Goal: Task Accomplishment & Management: Manage account settings

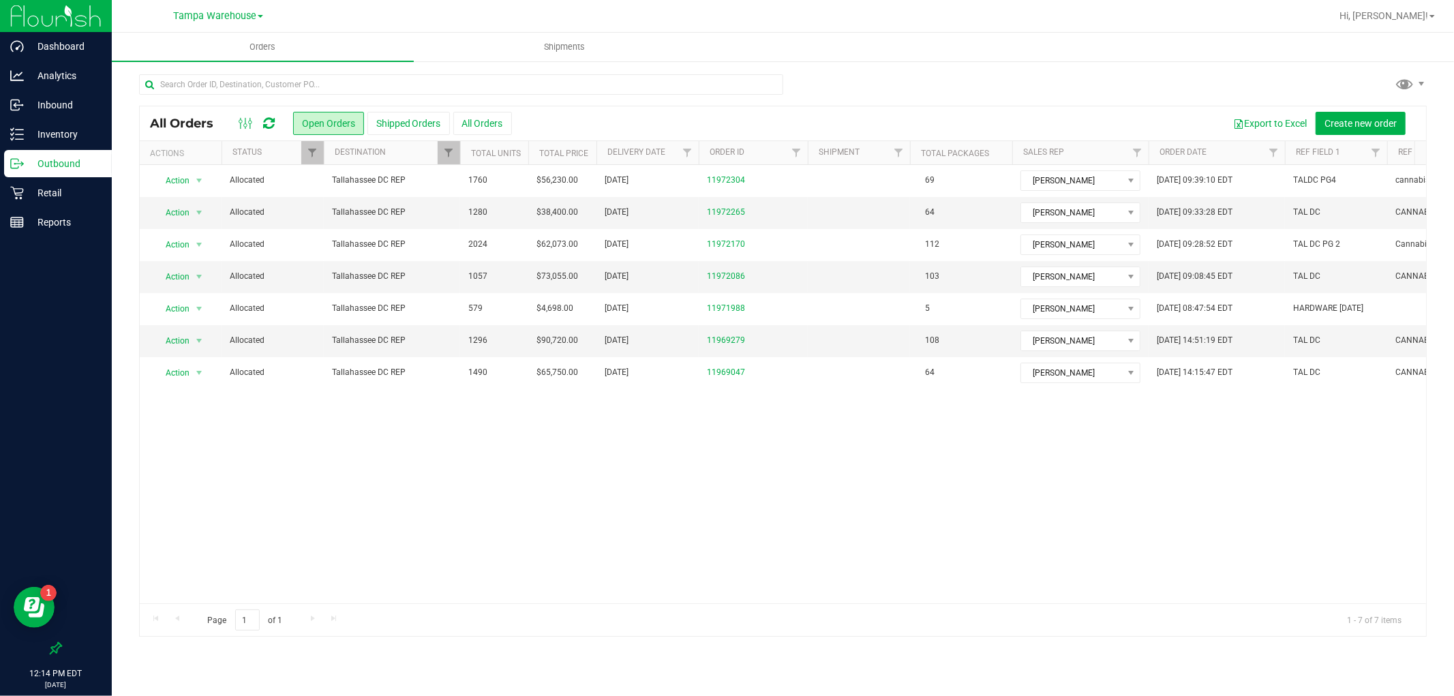
click at [260, 18] on link "Tampa Warehouse" at bounding box center [218, 15] width 90 height 13
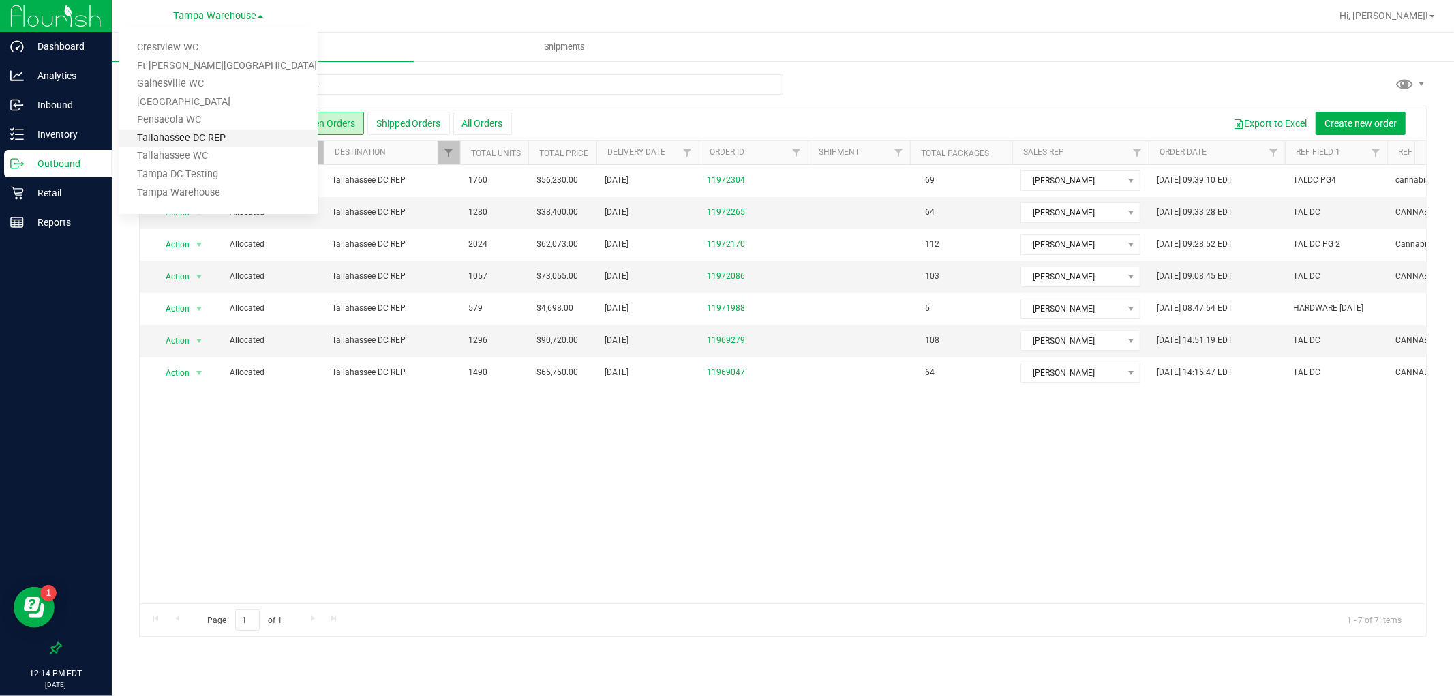
click at [251, 140] on link "Tallahassee DC REP" at bounding box center [218, 139] width 199 height 18
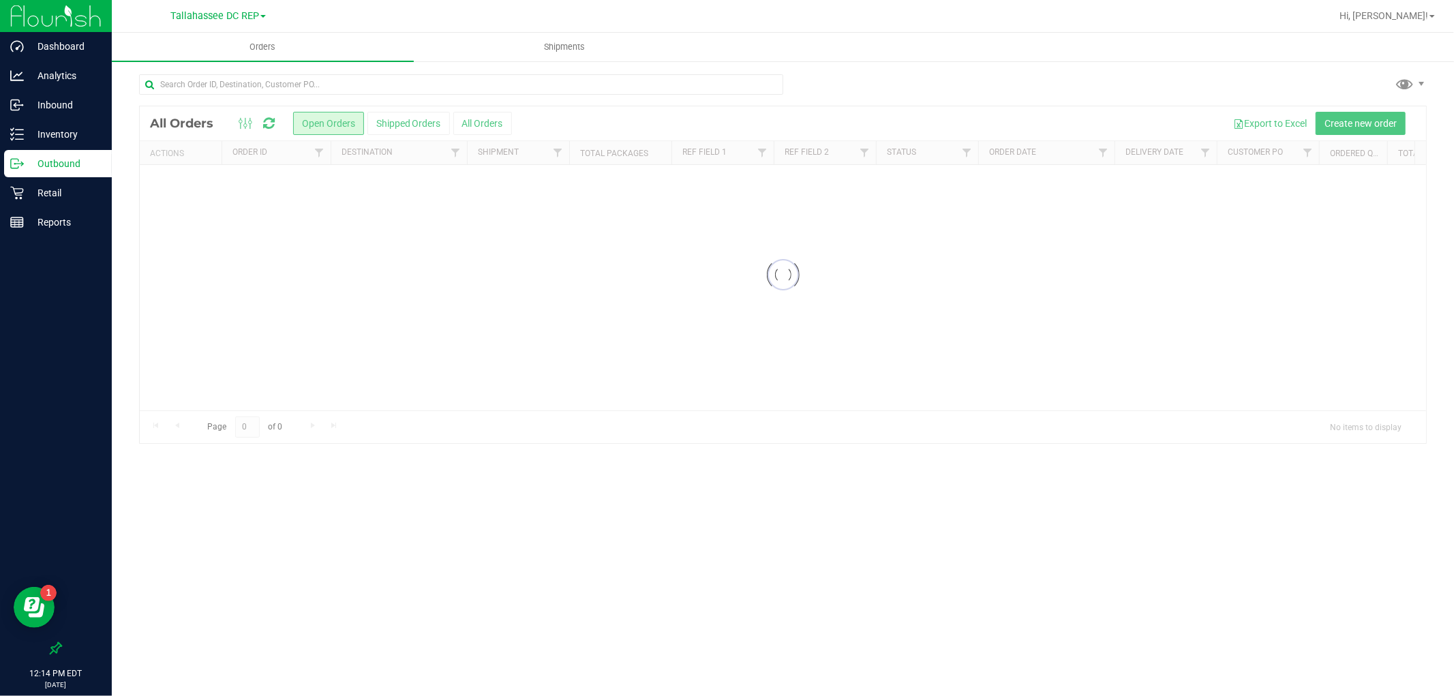
click at [63, 165] on p "Outbound" at bounding box center [65, 163] width 82 height 16
click at [550, 50] on span "Shipments" at bounding box center [565, 47] width 78 height 12
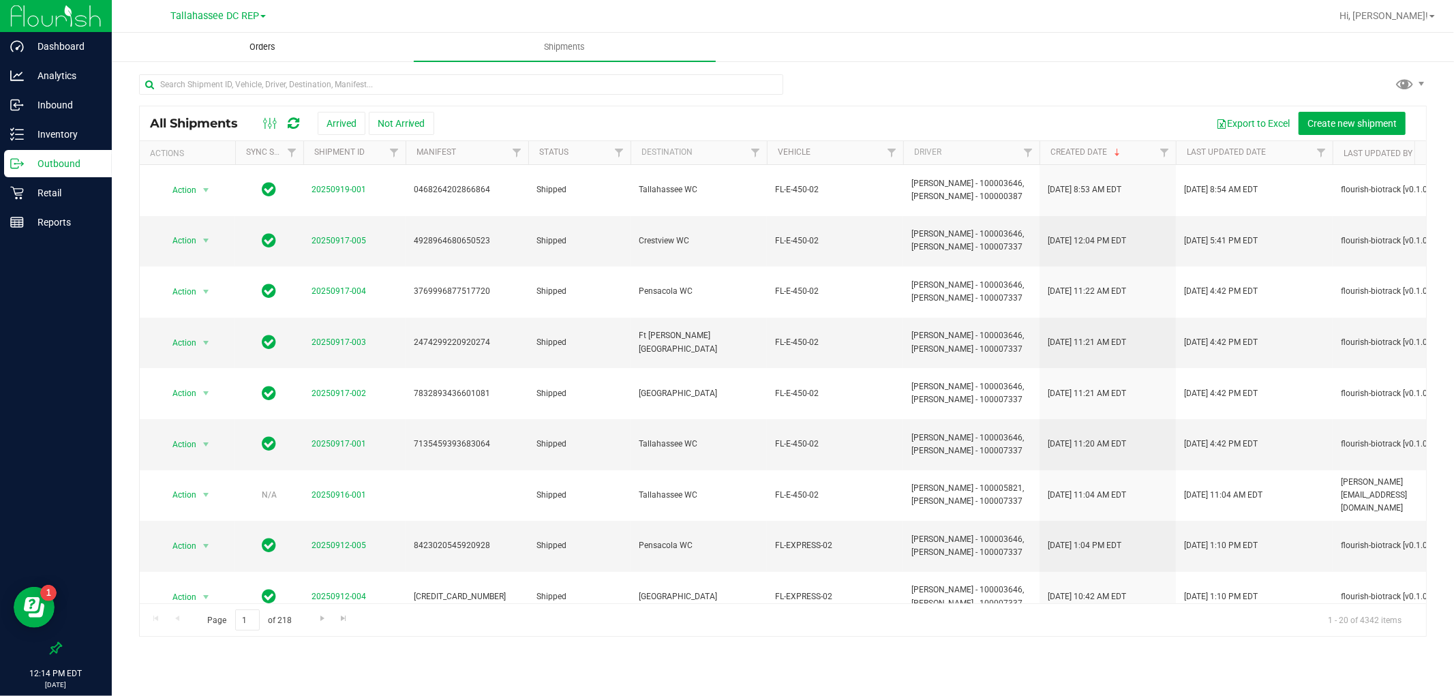
click at [260, 50] on span "Orders" at bounding box center [263, 47] width 63 height 12
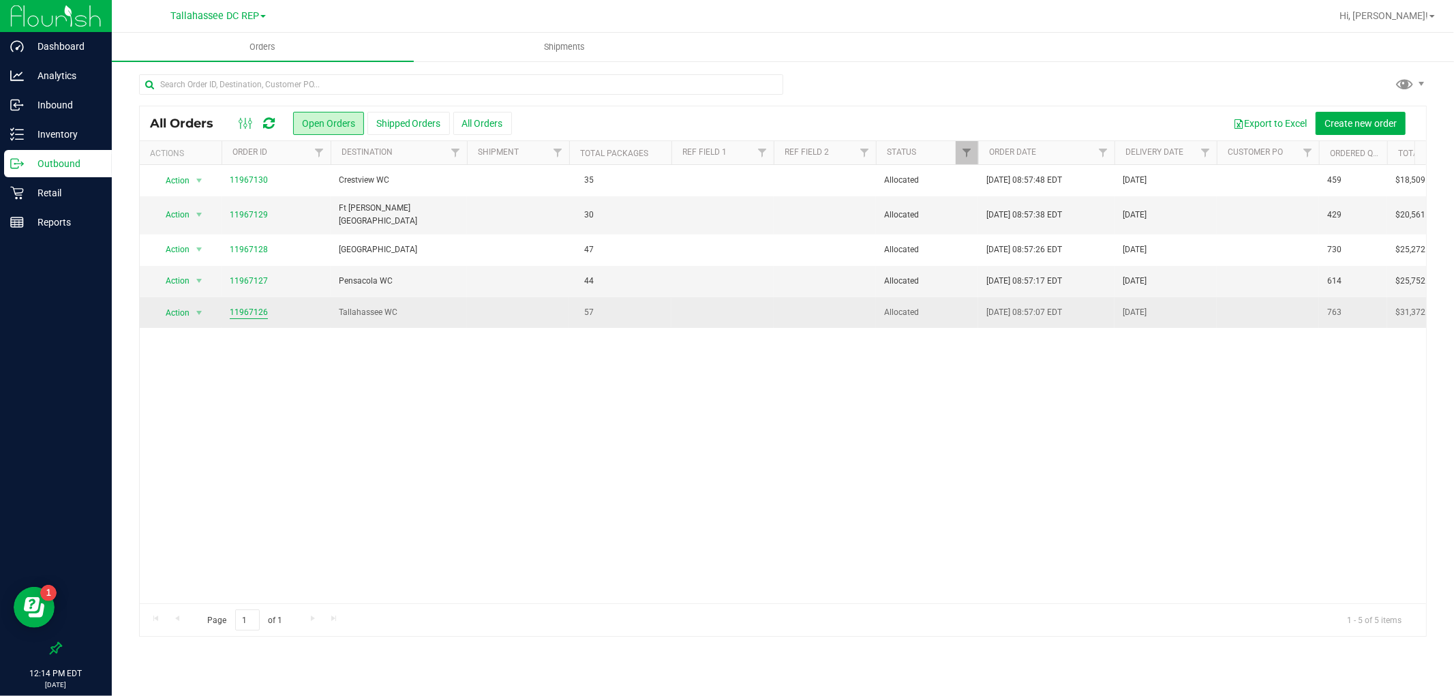
click at [250, 307] on link "11967126" at bounding box center [249, 312] width 38 height 13
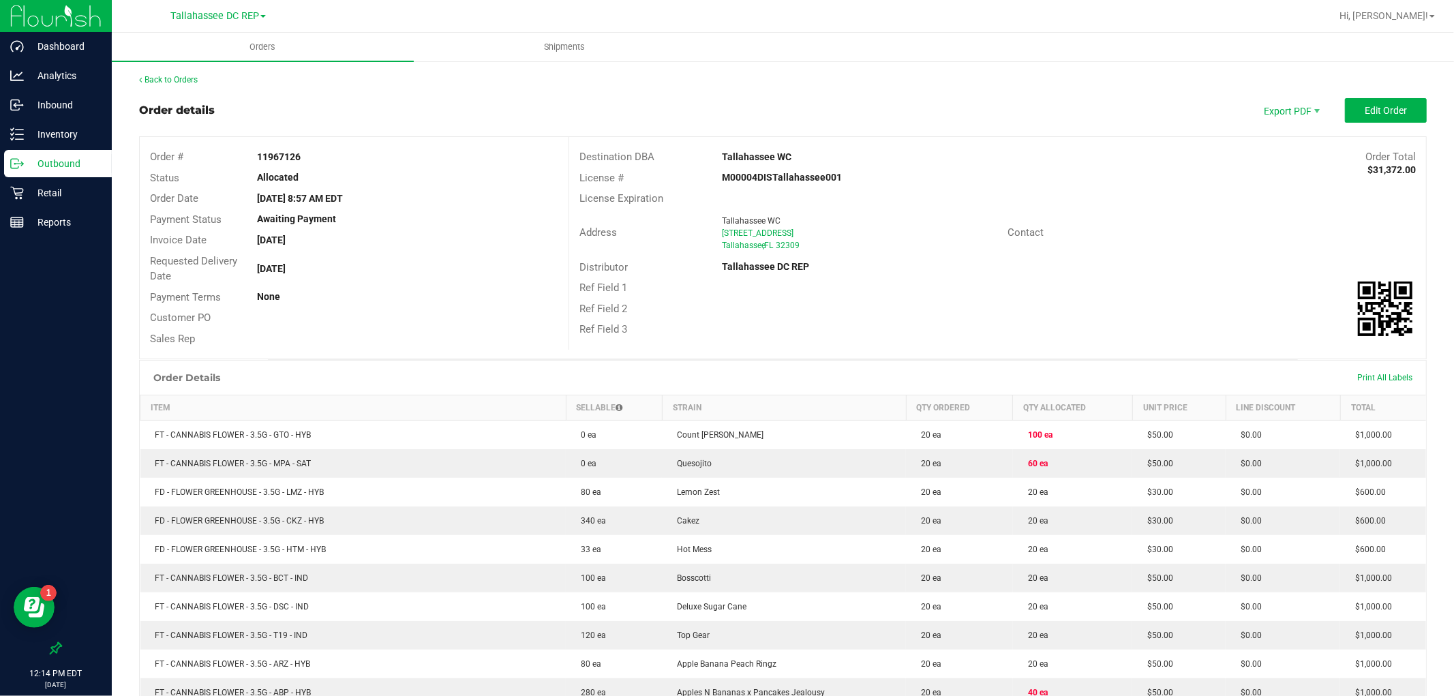
scroll to position [357, 0]
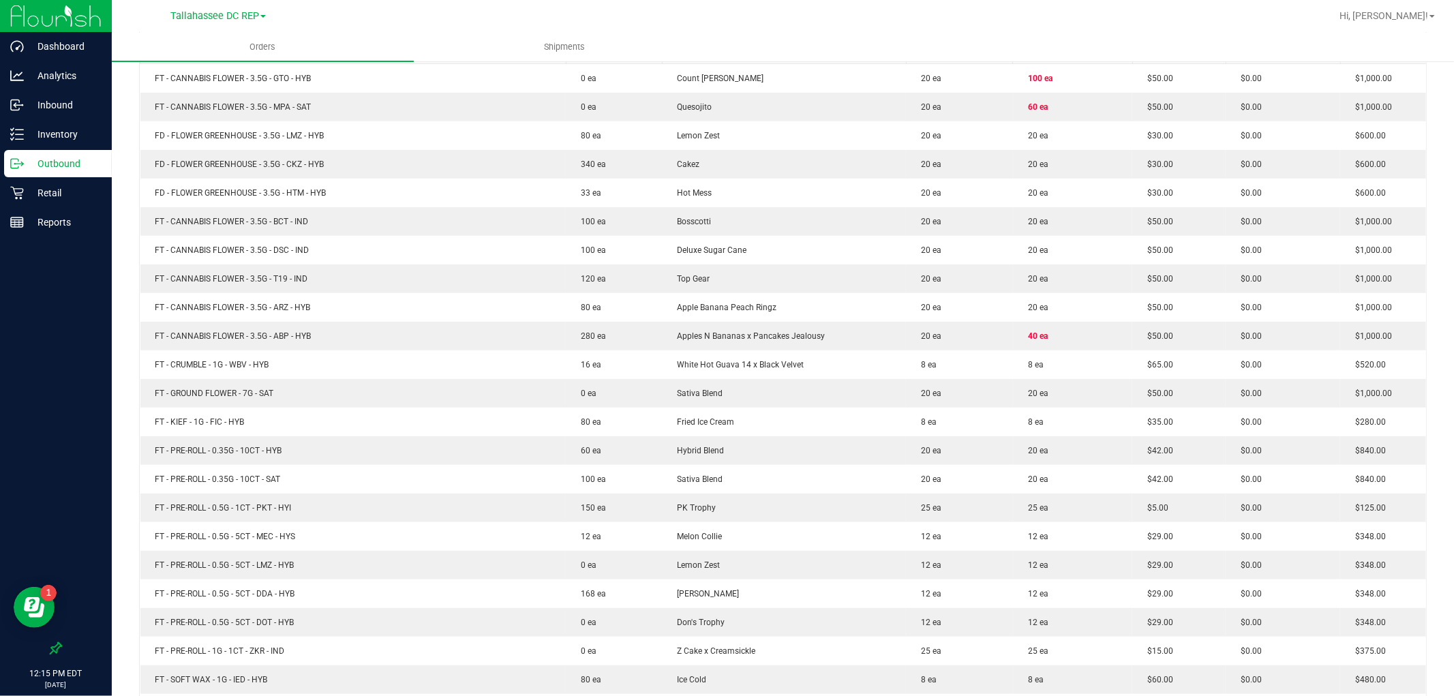
click at [78, 171] on p "Outbound" at bounding box center [65, 163] width 82 height 16
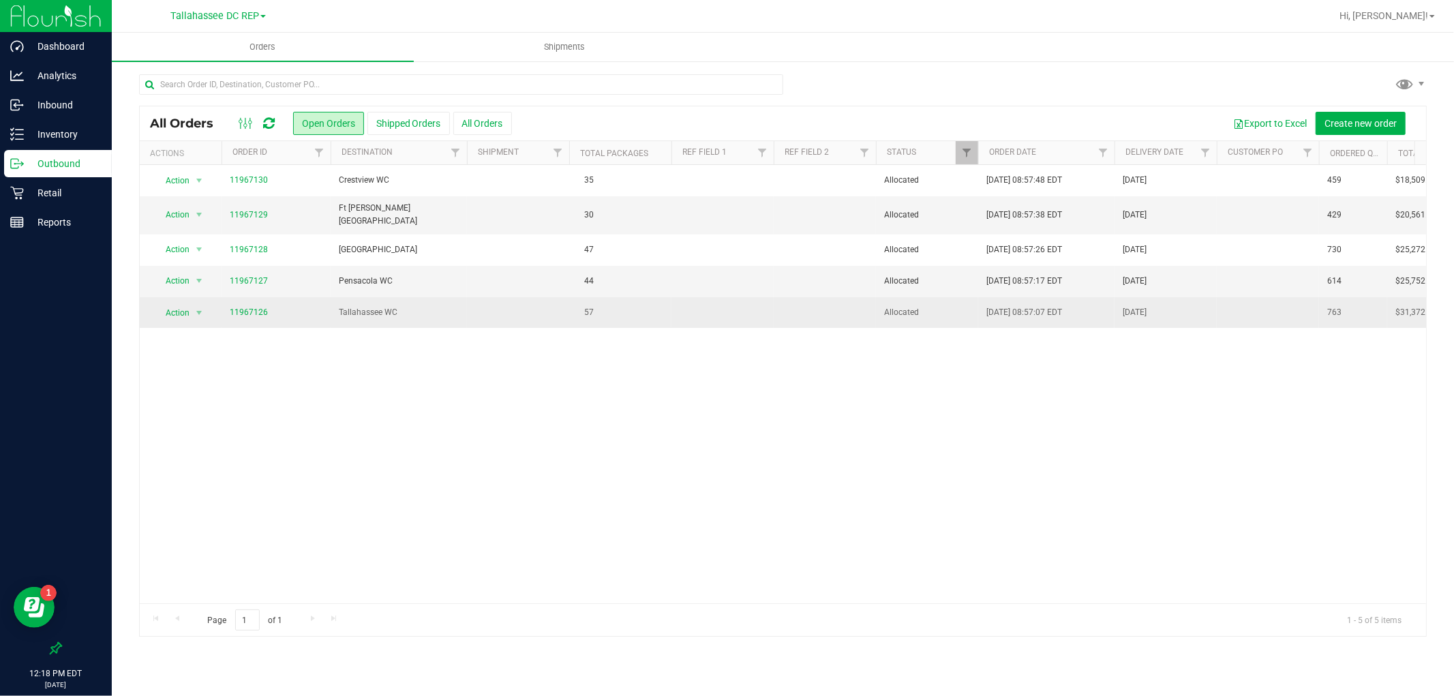
click at [379, 319] on td "Tallahassee WC" at bounding box center [399, 312] width 136 height 31
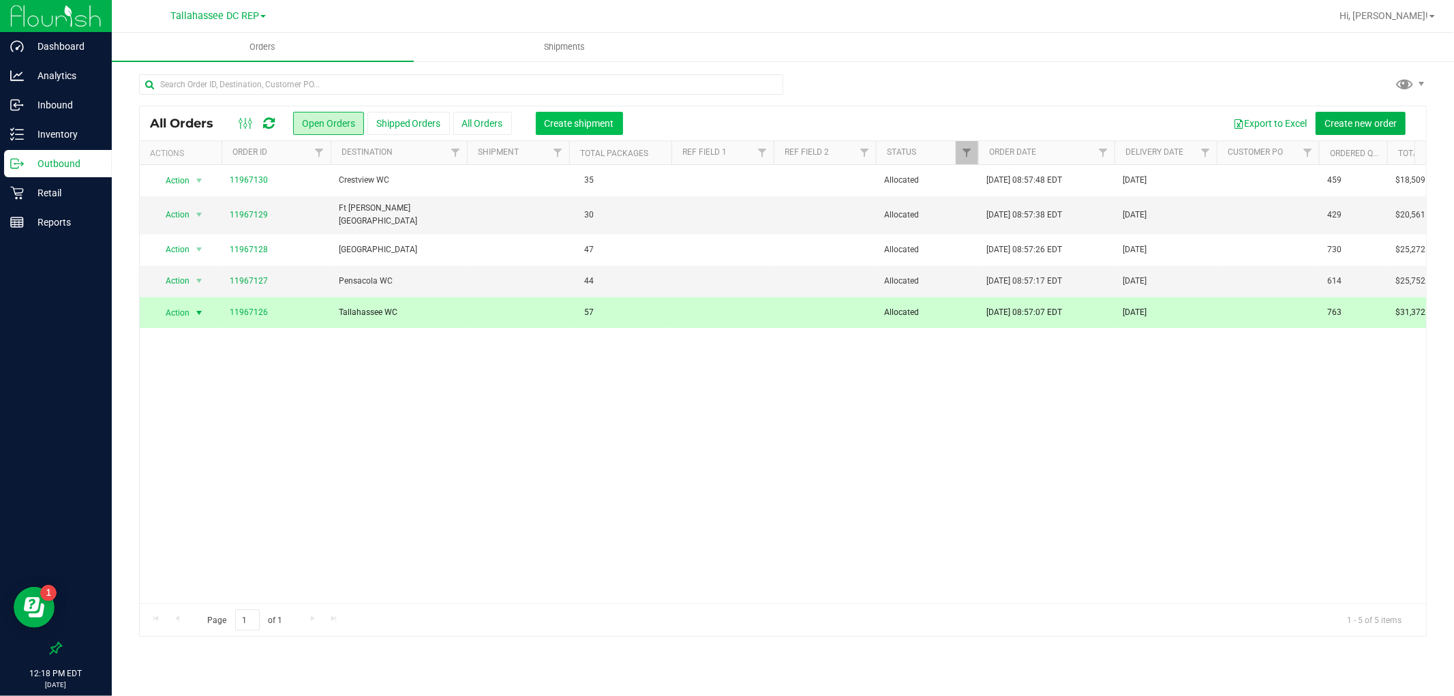
click at [537, 127] on button "Create shipment" at bounding box center [579, 123] width 87 height 23
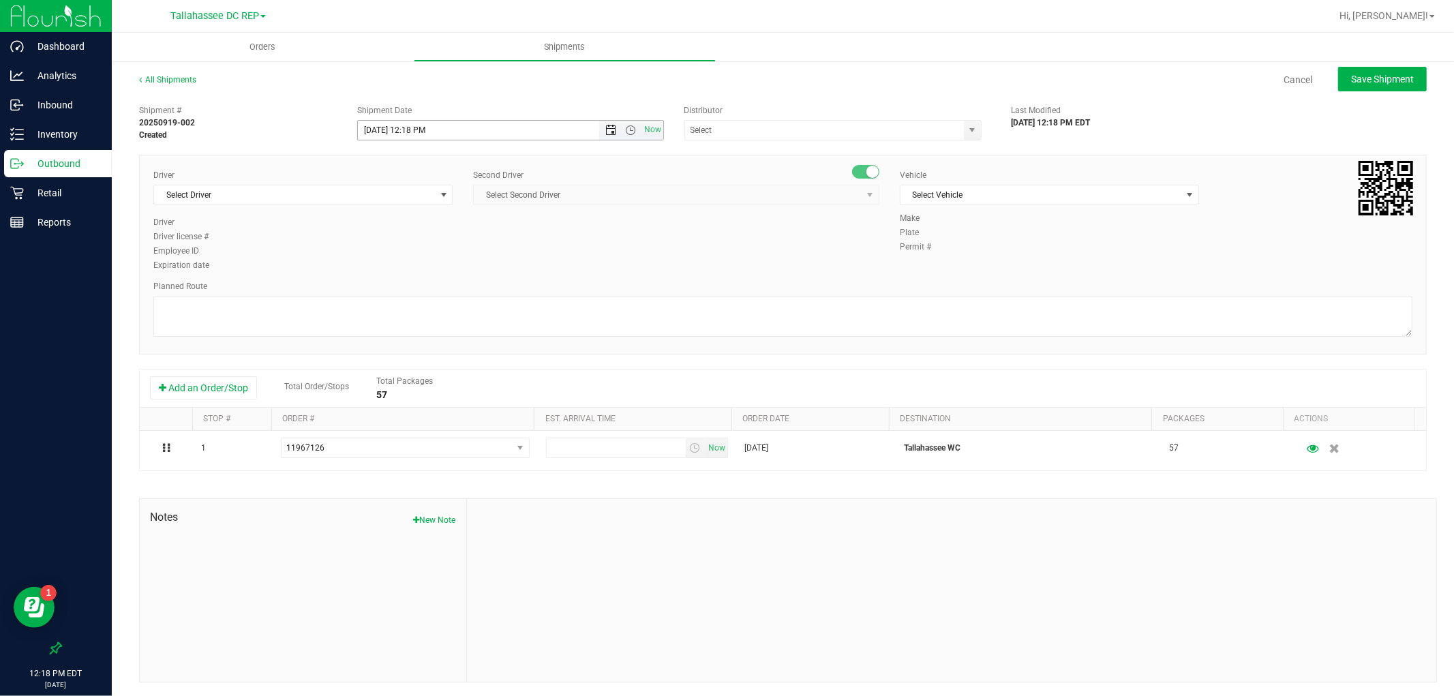
click at [605, 132] on span "Open the date view" at bounding box center [610, 130] width 11 height 11
click at [383, 262] on link "22" at bounding box center [388, 268] width 20 height 21
click at [626, 134] on span "Open the time view" at bounding box center [631, 130] width 11 height 11
click at [391, 277] on li "8:00 AM" at bounding box center [506, 282] width 301 height 18
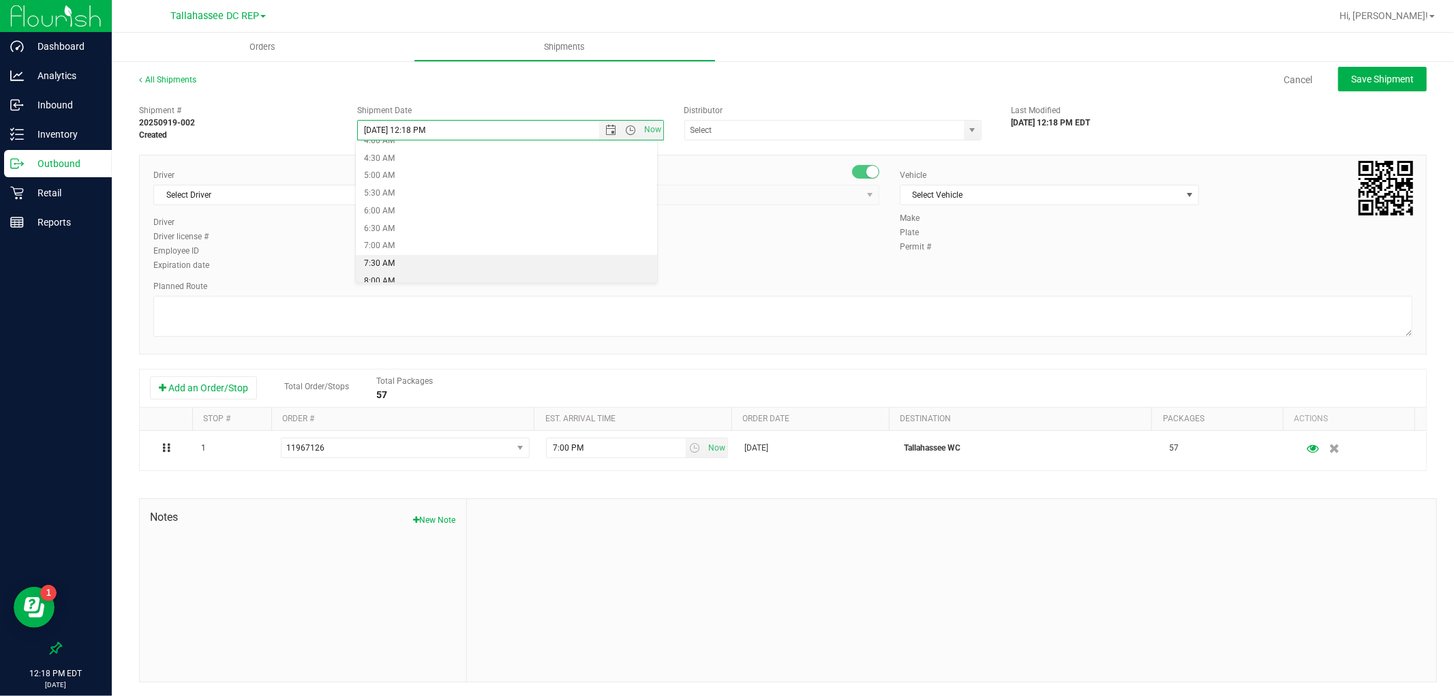
type input "[DATE] 8:00 AM"
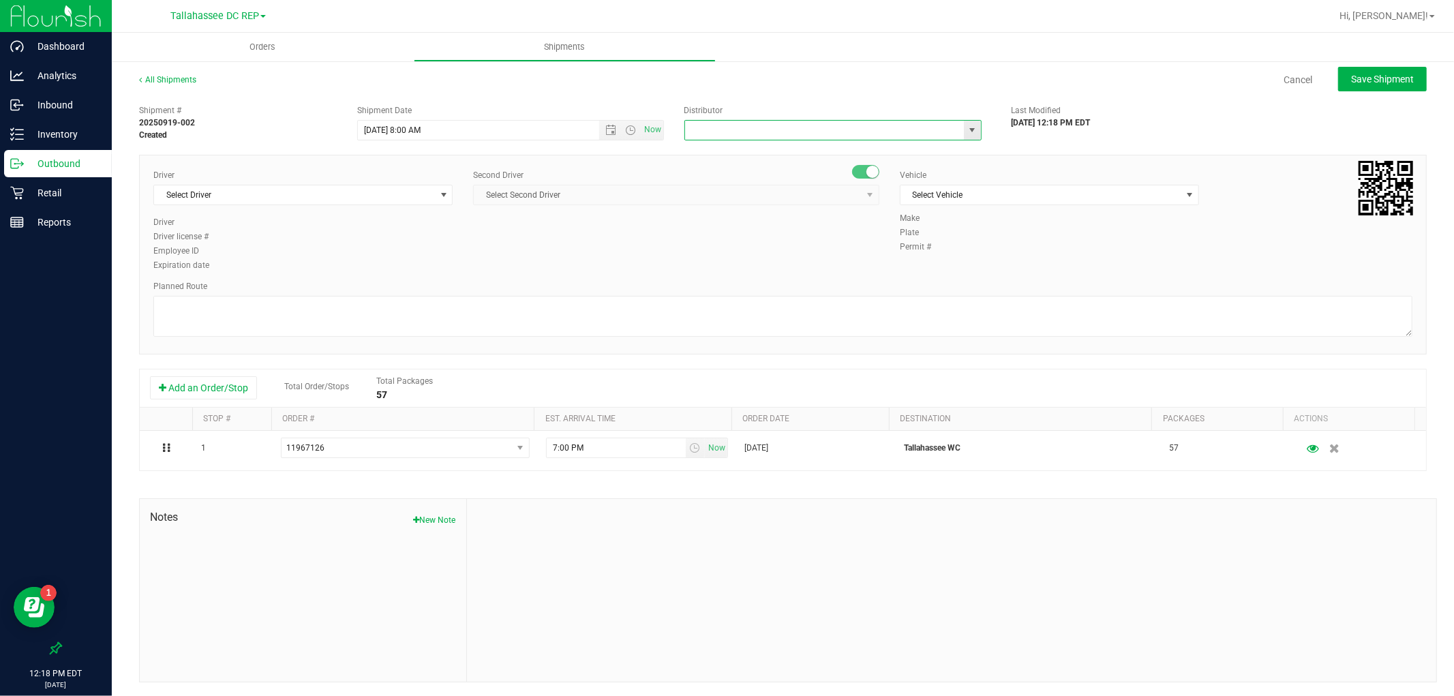
click at [848, 131] on input "text" at bounding box center [820, 130] width 271 height 19
click at [913, 157] on li "Tallahassee DC REP" at bounding box center [826, 153] width 293 height 20
type input "Tallahassee DC REP"
click at [315, 189] on span "Select Driver" at bounding box center [294, 194] width 281 height 19
click at [262, 249] on span "[PERSON_NAME] - 100003646" at bounding box center [217, 252] width 111 height 18
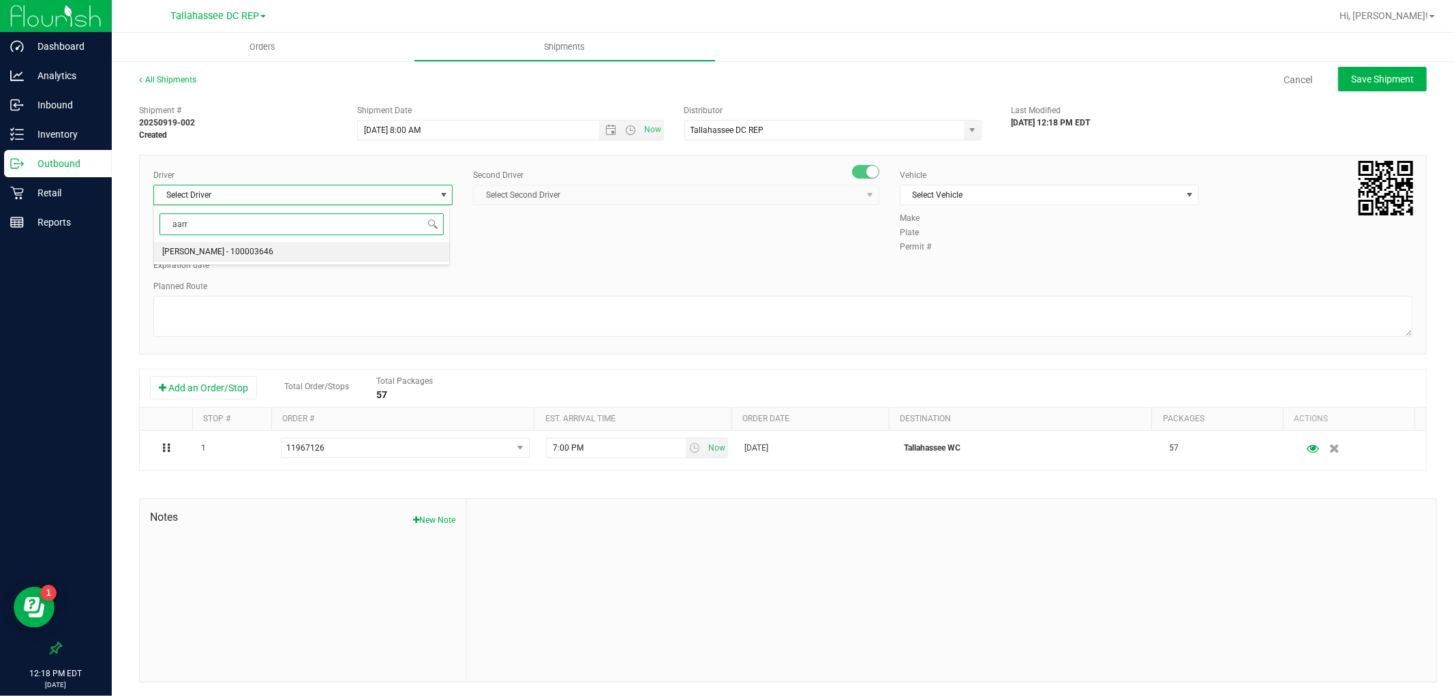
type input "aarr"
drag, startPoint x: 496, startPoint y: 200, endPoint x: 505, endPoint y: 195, distance: 10.7
click at [498, 198] on span "Select Second Driver" at bounding box center [668, 194] width 388 height 19
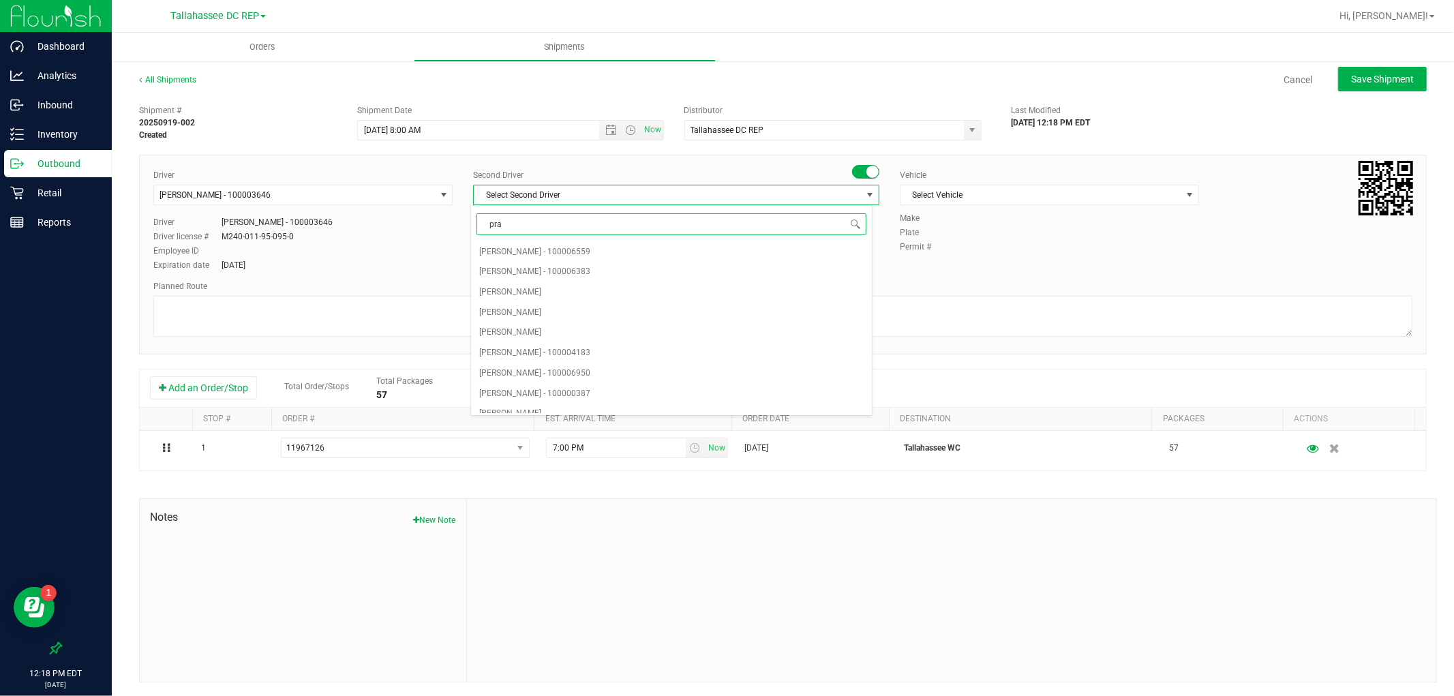
type input "prat"
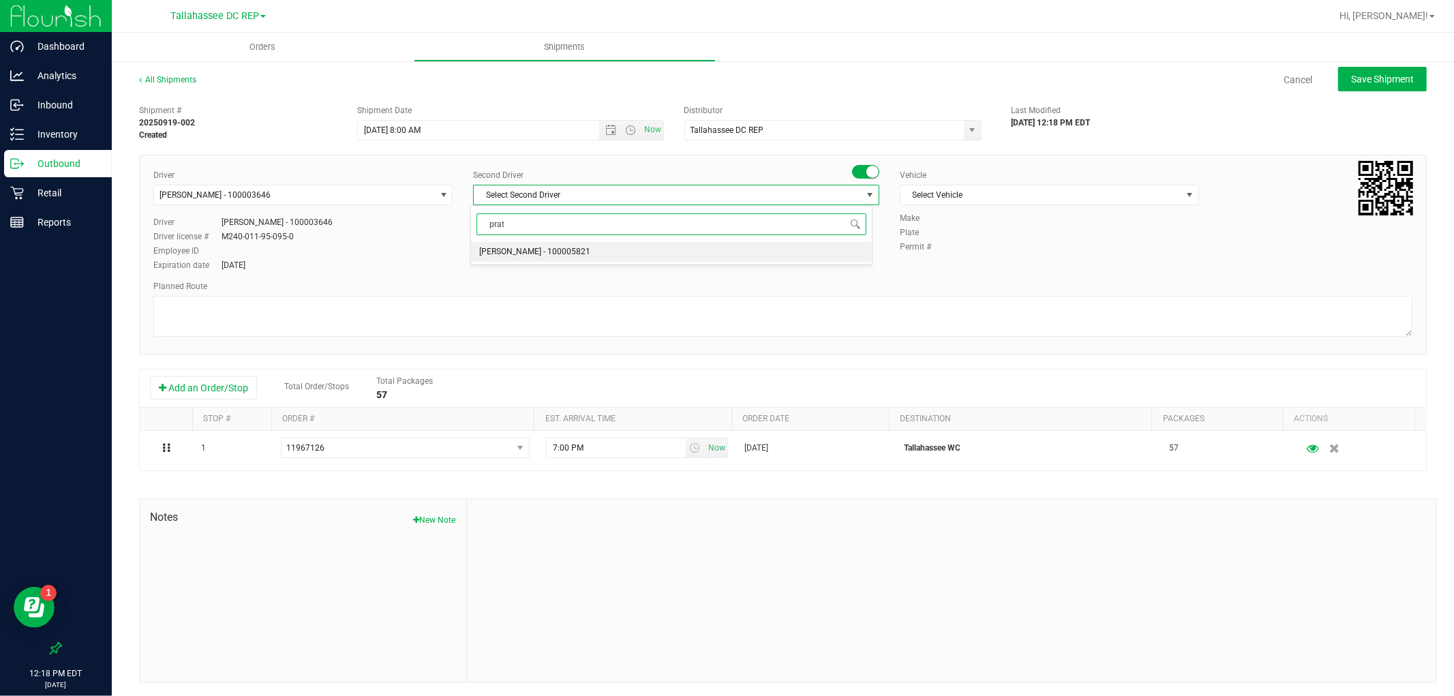
click at [530, 253] on span "[PERSON_NAME] - 100005821" at bounding box center [534, 252] width 111 height 18
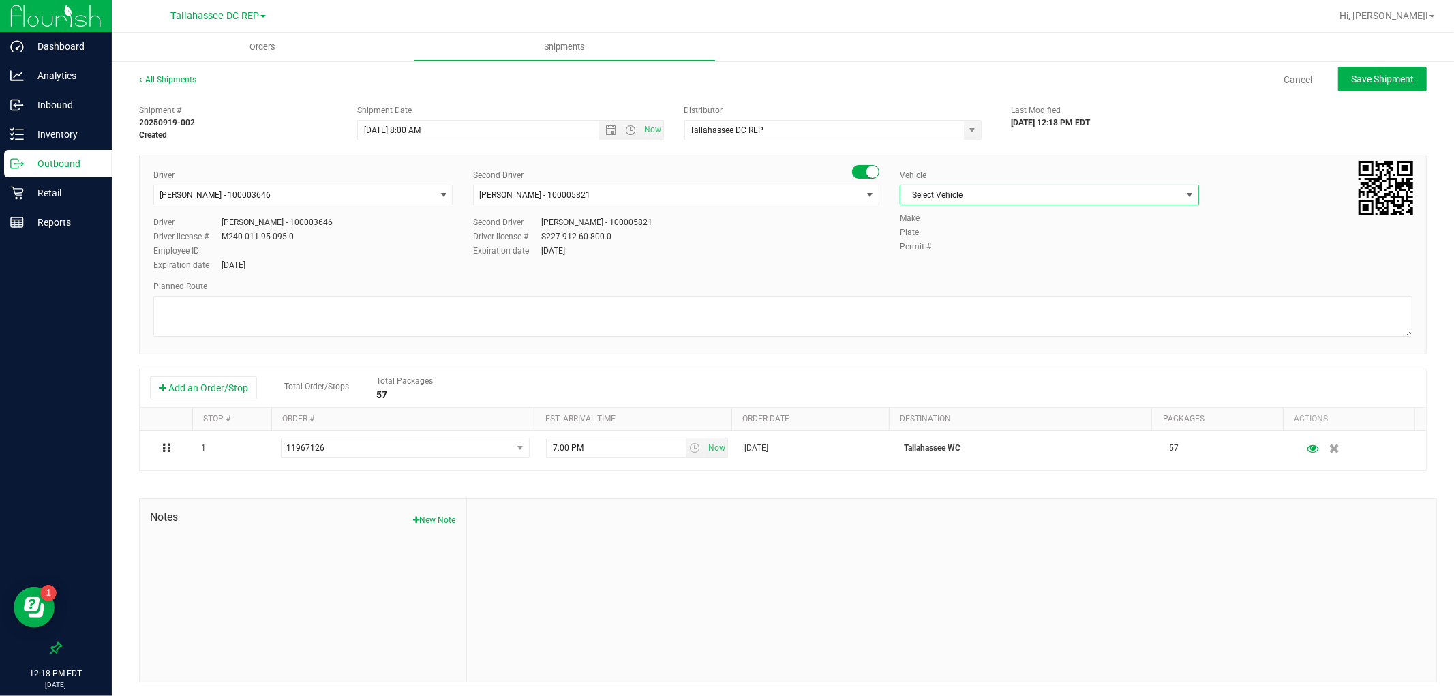
click at [983, 196] on span "Select Vehicle" at bounding box center [1041, 194] width 281 height 19
click at [959, 303] on li "FL-EXPRESS-02" at bounding box center [1041, 300] width 295 height 20
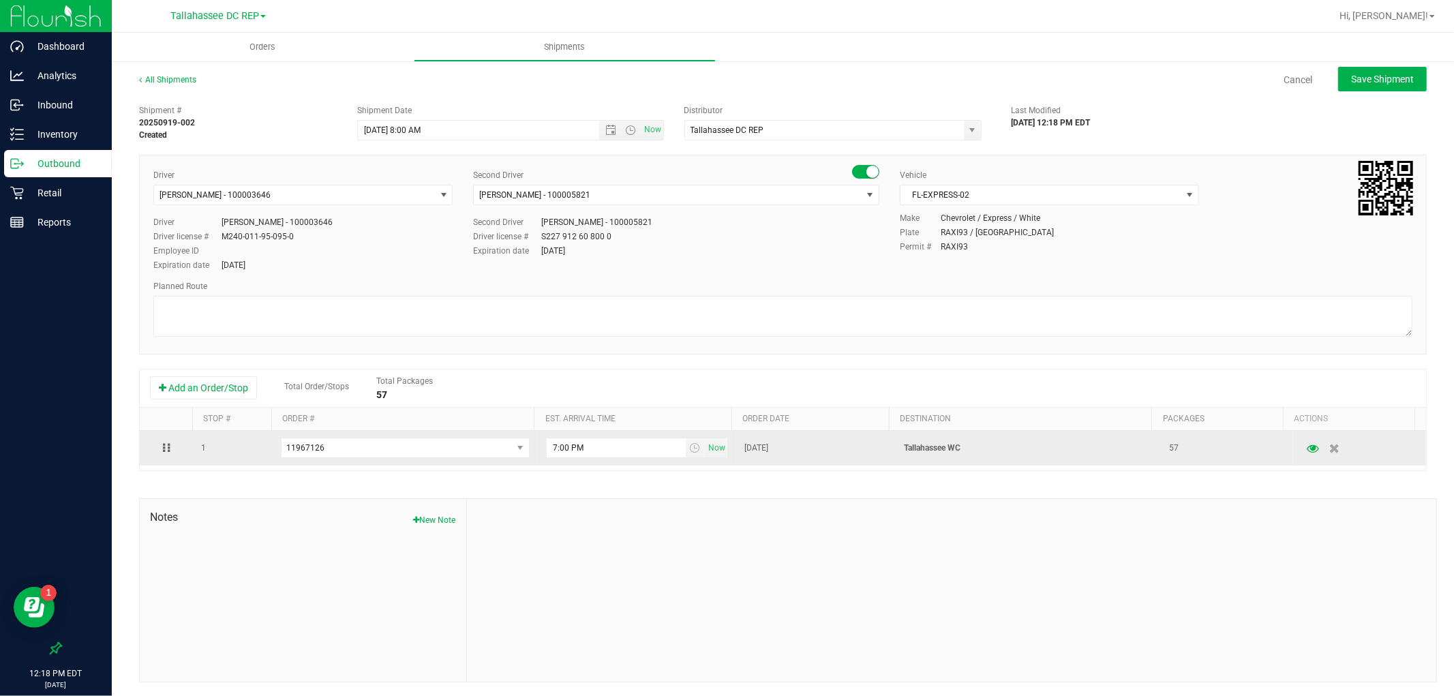
click at [948, 447] on p "Tallahassee WC" at bounding box center [1028, 448] width 249 height 13
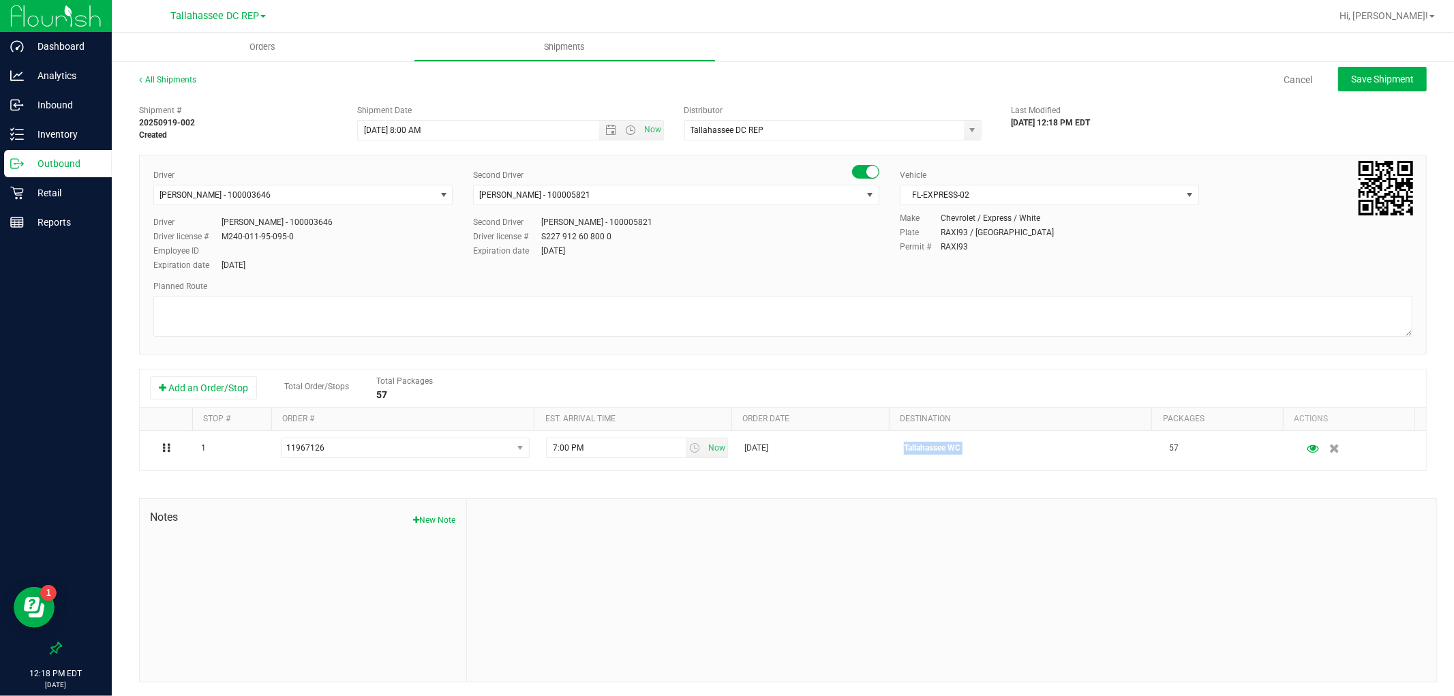
copy p "Tallahassee WC"
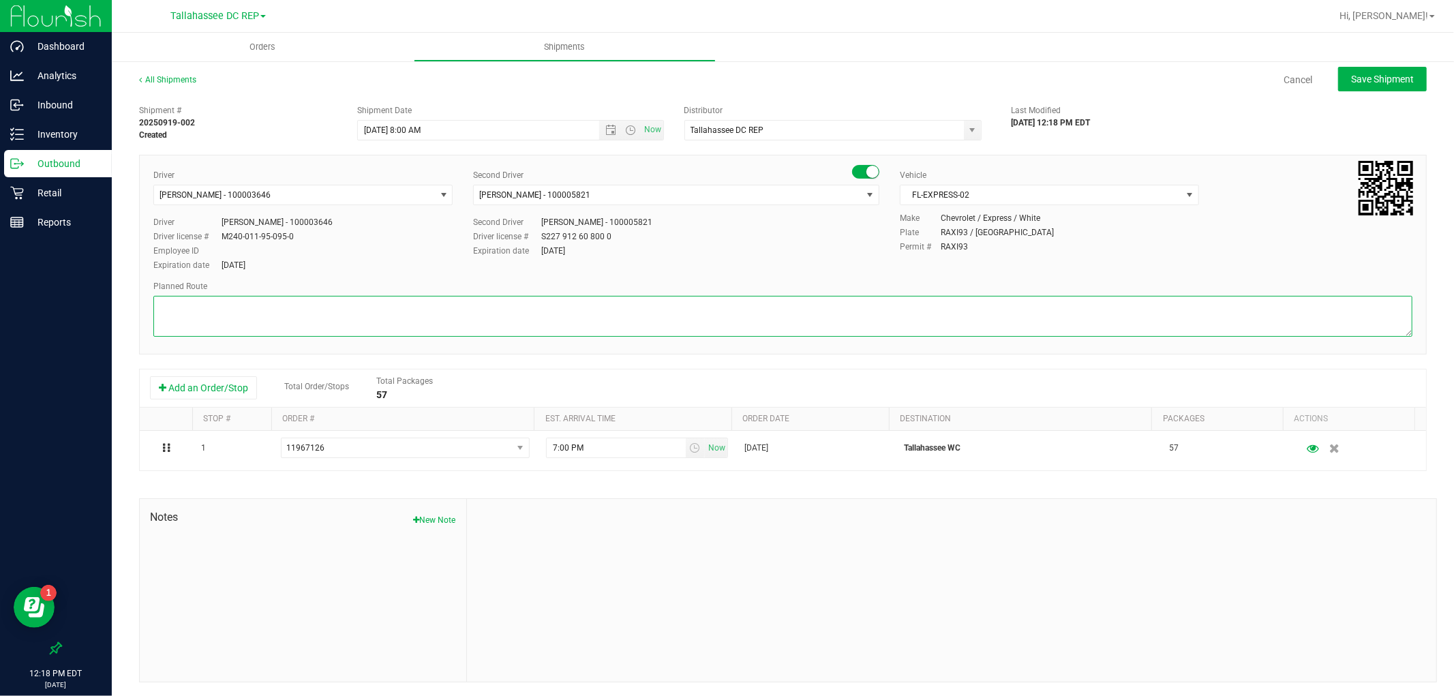
click at [466, 318] on textarea at bounding box center [782, 316] width 1259 height 41
paste textarea "Tallahassee WC"
click at [230, 325] on textarea at bounding box center [782, 316] width 1259 height 41
paste textarea "TLH WC - 8:15 AM PAN WC - 9:00 AM FWB WC - 11:00 AM CRV WC - 11:30 AM PCO WC - …"
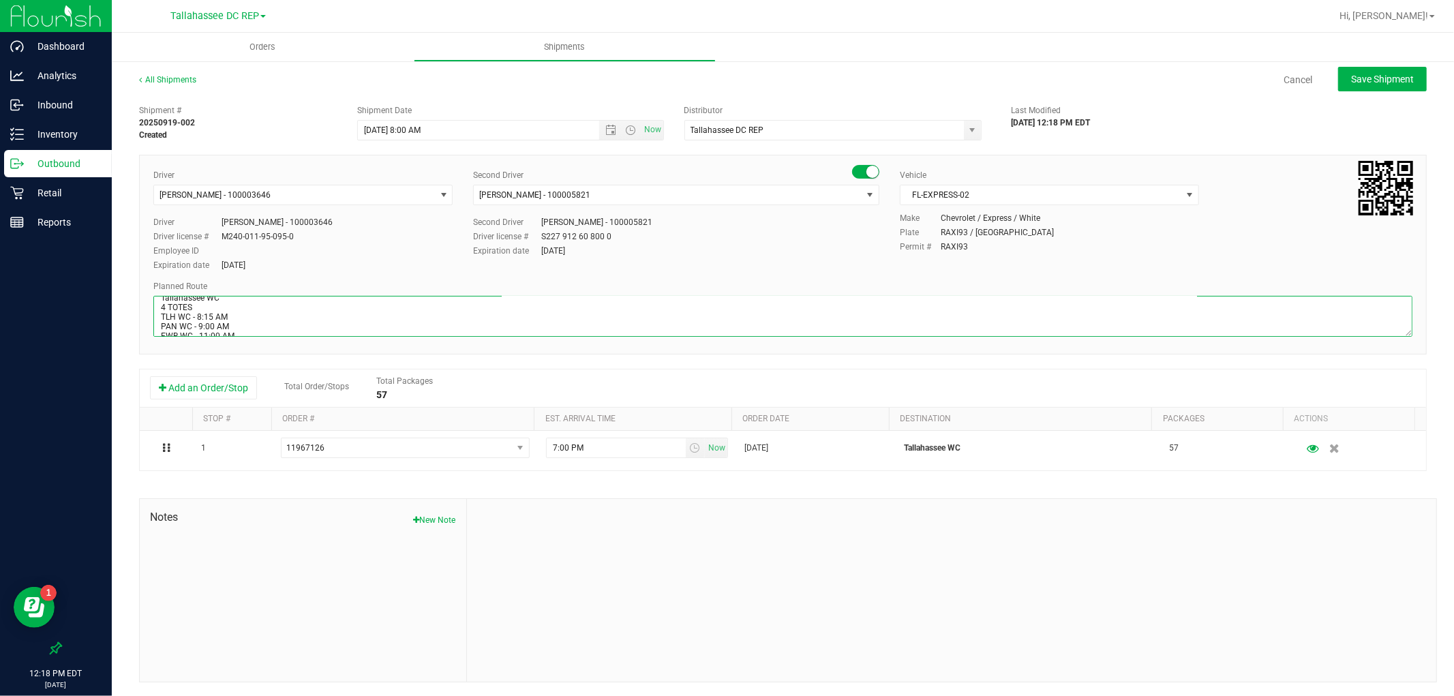
scroll to position [0, 0]
click at [212, 316] on textarea at bounding box center [782, 316] width 1259 height 41
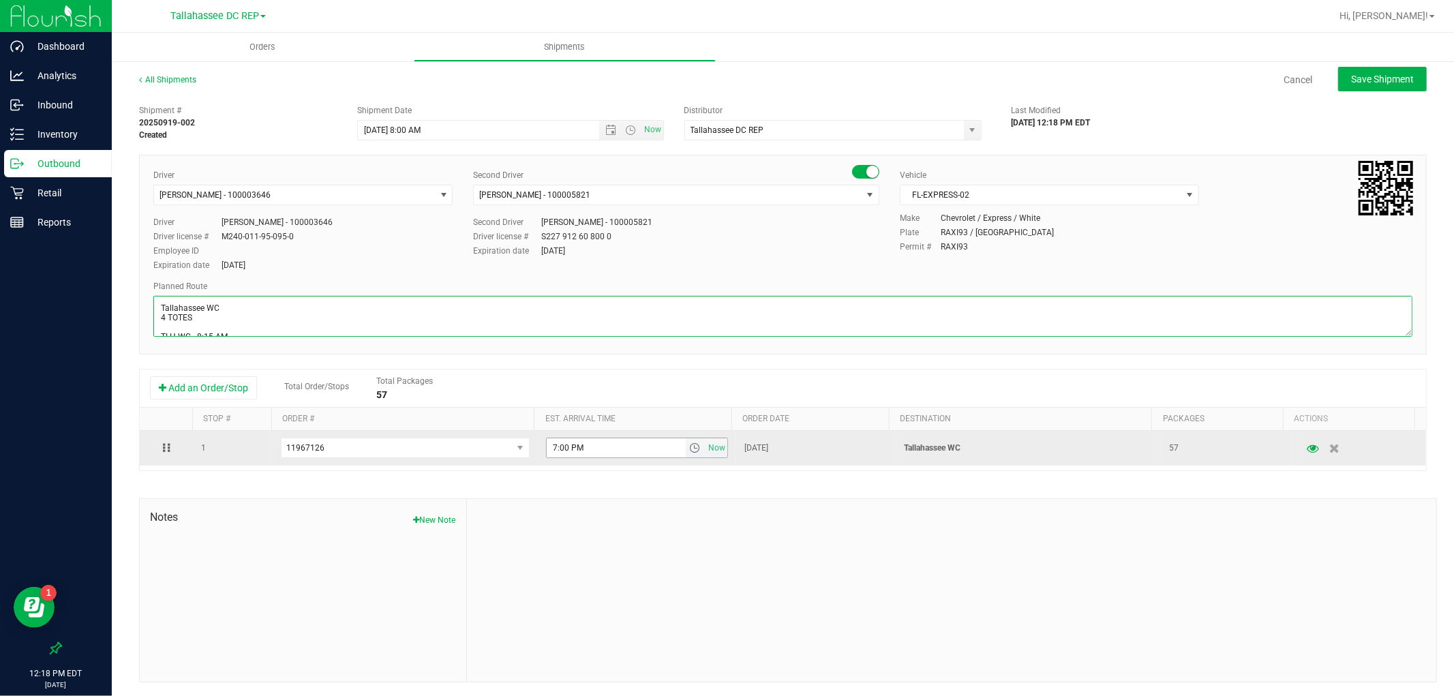
click at [689, 450] on span "select" at bounding box center [694, 447] width 11 height 11
type textarea "Tallahassee WC 4 TOTES TLH WC - 8:15 AM PAN WC - 9:00 AM FWB WC - 11:00 AM CRV …"
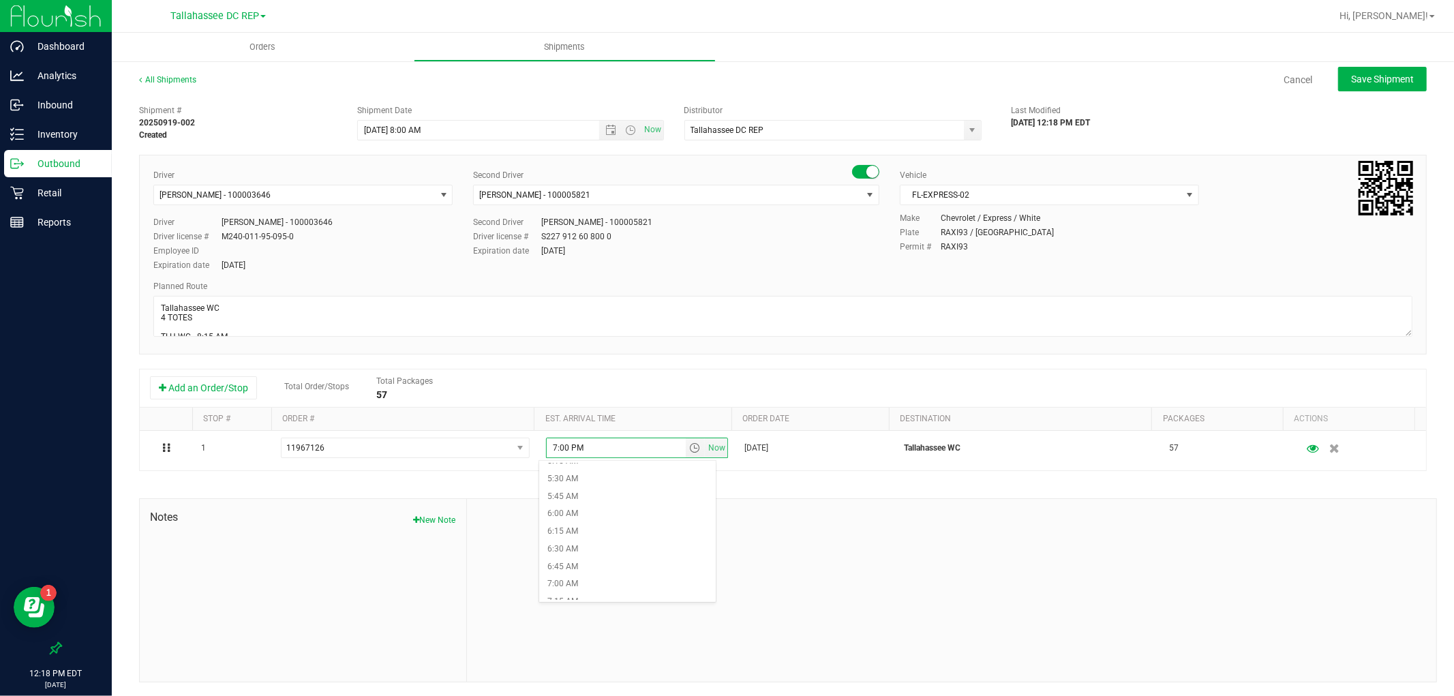
scroll to position [454, 0]
click at [578, 589] on li "8:15 AM" at bounding box center [627, 597] width 176 height 18
click at [599, 130] on span "Open the date view" at bounding box center [610, 130] width 23 height 11
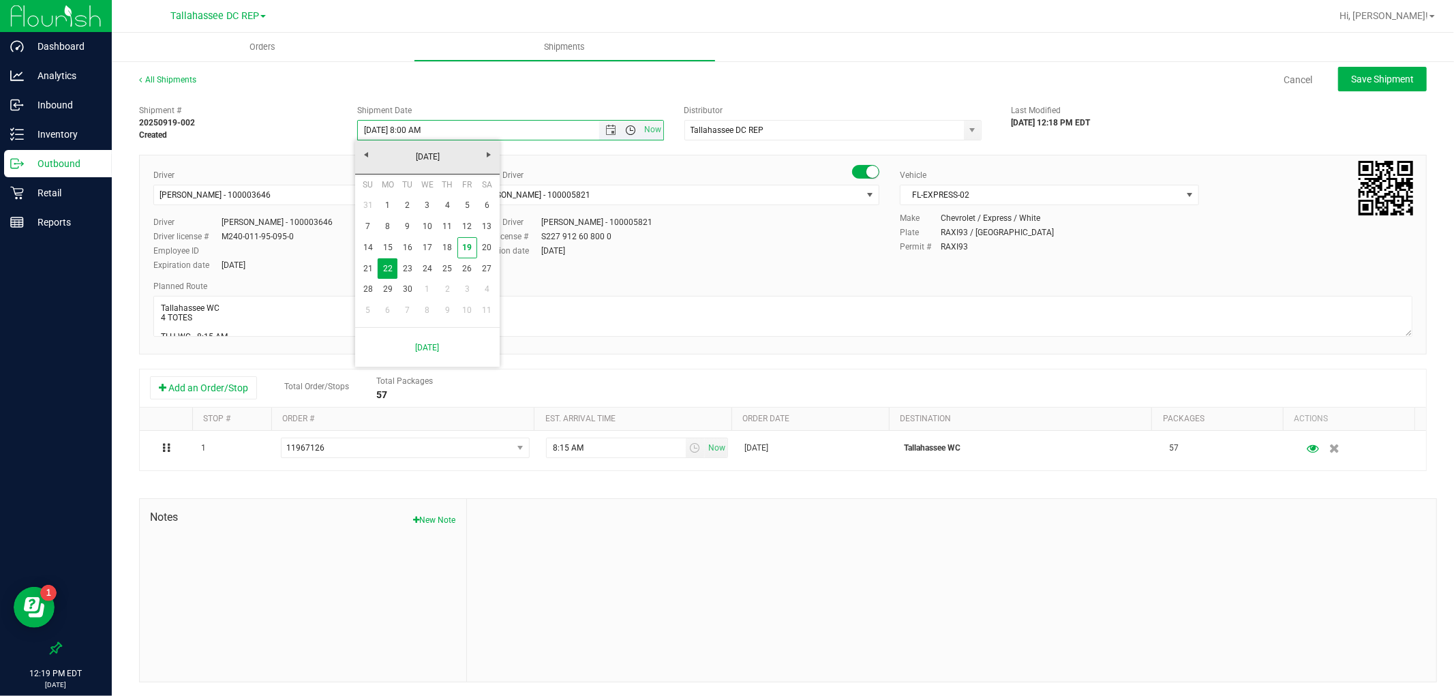
click at [635, 130] on span "Open the time view" at bounding box center [630, 130] width 23 height 11
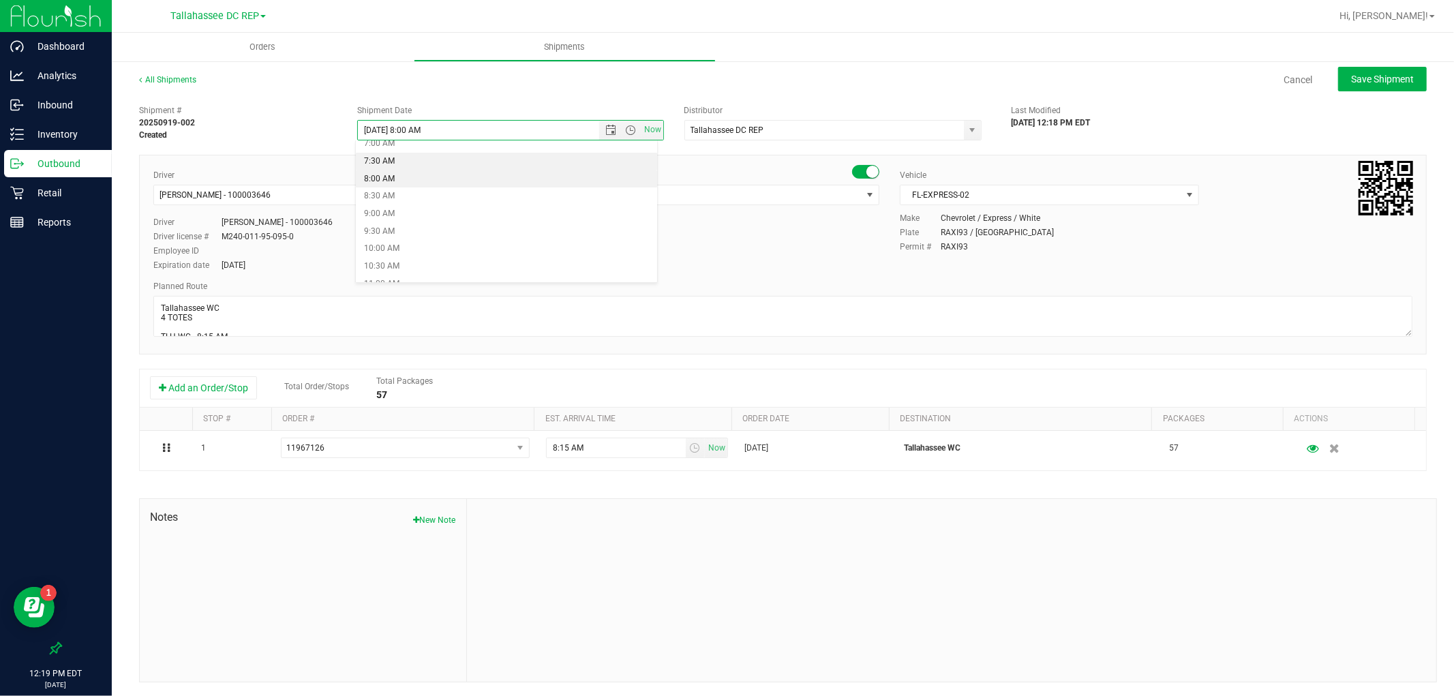
scroll to position [232, 0]
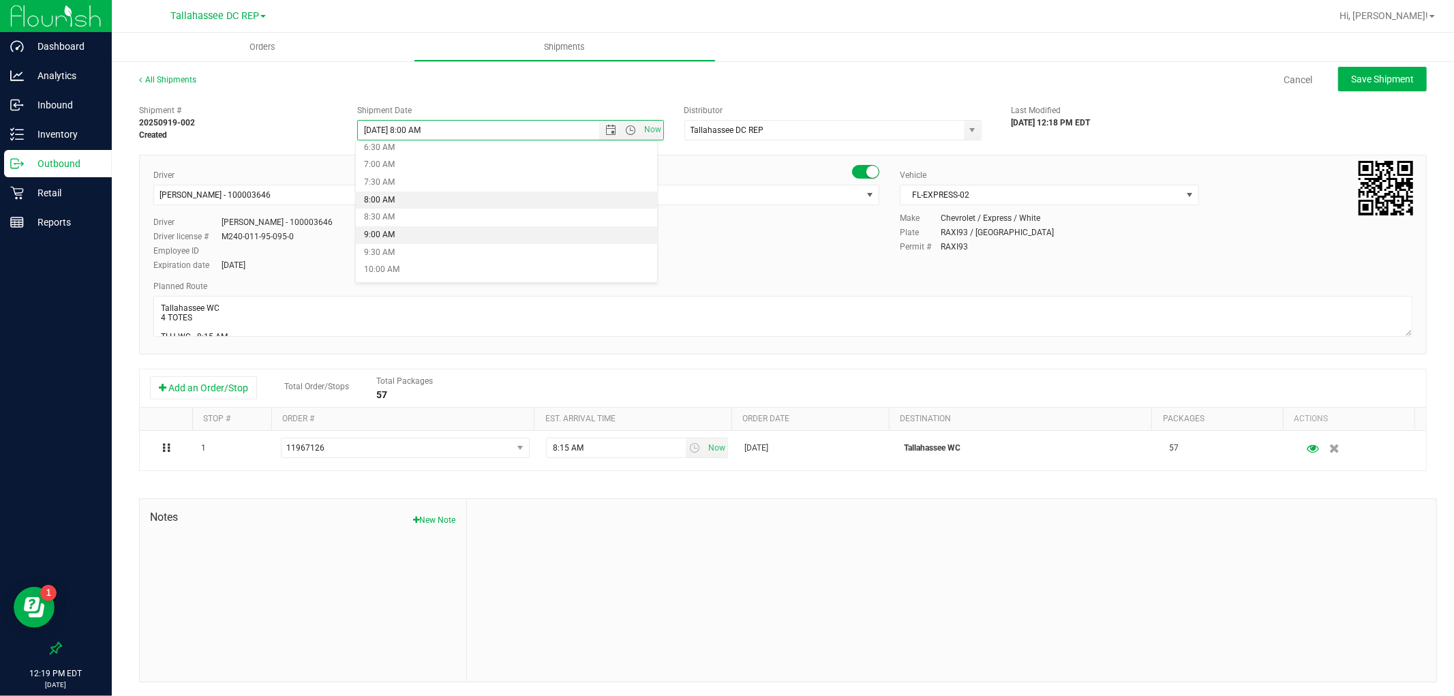
click at [404, 237] on li "9:00 AM" at bounding box center [506, 235] width 301 height 18
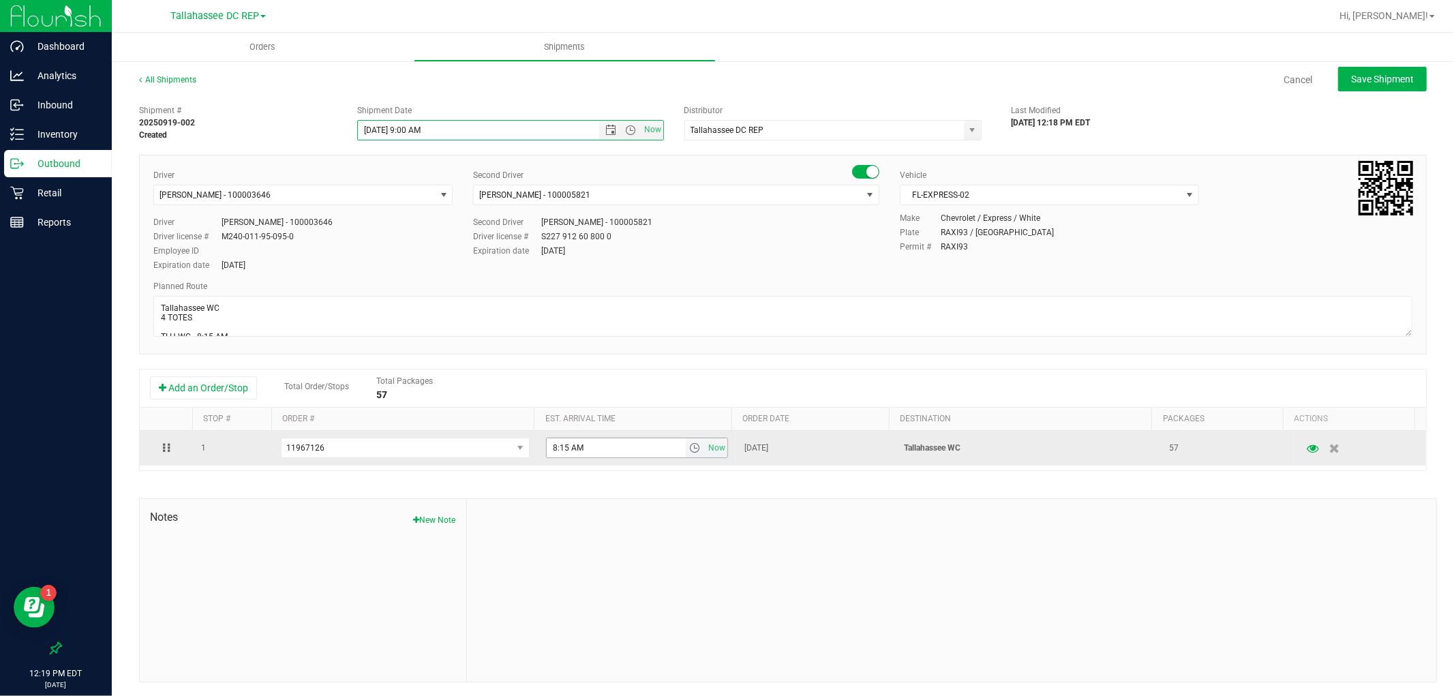
click at [689, 451] on span "select" at bounding box center [694, 447] width 11 height 11
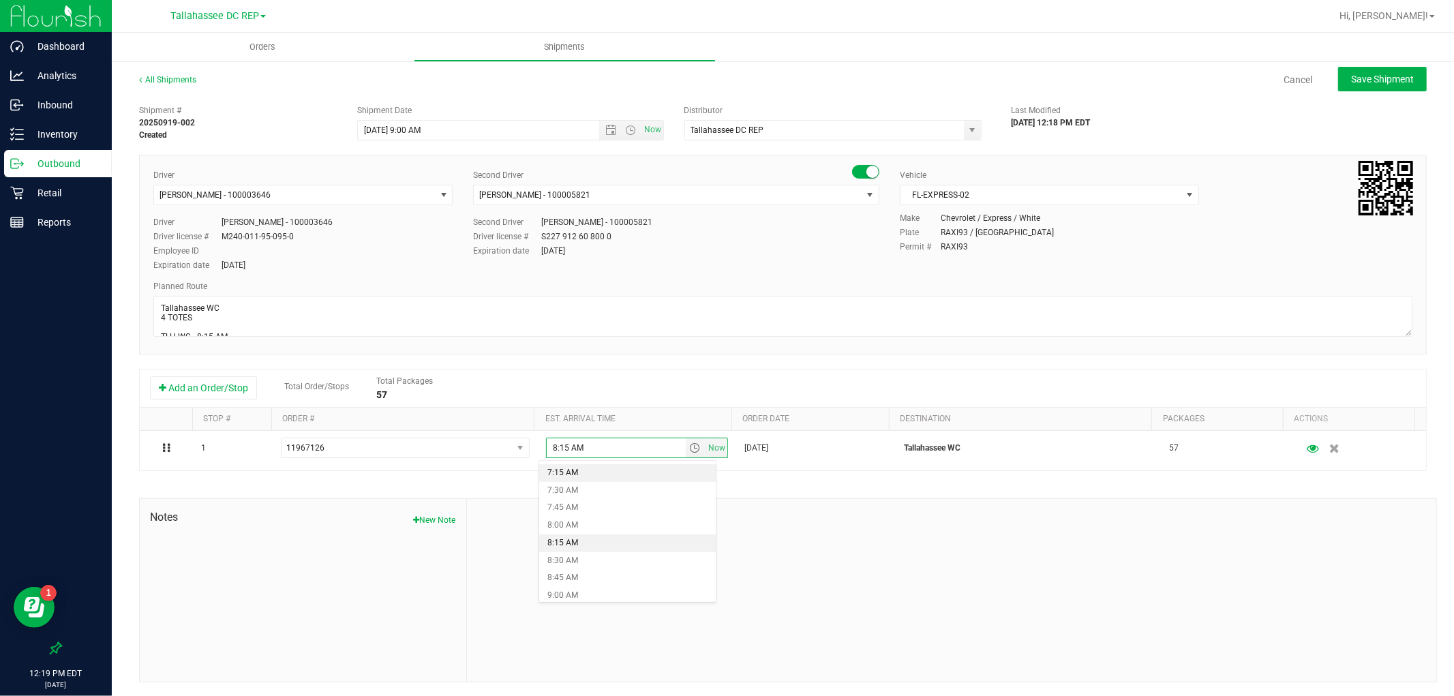
scroll to position [530, 0]
click at [580, 584] on li "9:15 AM" at bounding box center [627, 591] width 176 height 18
click at [1360, 76] on span "Save Shipment" at bounding box center [1382, 79] width 63 height 11
type input "[DATE] 1:00 PM"
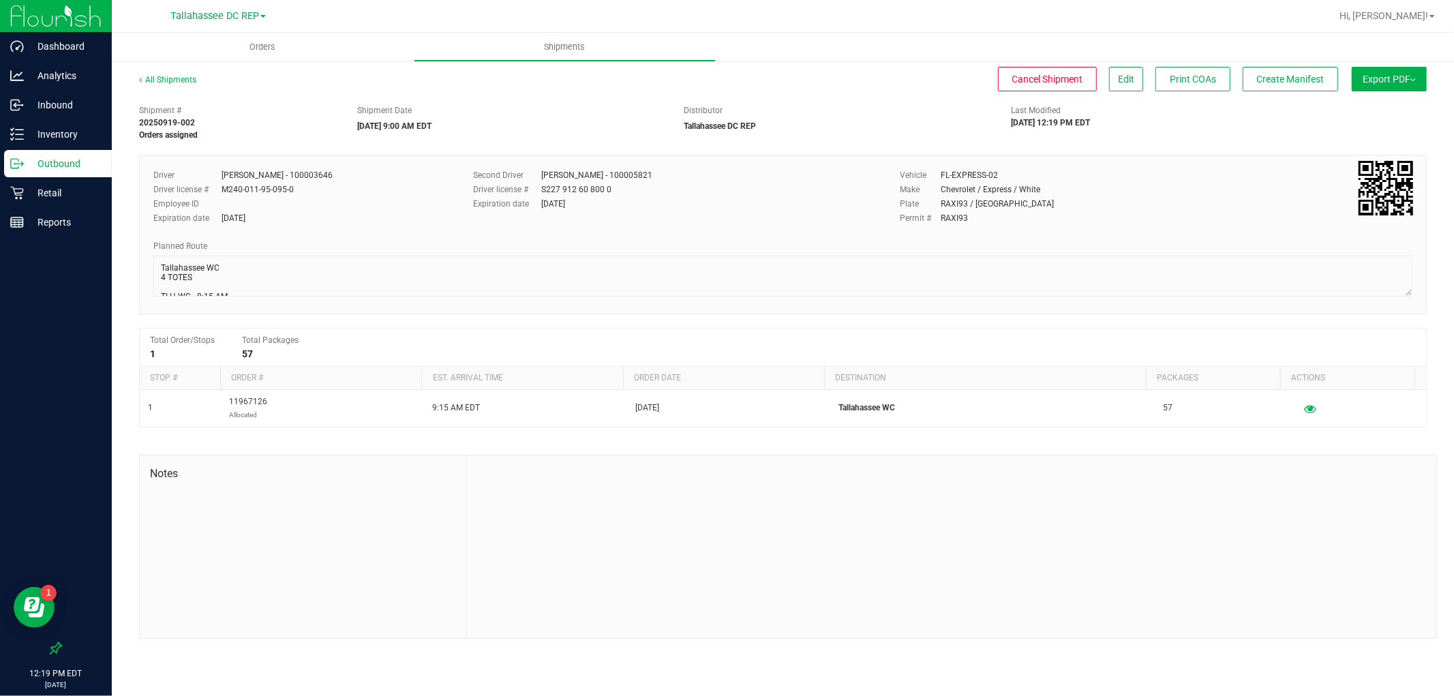
click at [1377, 85] on button "Export PDF" at bounding box center [1389, 79] width 75 height 25
click at [1382, 100] on li "Manifest by Package ID" at bounding box center [1385, 109] width 138 height 20
click at [59, 160] on p "Outbound" at bounding box center [65, 163] width 82 height 16
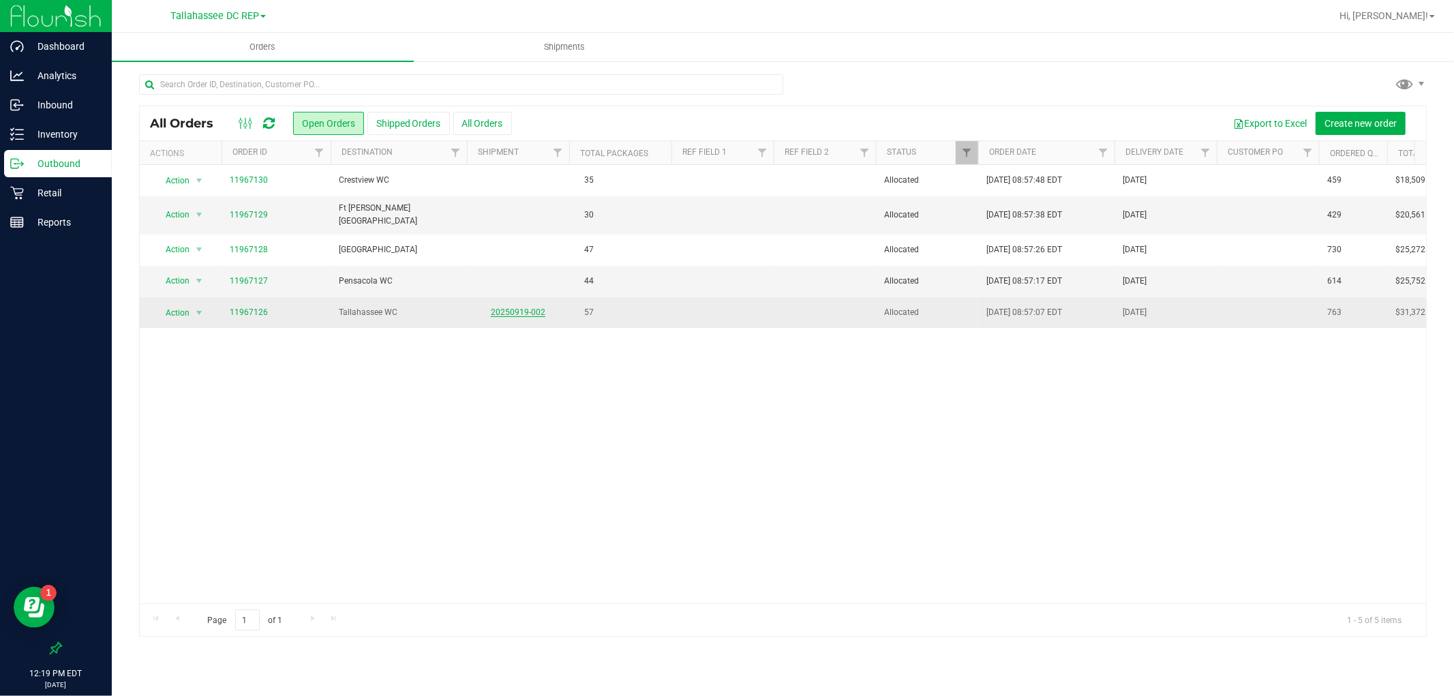
click at [515, 309] on link "20250919-002" at bounding box center [518, 312] width 55 height 10
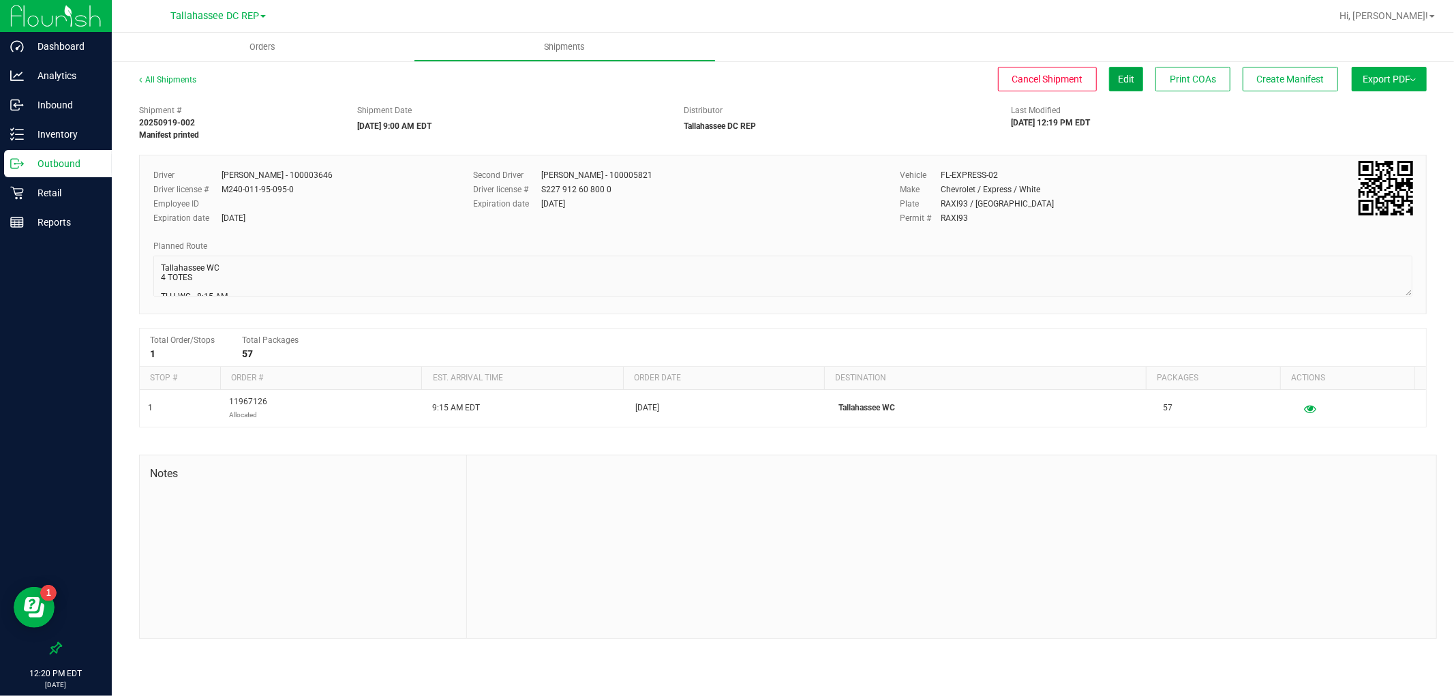
click at [1113, 83] on button "Edit" at bounding box center [1126, 79] width 34 height 25
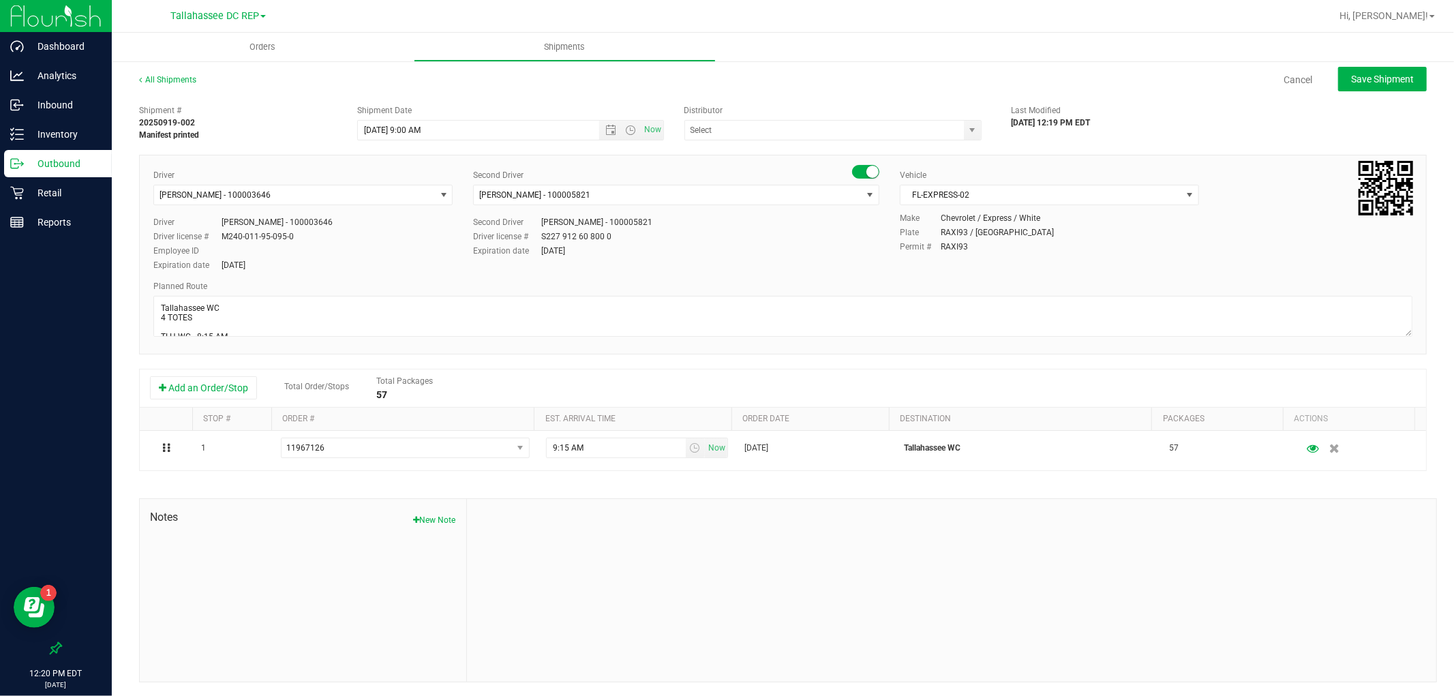
type input "Tallahassee DC REP"
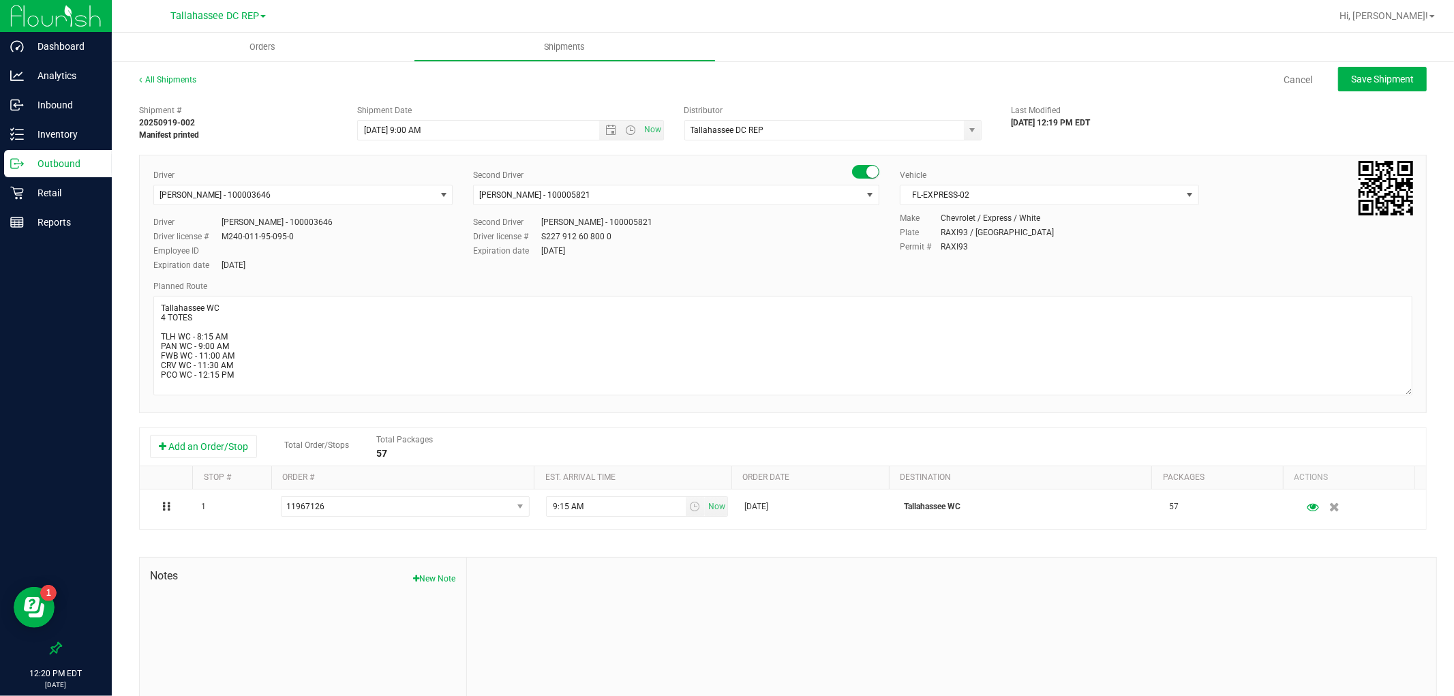
drag, startPoint x: 1398, startPoint y: 331, endPoint x: 1406, endPoint y: 396, distance: 66.0
click at [1406, 396] on div "Driver [PERSON_NAME] - 100003646 Select Driver [PERSON_NAME] - 100006559 [PERSO…" at bounding box center [783, 284] width 1288 height 258
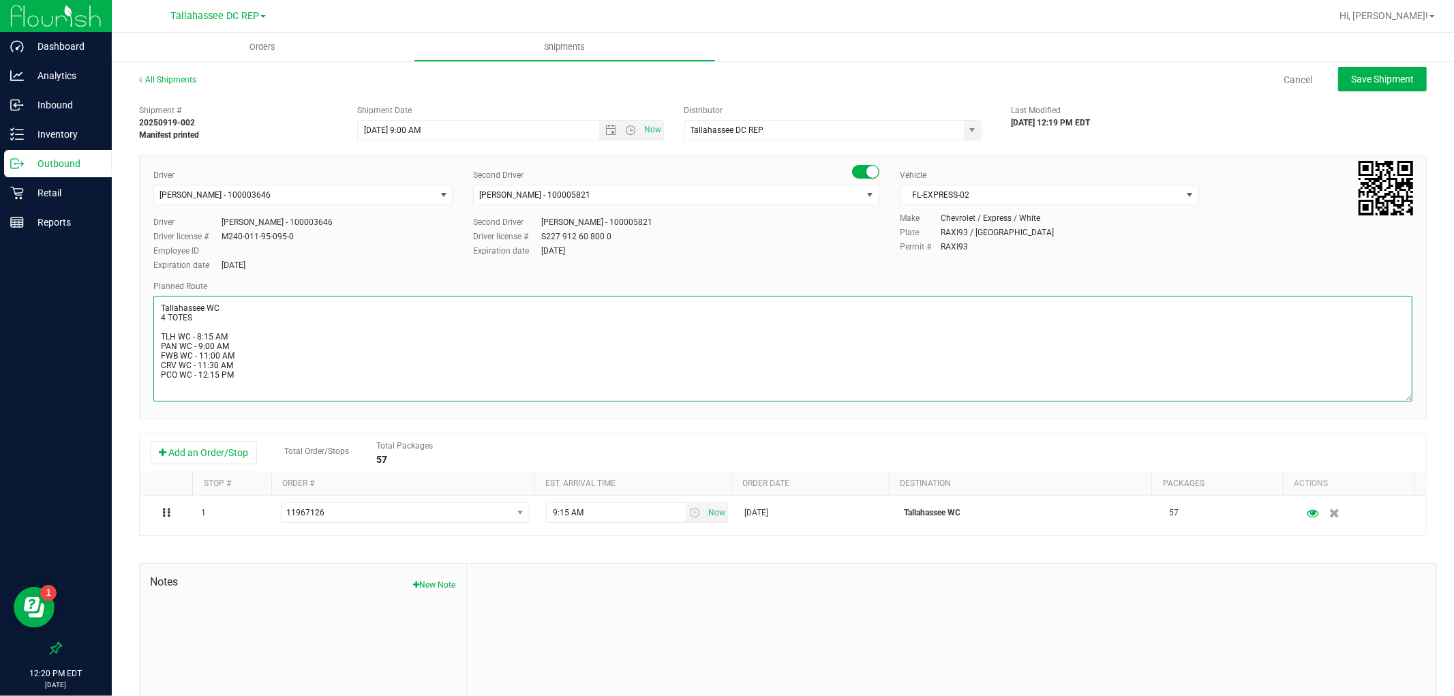
drag, startPoint x: 244, startPoint y: 372, endPoint x: 155, endPoint y: 342, distance: 94.4
click at [155, 342] on textarea at bounding box center [782, 349] width 1259 height 106
paste textarea "9:15 AM PAN WC - 10:00 AM FWB WC - 12:00 AM CRV WC - 12:30 PM PCO WC - 1"
type textarea "Tallahassee WC 4 TOTES TLH WC - 9:15 AM PAN WC - 10:00 AM FWB WC - 12:00 AM CRV…"
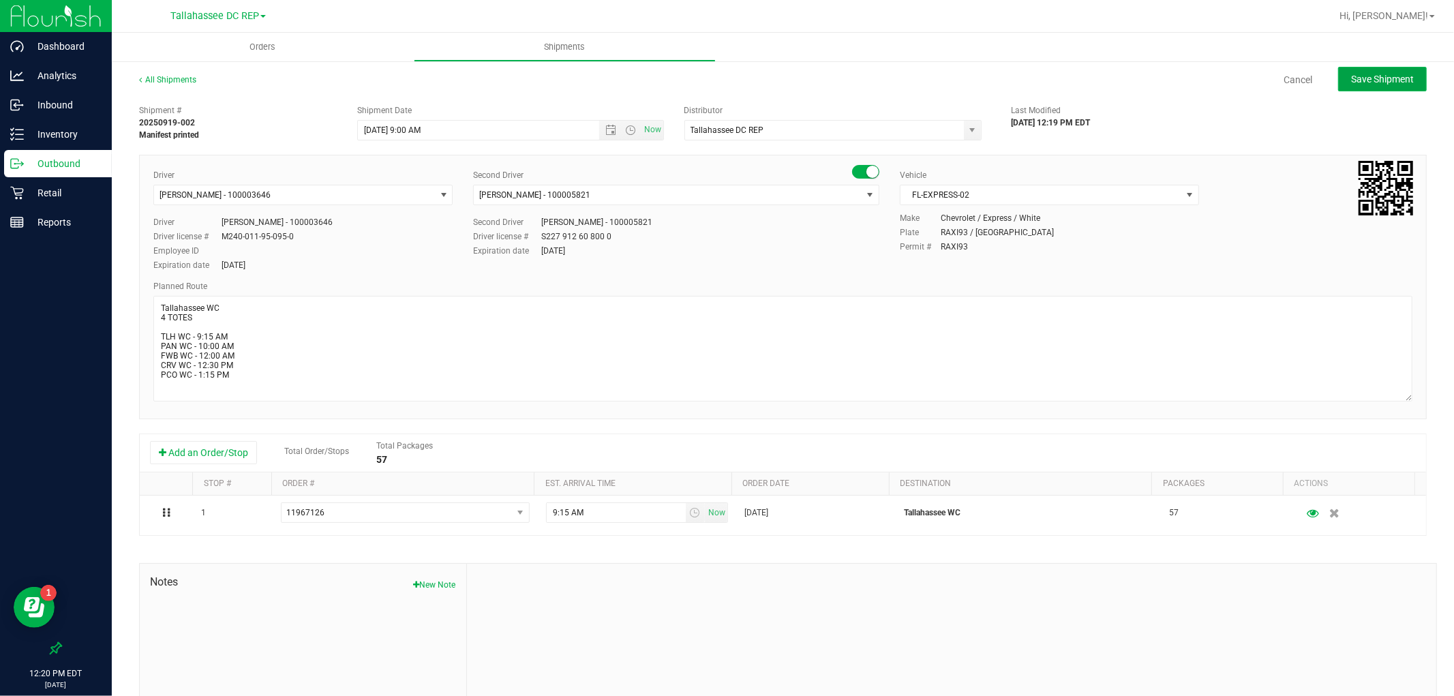
click at [1374, 74] on span "Save Shipment" at bounding box center [1382, 79] width 63 height 11
type input "[DATE] 1:00 PM"
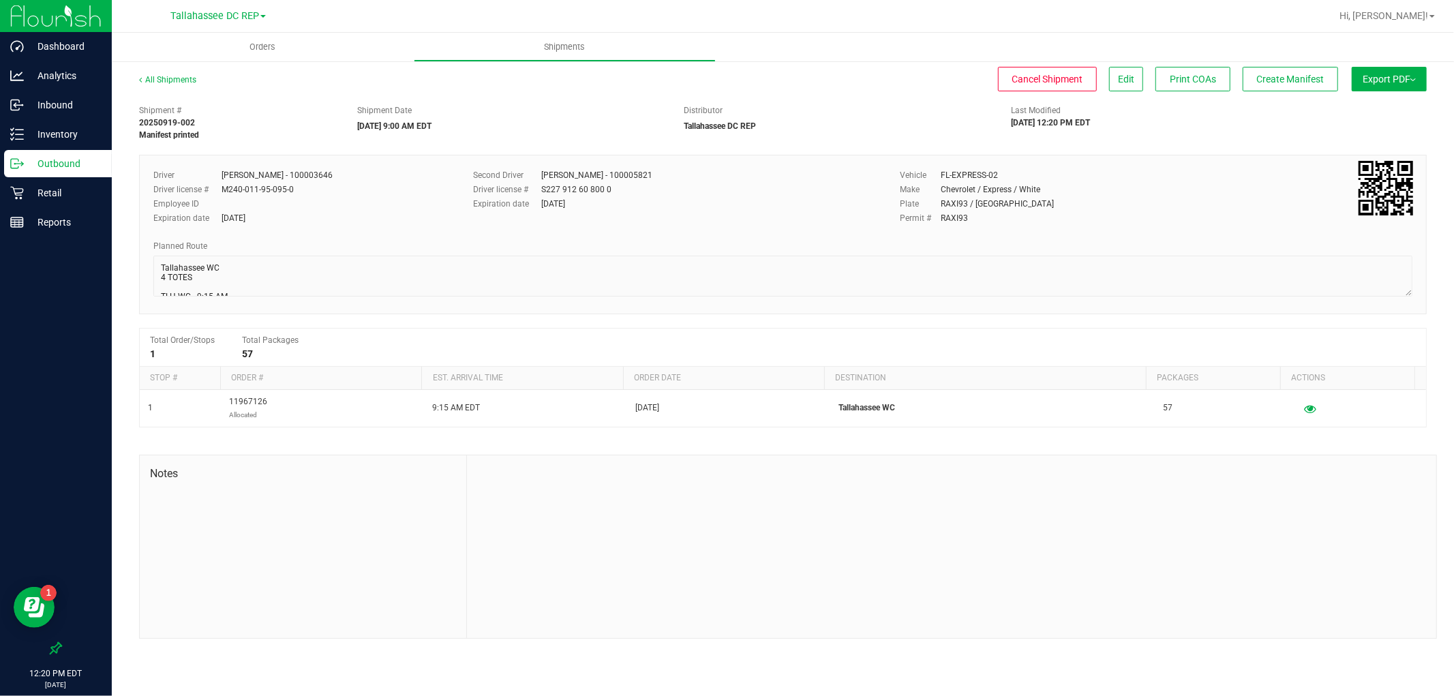
drag, startPoint x: 1361, startPoint y: 83, endPoint x: 1364, endPoint y: 96, distance: 13.4
click at [1363, 83] on span "Export PDF" at bounding box center [1389, 79] width 53 height 11
click at [1366, 103] on li "Manifest by Package ID" at bounding box center [1385, 109] width 138 height 20
click at [51, 168] on p "Outbound" at bounding box center [65, 163] width 82 height 16
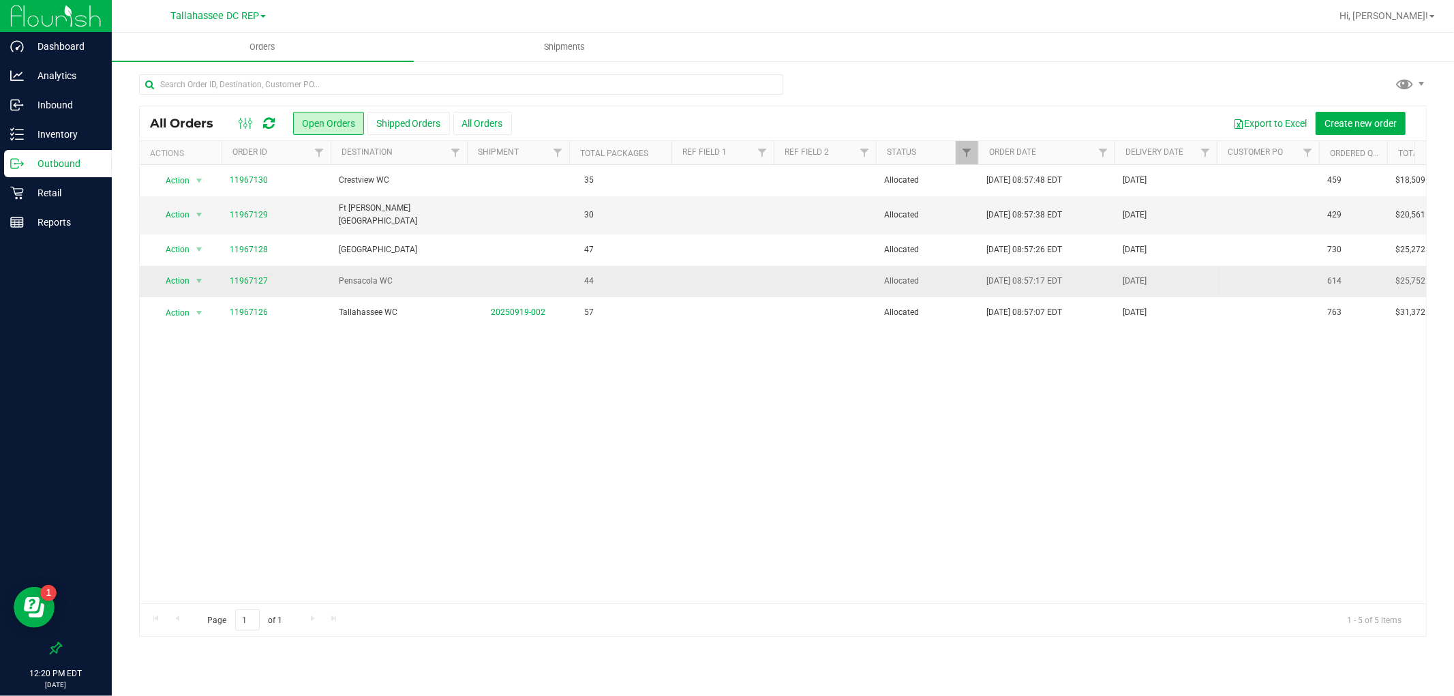
click at [454, 284] on td "Pensacola WC" at bounding box center [399, 281] width 136 height 31
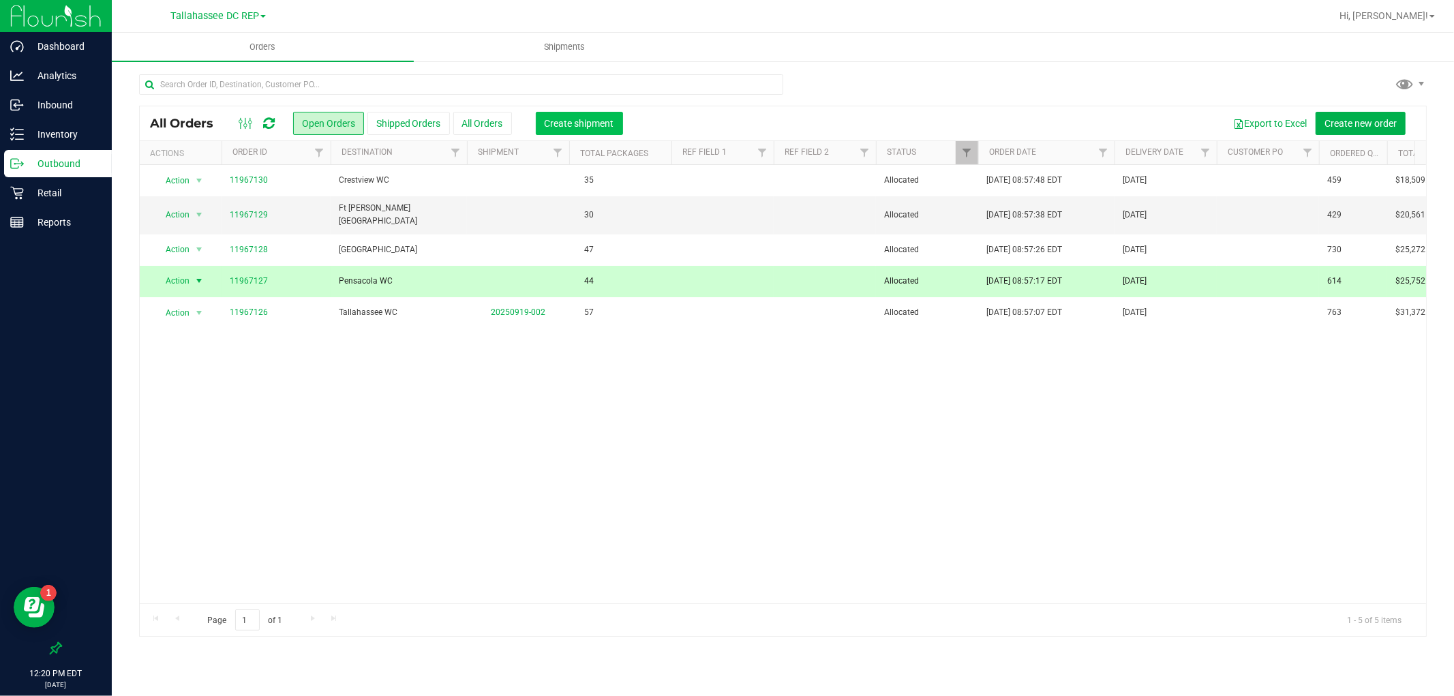
click at [550, 120] on span "Create shipment" at bounding box center [580, 123] width 70 height 11
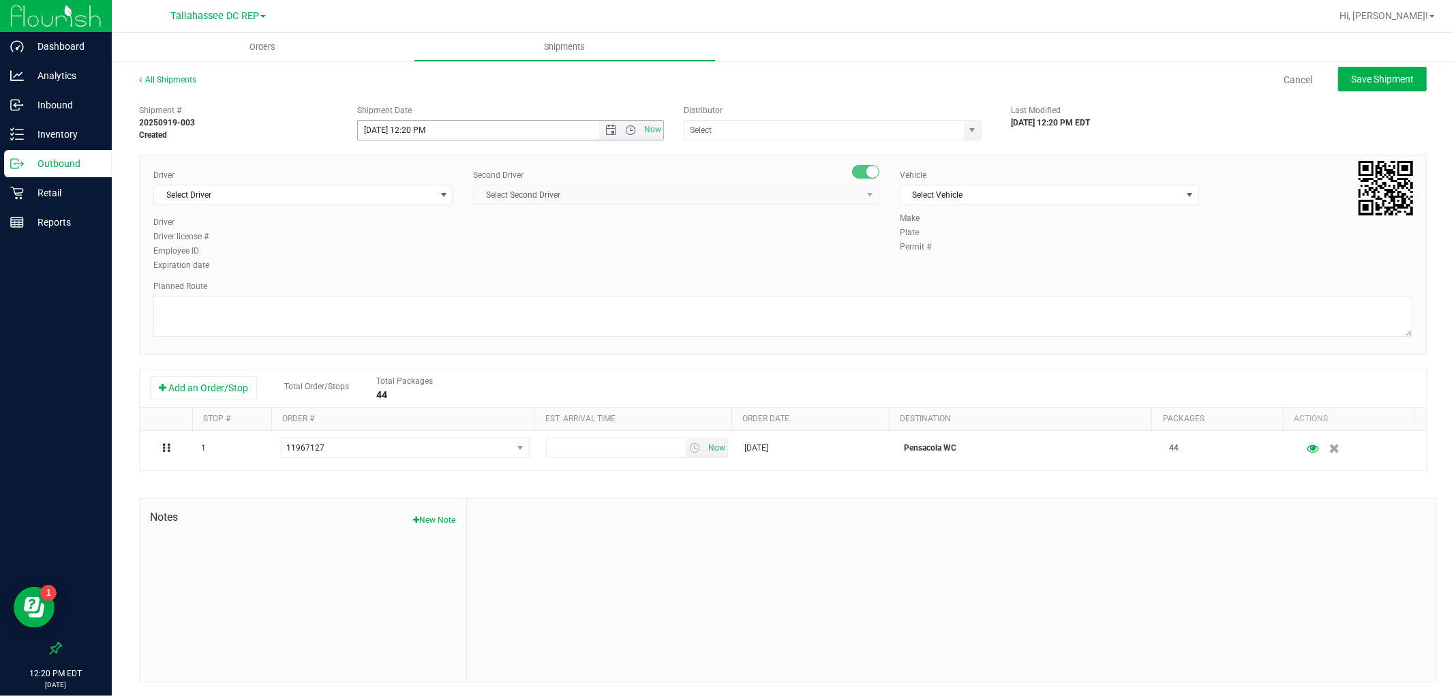
click at [603, 136] on span "Now" at bounding box center [631, 130] width 64 height 19
click at [626, 130] on span "Open the time view" at bounding box center [631, 130] width 11 height 11
click at [451, 244] on li "9:00 AM" at bounding box center [506, 241] width 301 height 18
type input "[DATE] 9:00 AM"
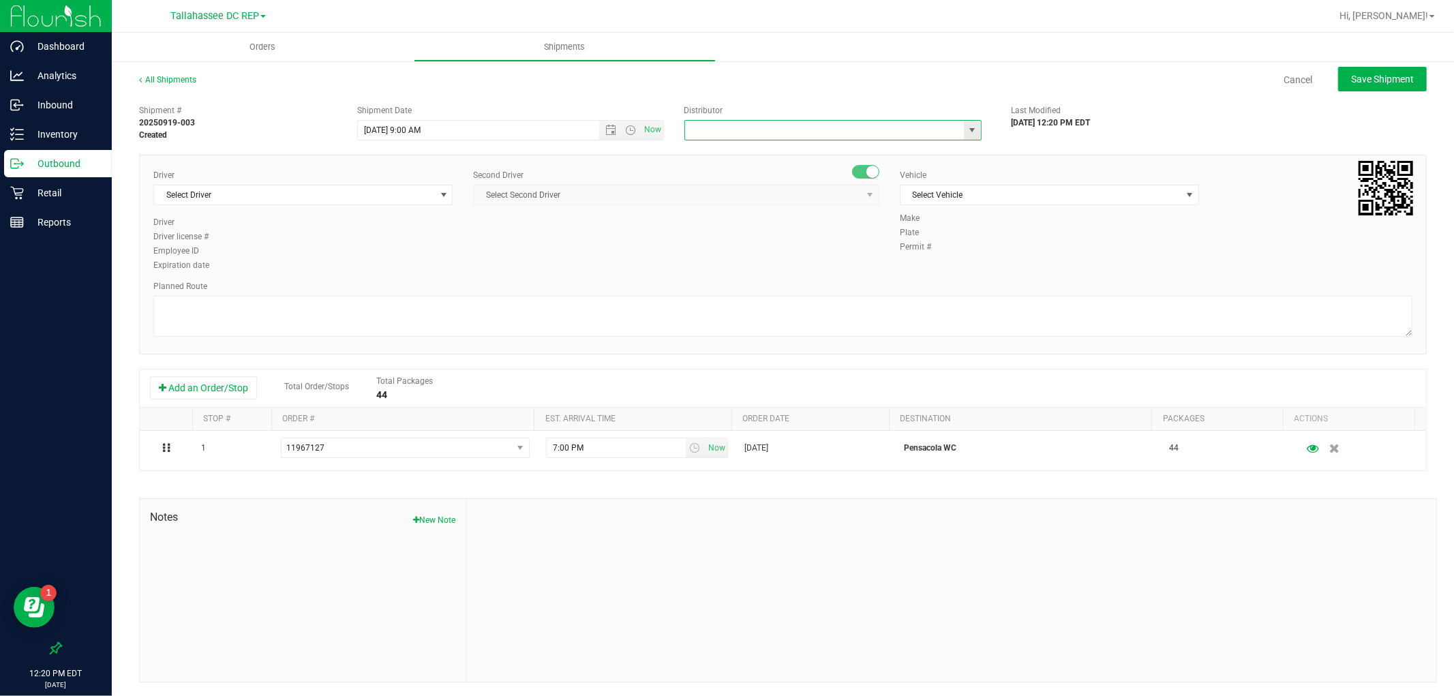
click at [697, 124] on input "text" at bounding box center [820, 130] width 271 height 19
click at [719, 153] on li "Tallahassee DC REP" at bounding box center [826, 153] width 293 height 20
type input "Tallahassee DC REP"
click at [243, 196] on span "Select Driver" at bounding box center [294, 194] width 281 height 19
click at [232, 252] on span "[PERSON_NAME] - 100003646" at bounding box center [217, 252] width 111 height 18
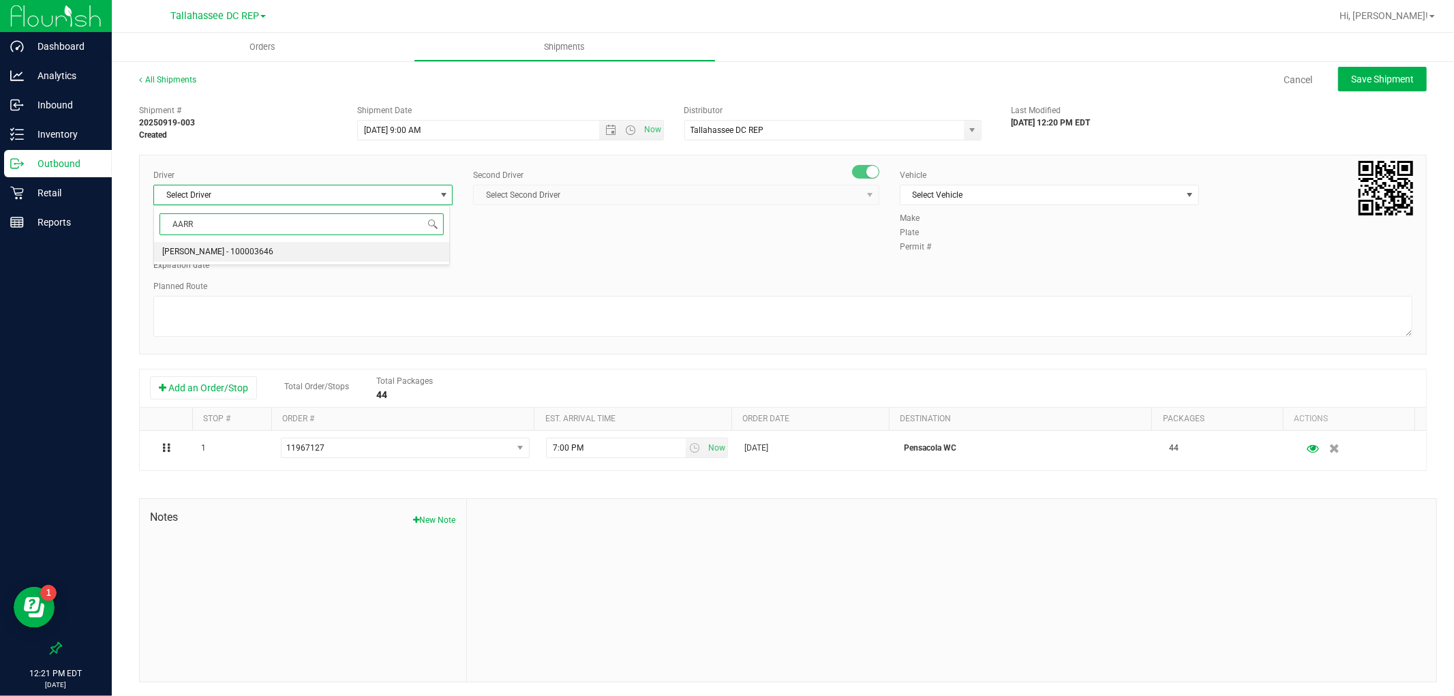
type input "AARR"
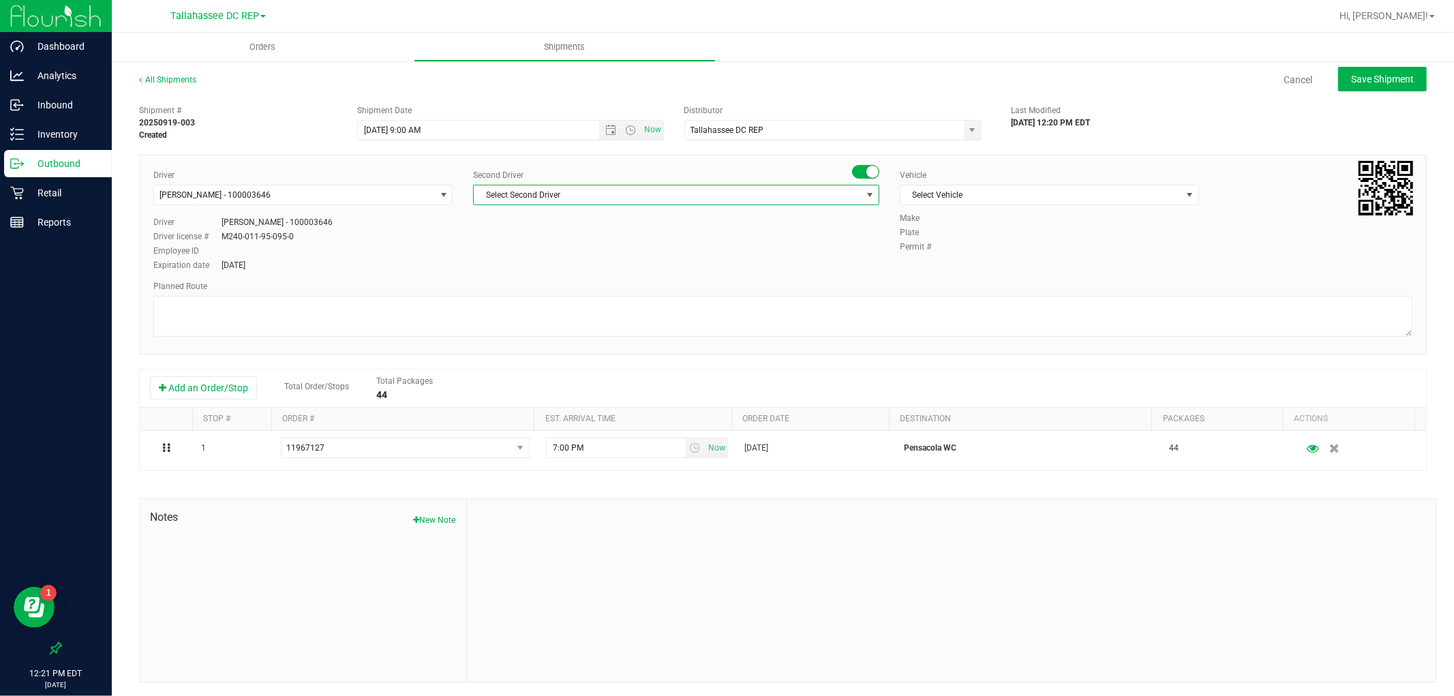
click at [642, 196] on span "Select Second Driver" at bounding box center [668, 194] width 388 height 19
type input "SPRAT"
click at [616, 251] on li "[PERSON_NAME] - 100005821" at bounding box center [671, 252] width 401 height 20
click at [952, 200] on span "Select Vehicle" at bounding box center [1041, 194] width 281 height 19
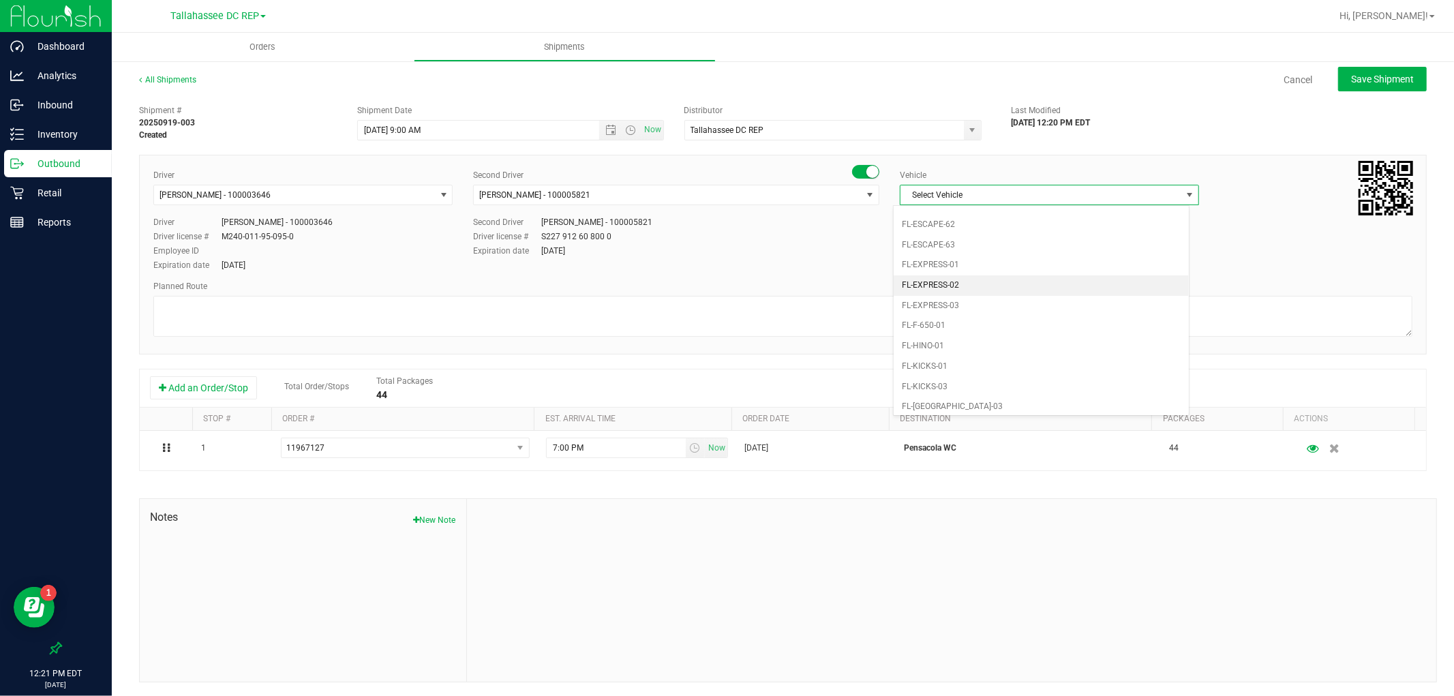
scroll to position [333, 0]
click at [957, 209] on li "FL-EXPRESS-02" at bounding box center [1041, 210] width 295 height 20
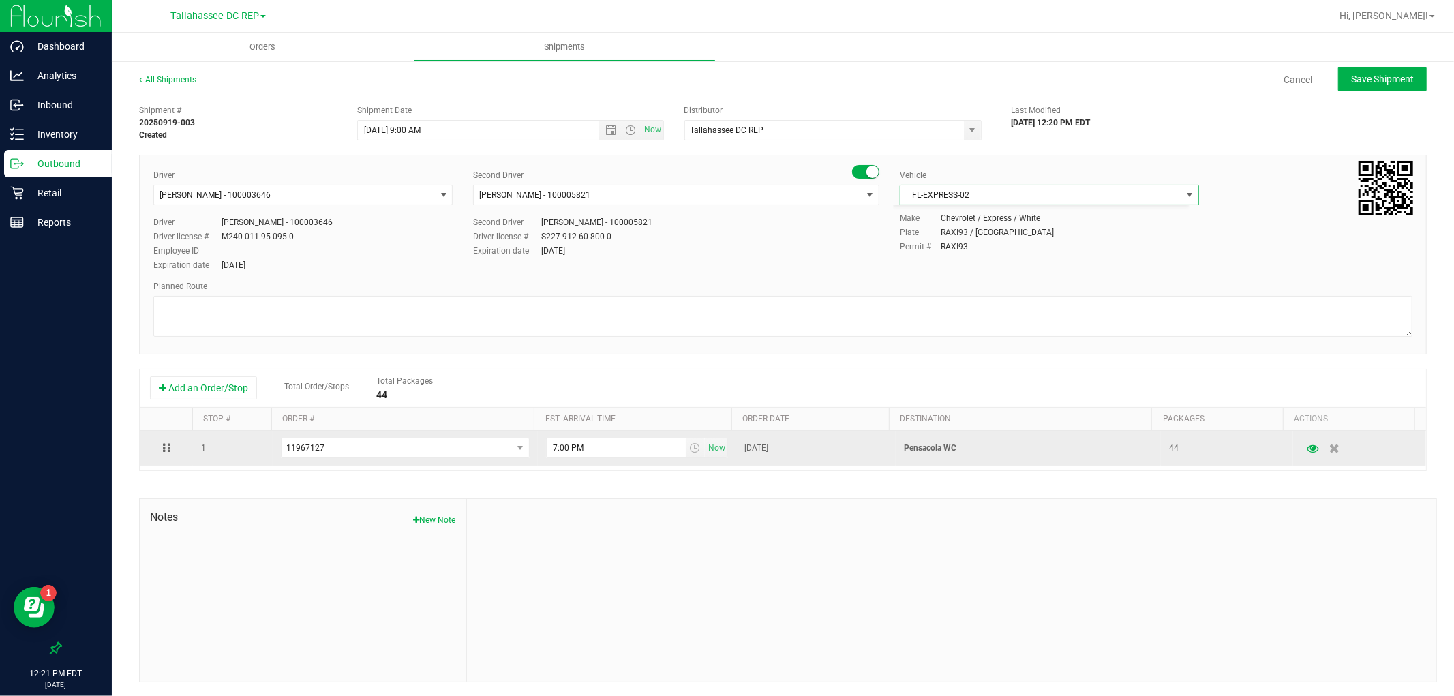
scroll to position [0, 0]
click at [939, 447] on p "Pensacola WC" at bounding box center [1028, 448] width 249 height 13
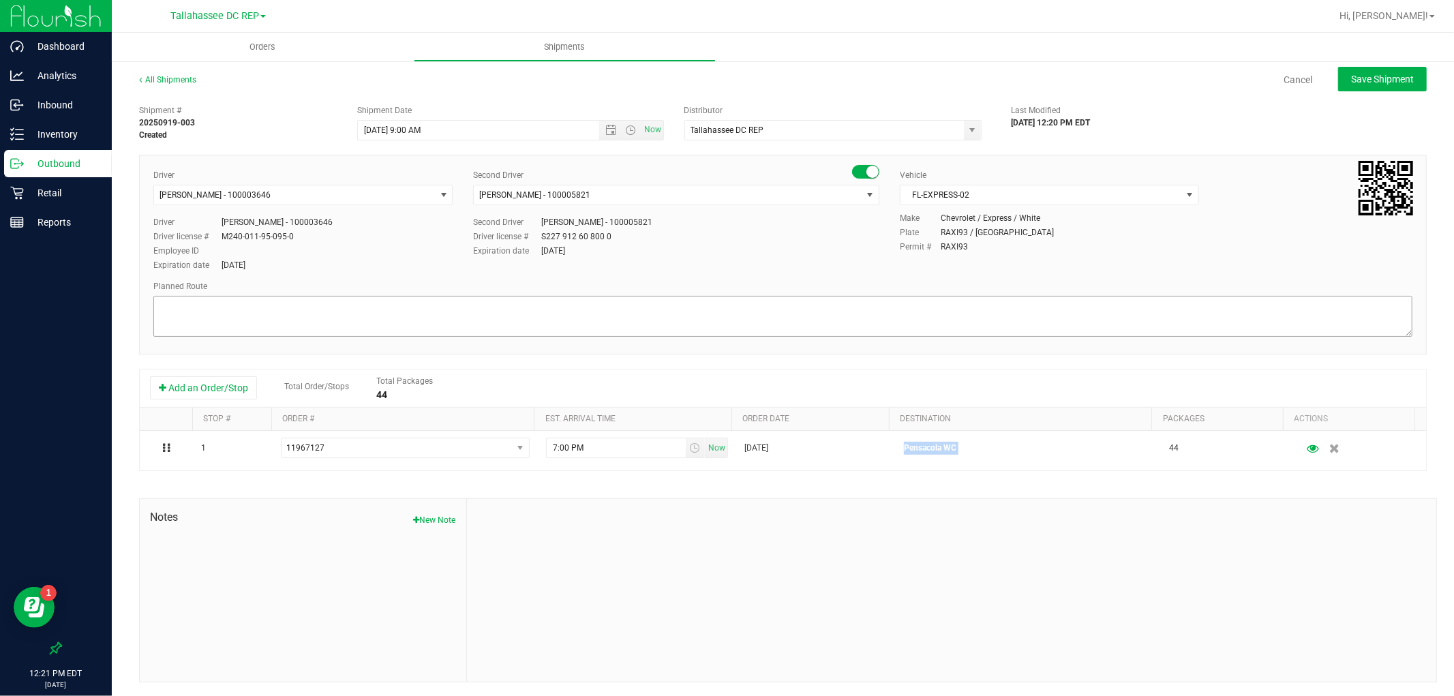
copy p "Pensacola WC"
click at [350, 307] on textarea at bounding box center [782, 316] width 1259 height 41
paste textarea "Pensacola WC"
click at [222, 329] on textarea at bounding box center [782, 316] width 1259 height 41
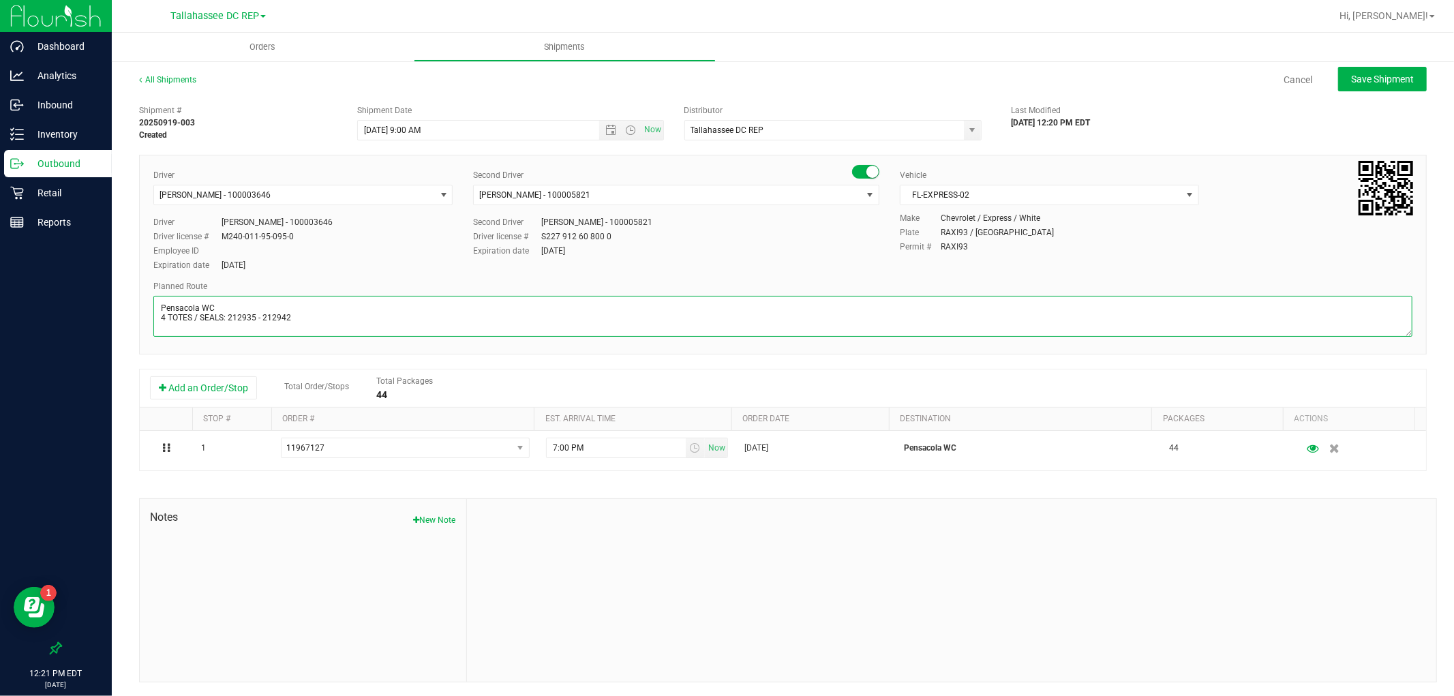
paste textarea "TLH WC - 9:15 AM PAN WC - 10:00 AM FWB WC - 12:00 AM CRV WC - 12:30 PM PCO WC -…"
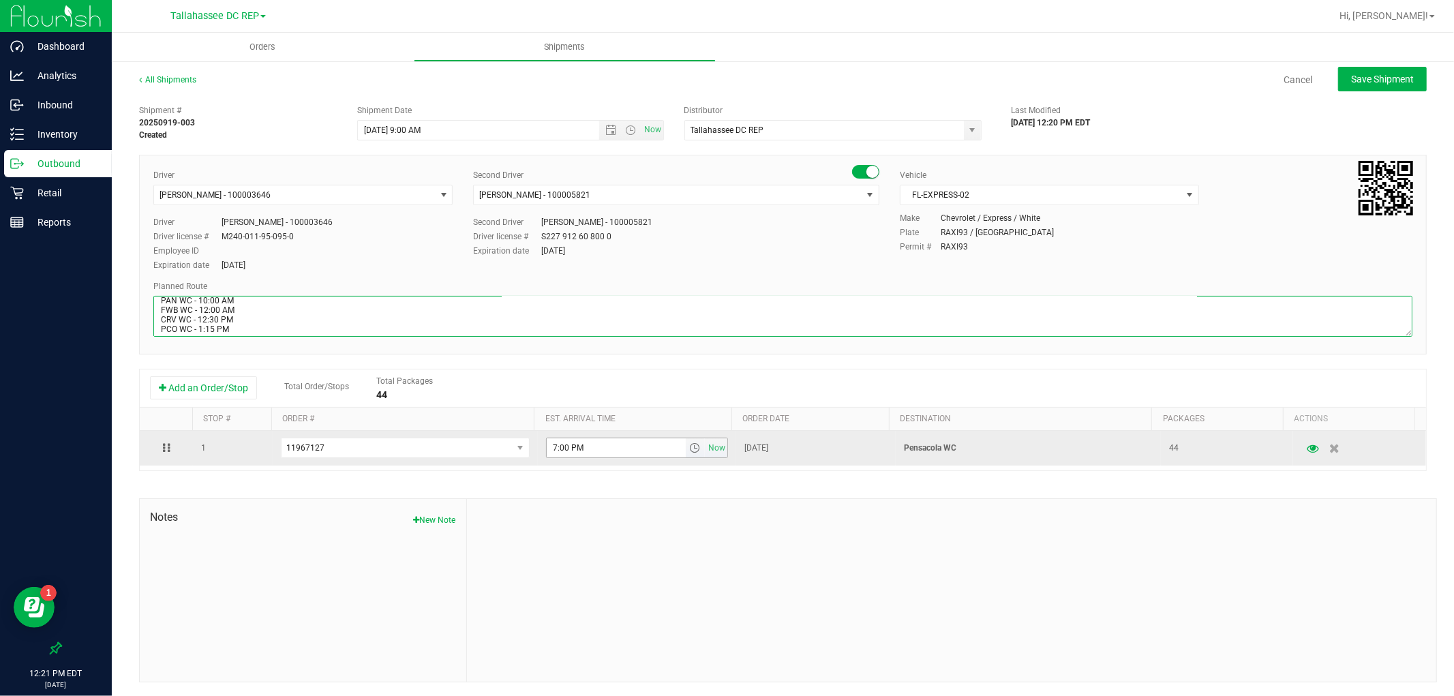
click at [689, 445] on span "select" at bounding box center [694, 447] width 11 height 11
type textarea "Pensacola WC 4 TOTES / SEALS: 212935 - 212942 TLH WC - 9:15 AM PAN WC - 10:00 A…"
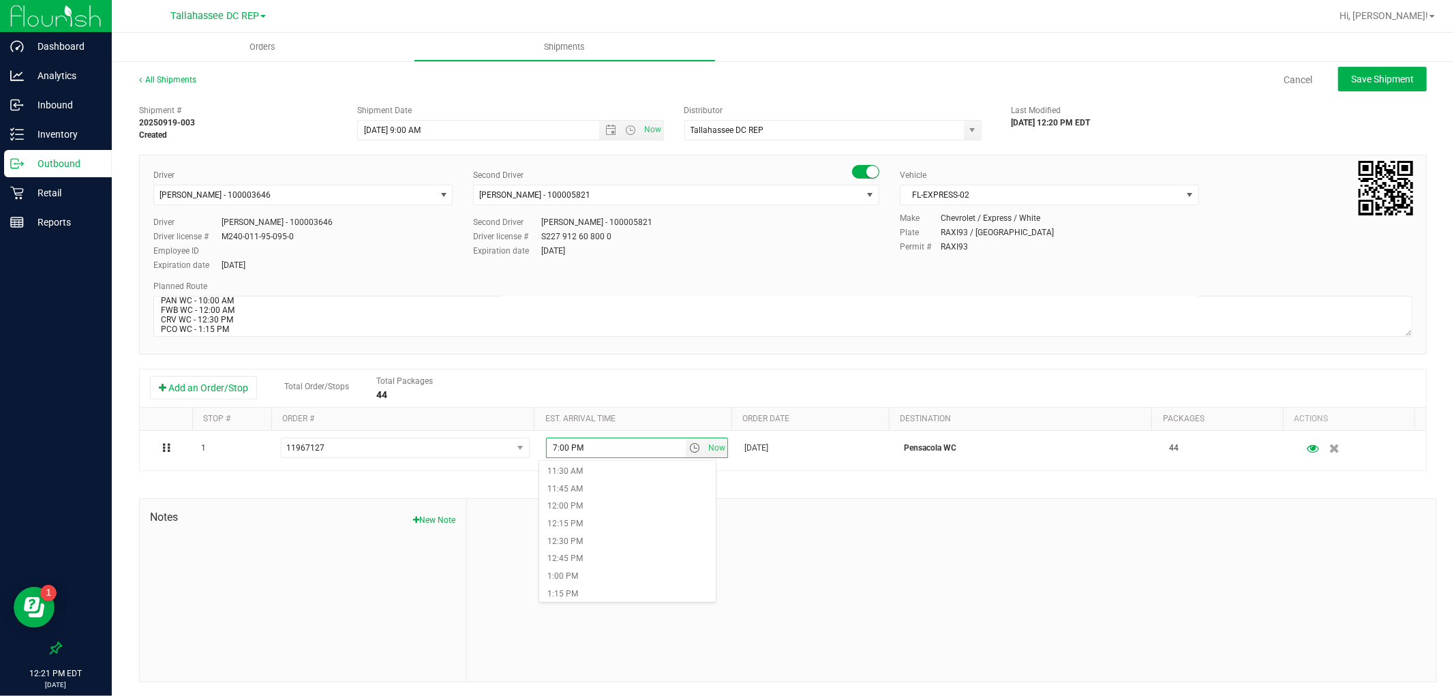
scroll to position [833, 0]
click at [593, 564] on li "1:15 PM" at bounding box center [627, 568] width 176 height 18
click at [1351, 76] on span "Save Shipment" at bounding box center [1382, 79] width 63 height 11
type input "[DATE] 1:00 PM"
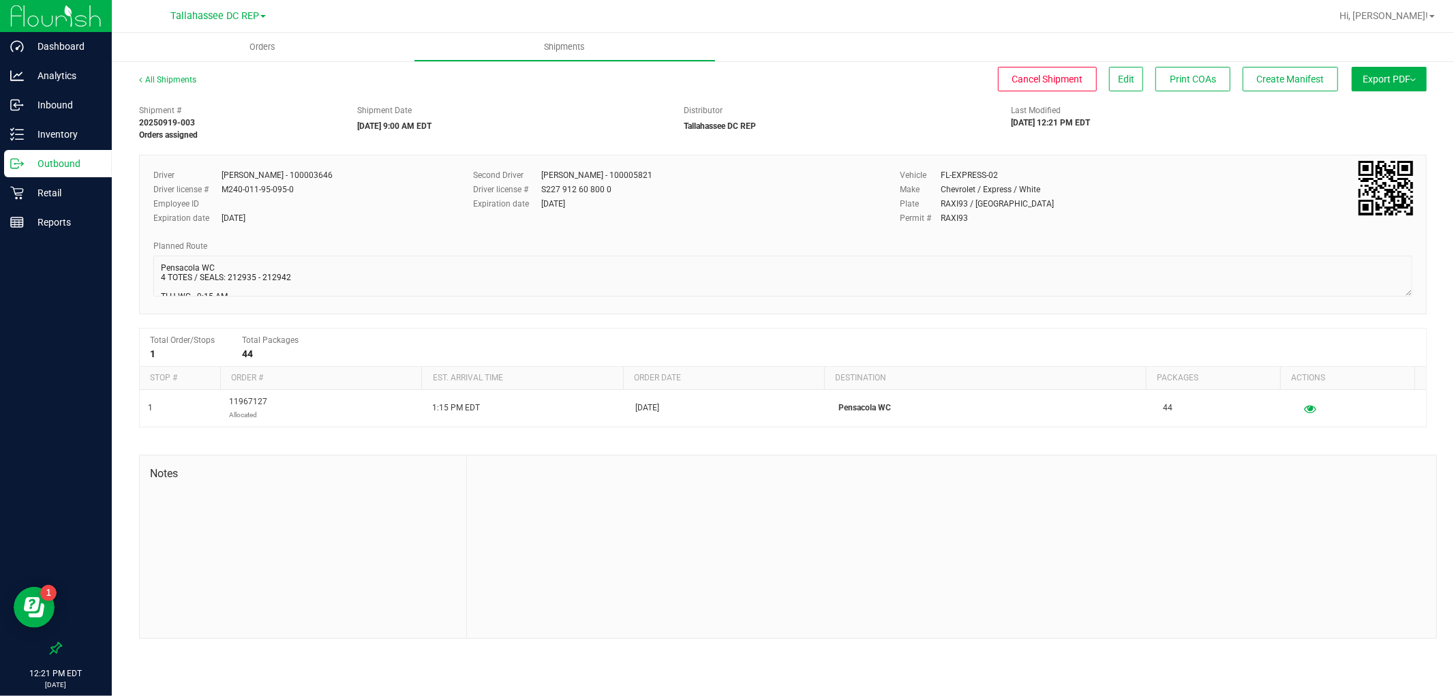
click at [1374, 84] on button "Export PDF" at bounding box center [1389, 79] width 75 height 25
click at [1377, 104] on span "Manifest by Package ID" at bounding box center [1369, 109] width 87 height 10
click at [100, 157] on p "Outbound" at bounding box center [65, 163] width 82 height 16
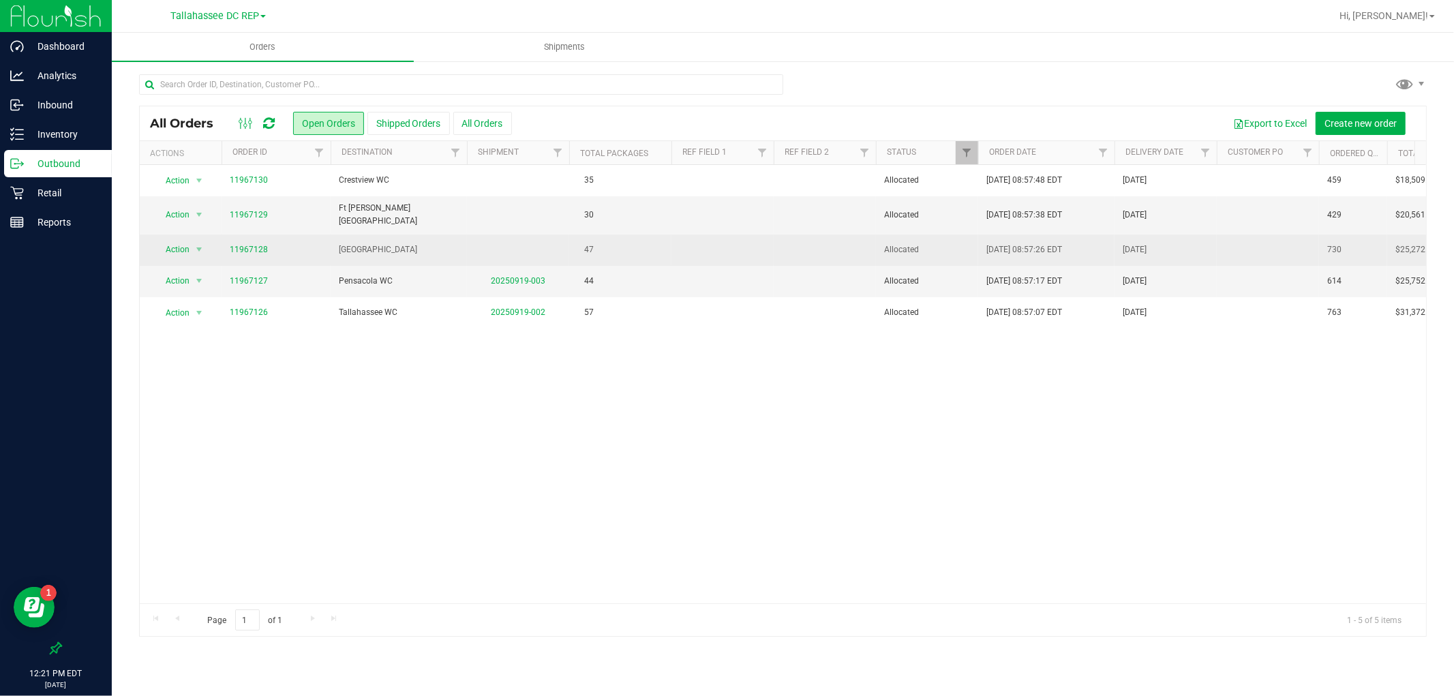
click at [324, 252] on td "11967128" at bounding box center [276, 250] width 109 height 31
click at [359, 254] on td "[GEOGRAPHIC_DATA]" at bounding box center [399, 250] width 136 height 31
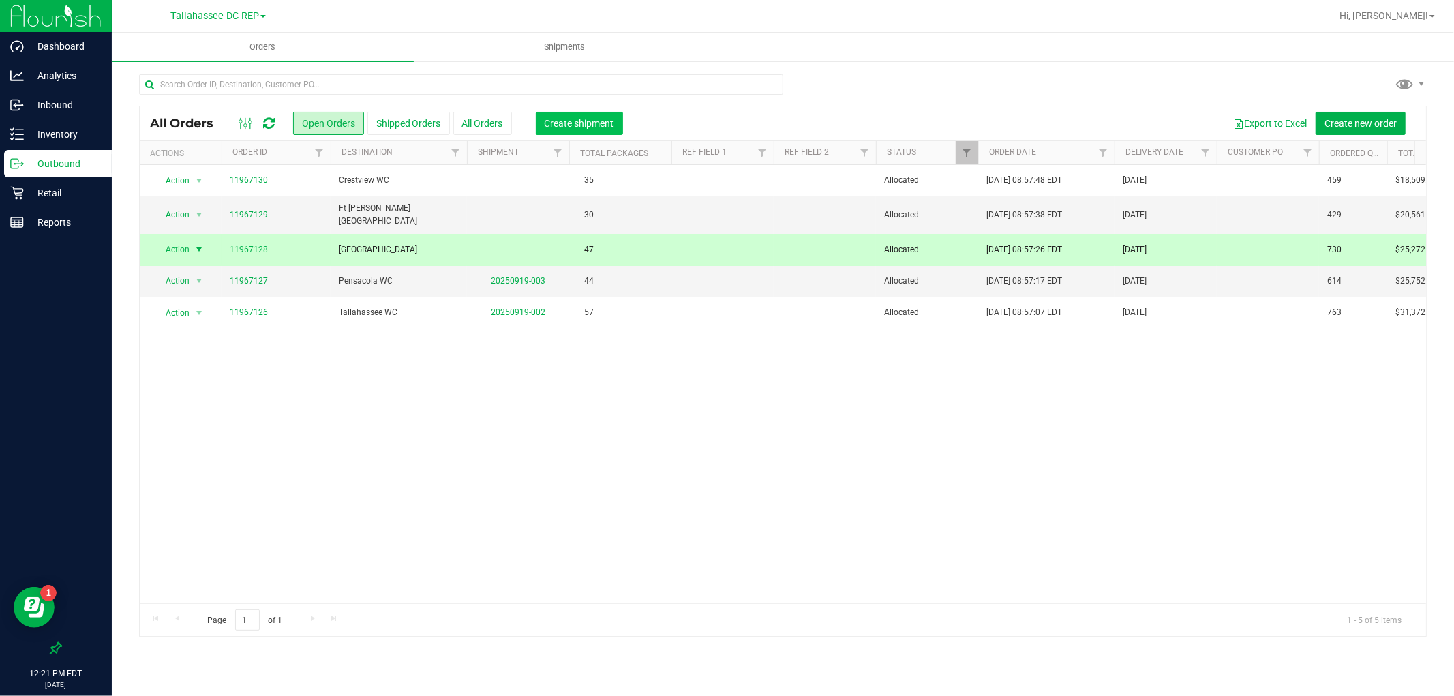
click at [603, 126] on span "Create shipment" at bounding box center [580, 123] width 70 height 11
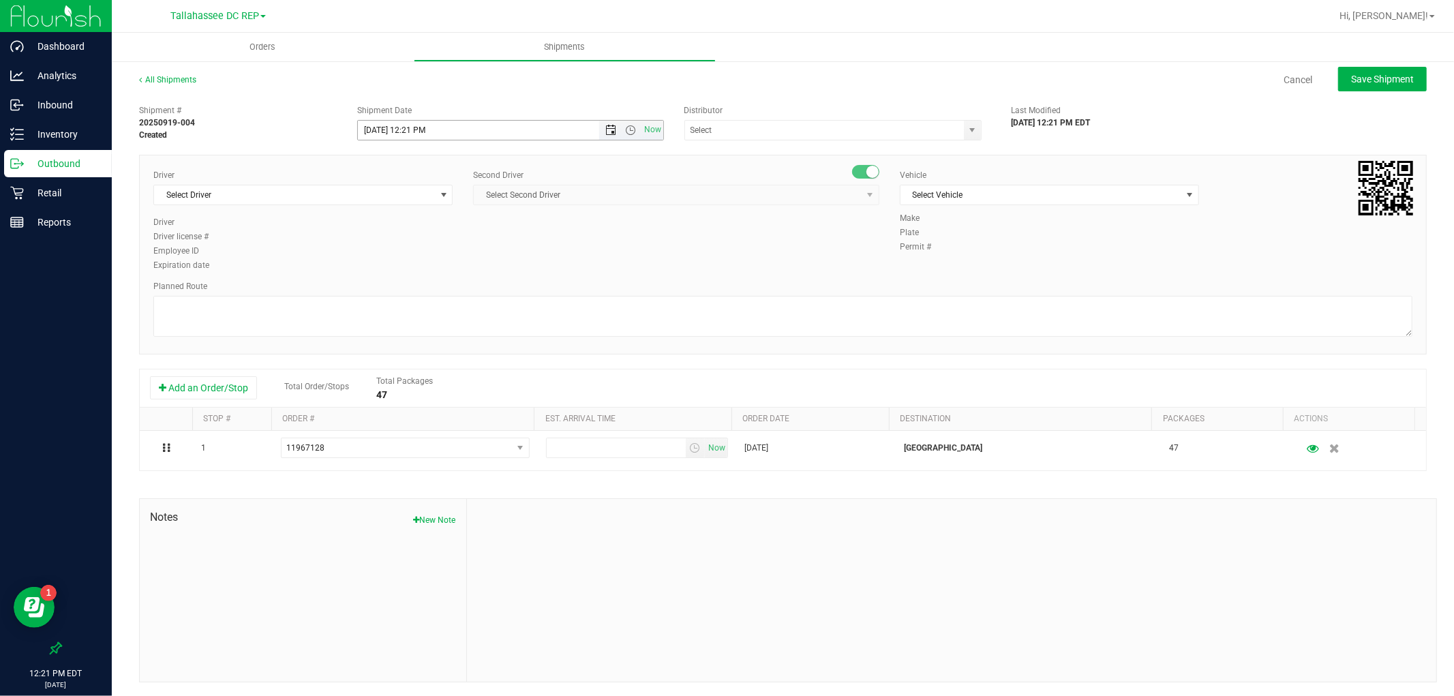
click at [599, 128] on span "Open the date view" at bounding box center [610, 130] width 23 height 11
click at [392, 264] on link "22" at bounding box center [388, 268] width 20 height 21
click at [633, 132] on span "Open the time view" at bounding box center [630, 130] width 23 height 11
click at [387, 240] on li "9:00 AM" at bounding box center [506, 241] width 301 height 18
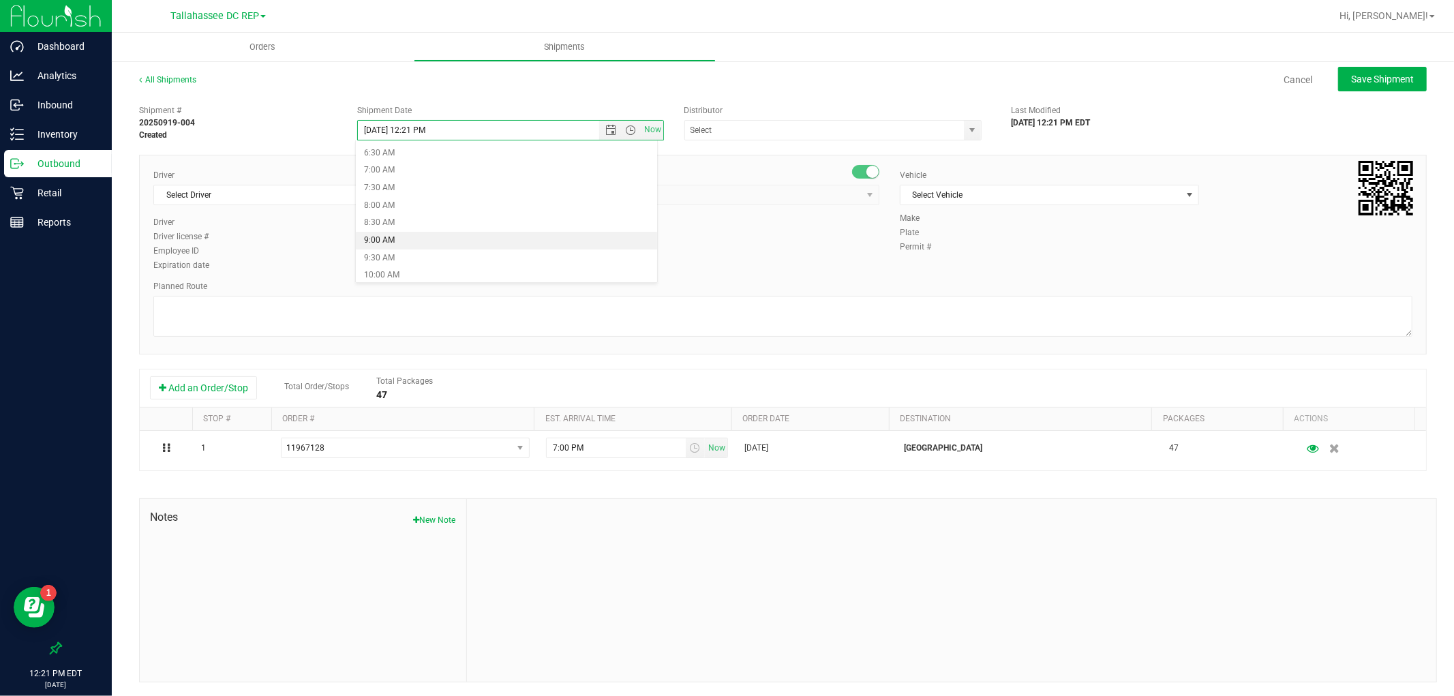
type input "[DATE] 9:00 AM"
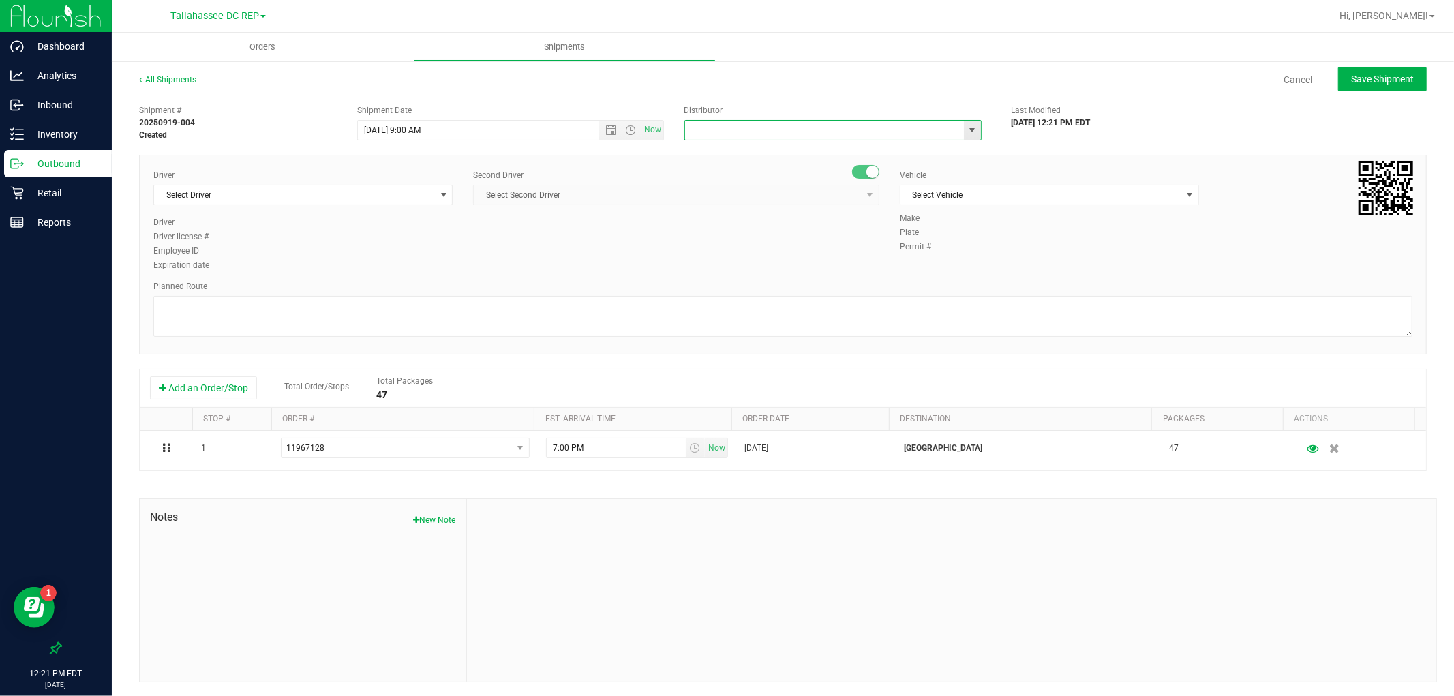
click at [847, 132] on input "text" at bounding box center [820, 130] width 271 height 19
click at [843, 145] on li "Tallahassee DC REP" at bounding box center [826, 153] width 293 height 20
type input "Tallahassee DC REP"
click at [371, 200] on span "Select Driver" at bounding box center [294, 194] width 281 height 19
click at [297, 250] on li "[PERSON_NAME] - 100003646" at bounding box center [301, 252] width 295 height 20
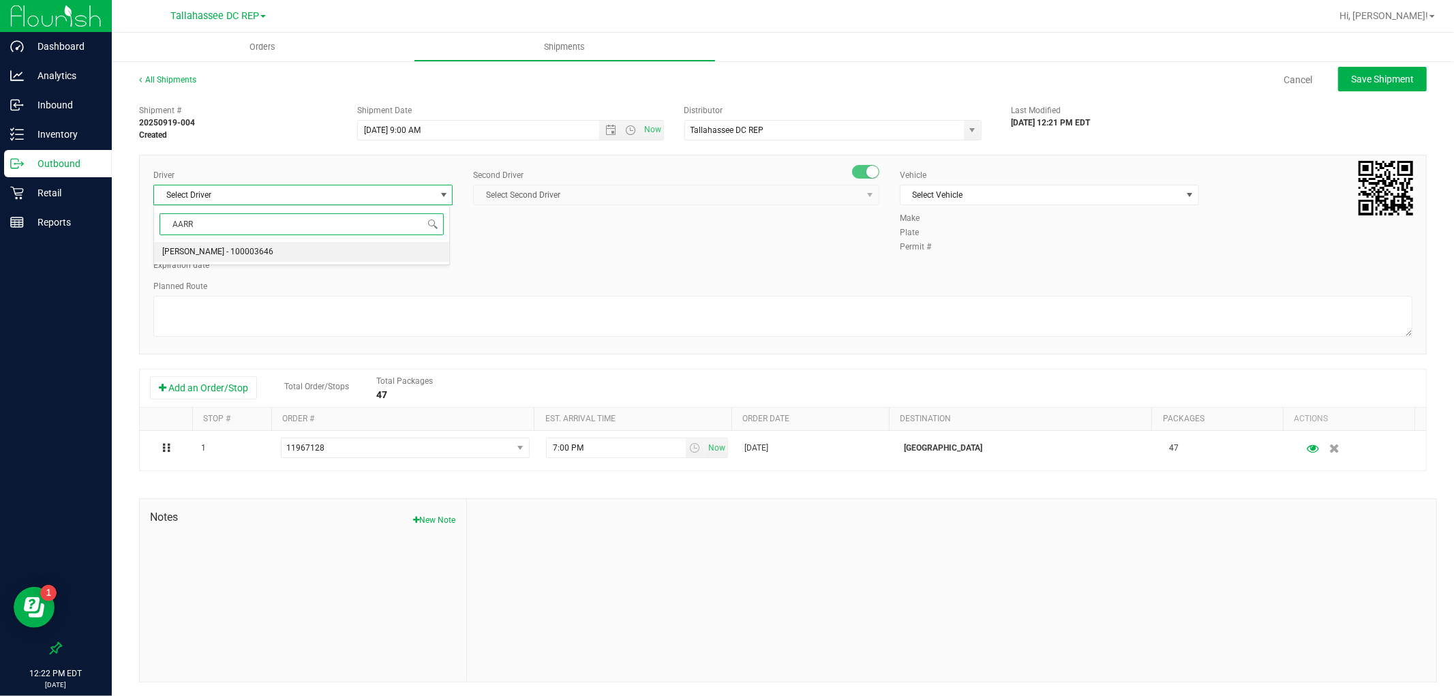
type input "AARR"
click at [561, 192] on span "Select Second Driver" at bounding box center [668, 194] width 388 height 19
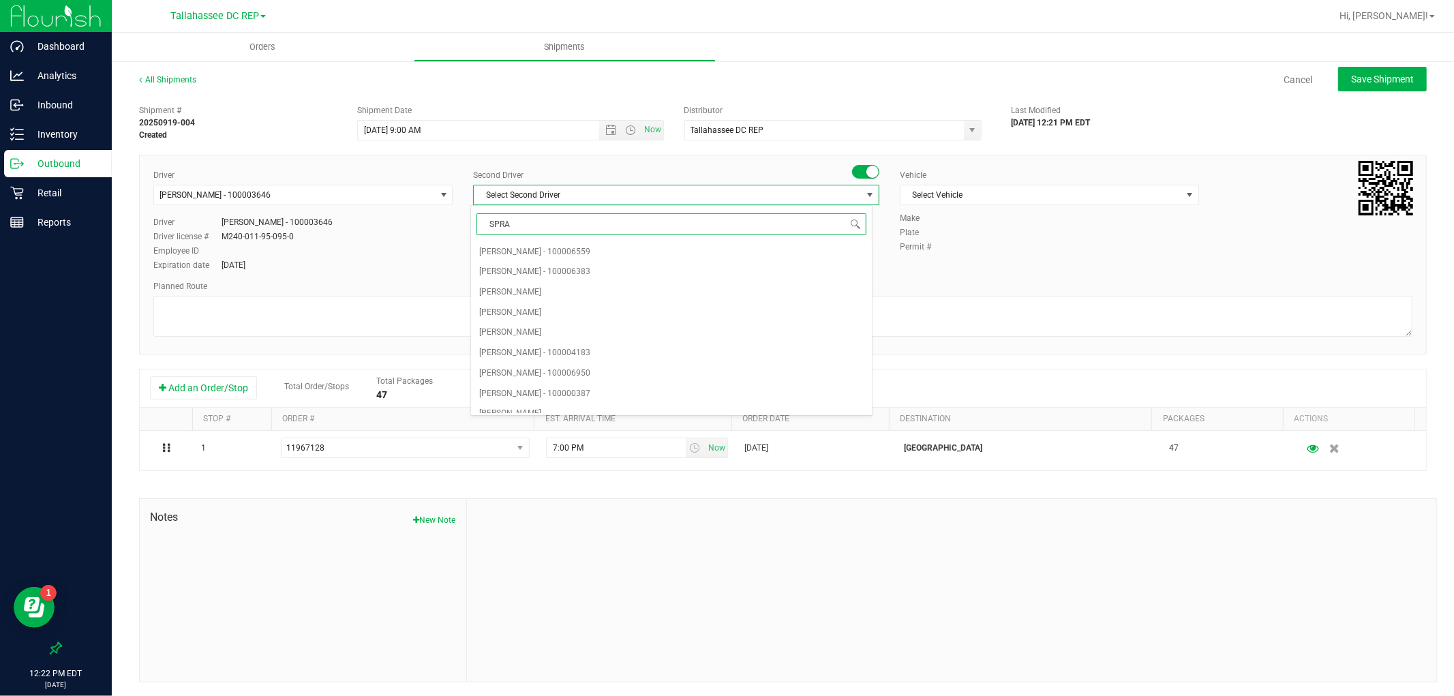
type input "SPRAT"
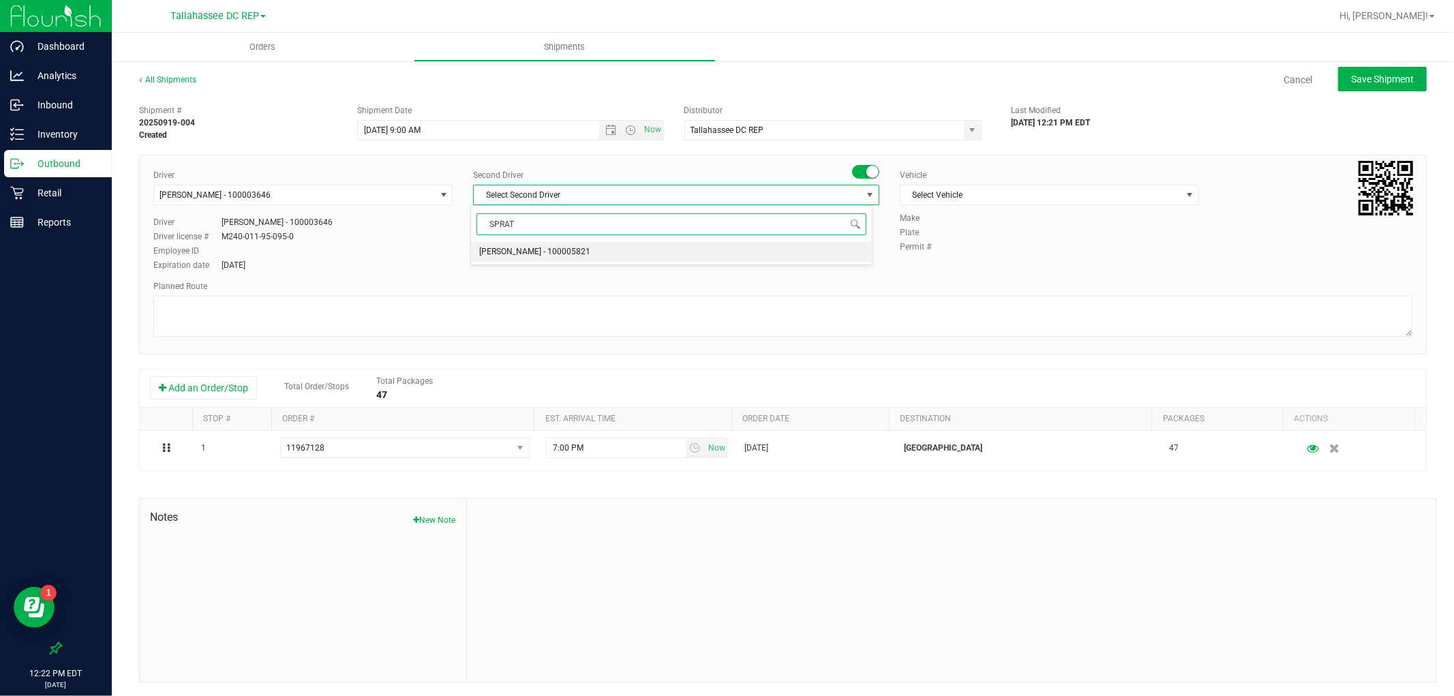
click at [554, 254] on span "[PERSON_NAME] - 100005821" at bounding box center [534, 252] width 111 height 18
click at [1061, 200] on span "Select Vehicle" at bounding box center [1041, 194] width 281 height 19
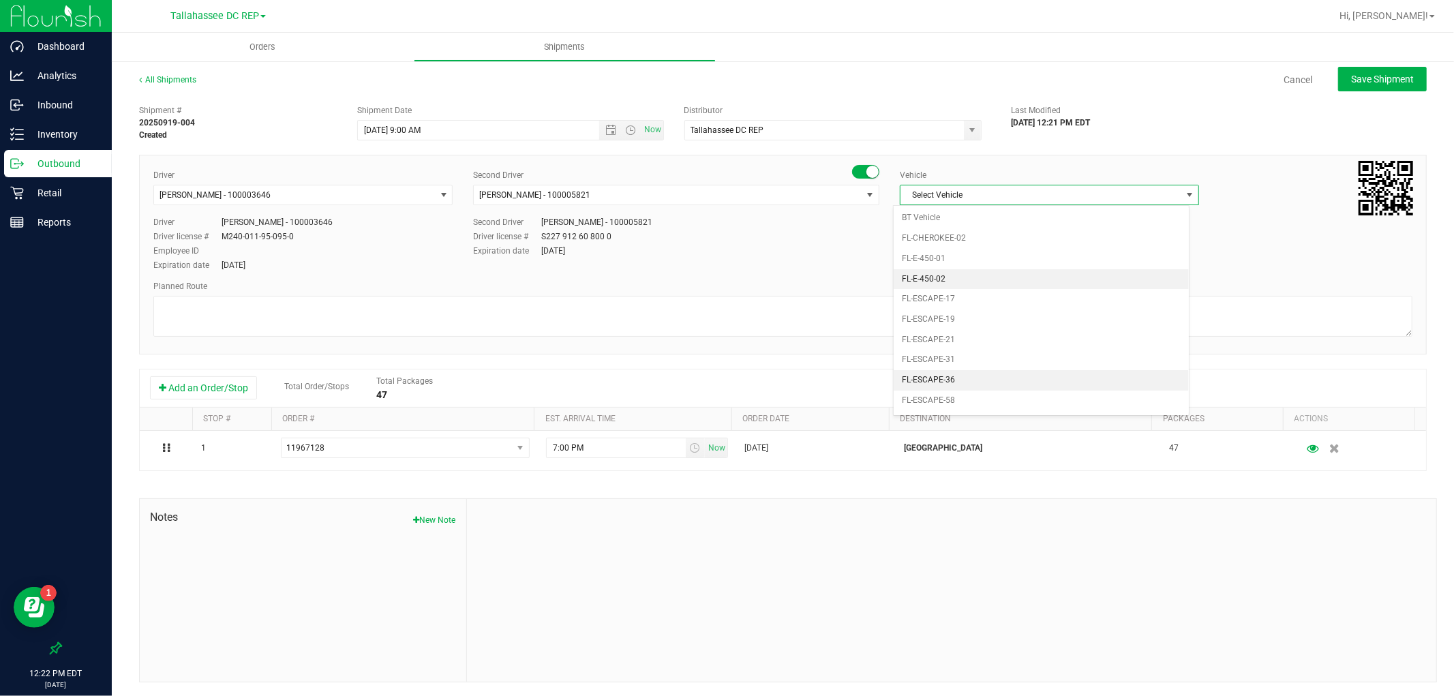
scroll to position [166, 0]
click at [976, 376] on li "FL-EXPRESS-02" at bounding box center [1041, 376] width 295 height 20
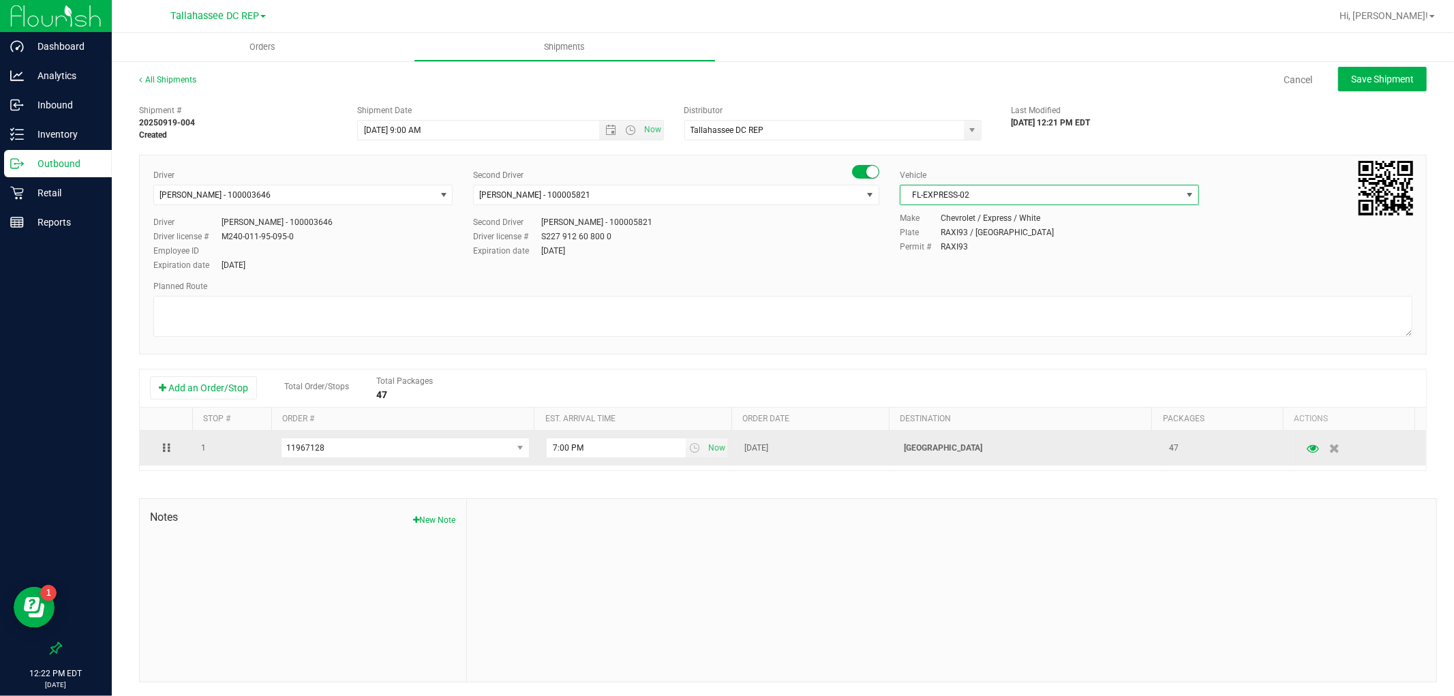
click at [928, 448] on p "[GEOGRAPHIC_DATA]" at bounding box center [1028, 448] width 249 height 13
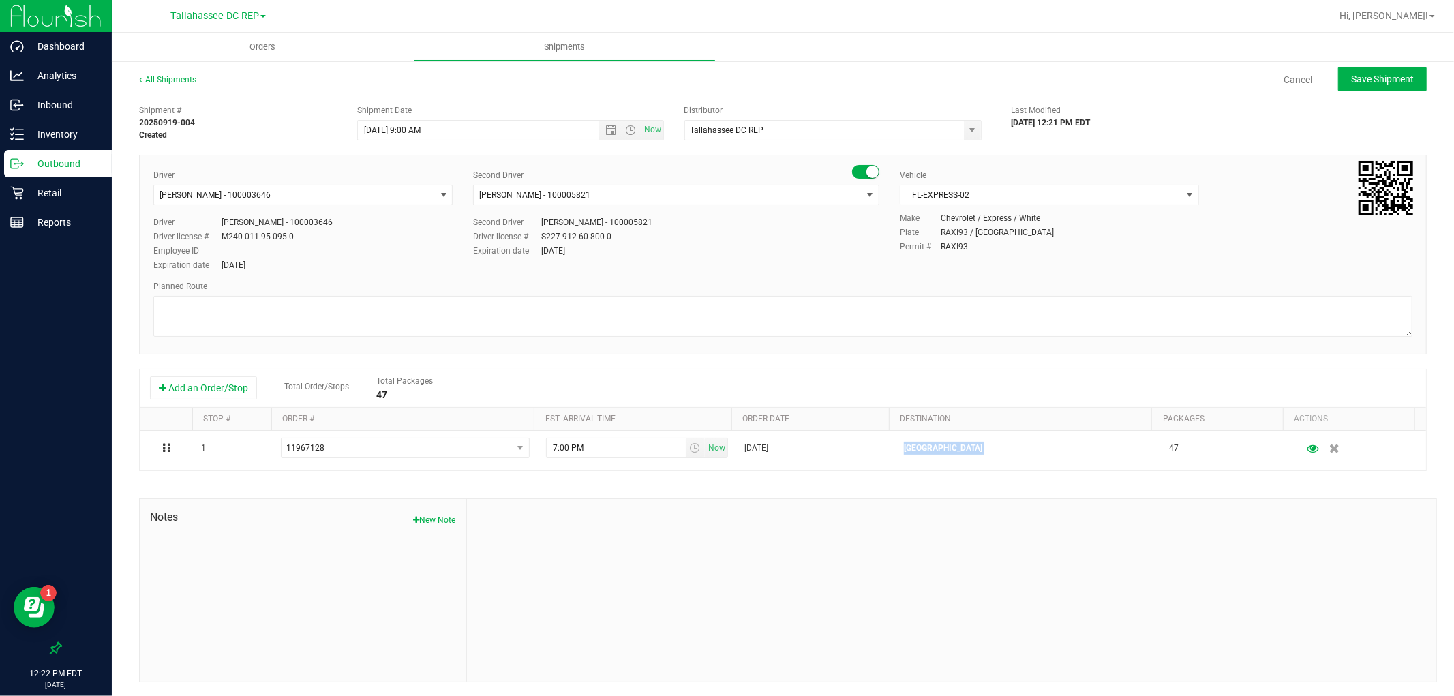
copy p "[GEOGRAPHIC_DATA]"
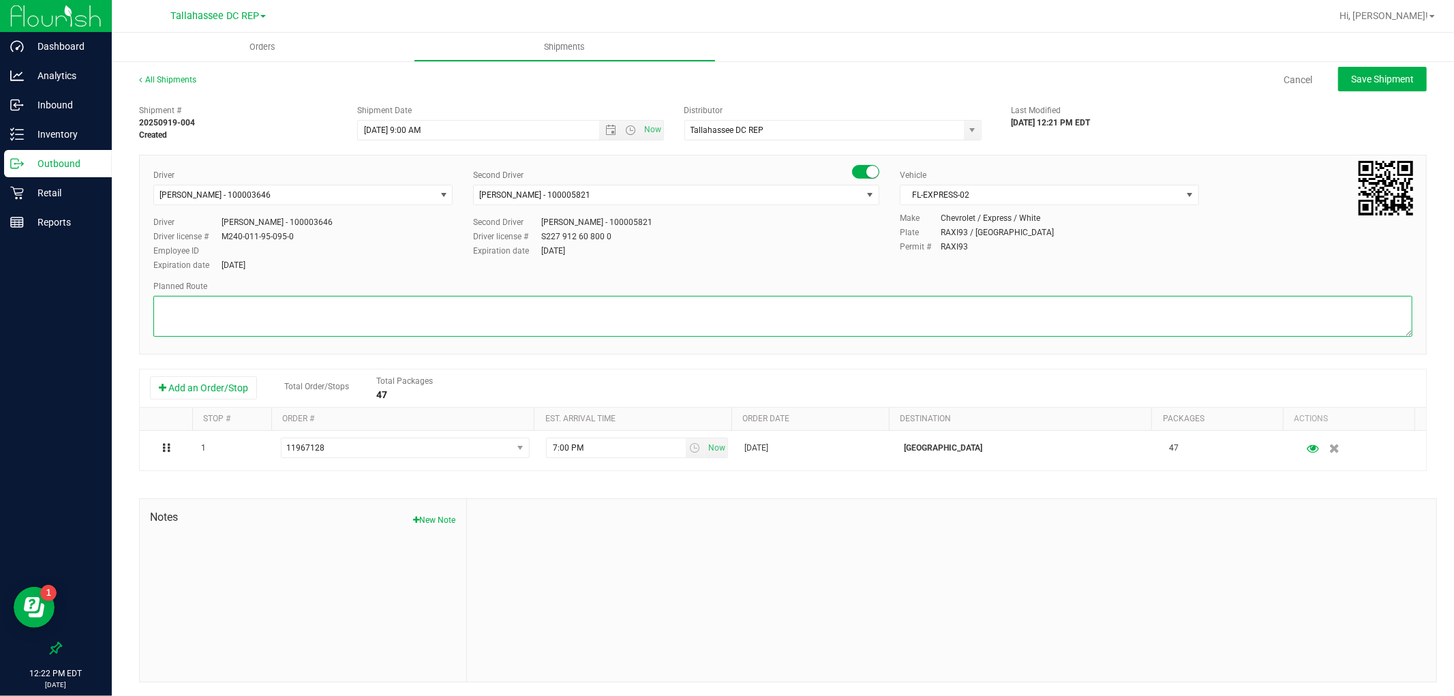
click at [239, 301] on textarea at bounding box center [782, 316] width 1259 height 41
paste textarea "[GEOGRAPHIC_DATA]"
click at [191, 331] on textarea at bounding box center [782, 316] width 1259 height 41
paste textarea "TLH WC - 9:15 AM PAN WC - 10:00 AM FWB WC - 12:00 AM CRV WC - 12:30 PM PCO WC -…"
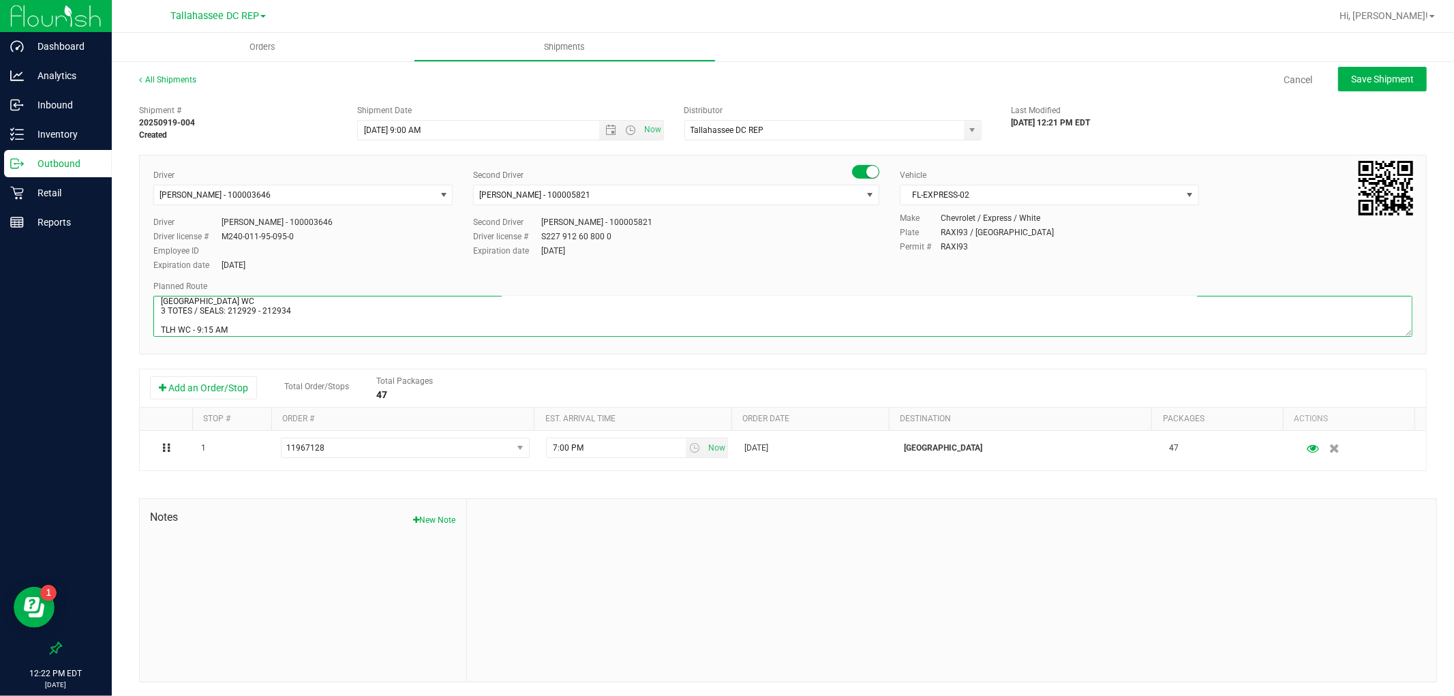
scroll to position [46, 0]
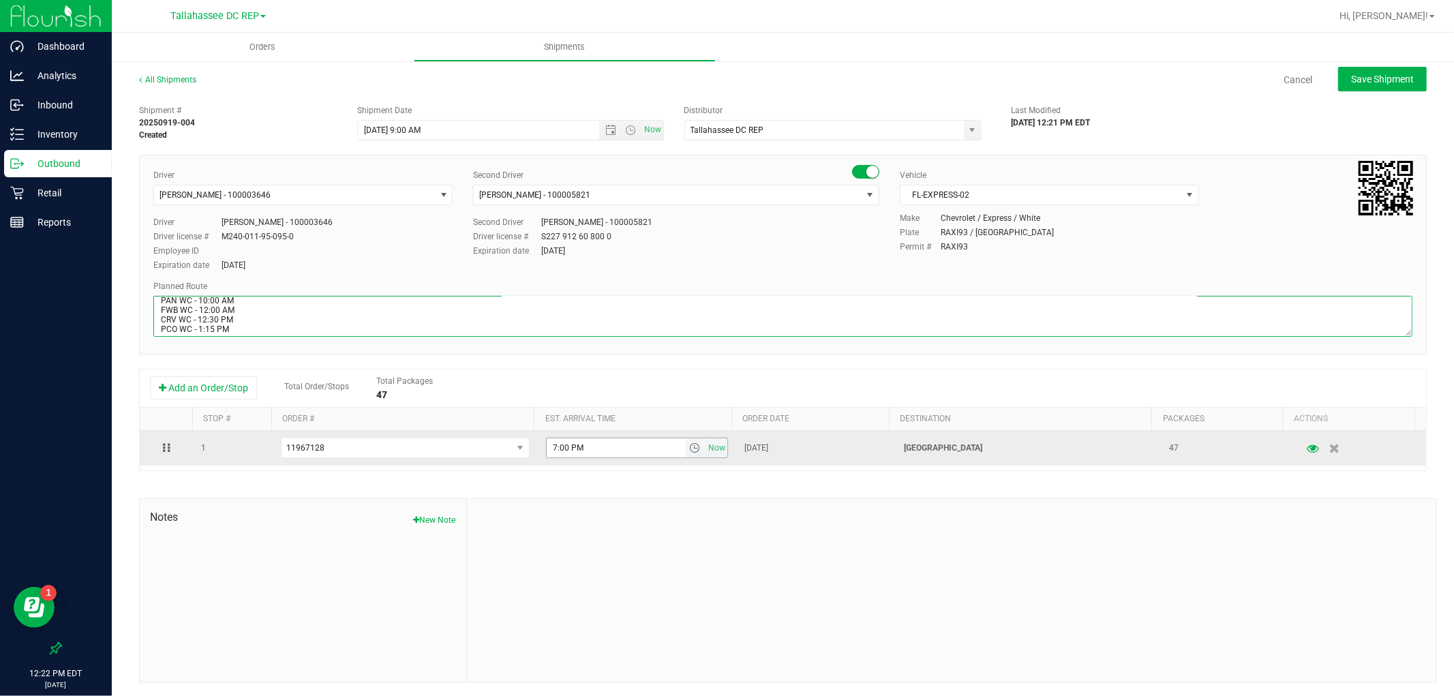
click at [690, 446] on span "select" at bounding box center [696, 447] width 20 height 19
type textarea "[GEOGRAPHIC_DATA] WC 3 TOTES / SEALS: 212929 - 212934 TLH WC - 9:15 AM PAN WC -…"
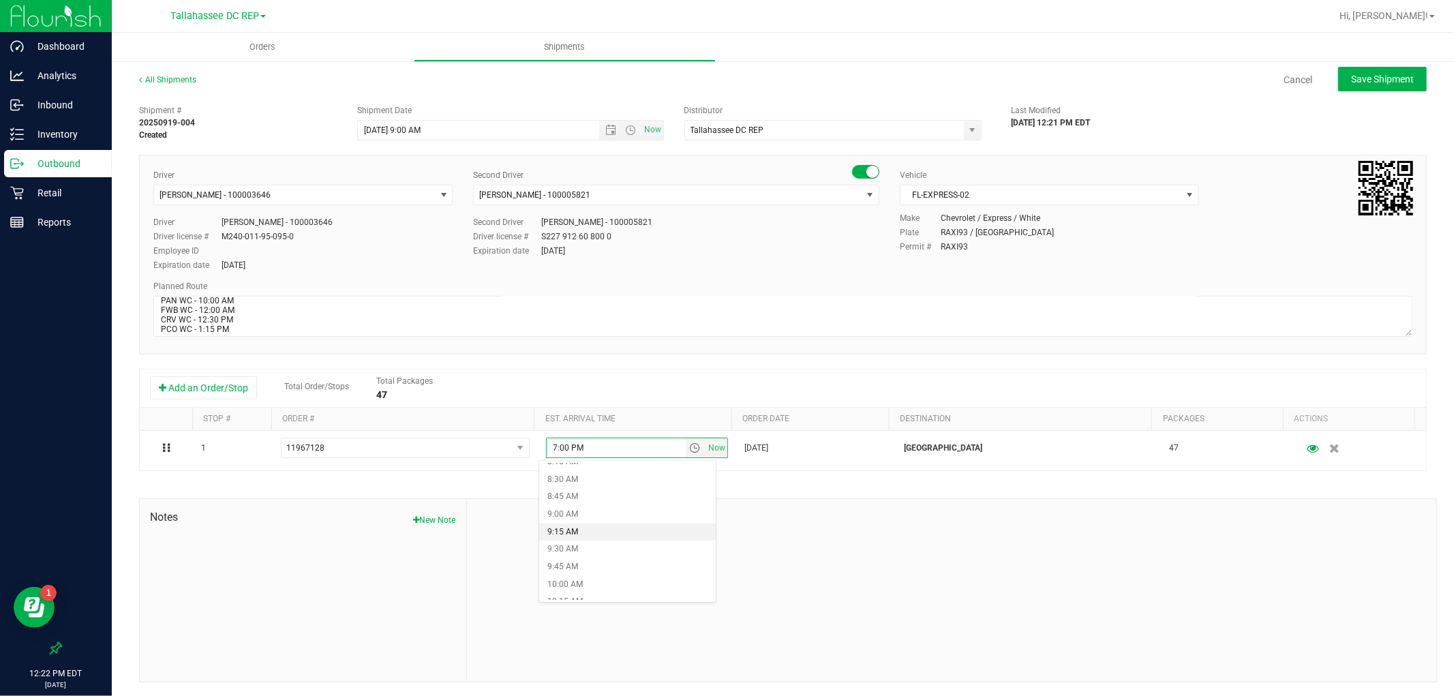
scroll to position [605, 0]
click at [575, 567] on li "10:00 AM" at bounding box center [627, 568] width 176 height 18
click at [1338, 82] on button "Save Shipment" at bounding box center [1382, 79] width 89 height 25
type input "[DATE] 1:00 PM"
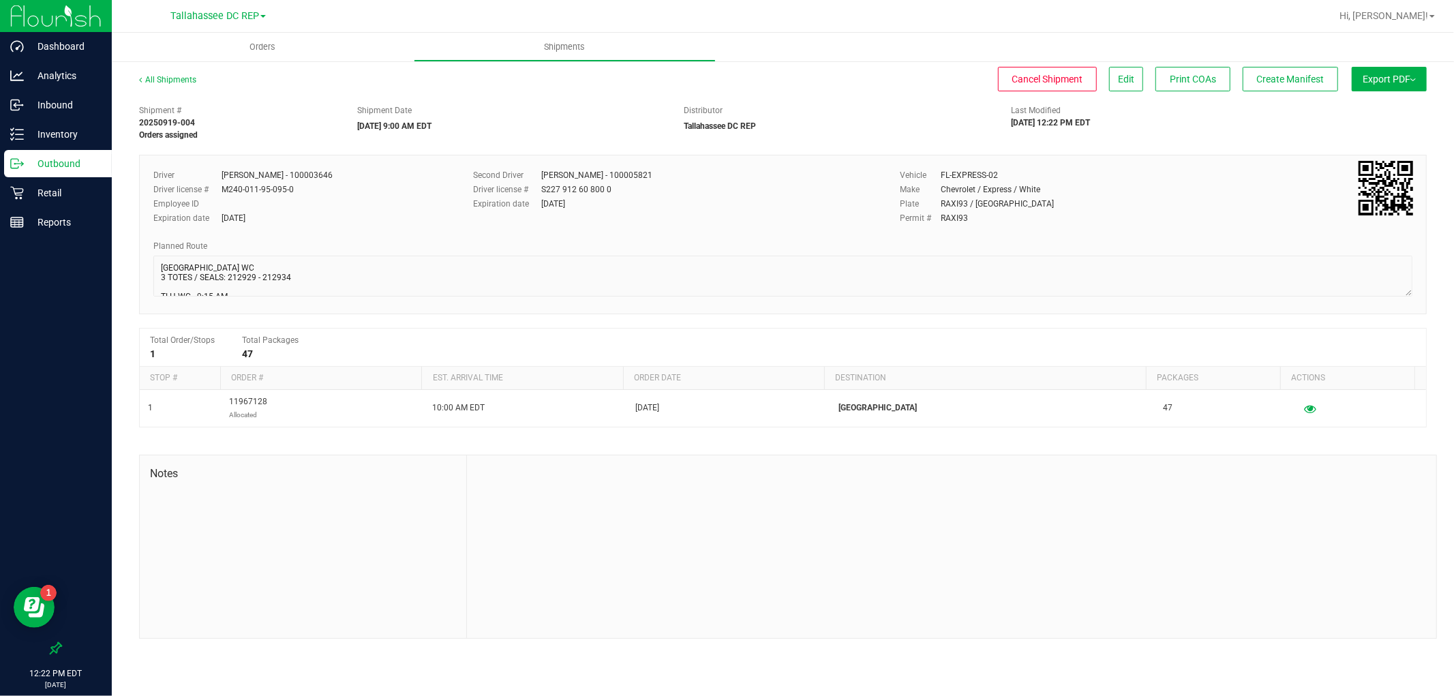
click at [1415, 84] on button "Export PDF" at bounding box center [1389, 79] width 75 height 25
click at [1407, 104] on span "Manifest by Package ID" at bounding box center [1369, 109] width 87 height 10
click at [44, 165] on p "Outbound" at bounding box center [65, 163] width 82 height 16
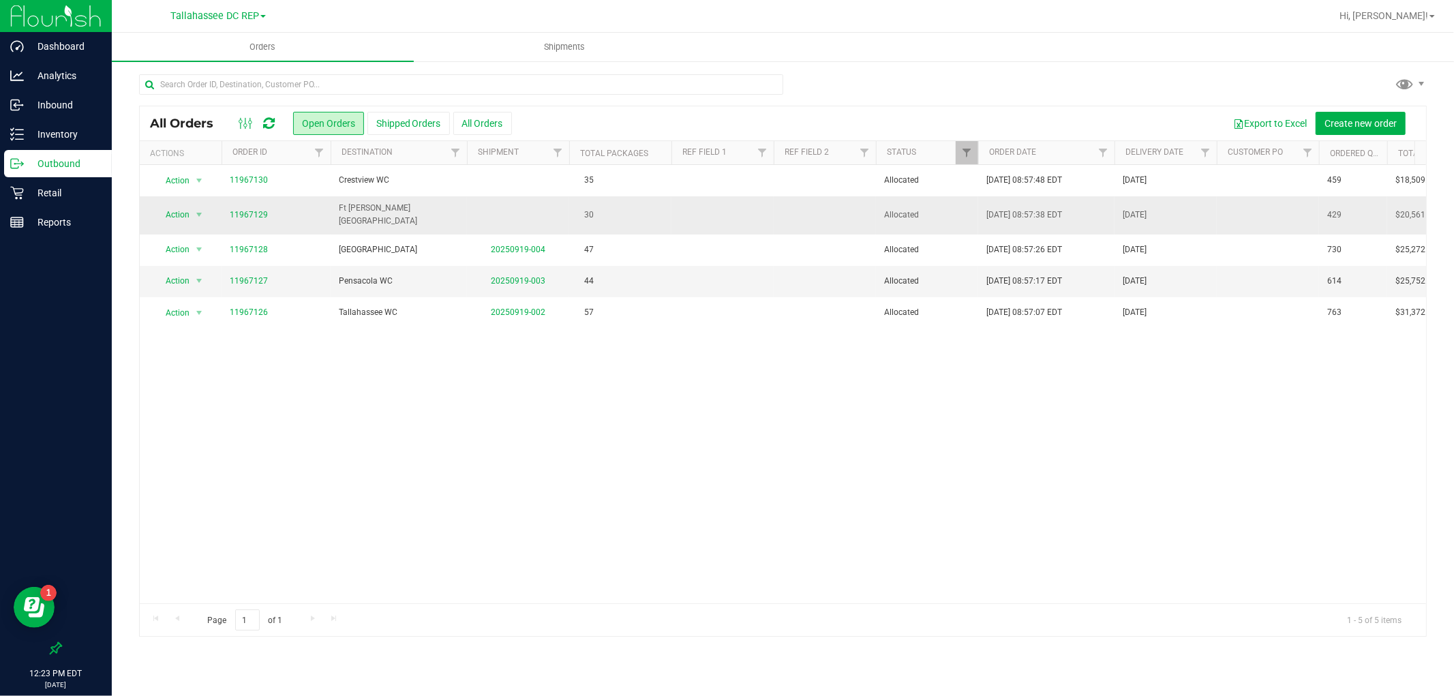
click at [401, 220] on td "Ft [PERSON_NAME][GEOGRAPHIC_DATA]" at bounding box center [399, 214] width 136 height 37
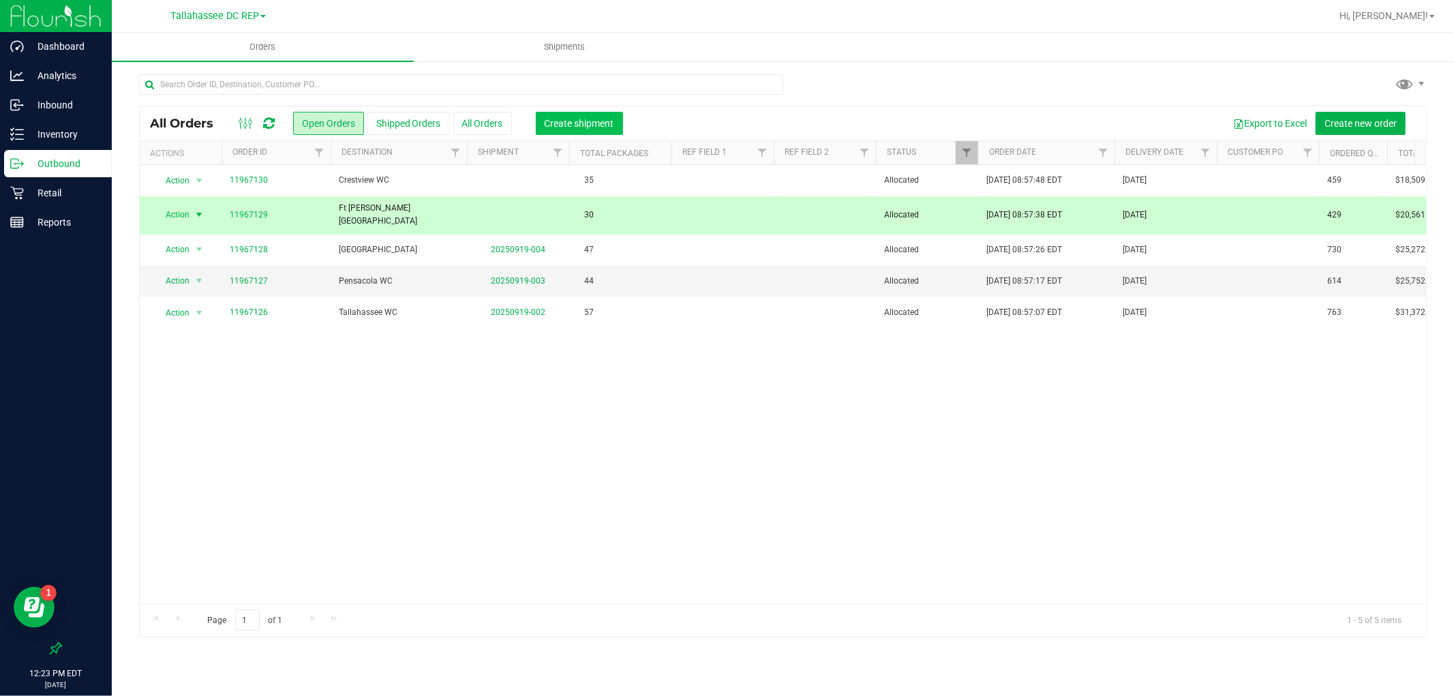
click at [562, 125] on span "Create shipment" at bounding box center [580, 123] width 70 height 11
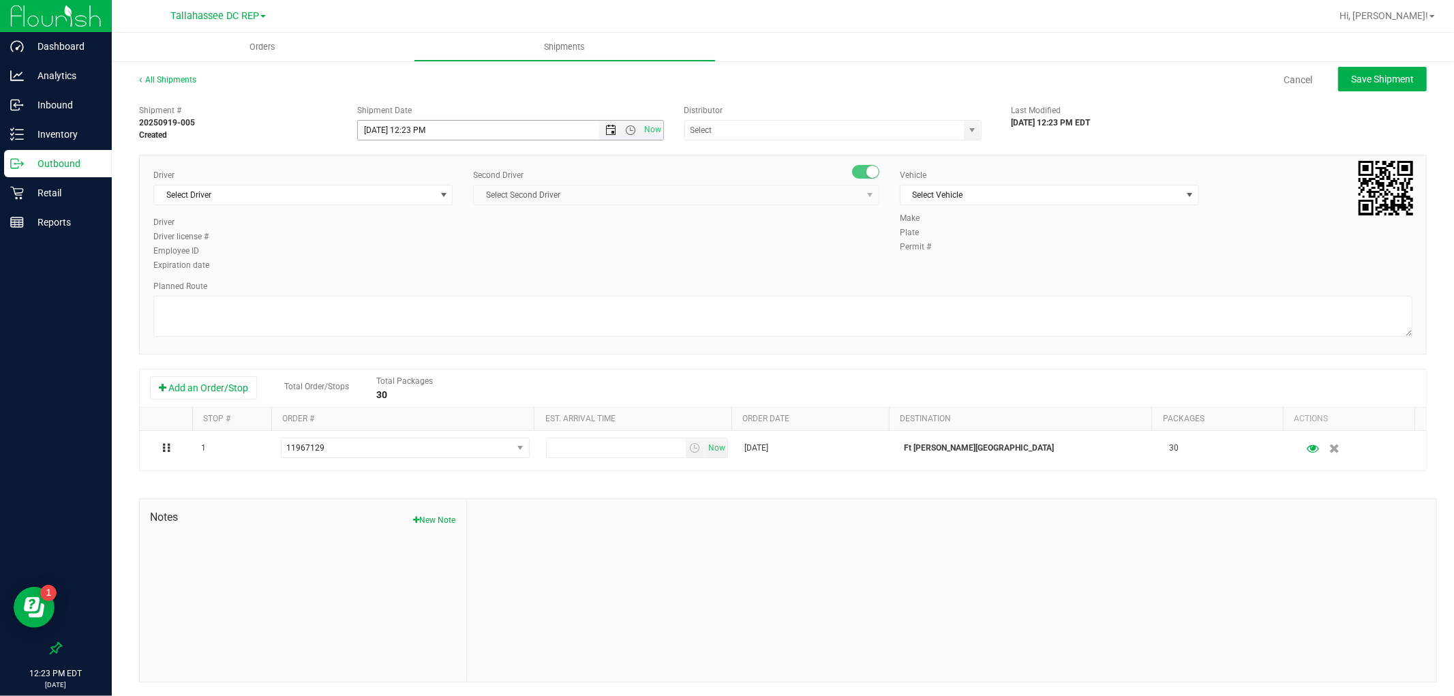
click at [605, 132] on span "Open the date view" at bounding box center [610, 130] width 11 height 11
click at [380, 267] on link "22" at bounding box center [388, 268] width 20 height 21
click at [626, 128] on span "Open the time view" at bounding box center [631, 130] width 11 height 11
click at [418, 243] on li "9:00 AM" at bounding box center [506, 241] width 301 height 18
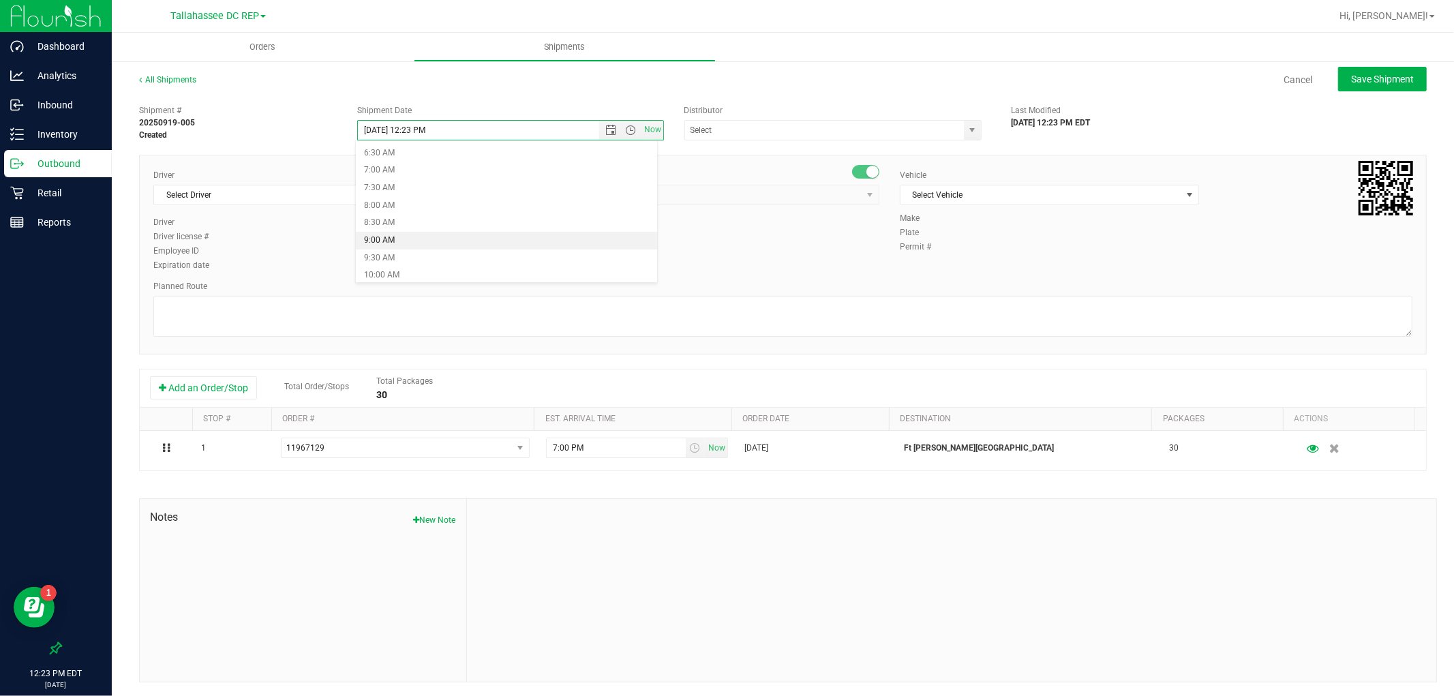
type input "[DATE] 9:00 AM"
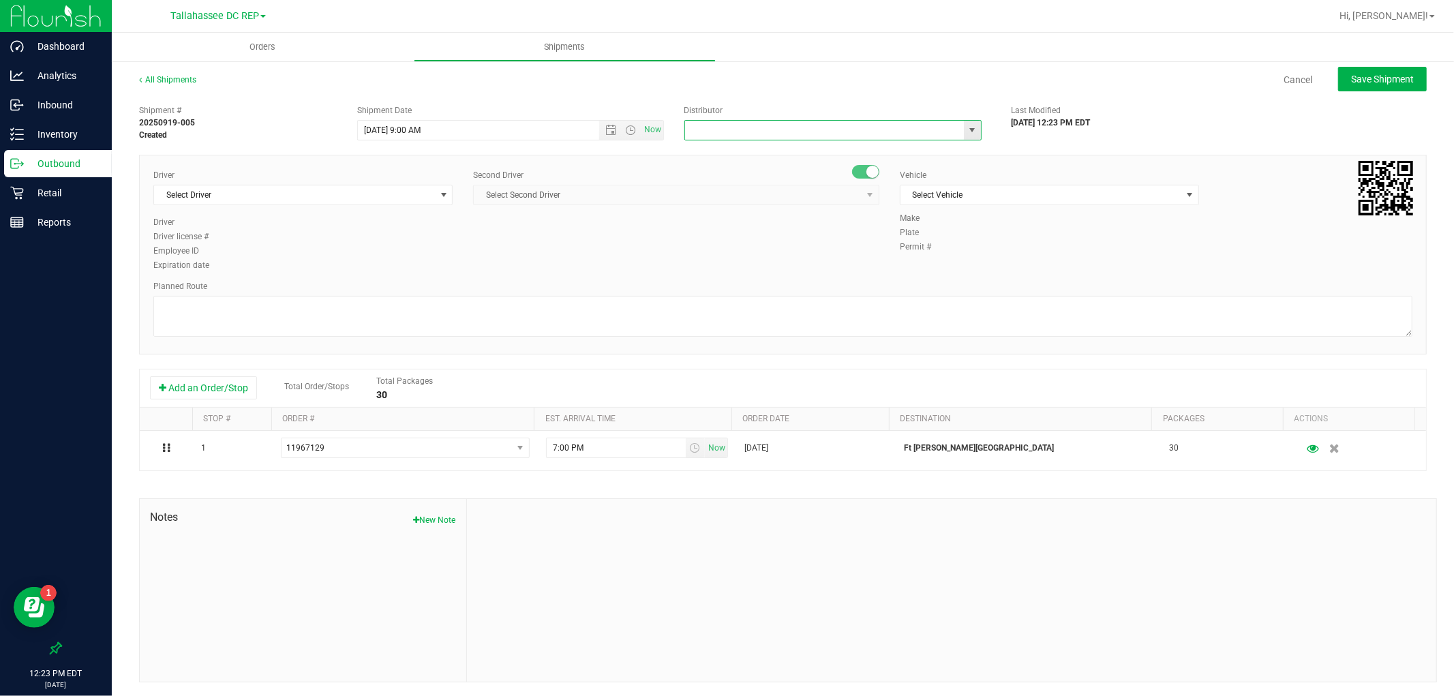
click at [713, 125] on input "text" at bounding box center [820, 130] width 271 height 19
click at [712, 155] on li "Tallahassee DC REP" at bounding box center [826, 153] width 293 height 20
type input "Tallahassee DC REP"
click at [170, 201] on span "Select Driver" at bounding box center [294, 194] width 281 height 19
click at [246, 250] on span "[PERSON_NAME] - 100003646" at bounding box center [217, 252] width 111 height 18
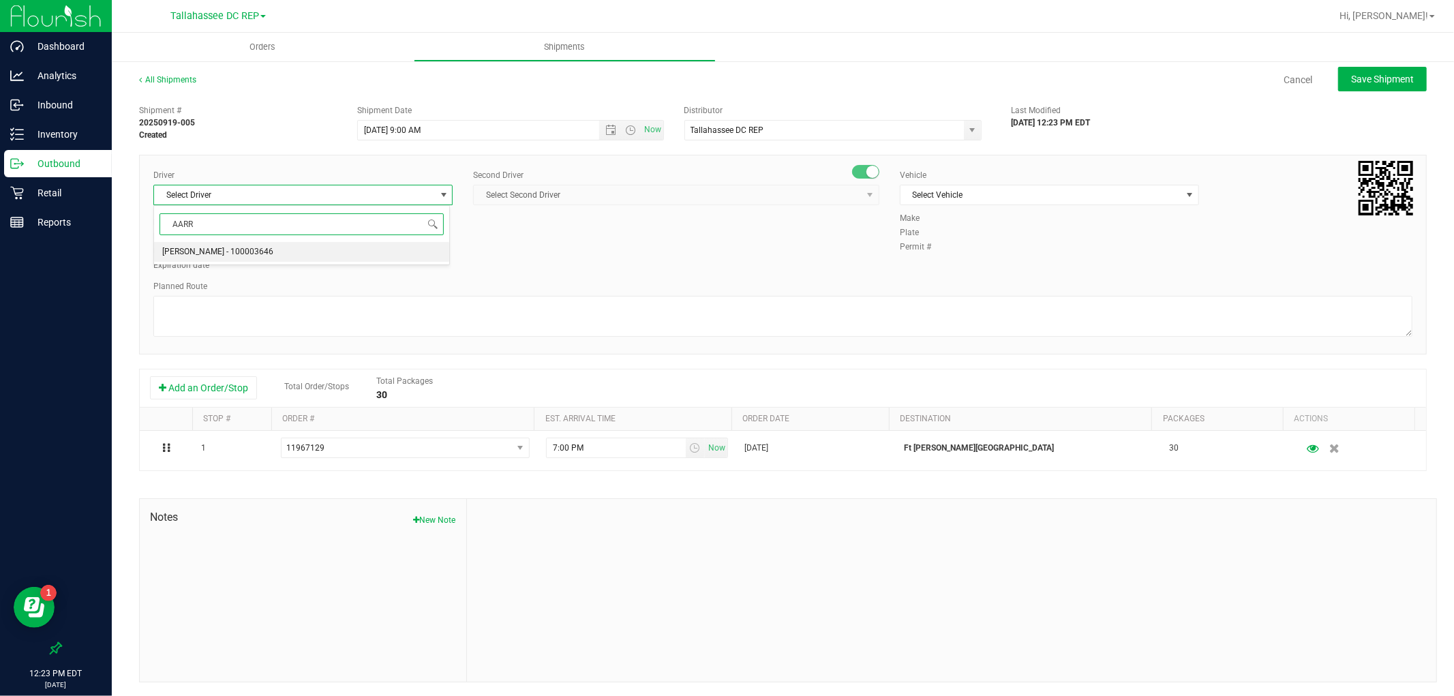
type input "AARR"
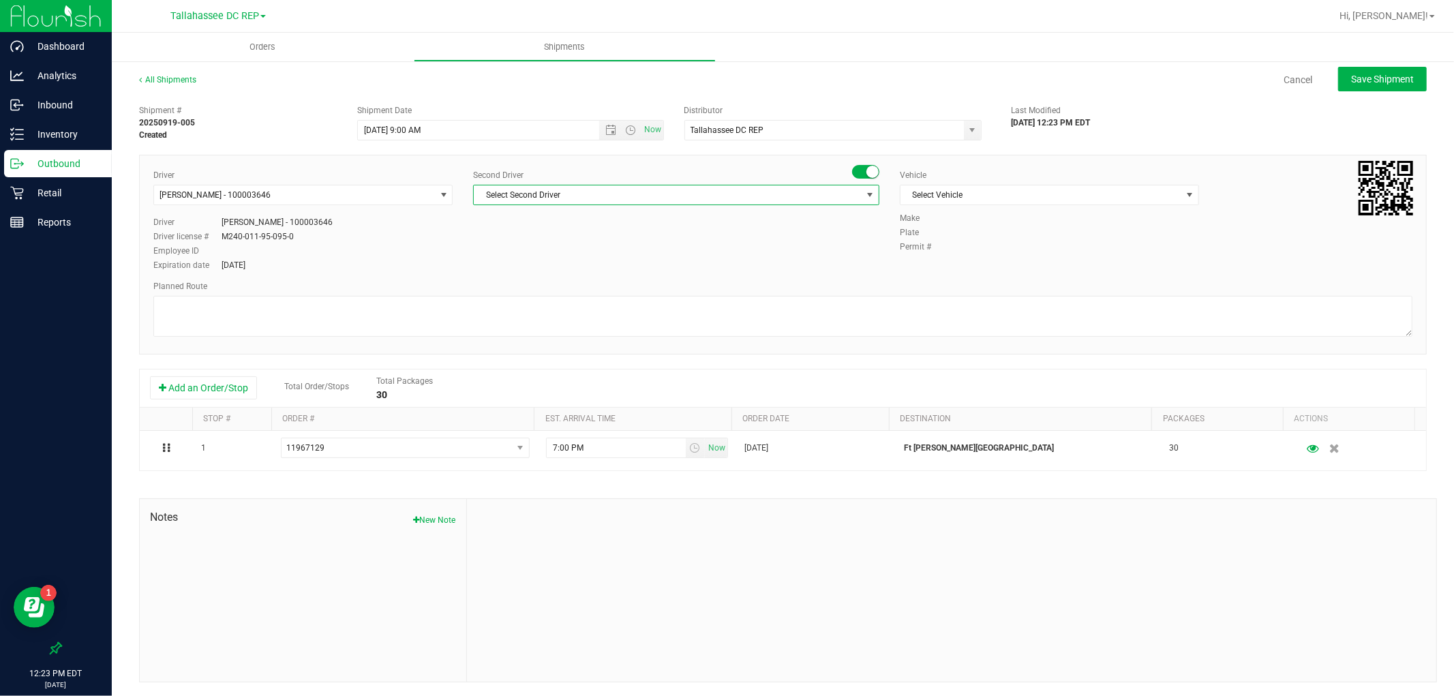
click at [582, 200] on span "Select Second Driver" at bounding box center [668, 194] width 388 height 19
type input "SPRAT"
click at [552, 250] on span "[PERSON_NAME] - 100005821" at bounding box center [534, 252] width 111 height 18
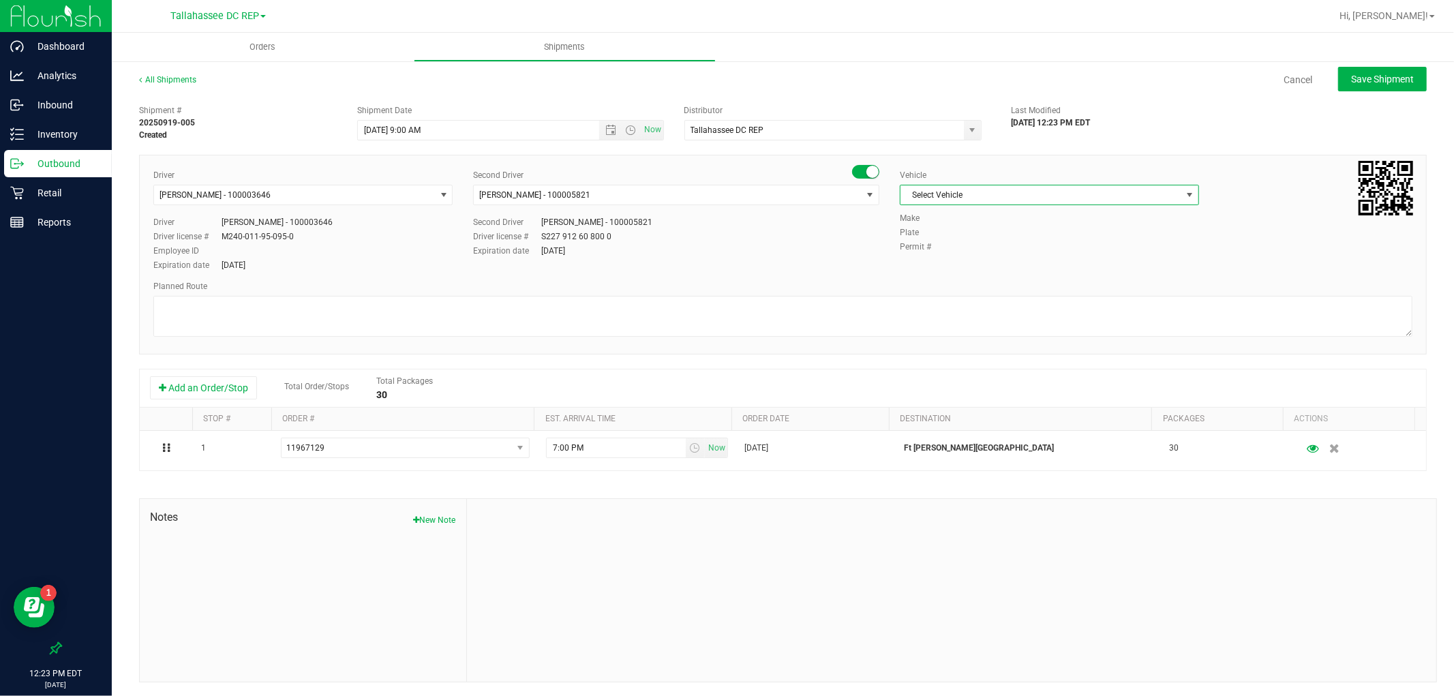
click at [1018, 201] on span "Select Vehicle" at bounding box center [1041, 194] width 281 height 19
click at [957, 376] on li "FL-EXPRESS-02" at bounding box center [1041, 376] width 295 height 20
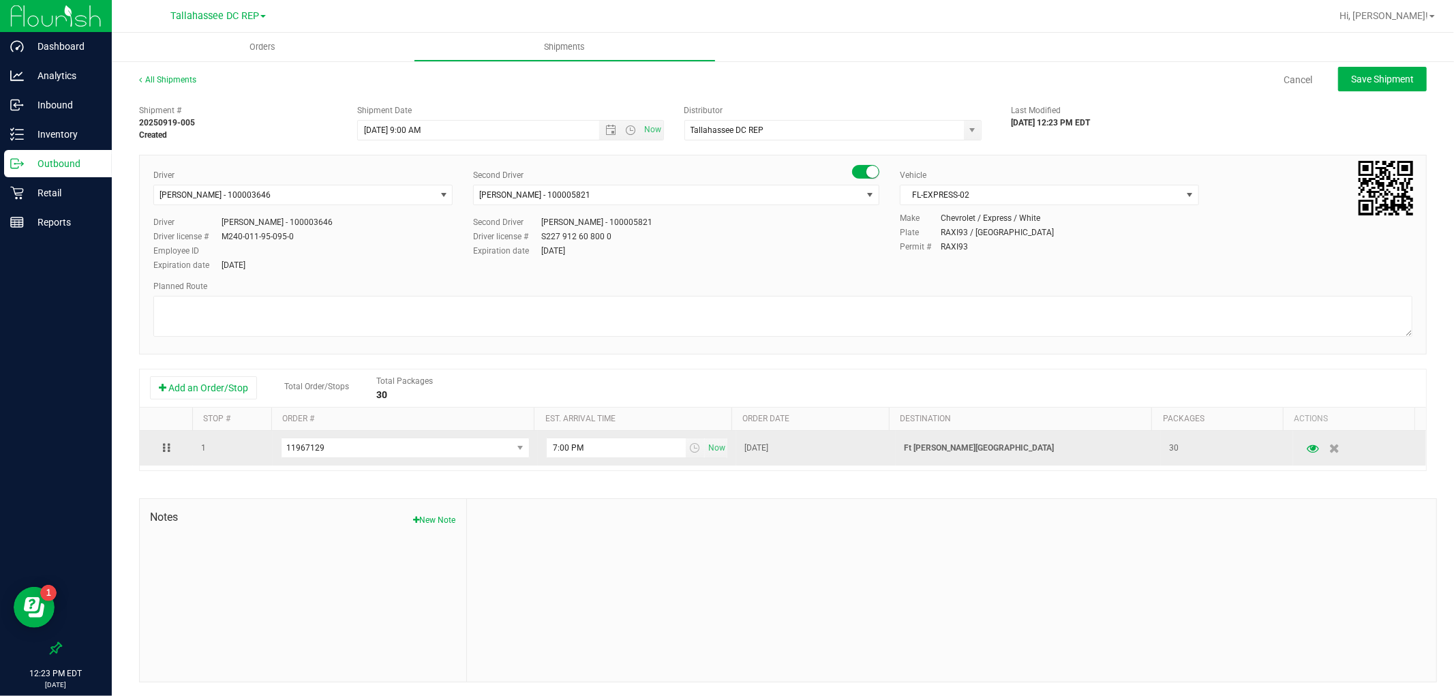
click at [949, 444] on p "Ft [PERSON_NAME][GEOGRAPHIC_DATA]" at bounding box center [1028, 448] width 249 height 13
click at [949, 451] on p "Ft [PERSON_NAME][GEOGRAPHIC_DATA]" at bounding box center [1028, 448] width 249 height 13
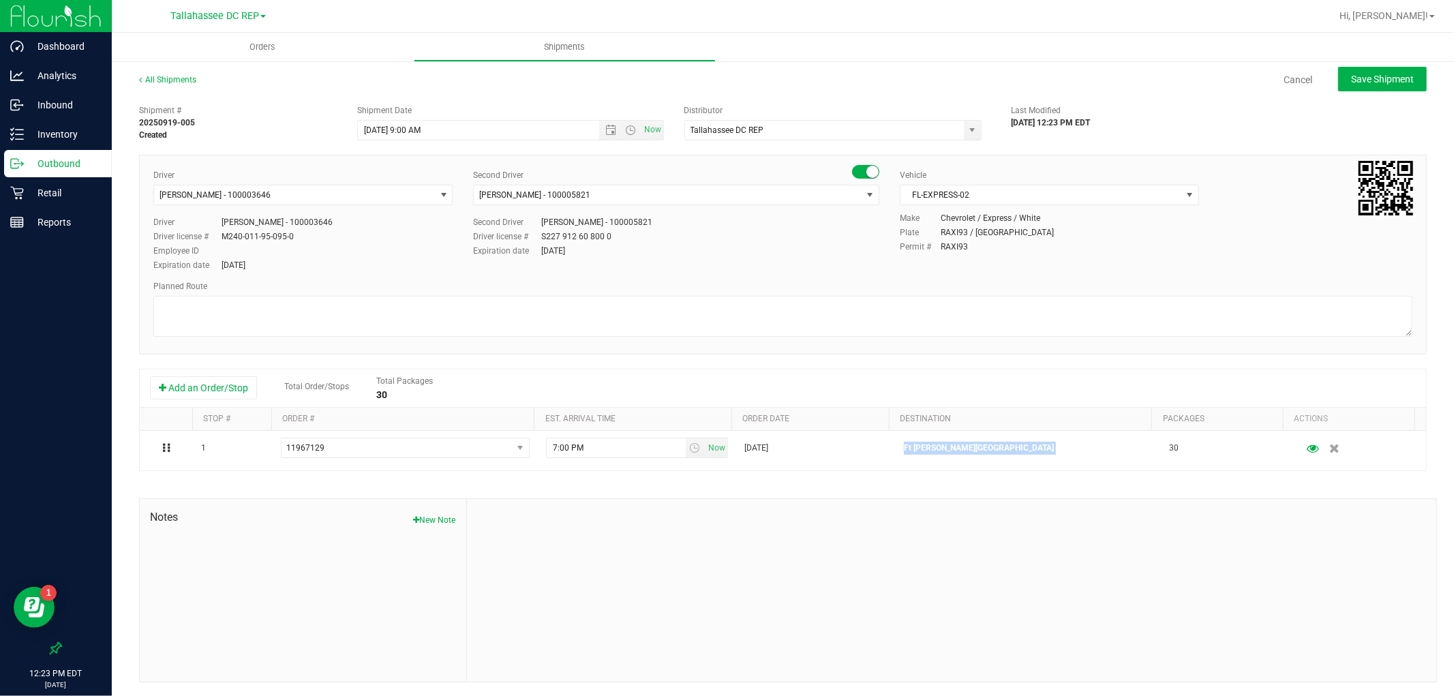
copy p "Ft [PERSON_NAME][GEOGRAPHIC_DATA]"
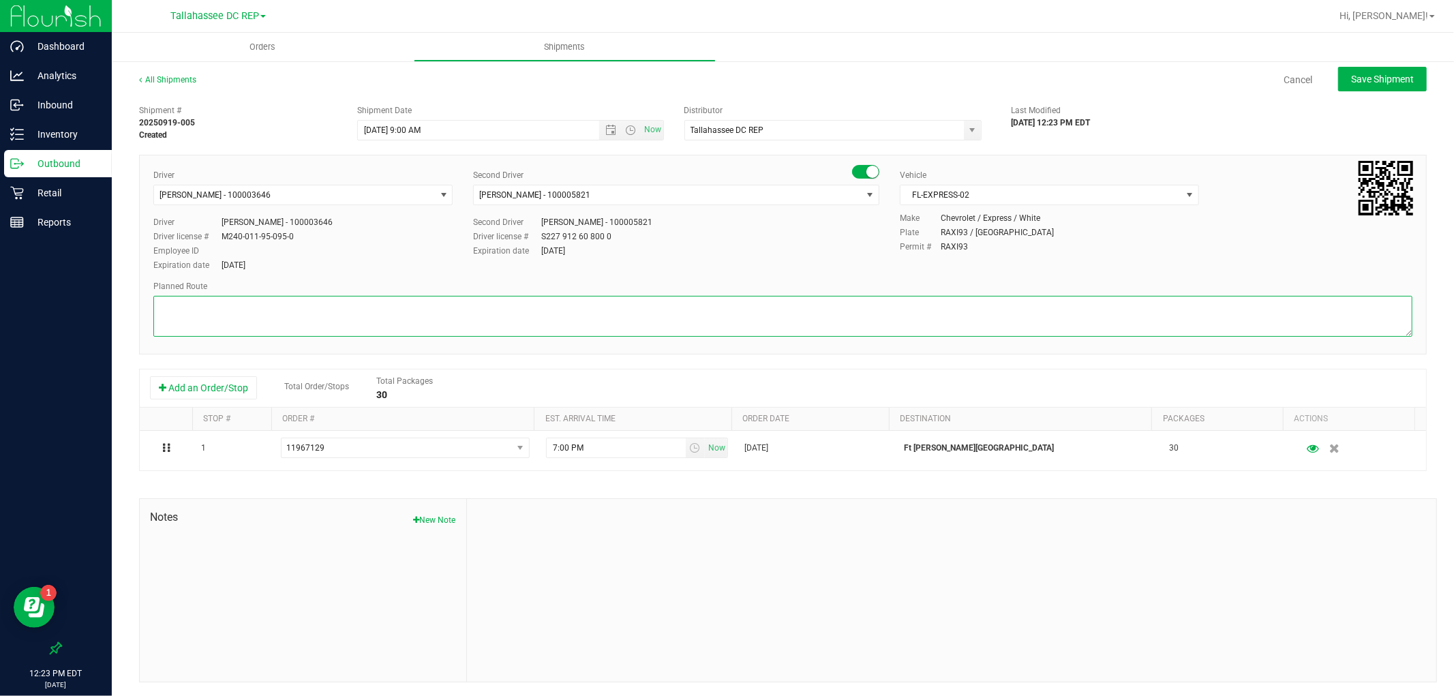
click at [391, 314] on textarea at bounding box center [782, 316] width 1259 height 41
paste textarea "Ft [PERSON_NAME][GEOGRAPHIC_DATA]"
click at [211, 331] on textarea at bounding box center [782, 316] width 1259 height 41
paste textarea "TLH WC - 9:15 AM PAN WC - 10:00 AM FWB WC - 12:00 AM CRV WC - 12:30 PM PCO WC -…"
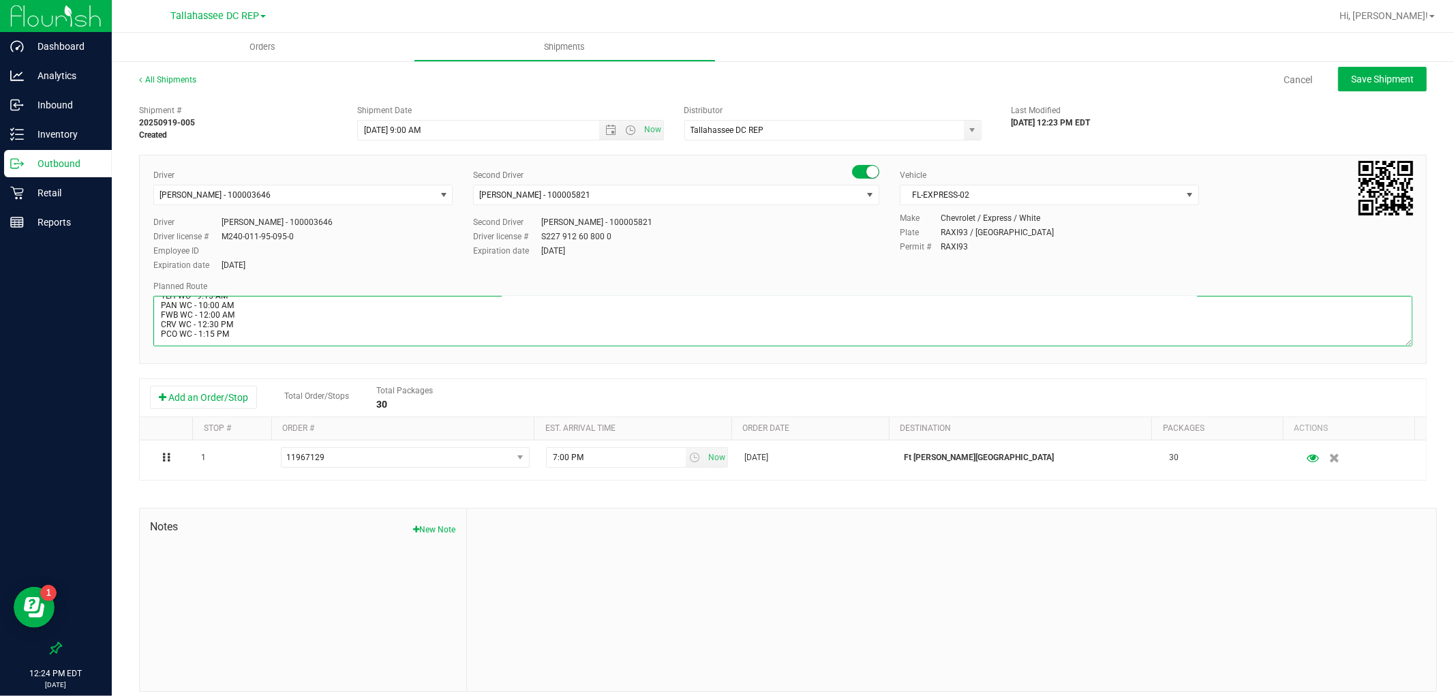
scroll to position [17, 0]
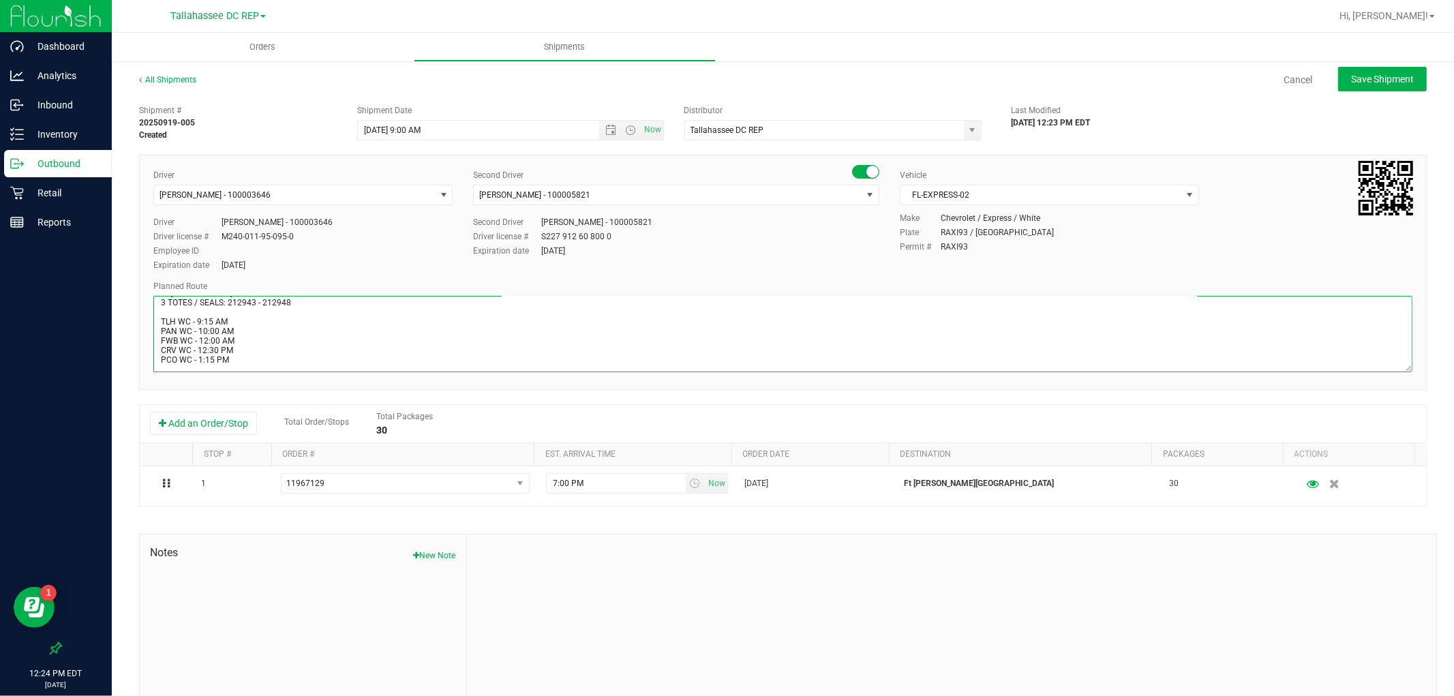
drag, startPoint x: 1395, startPoint y: 331, endPoint x: 1400, endPoint y: 367, distance: 35.8
click at [1400, 367] on textarea at bounding box center [782, 334] width 1259 height 76
drag, startPoint x: 232, startPoint y: 359, endPoint x: 158, endPoint y: 324, distance: 81.7
click at [158, 324] on textarea at bounding box center [782, 334] width 1259 height 76
paste textarea "P"
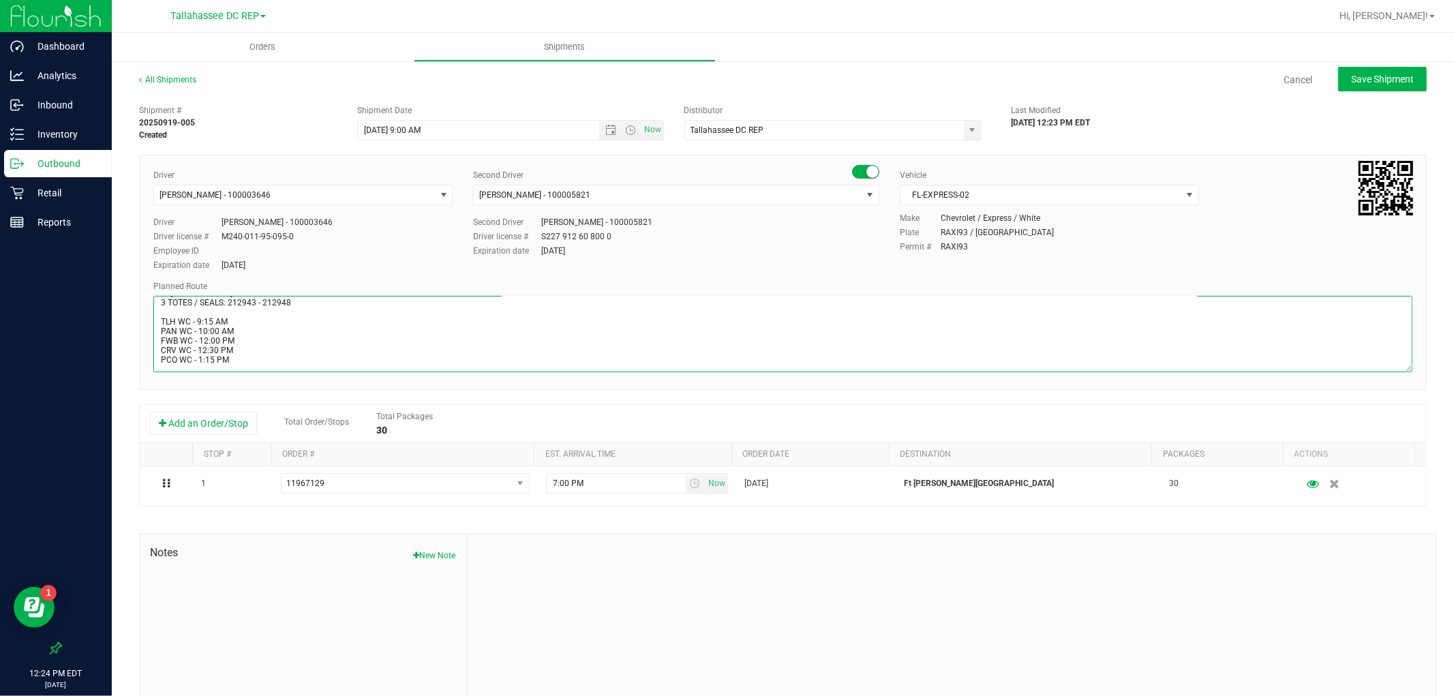
scroll to position [11, 0]
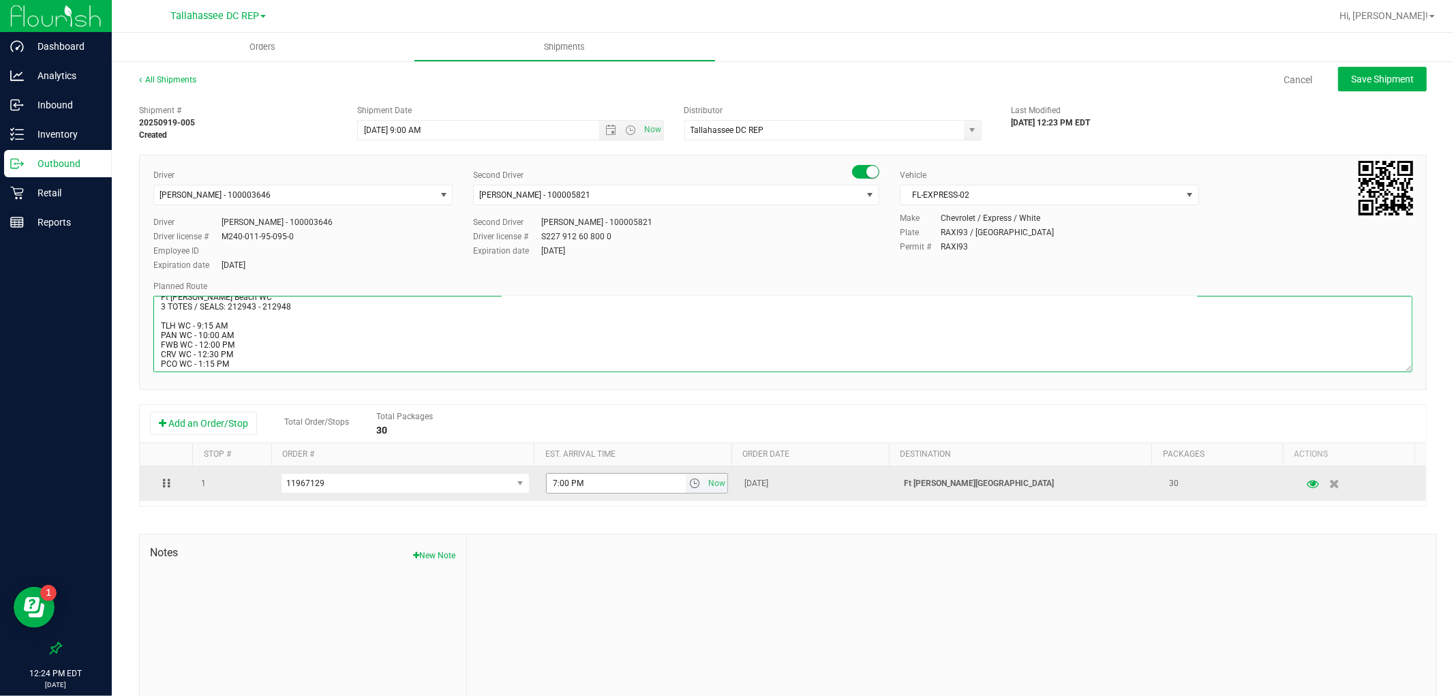
click at [686, 489] on span "select" at bounding box center [696, 483] width 20 height 19
type textarea "Ft [PERSON_NAME] Beach WC 3 TOTES / SEALS: 212943 - 212948 TLH WC - 9:15 AM PAN…"
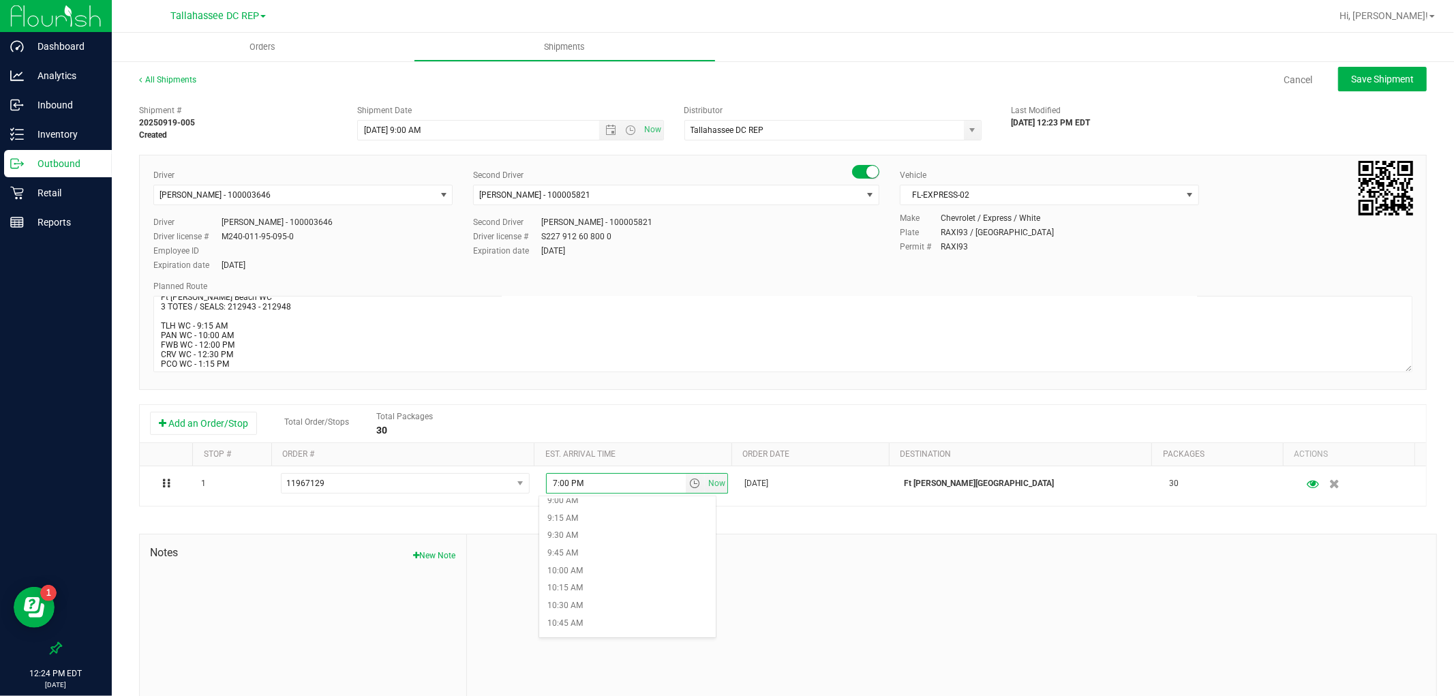
scroll to position [833, 0]
click at [623, 516] on li "12:00 PM" at bounding box center [627, 516] width 176 height 18
click at [1351, 75] on span "Save Shipment" at bounding box center [1382, 79] width 63 height 11
type input "[DATE] 1:00 PM"
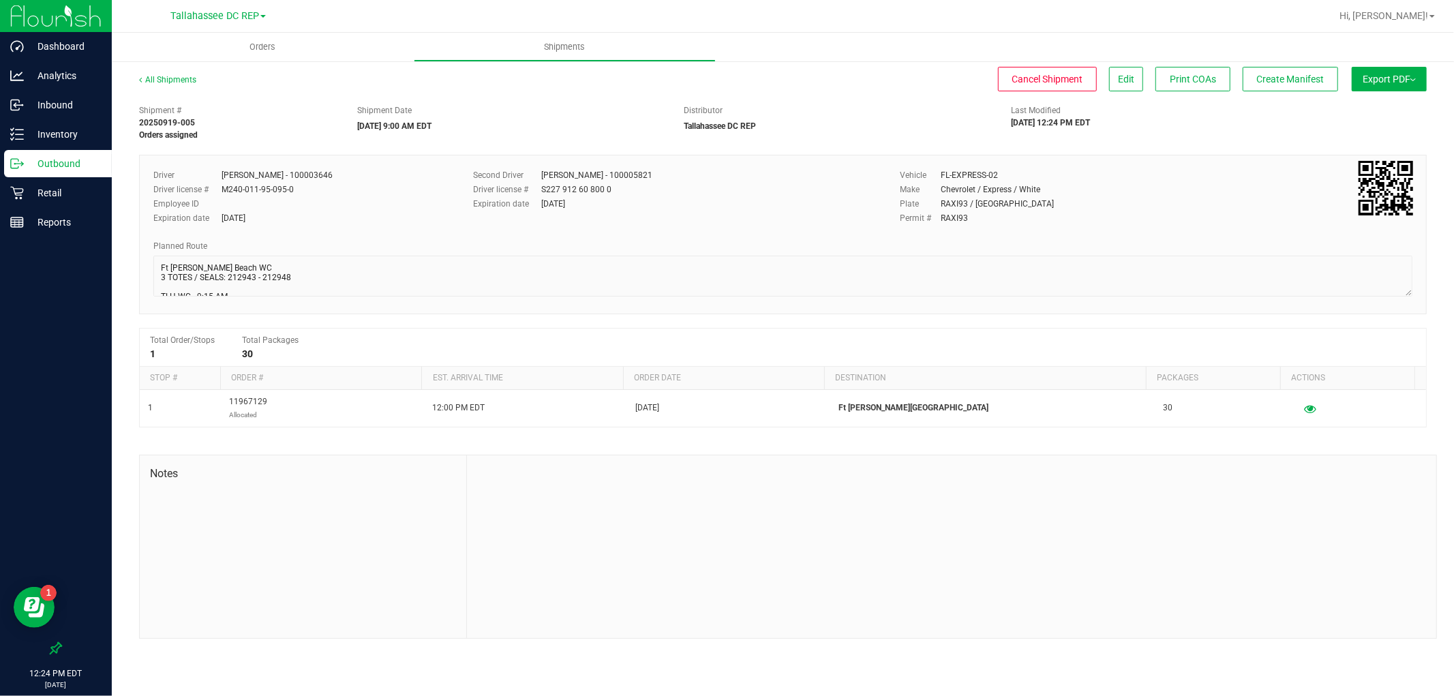
click at [1381, 79] on span "Export PDF" at bounding box center [1389, 79] width 53 height 11
click at [1378, 102] on li "Manifest by Package ID" at bounding box center [1385, 109] width 138 height 20
click at [76, 158] on p "Outbound" at bounding box center [65, 163] width 82 height 16
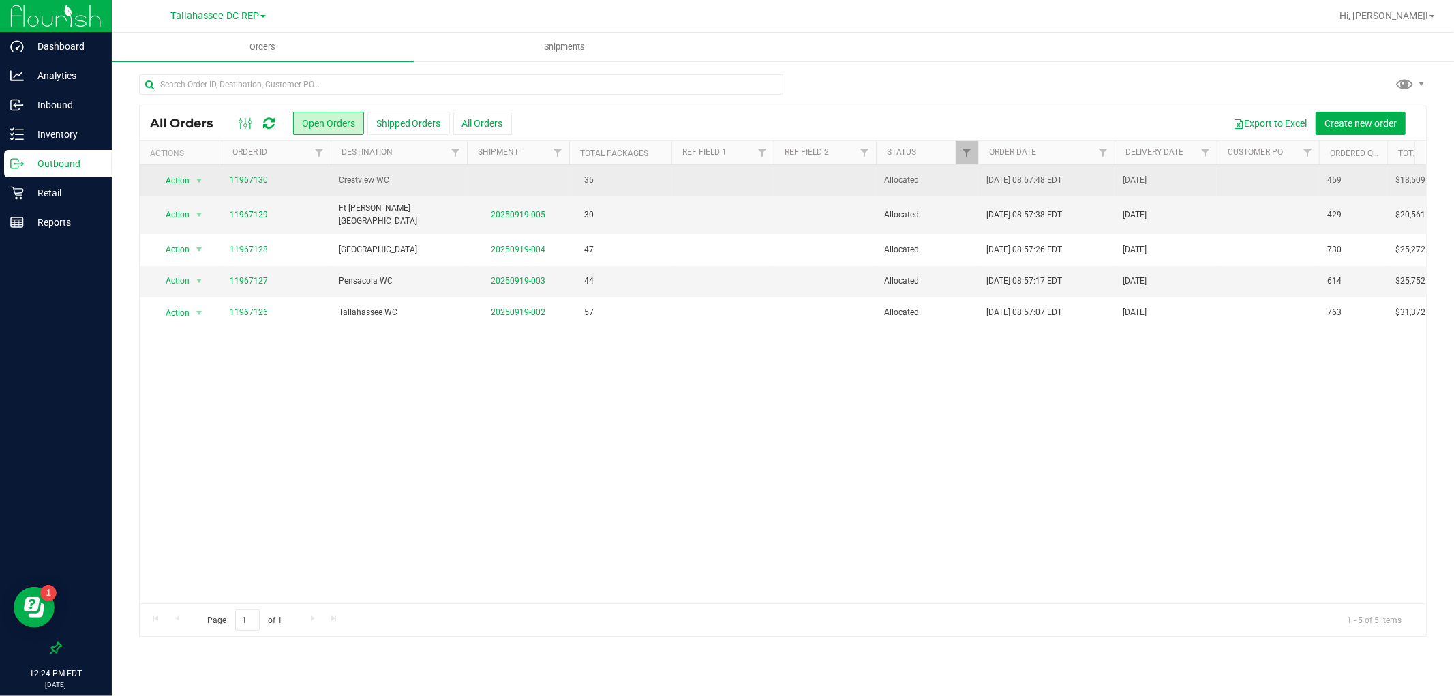
click at [471, 193] on td at bounding box center [518, 180] width 102 height 31
click at [464, 191] on td "Crestview WC" at bounding box center [399, 180] width 136 height 31
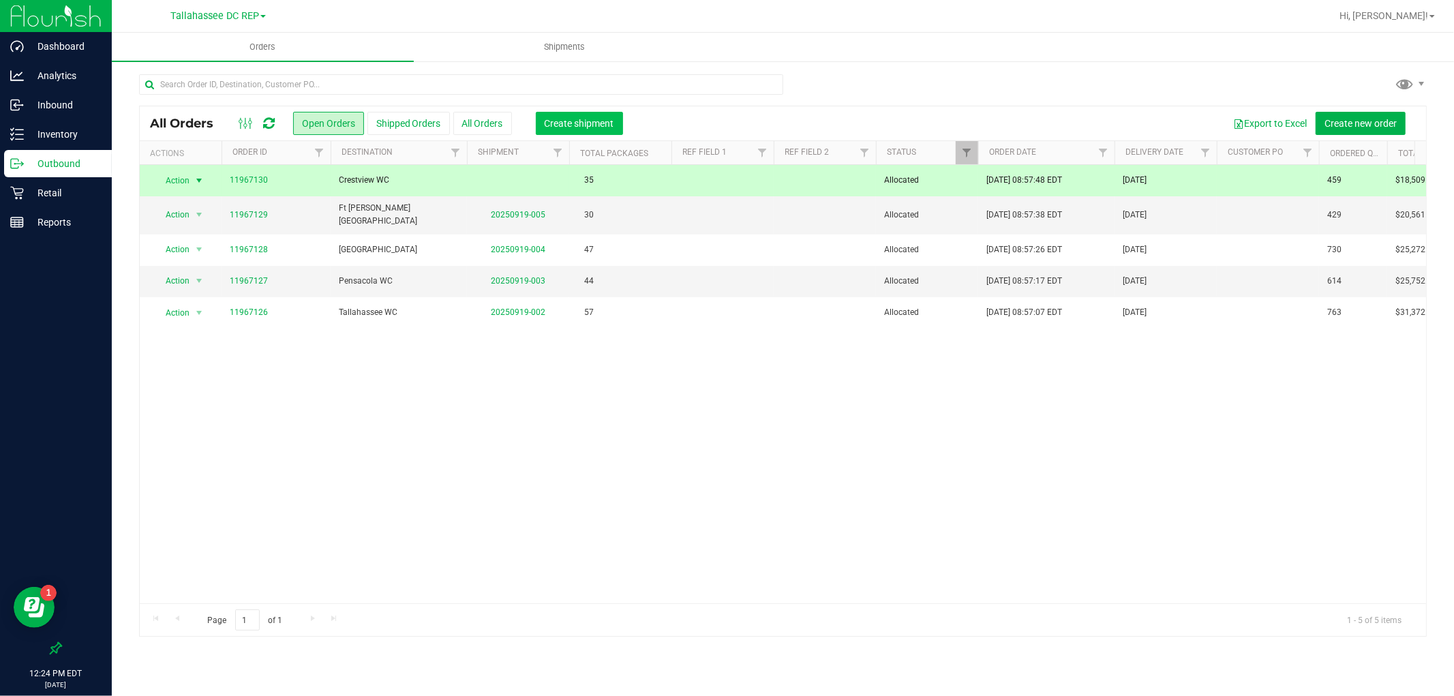
click at [554, 123] on span "Create shipment" at bounding box center [580, 123] width 70 height 11
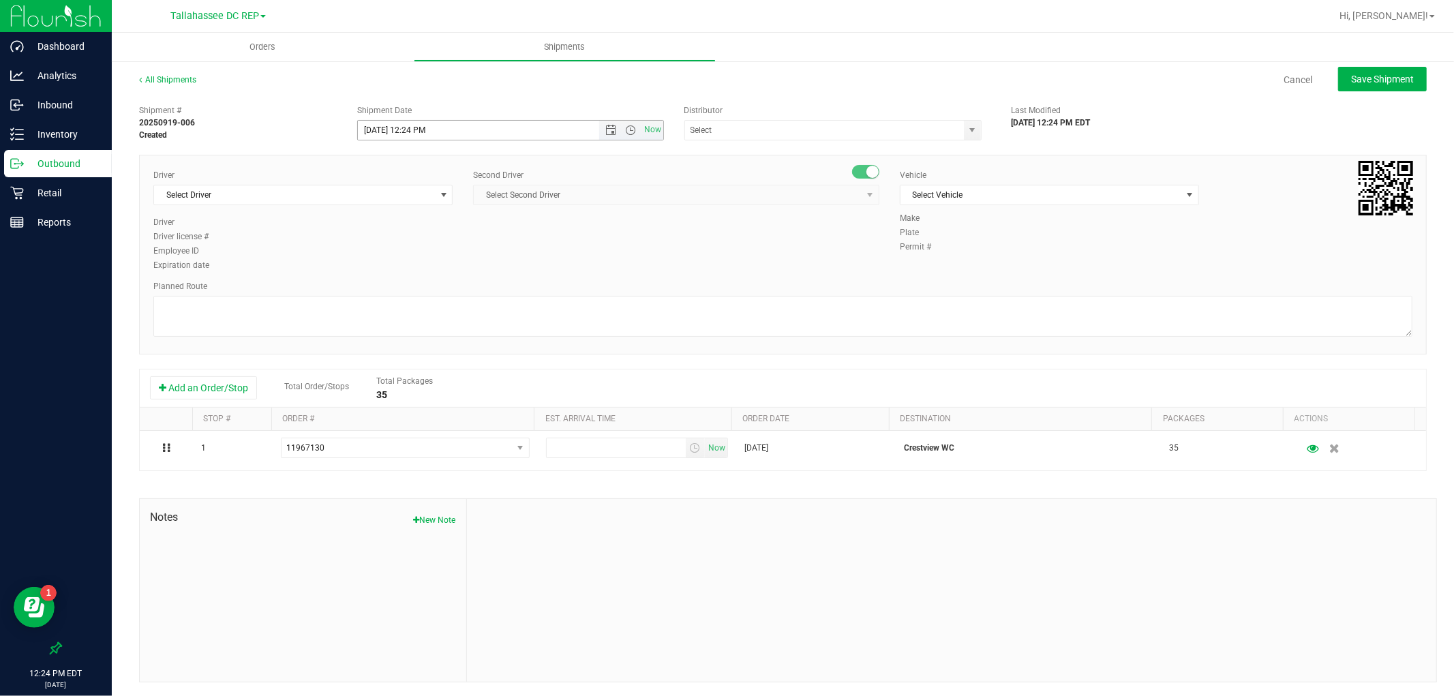
click at [599, 136] on span "Now" at bounding box center [631, 130] width 64 height 19
click at [605, 132] on span "Open the date view" at bounding box center [610, 130] width 11 height 11
click at [389, 260] on link "22" at bounding box center [388, 268] width 20 height 21
click at [626, 130] on span "Open the time view" at bounding box center [631, 130] width 11 height 11
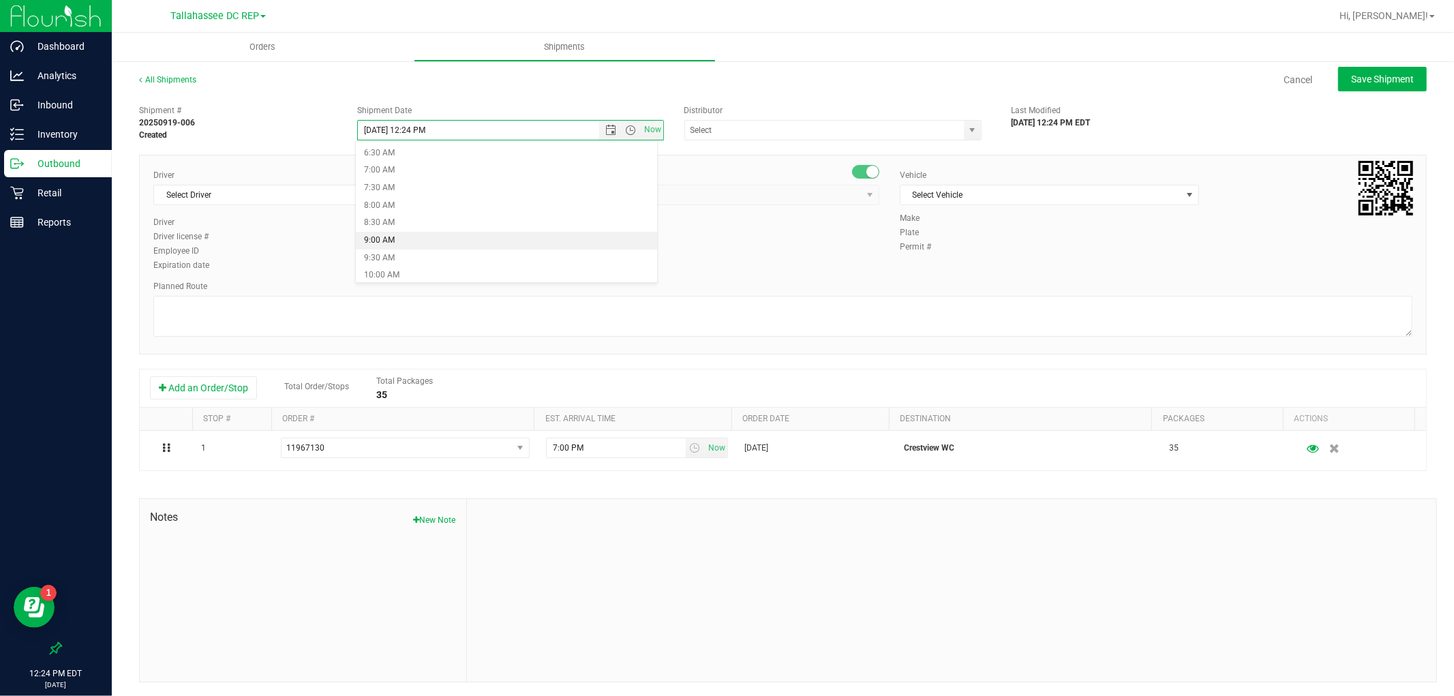
click at [405, 243] on li "9:00 AM" at bounding box center [506, 241] width 301 height 18
type input "[DATE] 9:00 AM"
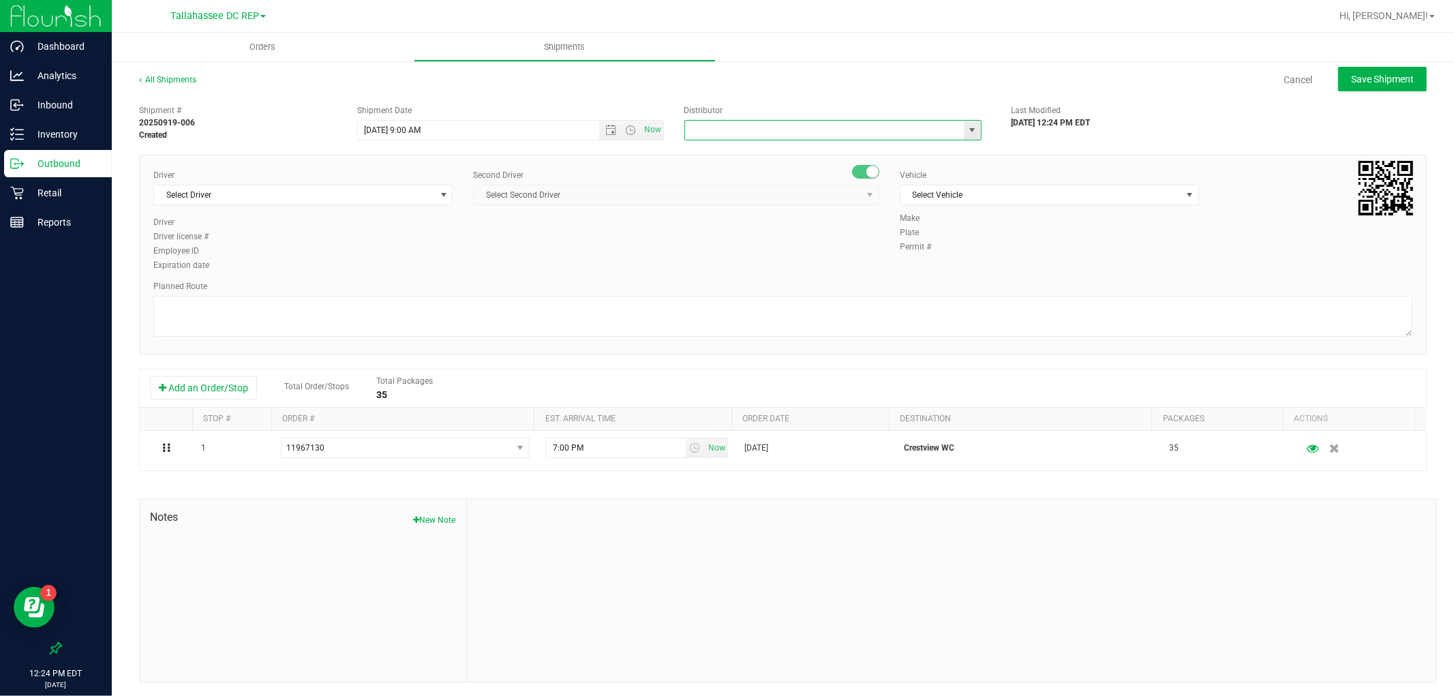
click at [759, 125] on input "text" at bounding box center [820, 130] width 271 height 19
click at [755, 153] on li "Tallahassee DC REP" at bounding box center [826, 153] width 293 height 20
type input "Tallahassee DC REP"
click at [262, 198] on span "Select Driver" at bounding box center [294, 194] width 281 height 19
click at [251, 247] on span "[PERSON_NAME] - 100003646" at bounding box center [217, 252] width 111 height 18
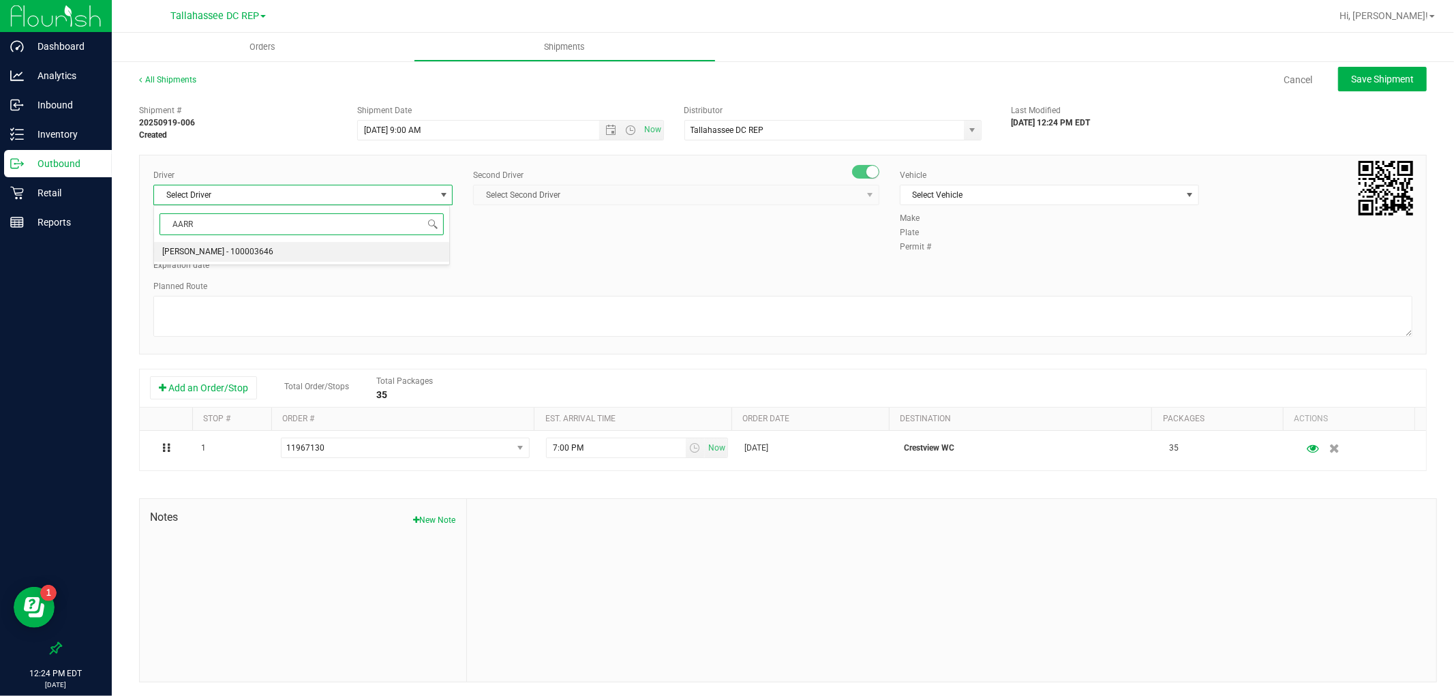
type input "AARR"
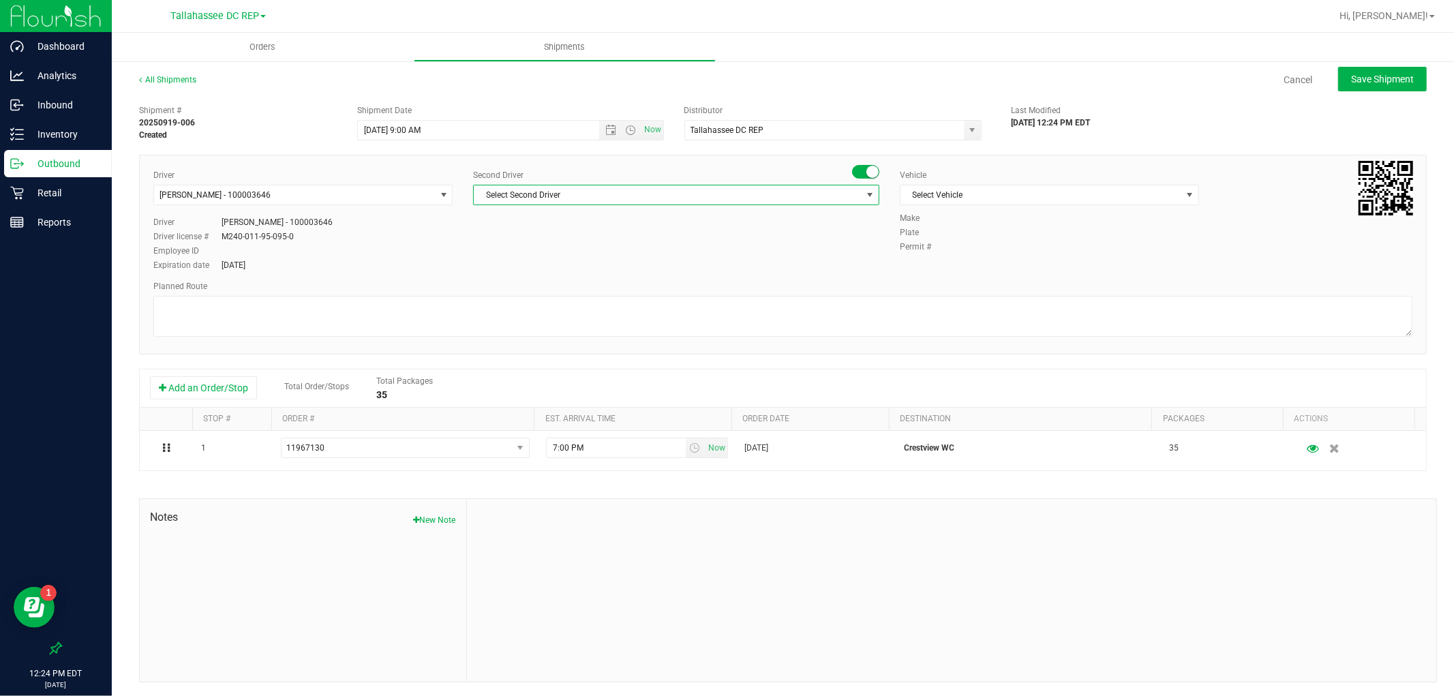
click at [724, 196] on span "Select Second Driver" at bounding box center [668, 194] width 388 height 19
type input "SPRAT"
click at [597, 245] on li "[PERSON_NAME] - 100005821" at bounding box center [671, 252] width 401 height 20
click at [930, 192] on span "Select Vehicle" at bounding box center [1041, 194] width 281 height 19
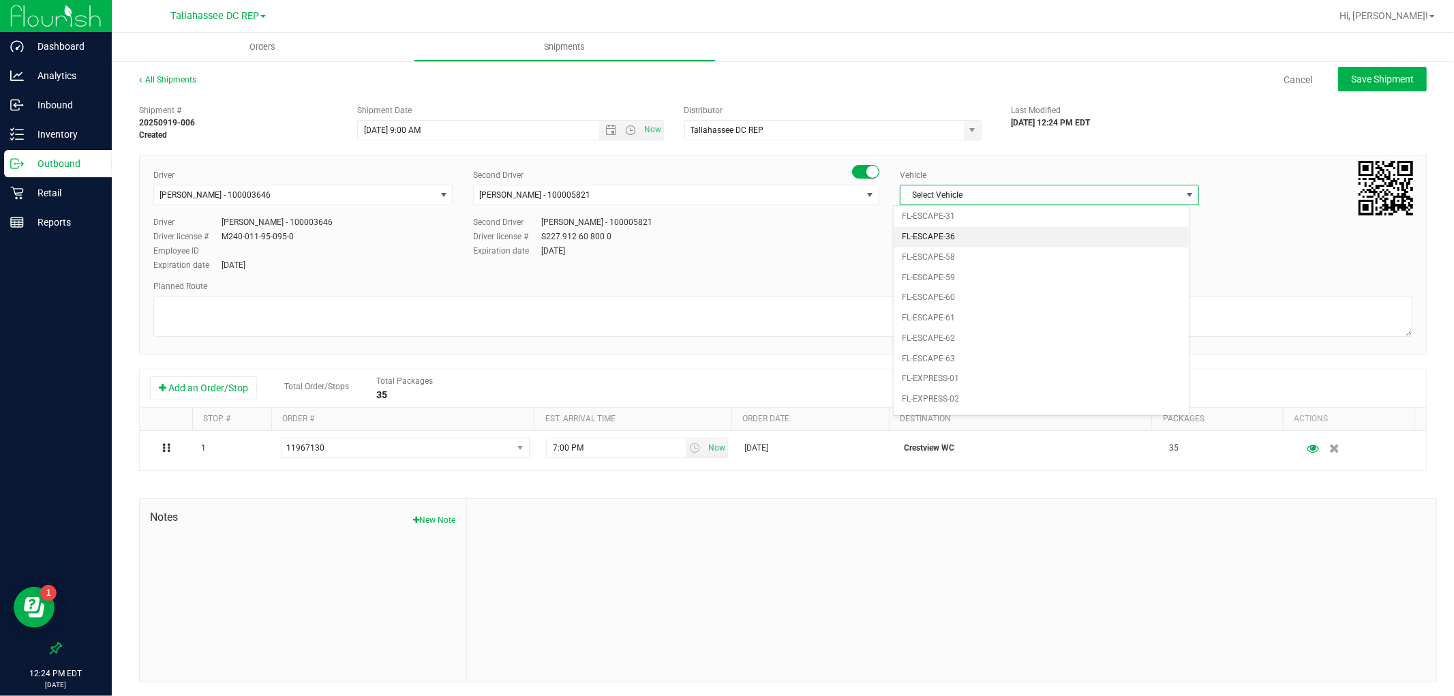
scroll to position [166, 0]
click at [963, 370] on li "FL-EXPRESS-02" at bounding box center [1041, 376] width 295 height 20
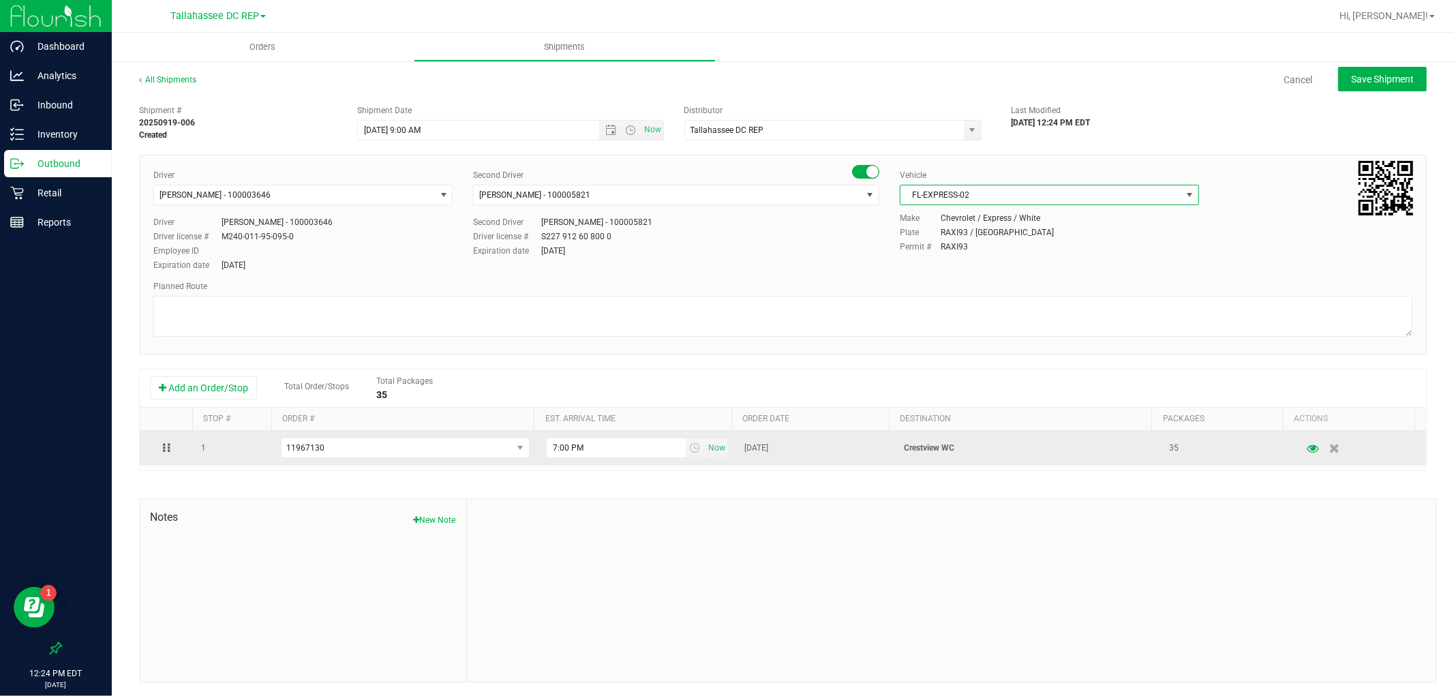
click at [924, 447] on p "Crestview WC" at bounding box center [1028, 448] width 249 height 13
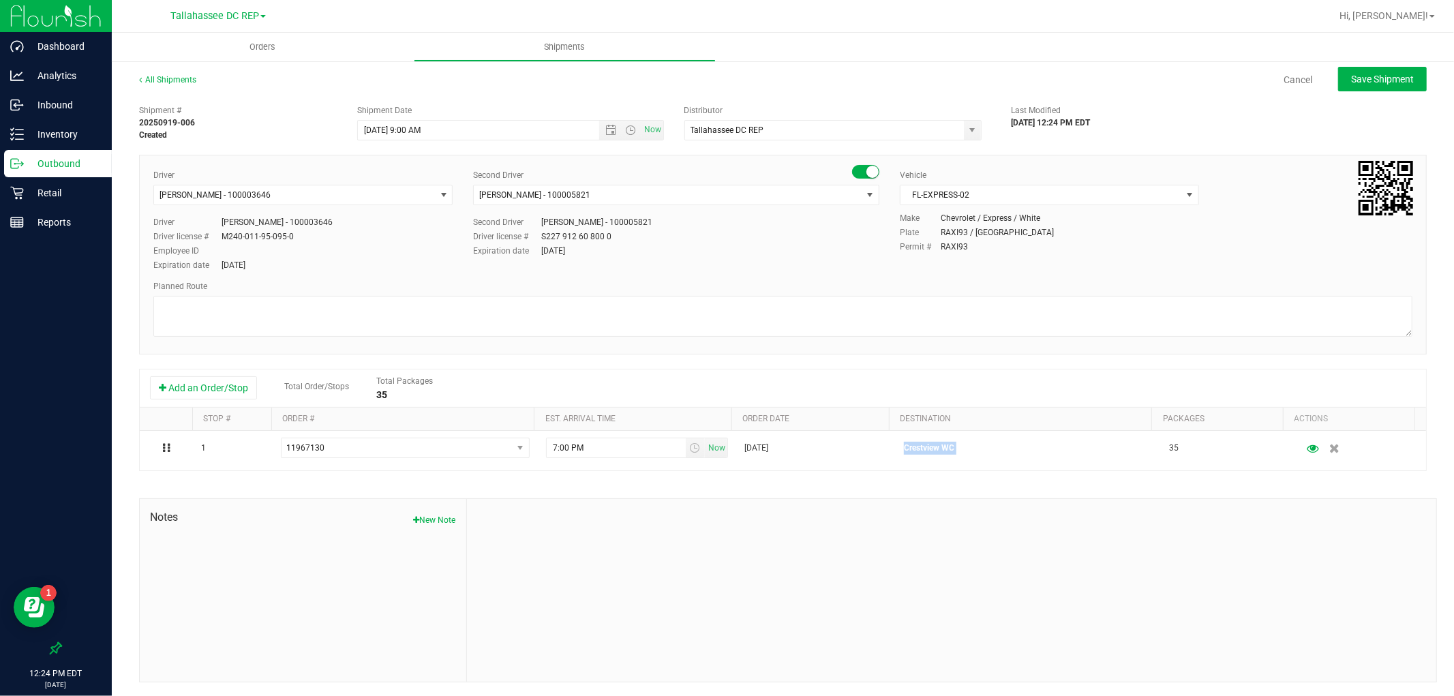
copy p "Crestview WC"
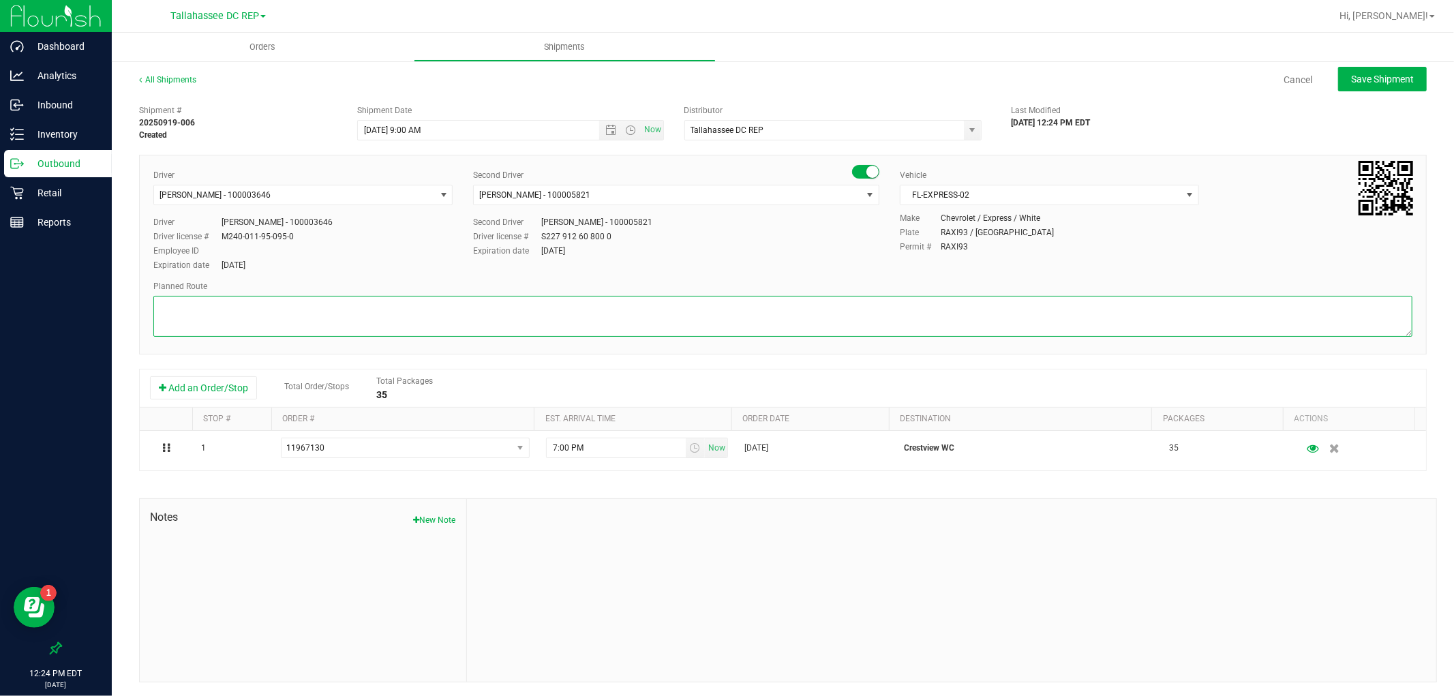
click at [290, 299] on textarea at bounding box center [782, 316] width 1259 height 41
paste textarea "Crestview WC"
click at [321, 314] on textarea at bounding box center [782, 316] width 1259 height 41
paste textarea "TLH WC - 9:15 AM PAN WC - 10:00 AM FWB WC - 12:00 PM CRV WC - 12:30 PM PCO WC -…"
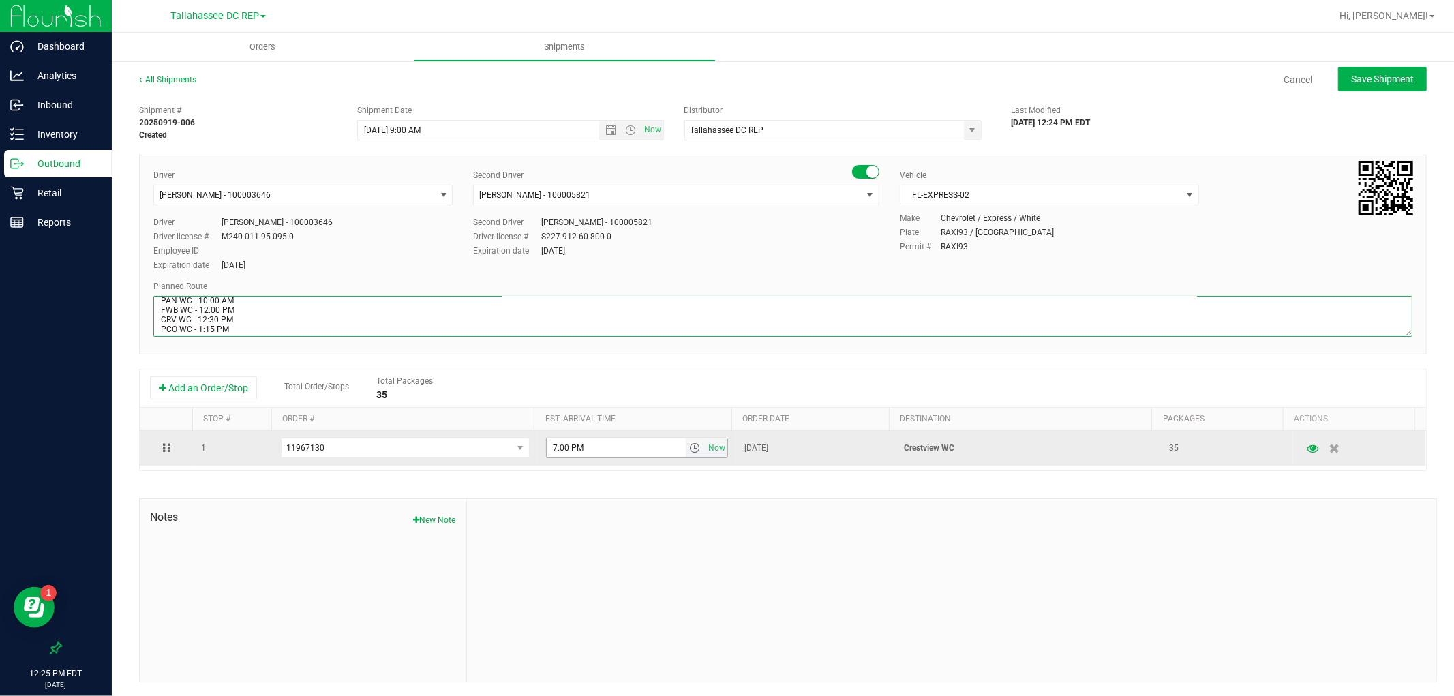
click at [689, 453] on span "select" at bounding box center [694, 447] width 11 height 11
type textarea "Crestview WC 3 TOTES / SEALS: 212923 - 212928 TLH WC - 9:15 AM PAN WC - 10:00 A…"
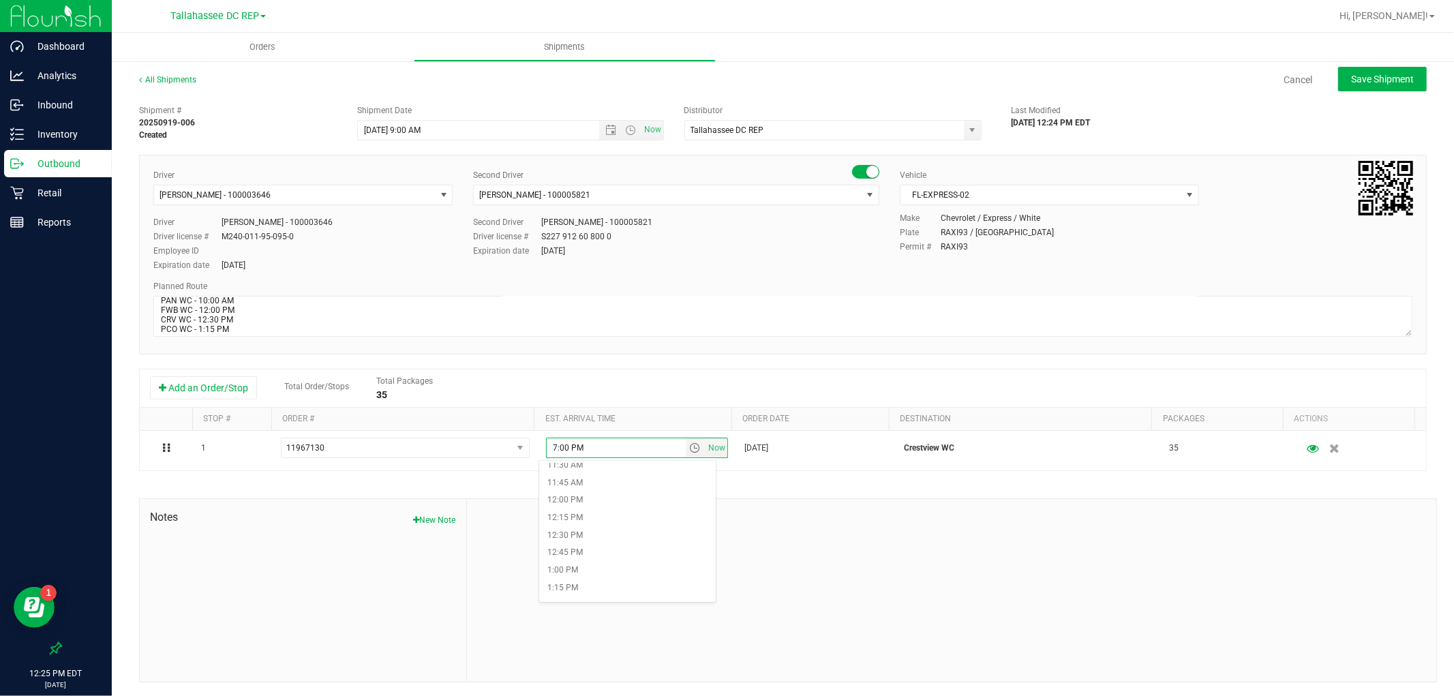
scroll to position [833, 0]
click at [612, 514] on li "12:30 PM" at bounding box center [627, 516] width 176 height 18
click at [1380, 80] on span "Save Shipment" at bounding box center [1382, 79] width 63 height 11
type input "[DATE] 1:00 PM"
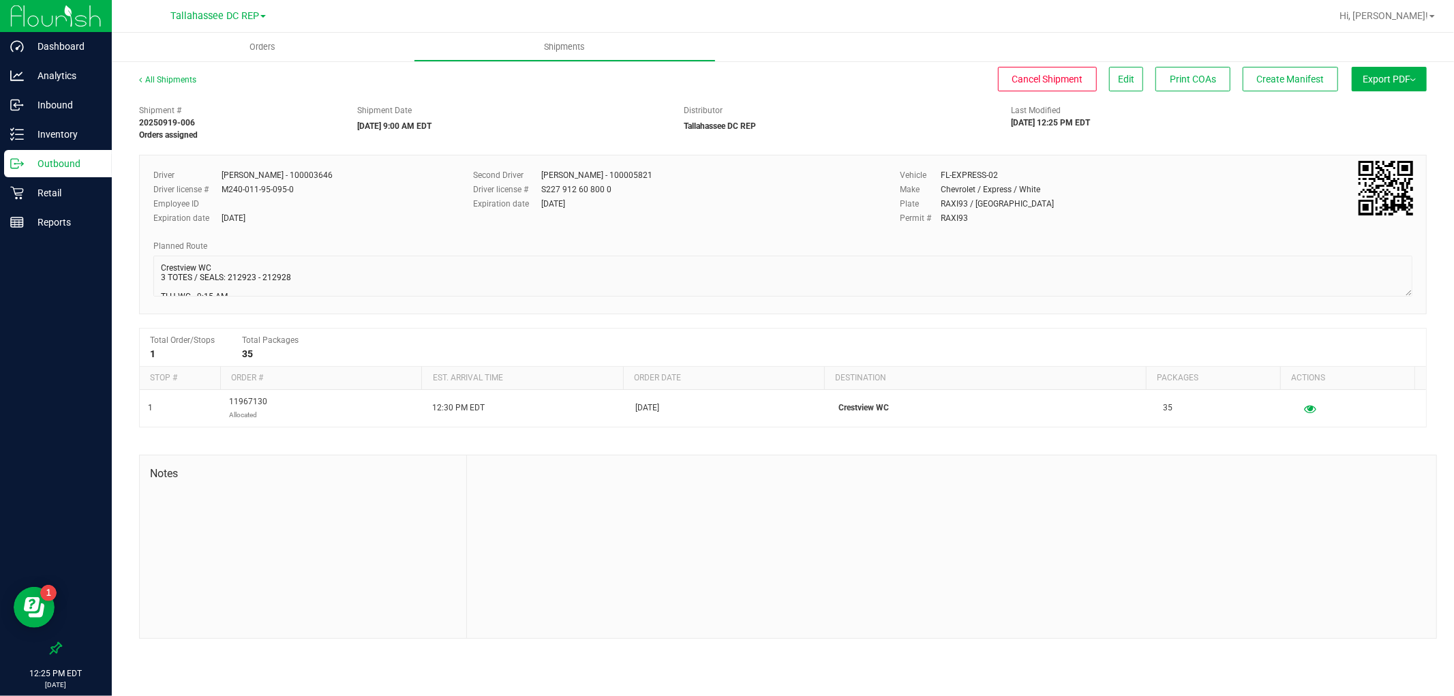
click at [1393, 74] on span "Export PDF" at bounding box center [1389, 79] width 53 height 11
click at [1394, 104] on span "Manifest by Package ID" at bounding box center [1369, 109] width 87 height 10
click at [63, 166] on p "Outbound" at bounding box center [65, 163] width 82 height 16
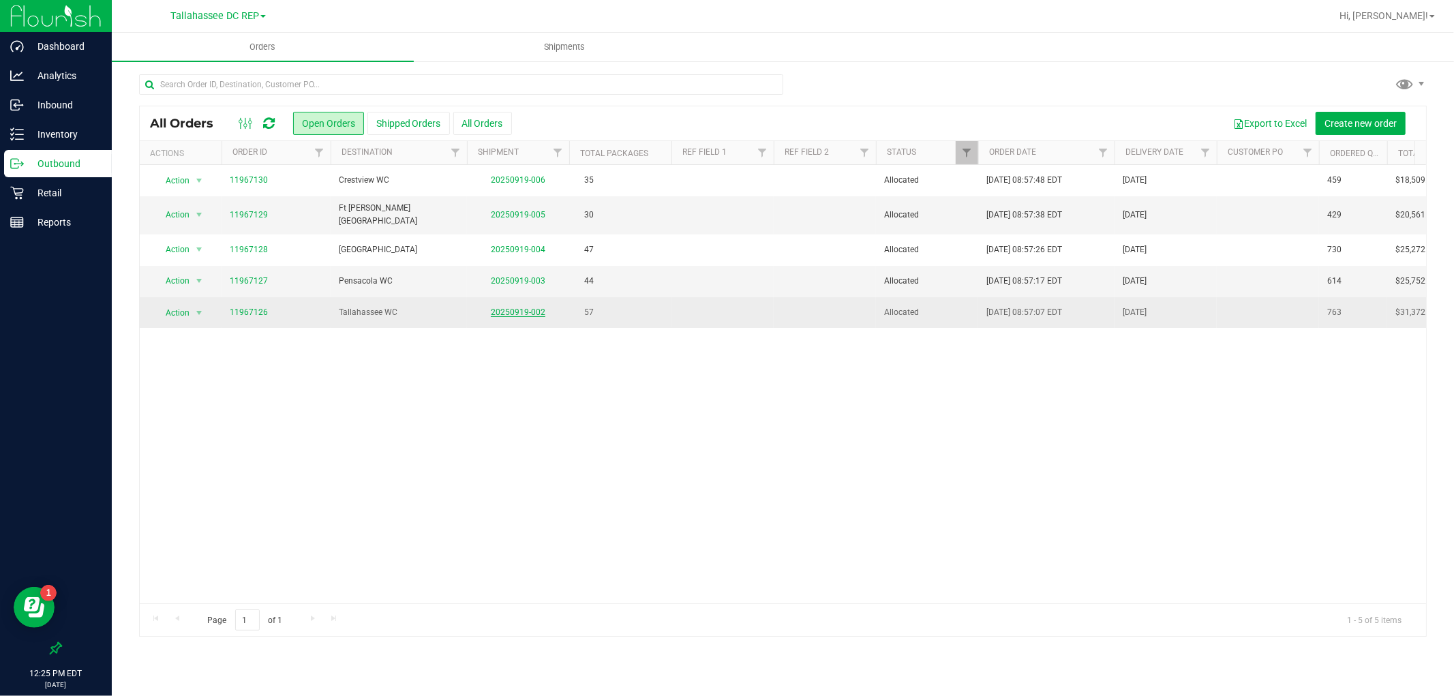
click at [529, 308] on link "20250919-002" at bounding box center [518, 312] width 55 height 10
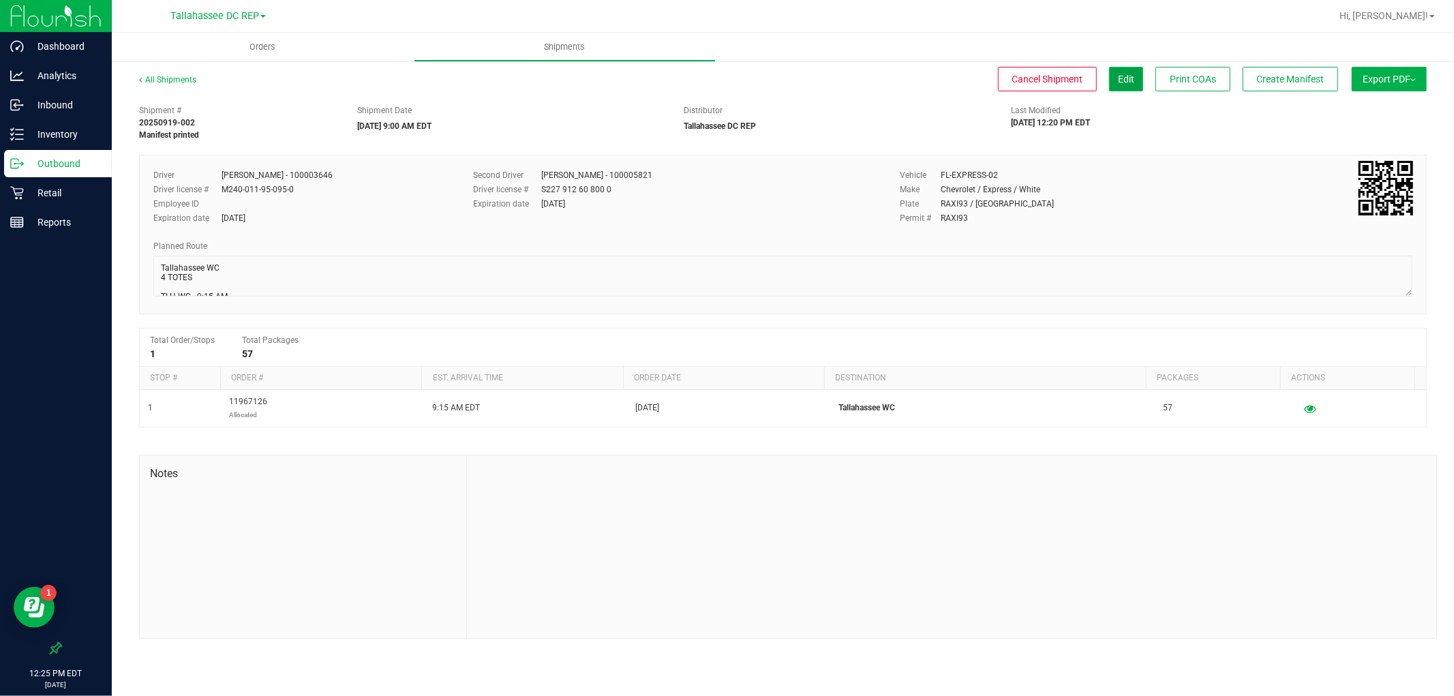
click at [1128, 74] on span "Edit" at bounding box center [1126, 79] width 16 height 11
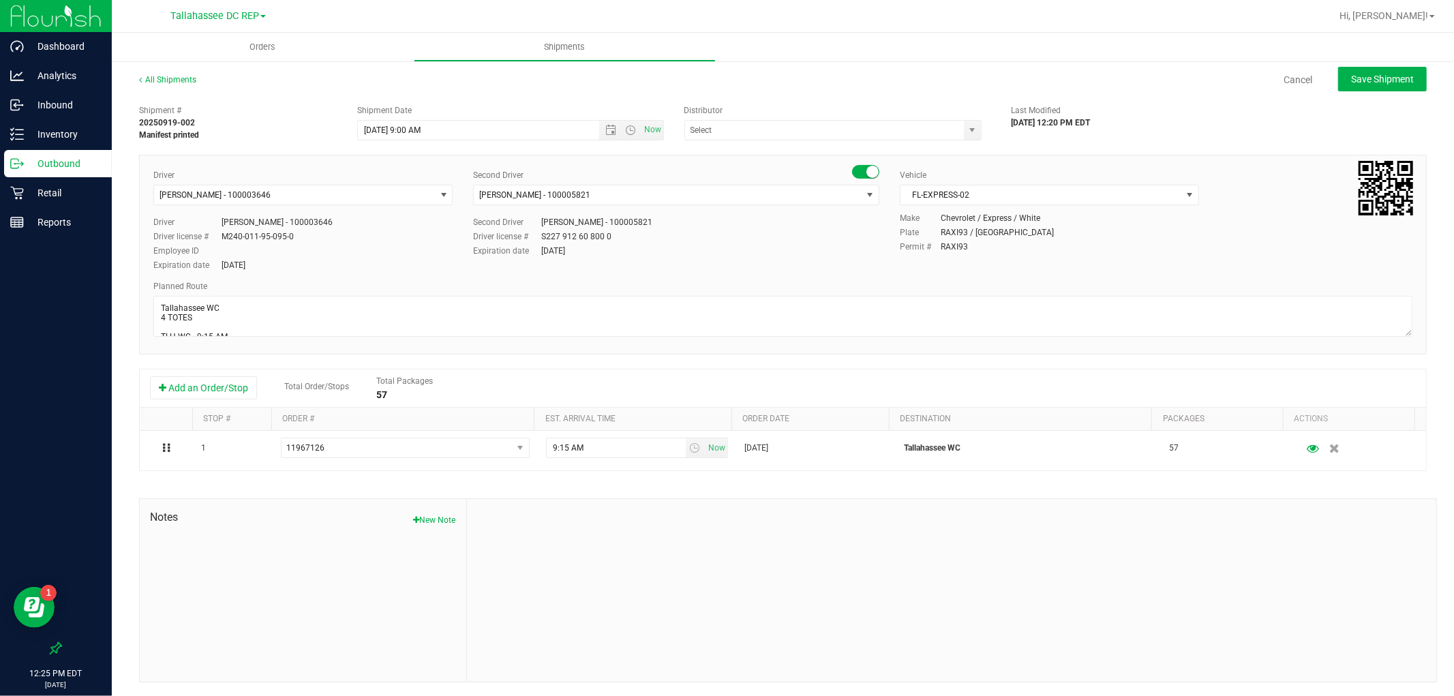
type input "Tallahassee DC REP"
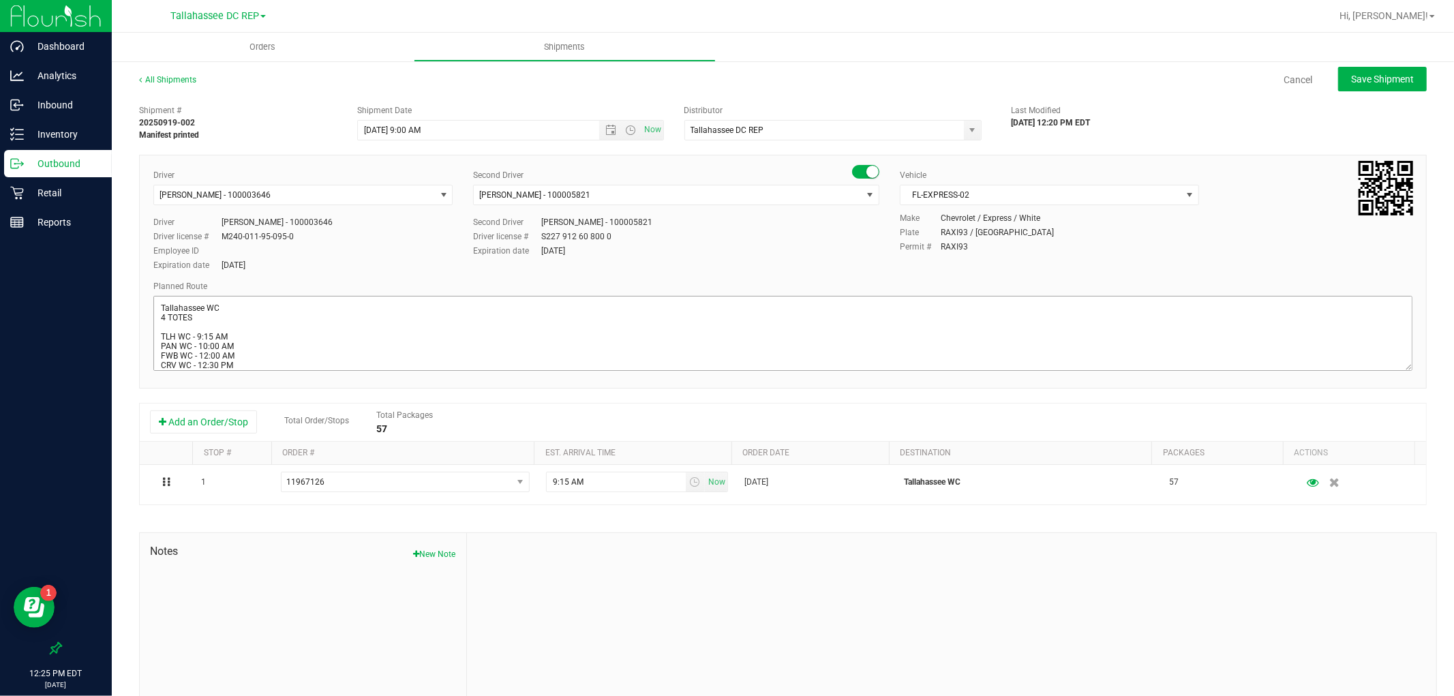
drag, startPoint x: 1398, startPoint y: 328, endPoint x: 1398, endPoint y: 369, distance: 41.6
click at [1398, 369] on textarea at bounding box center [782, 333] width 1259 height 75
drag, startPoint x: 252, startPoint y: 371, endPoint x: 143, endPoint y: 337, distance: 114.3
click at [143, 337] on div "Driver [PERSON_NAME] - 100003646 Select Driver [PERSON_NAME] - 100006559 [PERSO…" at bounding box center [783, 275] width 1288 height 241
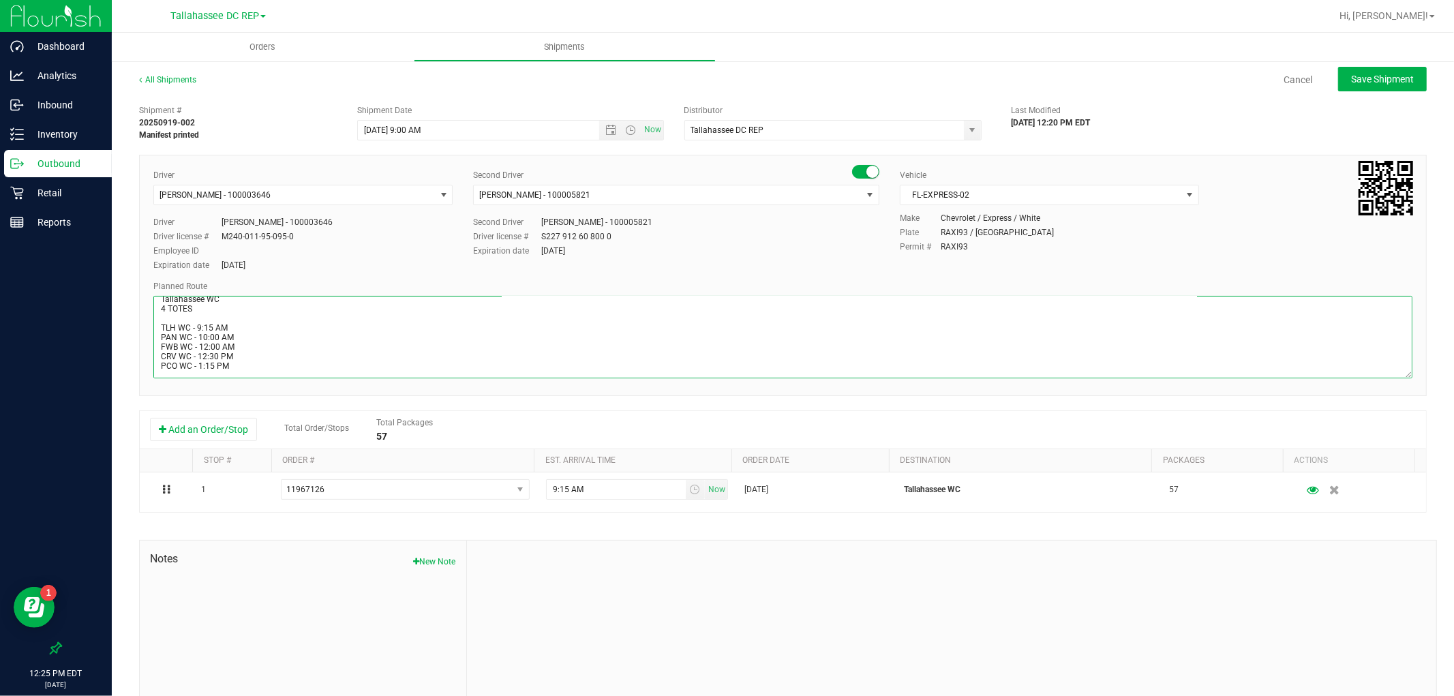
click at [159, 323] on textarea at bounding box center [782, 337] width 1259 height 82
drag, startPoint x: 232, startPoint y: 363, endPoint x: 159, endPoint y: 326, distance: 81.7
click at [159, 326] on textarea at bounding box center [782, 337] width 1259 height 82
paste textarea "P"
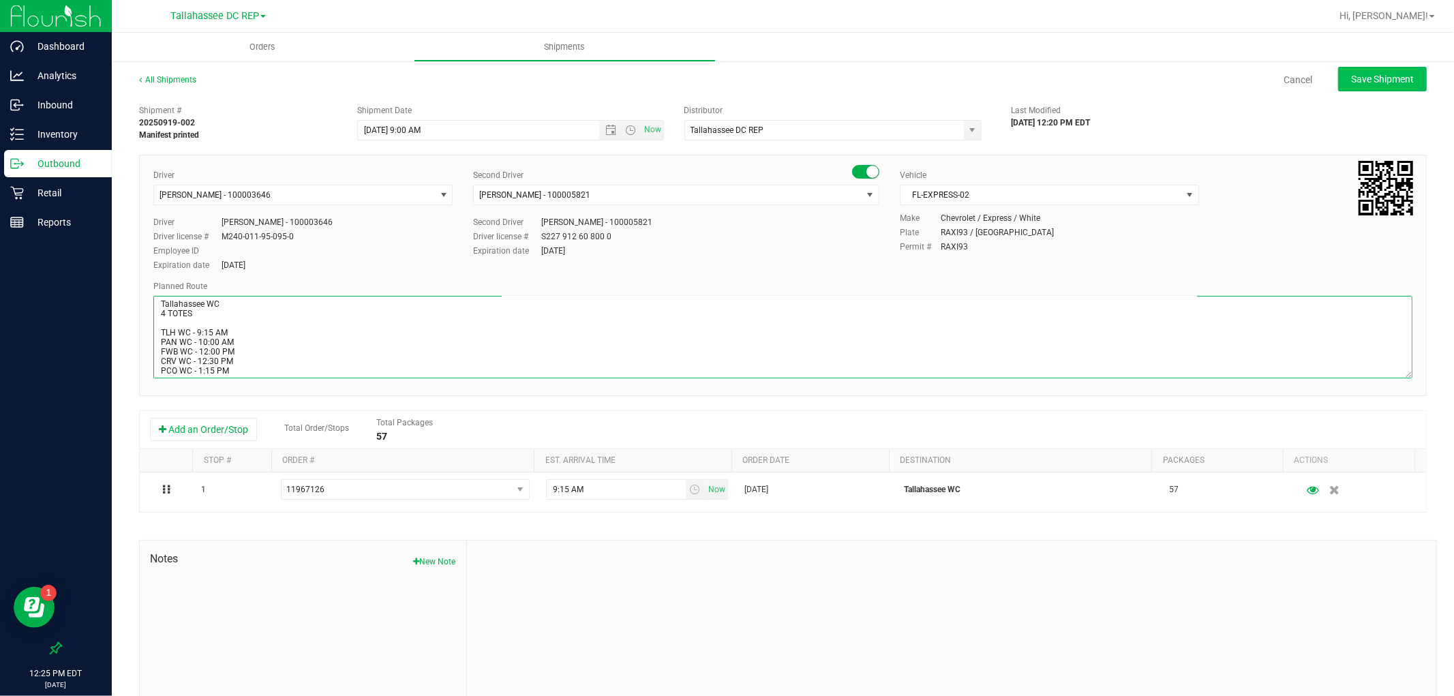
type textarea "Tallahassee WC 4 TOTES TLH WC - 9:15 AM PAN WC - 10:00 AM FWB WC - 12:00 PM CRV…"
click at [1351, 78] on span "Save Shipment" at bounding box center [1382, 79] width 63 height 11
type input "[DATE] 1:00 PM"
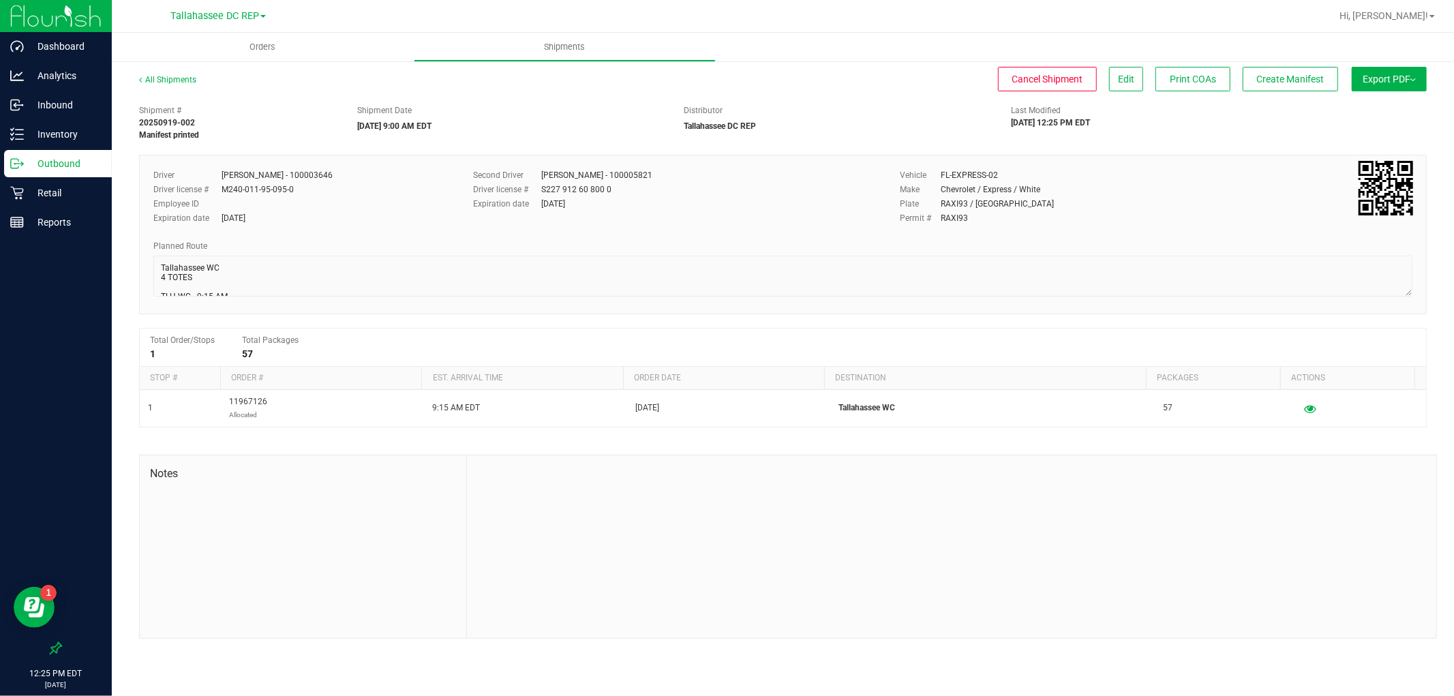
click at [1372, 87] on button "Export PDF" at bounding box center [1389, 79] width 75 height 25
click at [1372, 106] on span "Manifest by Package ID" at bounding box center [1369, 109] width 87 height 10
click at [80, 167] on p "Outbound" at bounding box center [65, 163] width 82 height 16
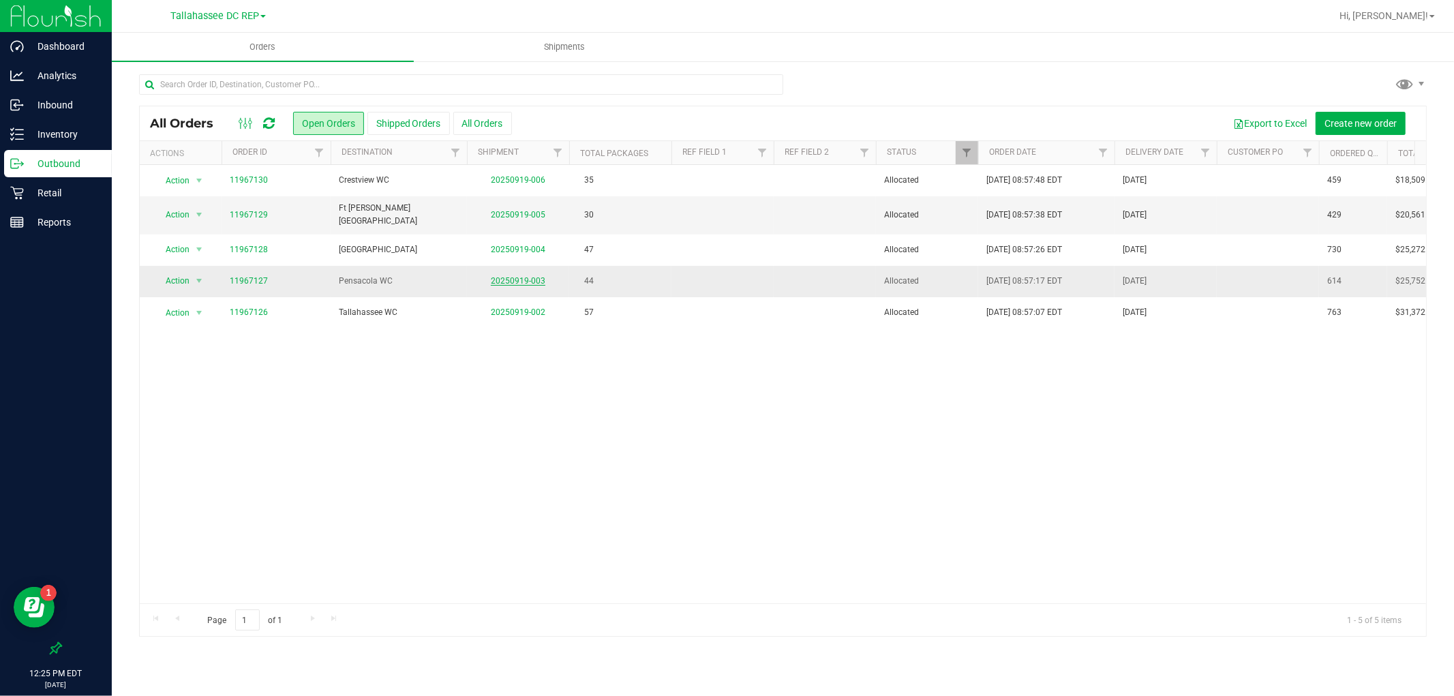
click at [505, 276] on link "20250919-003" at bounding box center [518, 281] width 55 height 10
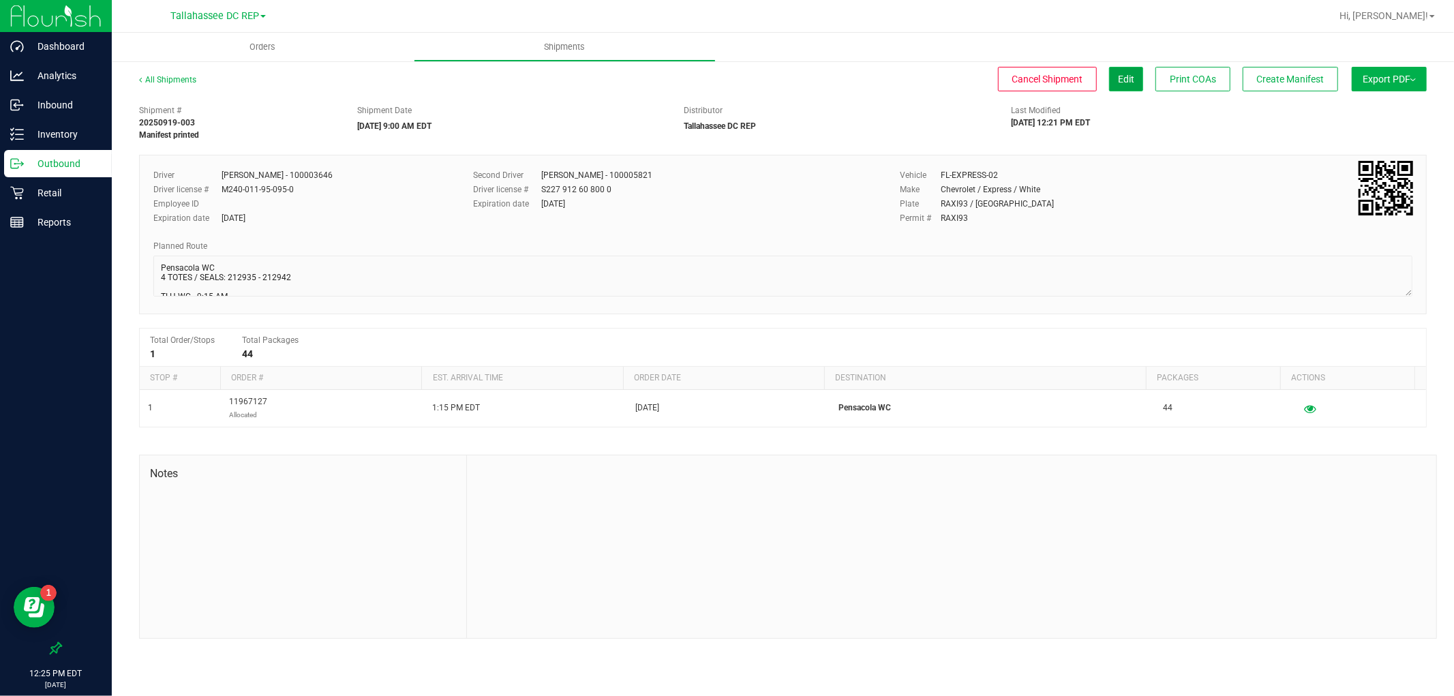
click at [1127, 80] on span "Edit" at bounding box center [1126, 79] width 16 height 11
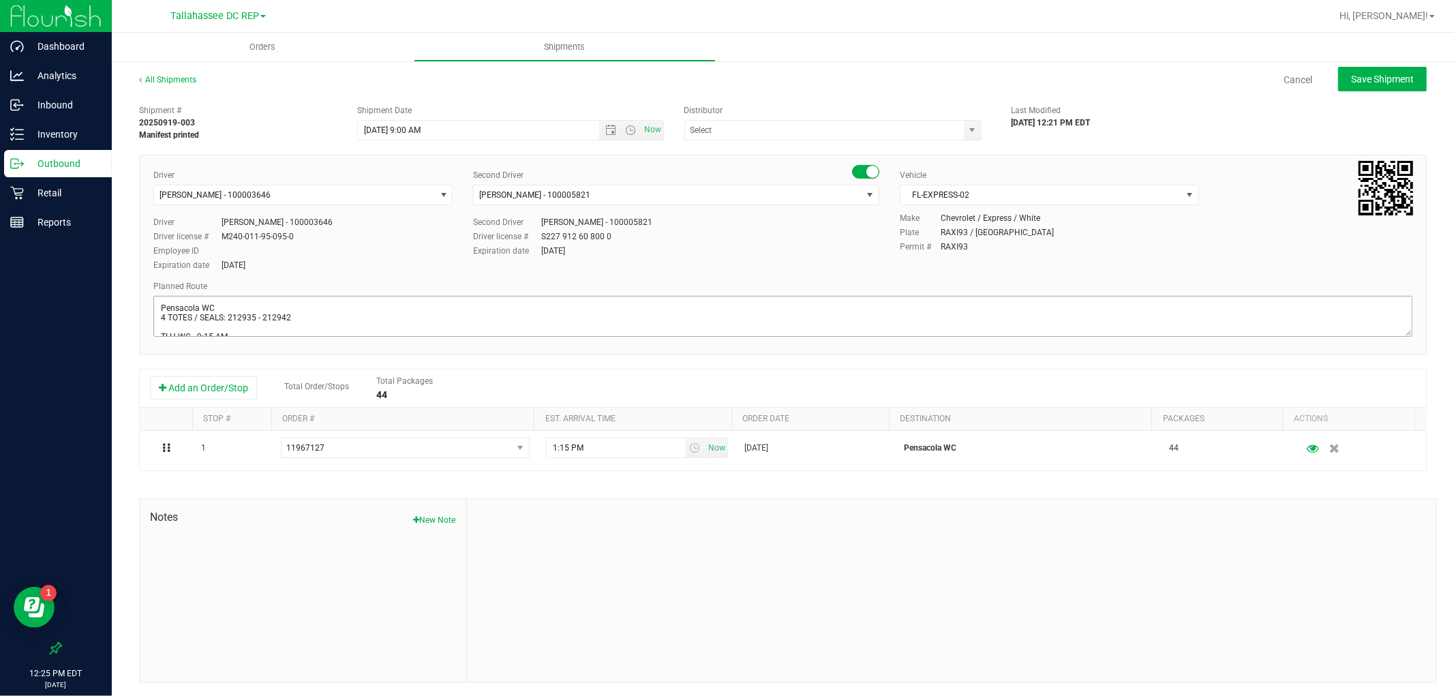
type input "Tallahassee DC REP"
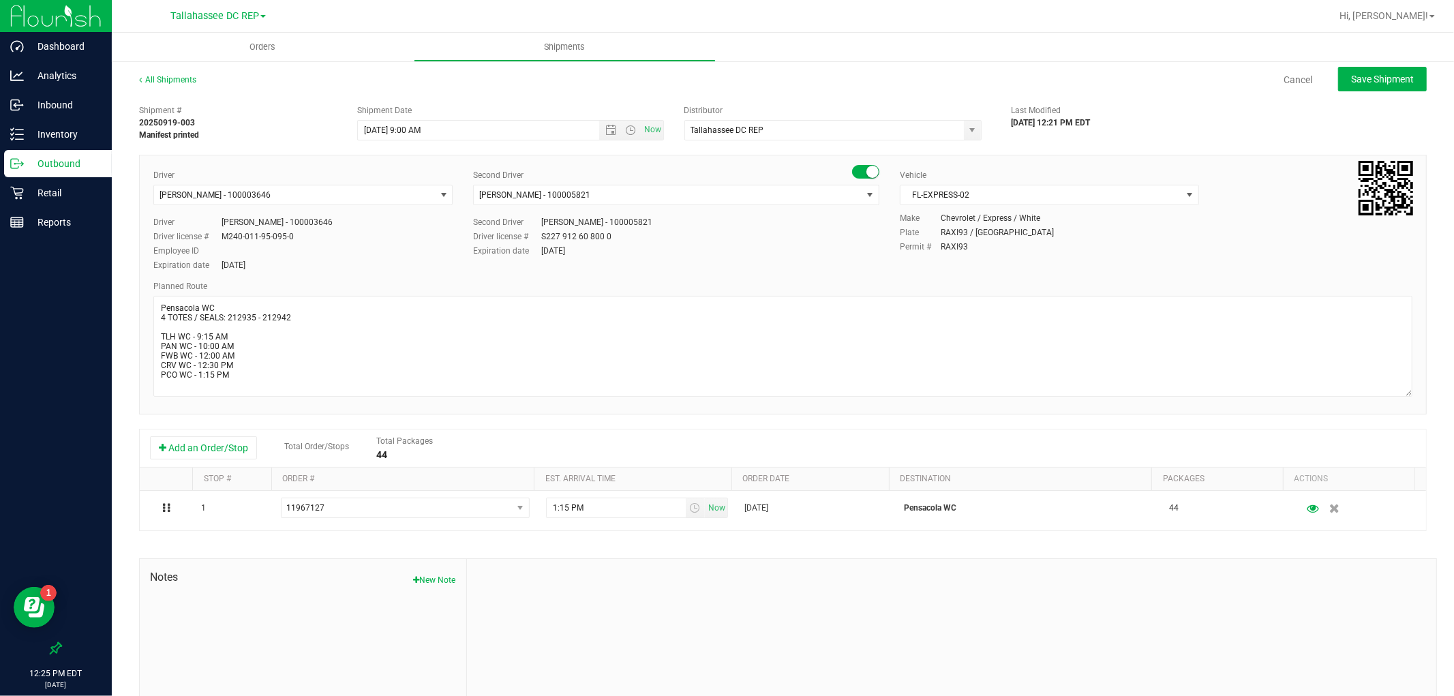
drag, startPoint x: 1393, startPoint y: 331, endPoint x: 1406, endPoint y: 414, distance: 84.2
click at [1406, 414] on div "Driver [PERSON_NAME] - 100003646 Select Driver [PERSON_NAME] - 100006559 [PERSO…" at bounding box center [783, 285] width 1288 height 260
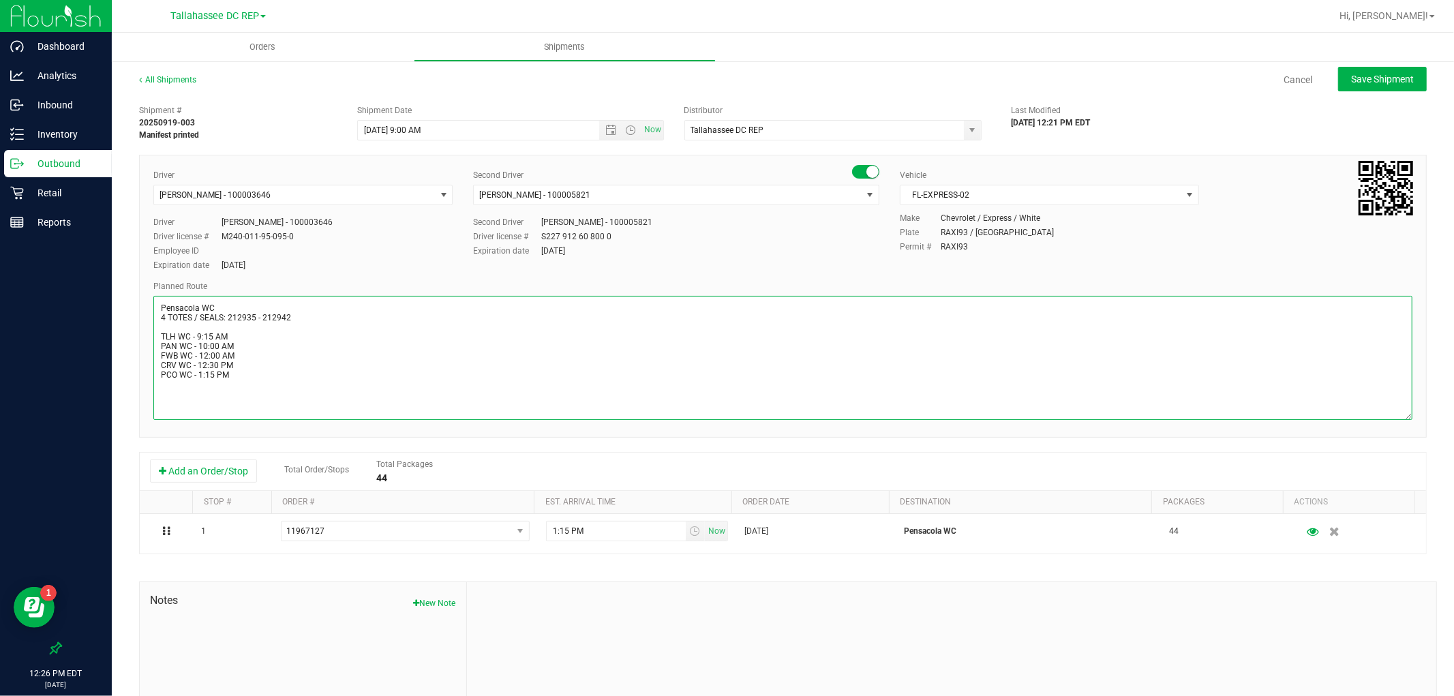
drag, startPoint x: 234, startPoint y: 376, endPoint x: 160, endPoint y: 337, distance: 84.2
click at [160, 337] on textarea at bounding box center [782, 358] width 1259 height 124
paste textarea "P"
type textarea "Pensacola WC 4 TOTES / SEALS: 212935 - 212942 TLH WC - 9:15 AM PAN WC - 10:00 A…"
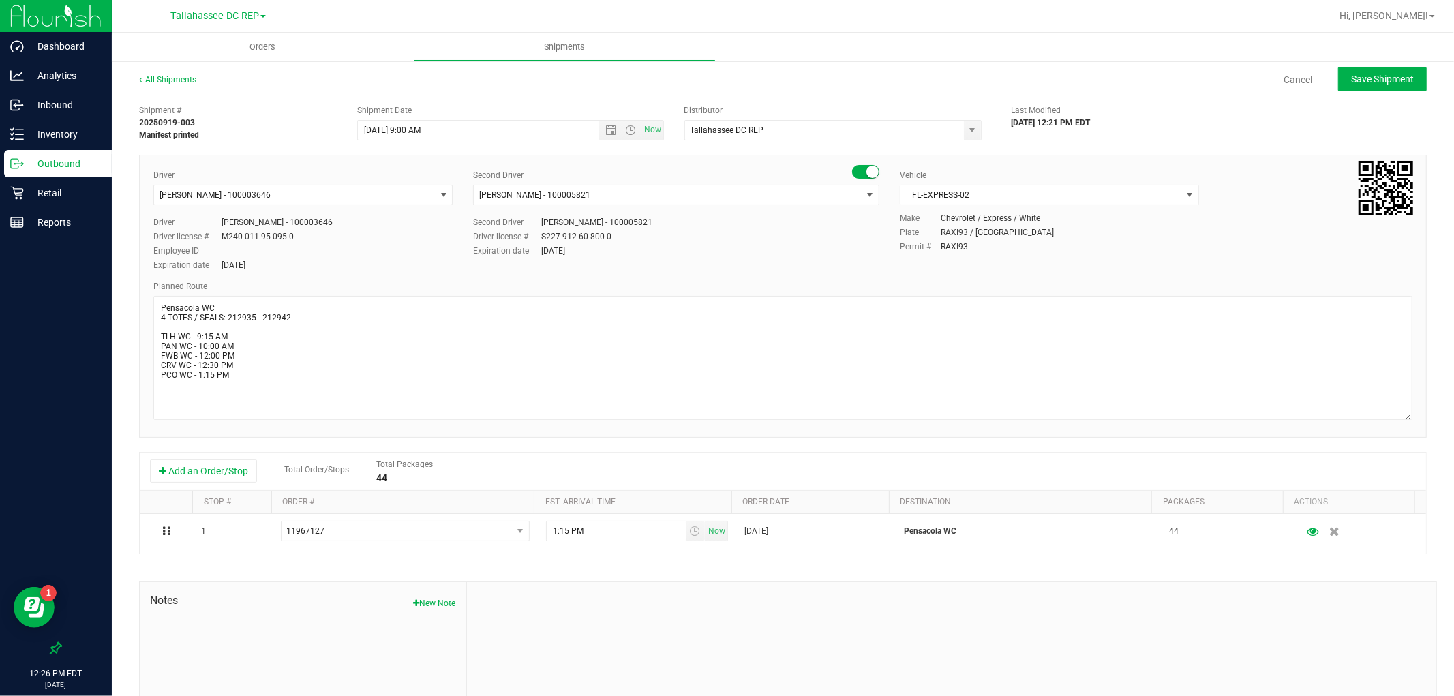
click at [1348, 63] on div "All Shipments Cancel Save Shipment Shipment # 20250919-003 Manifest printed Shi…" at bounding box center [783, 419] width 1342 height 719
click at [1352, 67] on button "Save Shipment" at bounding box center [1382, 79] width 89 height 25
type input "[DATE] 1:00 PM"
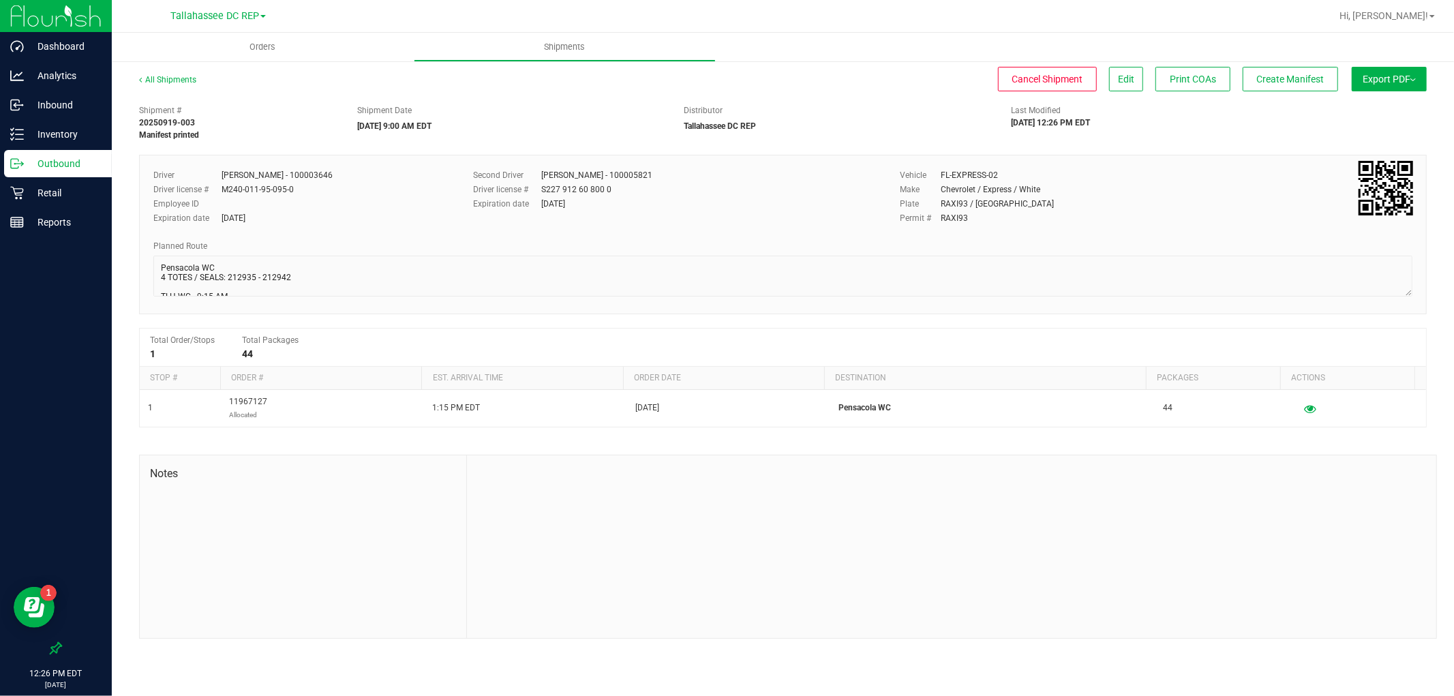
click at [1353, 85] on button "Export PDF" at bounding box center [1389, 79] width 75 height 25
click at [1359, 103] on li "Manifest by Package ID" at bounding box center [1385, 109] width 138 height 20
click at [97, 158] on p "Outbound" at bounding box center [65, 163] width 82 height 16
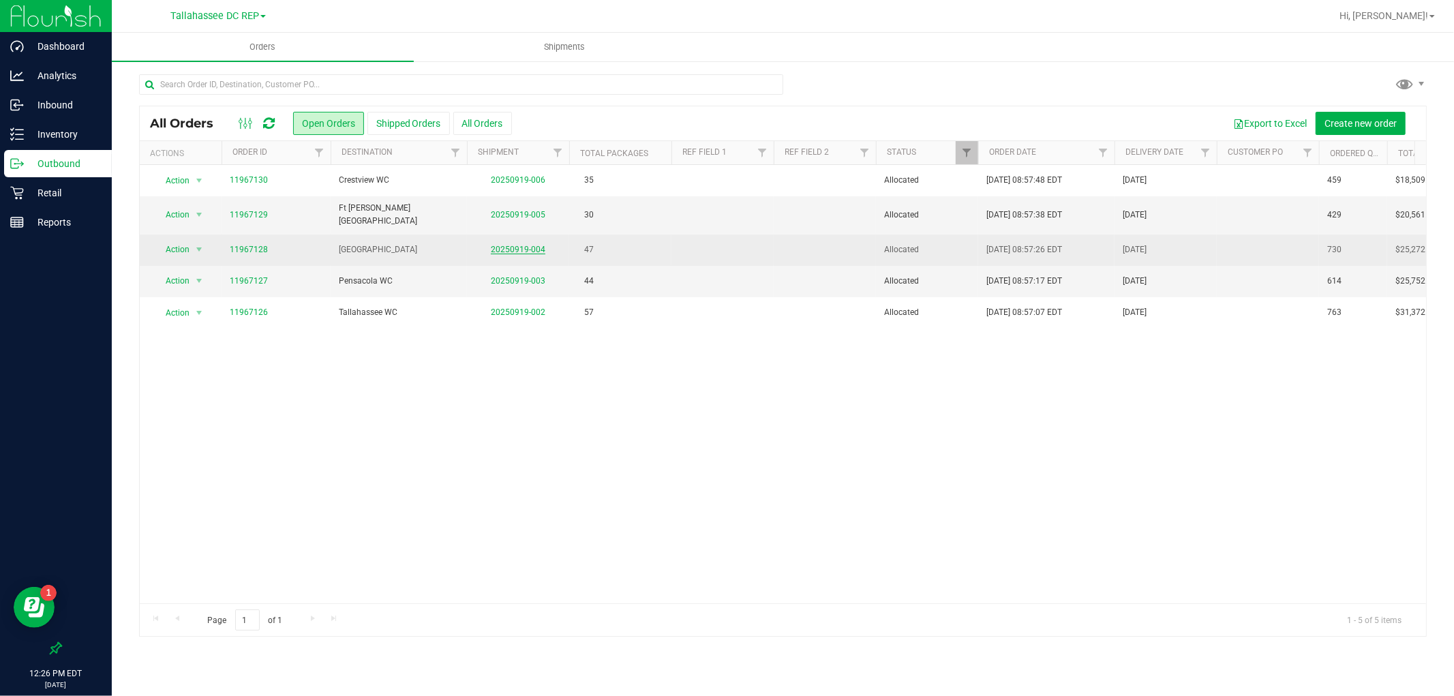
click at [499, 245] on link "20250919-004" at bounding box center [518, 250] width 55 height 10
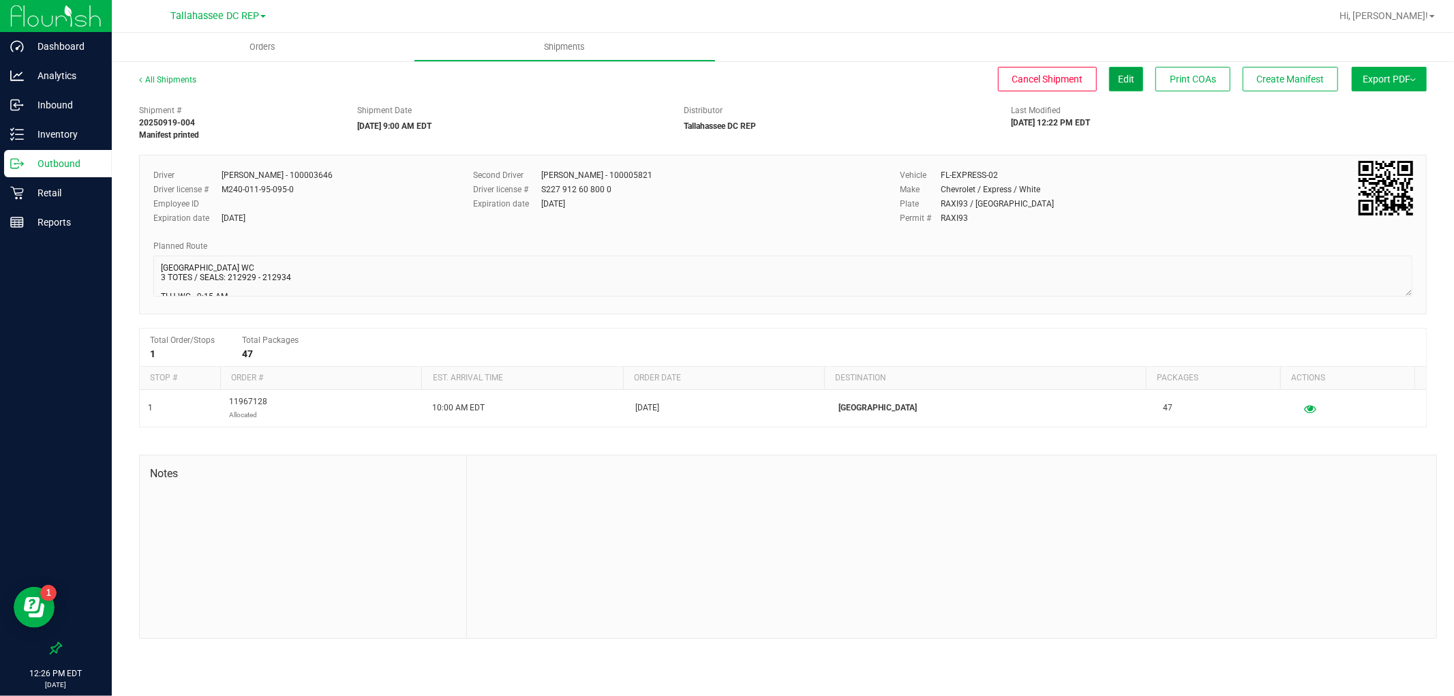
click at [1126, 85] on button "Edit" at bounding box center [1126, 79] width 34 height 25
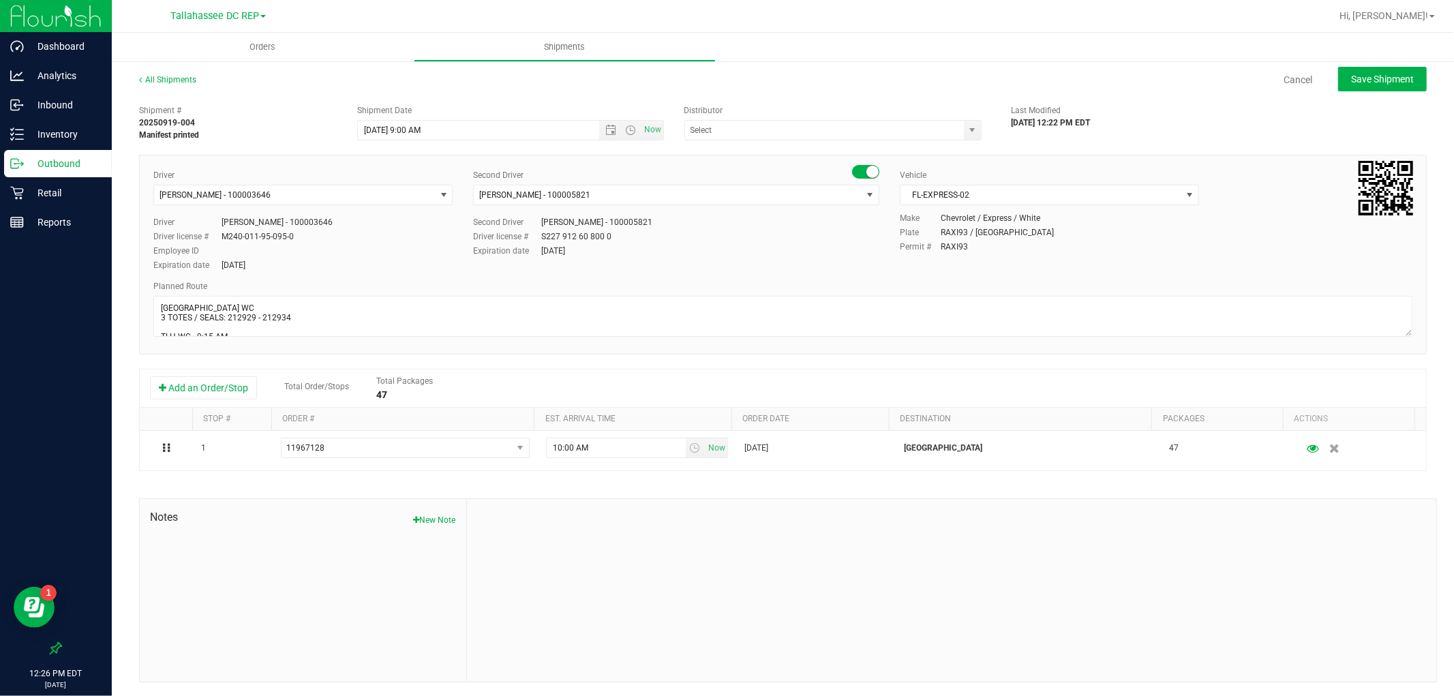
type input "Tallahassee DC REP"
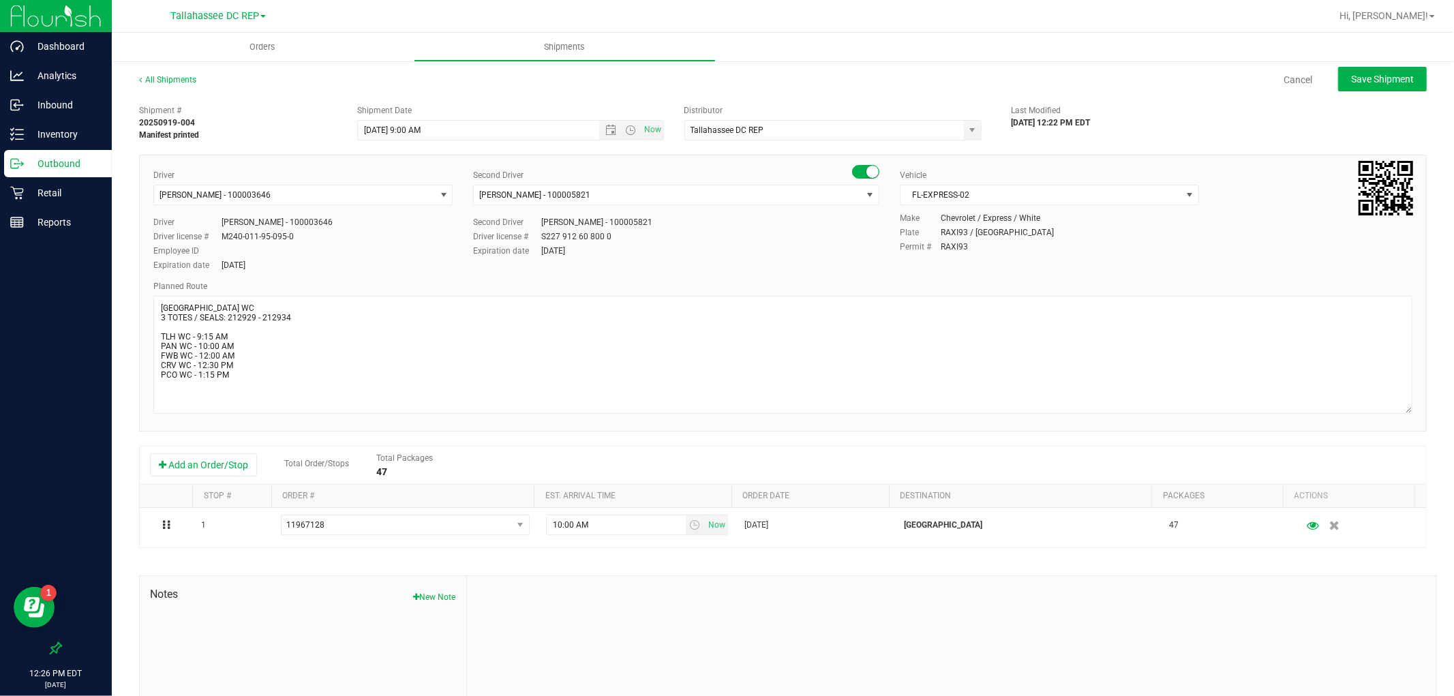
drag, startPoint x: 1396, startPoint y: 331, endPoint x: 1408, endPoint y: 409, distance: 78.6
click at [1408, 409] on div "Driver [PERSON_NAME] - 100003646 Select Driver [PERSON_NAME] - 100006559 [PERSO…" at bounding box center [783, 293] width 1288 height 277
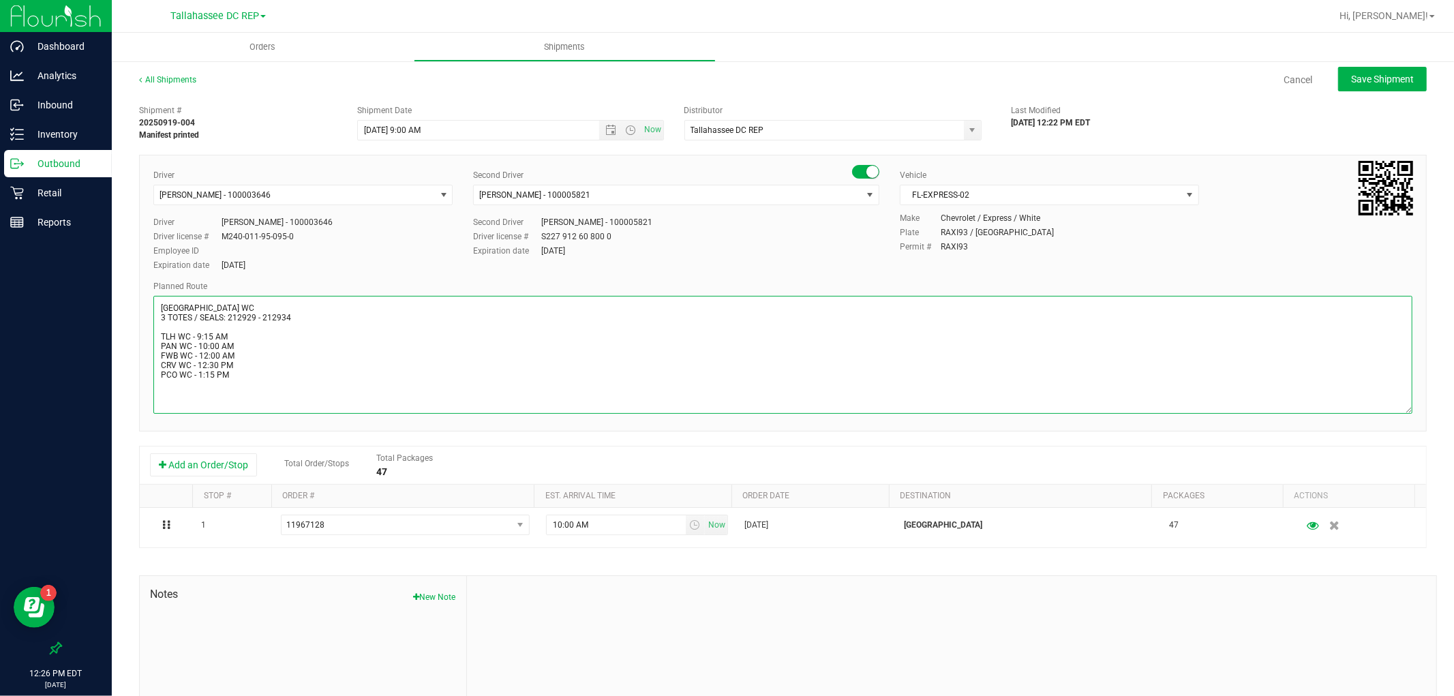
drag, startPoint x: 247, startPoint y: 376, endPoint x: 138, endPoint y: 332, distance: 116.8
click at [139, 332] on div "Driver [PERSON_NAME] - 100003646 Select Driver [PERSON_NAME] - 100006559 [PERSO…" at bounding box center [783, 293] width 1288 height 277
paste textarea "TLH WC - 9:15 AM PAN WC - 10:00 AM FWB WC - 12:00 P"
click at [304, 318] on textarea at bounding box center [782, 355] width 1259 height 118
type textarea "[GEOGRAPHIC_DATA] WC 3 TOTES / SEALS: 212929 - 212934 TLH WC - 9:15 AM PAN WC -…"
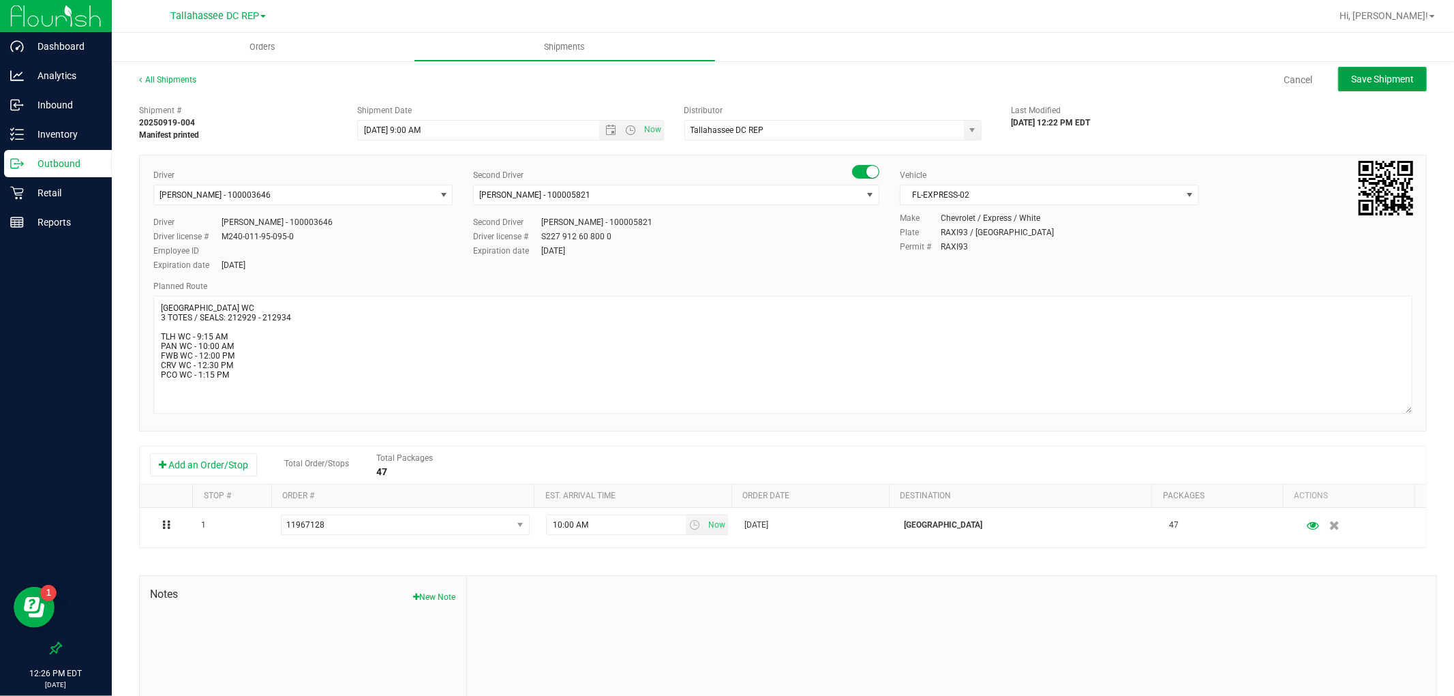
click at [1405, 79] on button "Save Shipment" at bounding box center [1382, 79] width 89 height 25
type input "[DATE] 1:00 PM"
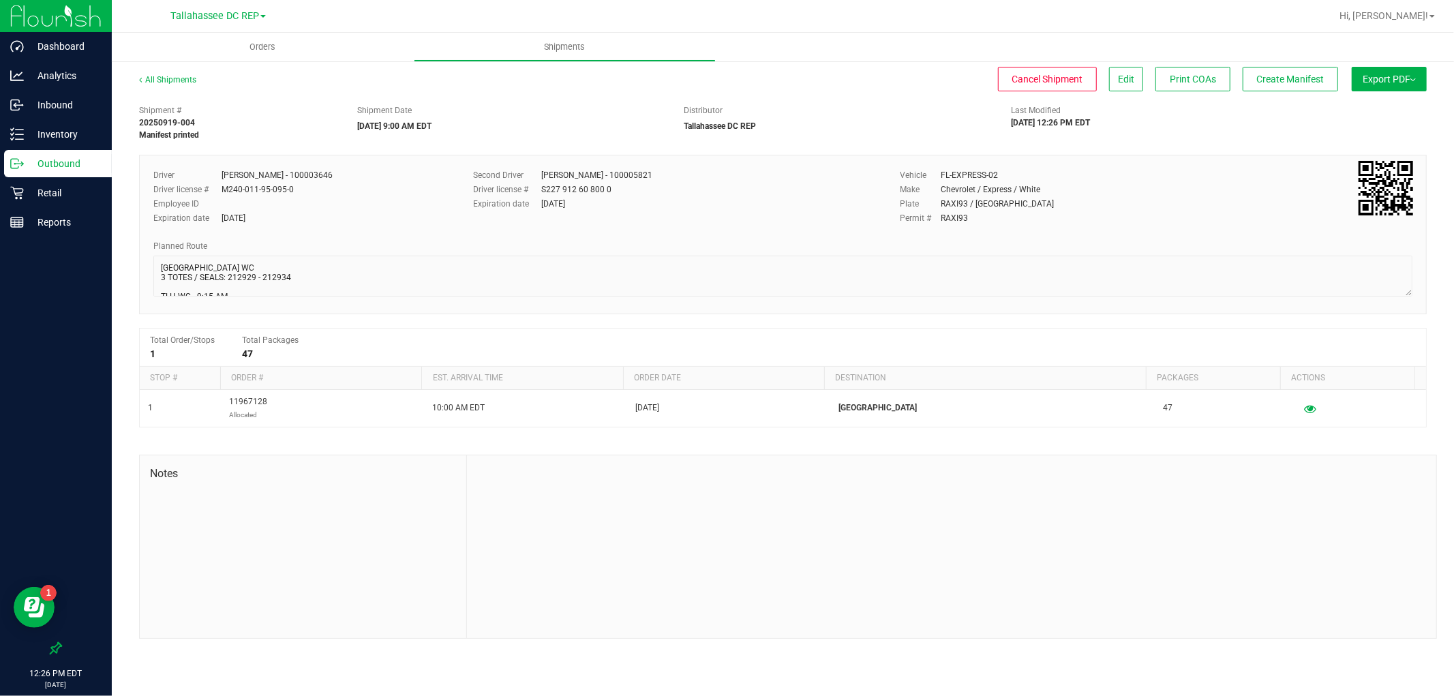
click at [1388, 87] on button "Export PDF" at bounding box center [1389, 79] width 75 height 25
click at [1391, 112] on span "Manifest by Package ID" at bounding box center [1369, 109] width 87 height 10
click at [96, 155] on p "Outbound" at bounding box center [65, 163] width 82 height 16
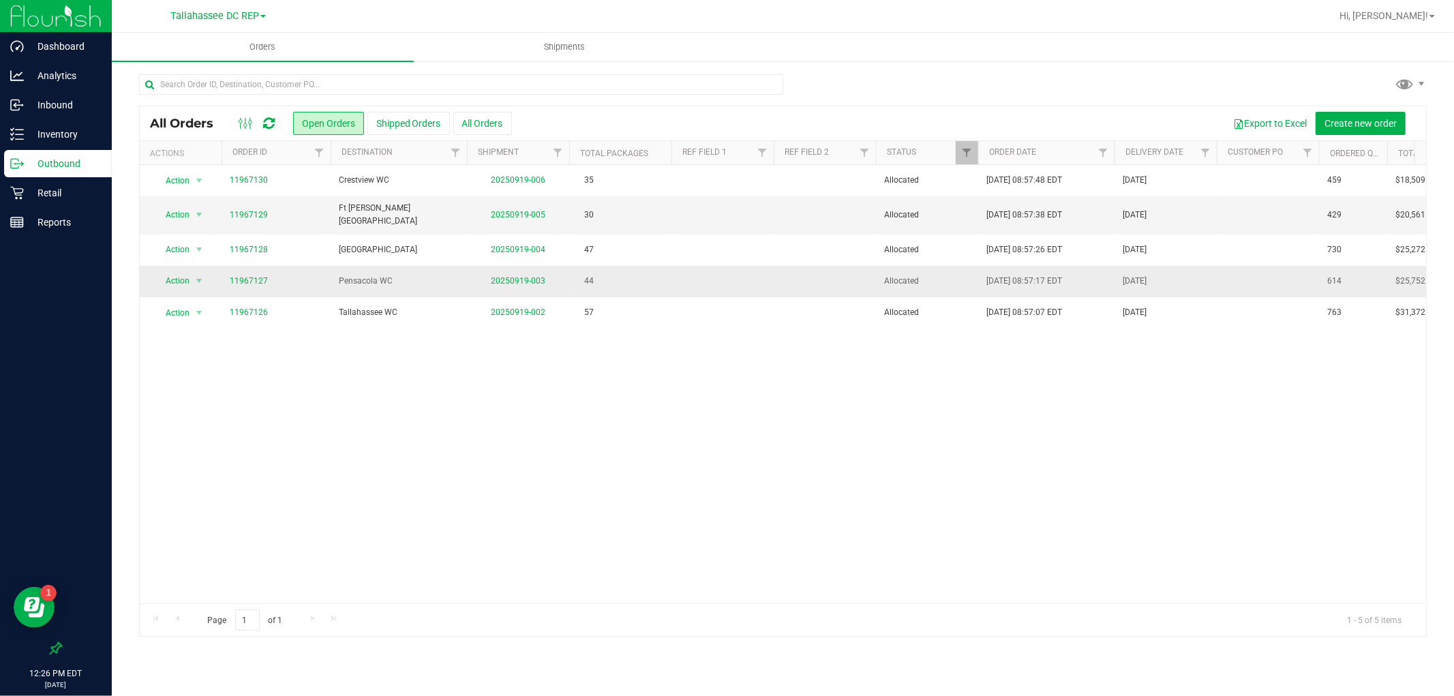
click at [503, 269] on td "20250919-003" at bounding box center [518, 281] width 102 height 31
click at [505, 276] on link "20250919-003" at bounding box center [518, 281] width 55 height 10
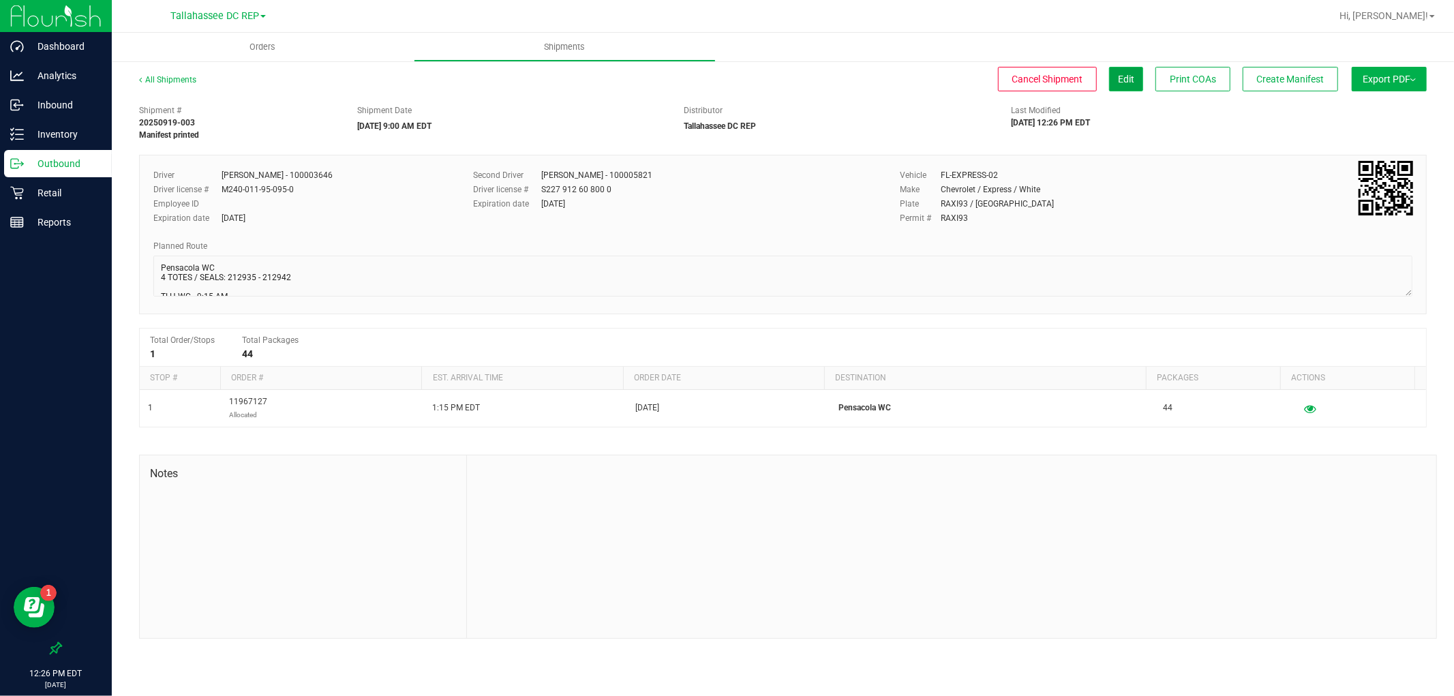
click at [1119, 80] on span "Edit" at bounding box center [1126, 79] width 16 height 11
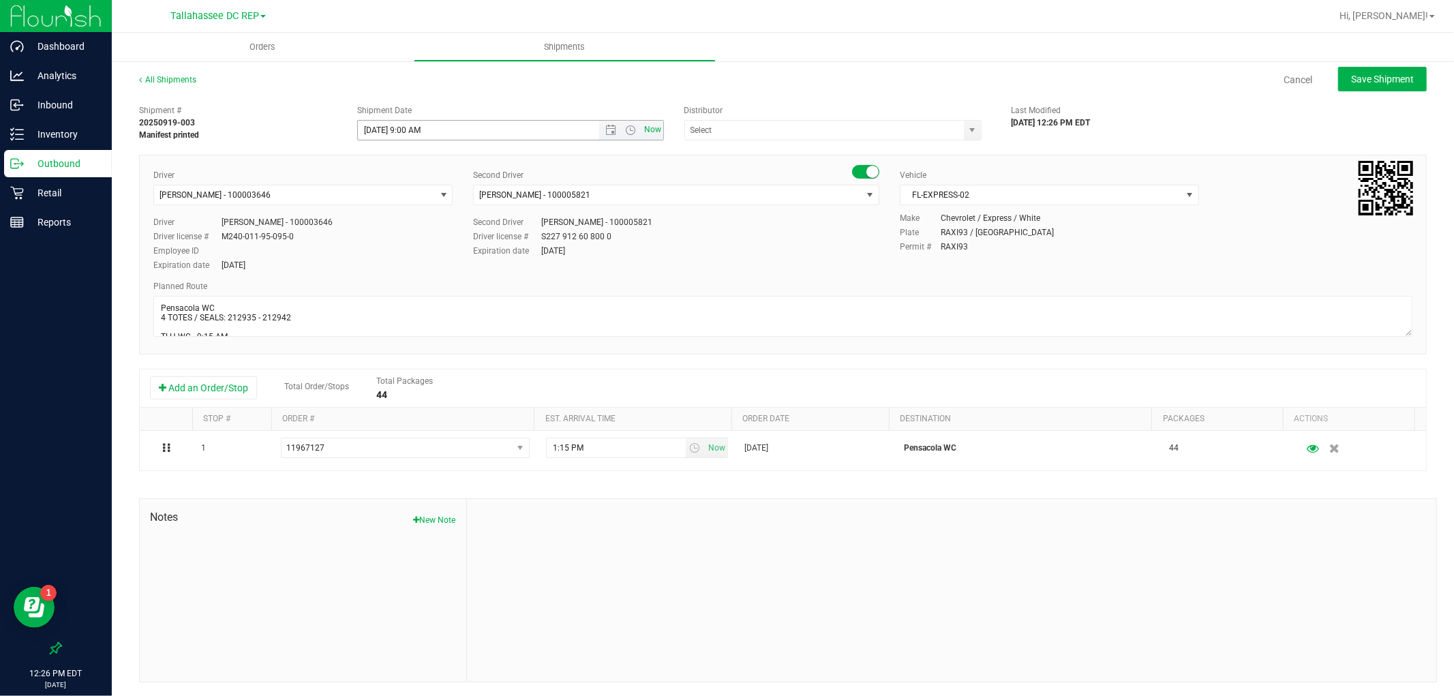
type input "Tallahassee DC REP"
click at [600, 132] on span "Open the date view" at bounding box center [610, 130] width 23 height 11
click at [392, 263] on link "22" at bounding box center [388, 268] width 20 height 21
click at [1373, 78] on span "Save Shipment" at bounding box center [1382, 79] width 63 height 11
type input "[DATE] 1:00 PM"
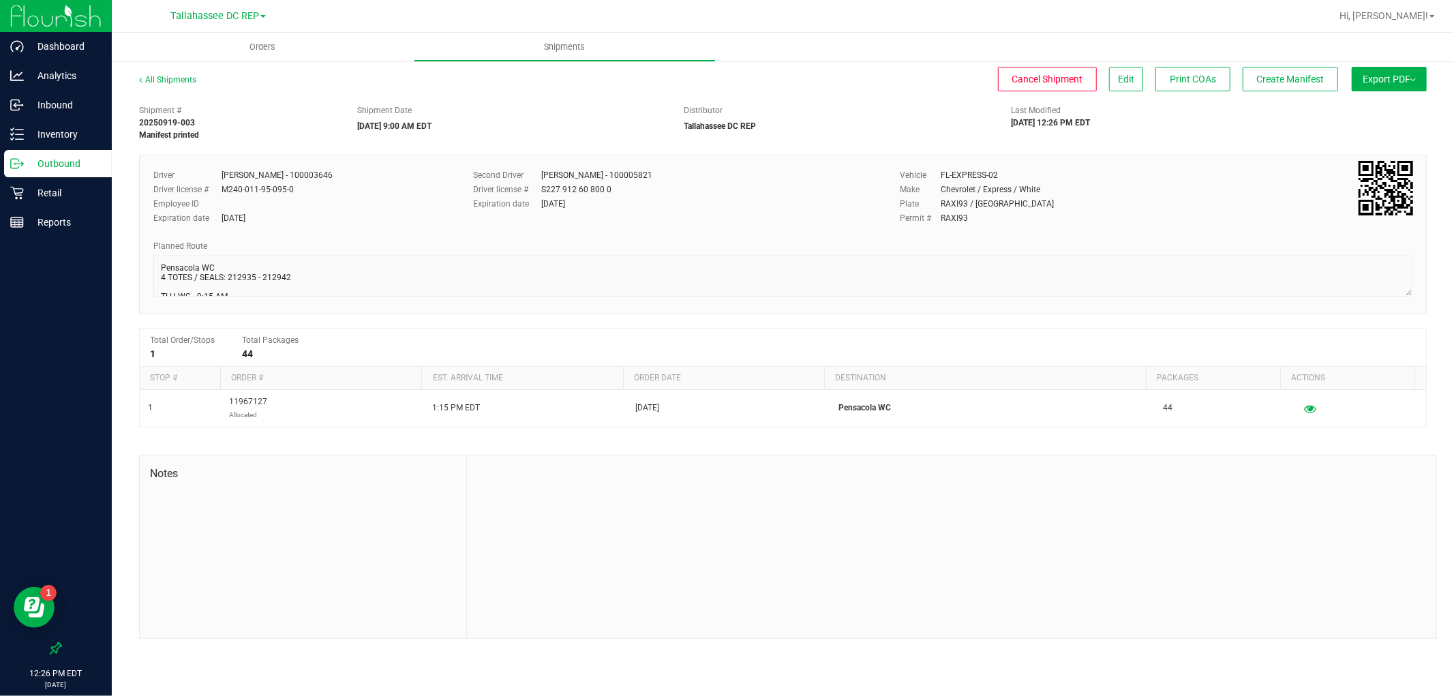
click at [1378, 90] on button "Export PDF" at bounding box center [1389, 79] width 75 height 25
click at [1380, 104] on span "Manifest by Package ID" at bounding box center [1369, 109] width 87 height 10
click at [75, 168] on p "Outbound" at bounding box center [65, 163] width 82 height 16
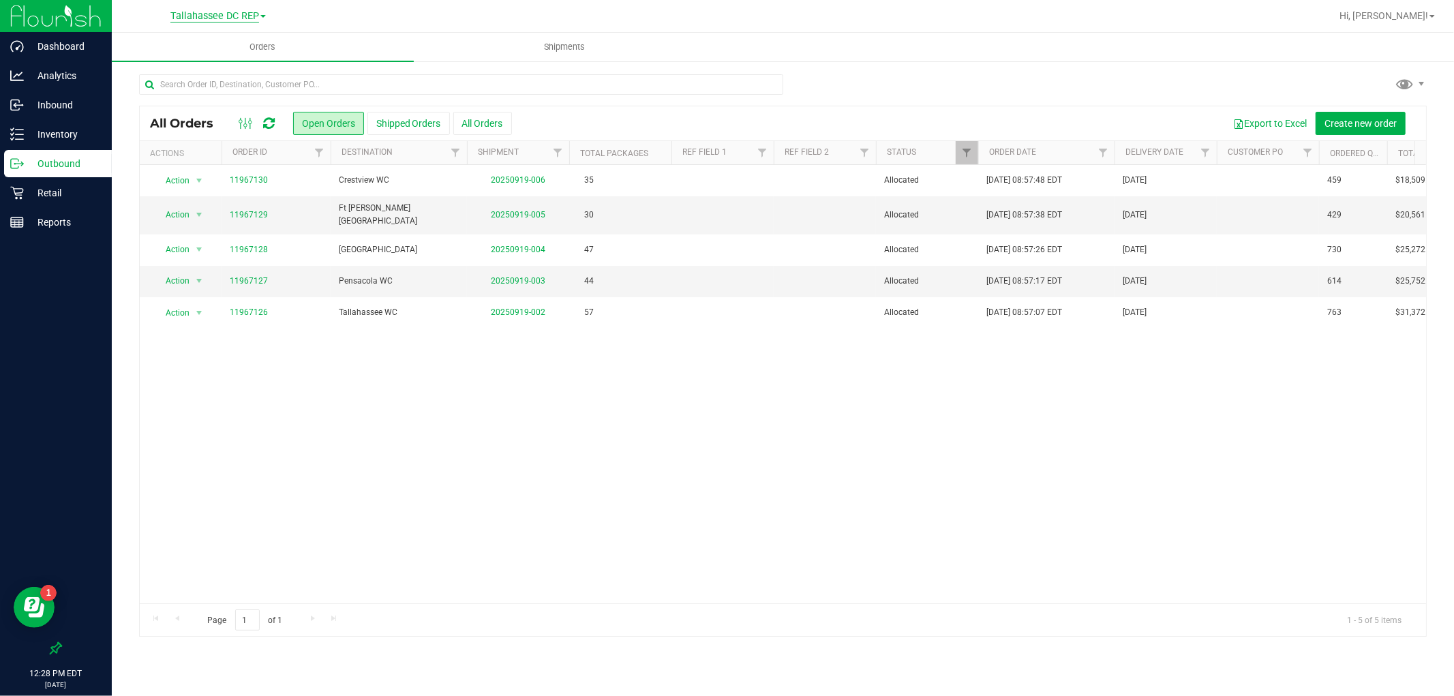
click at [240, 16] on span "Tallahassee DC REP" at bounding box center [214, 16] width 89 height 12
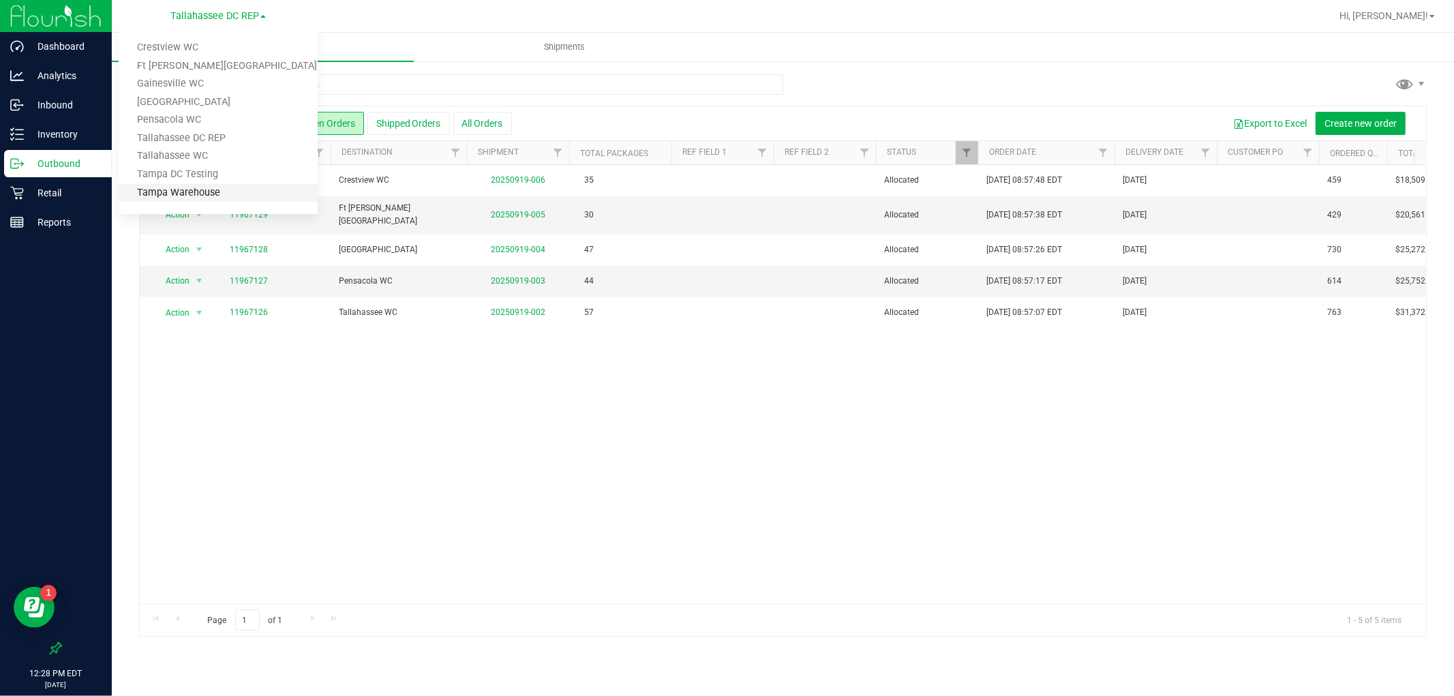
click at [241, 192] on link "Tampa Warehouse" at bounding box center [218, 193] width 199 height 18
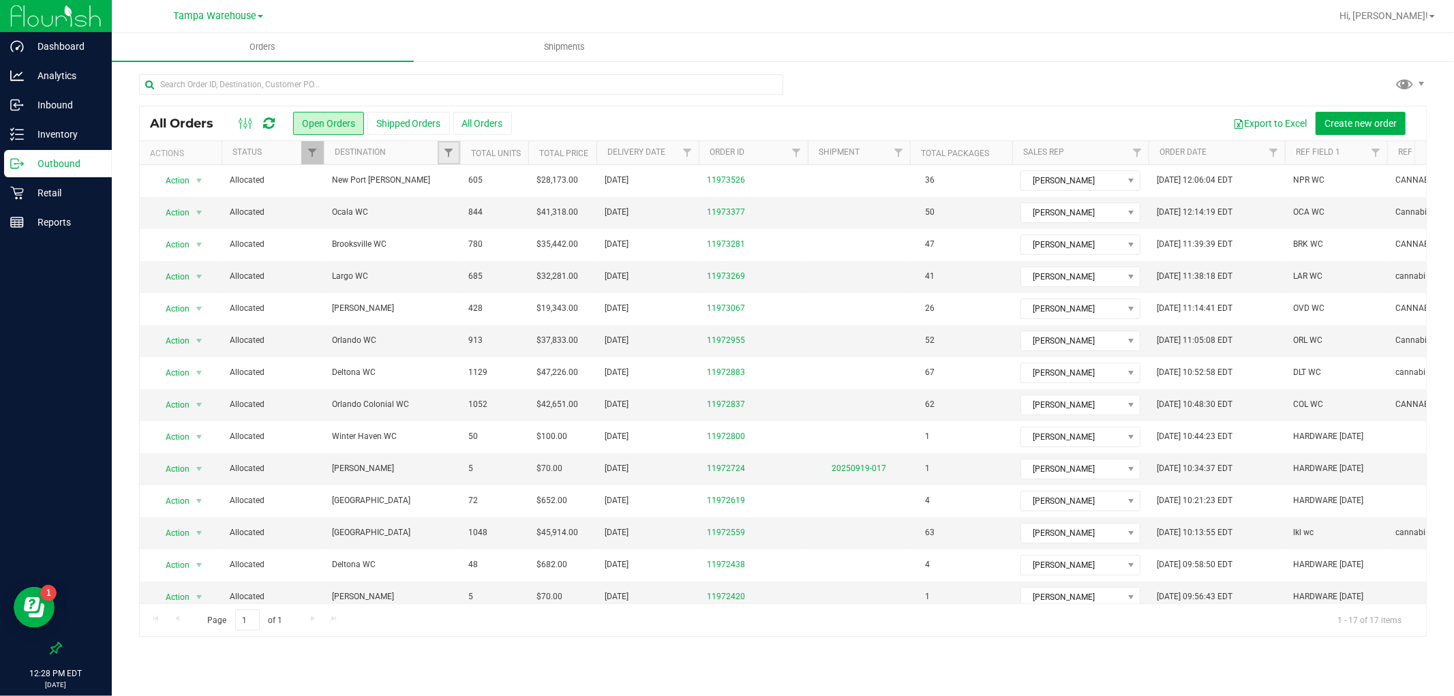
click at [451, 147] on link "Filter" at bounding box center [449, 152] width 22 height 23
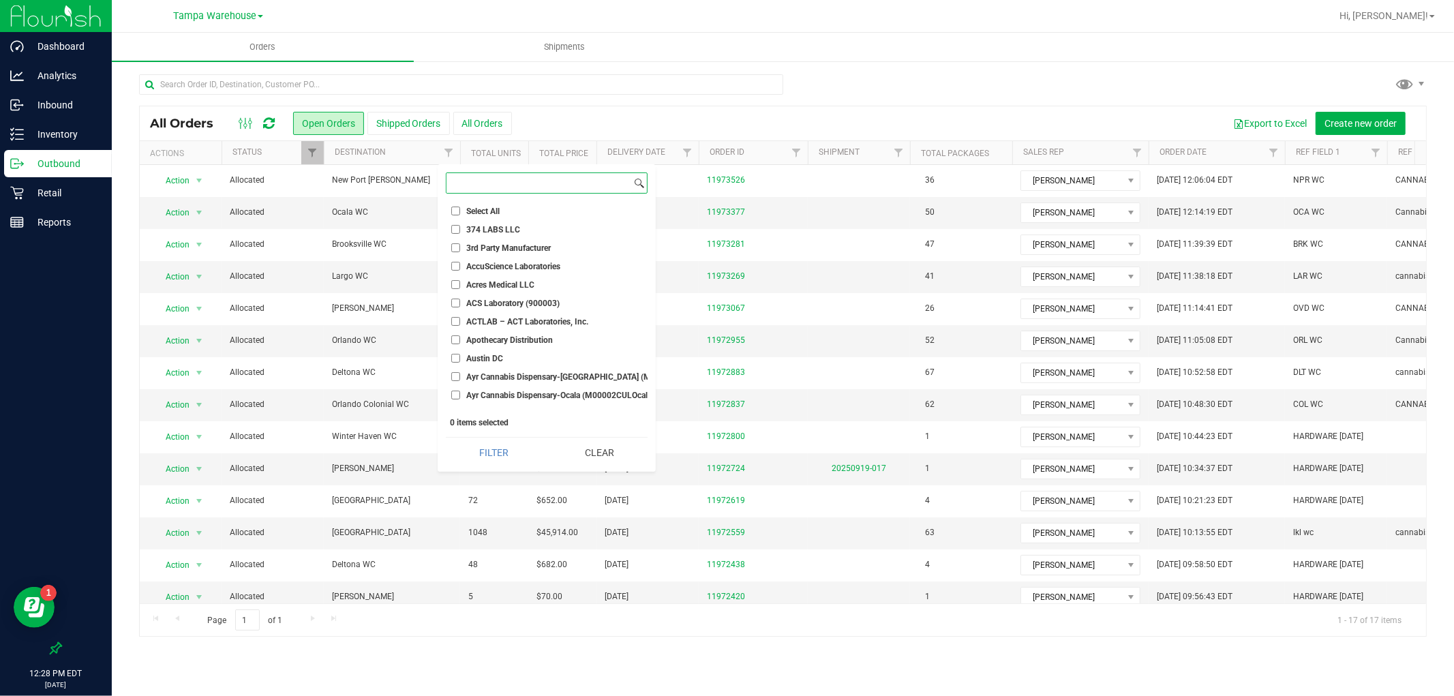
click at [509, 179] on input at bounding box center [539, 183] width 185 height 20
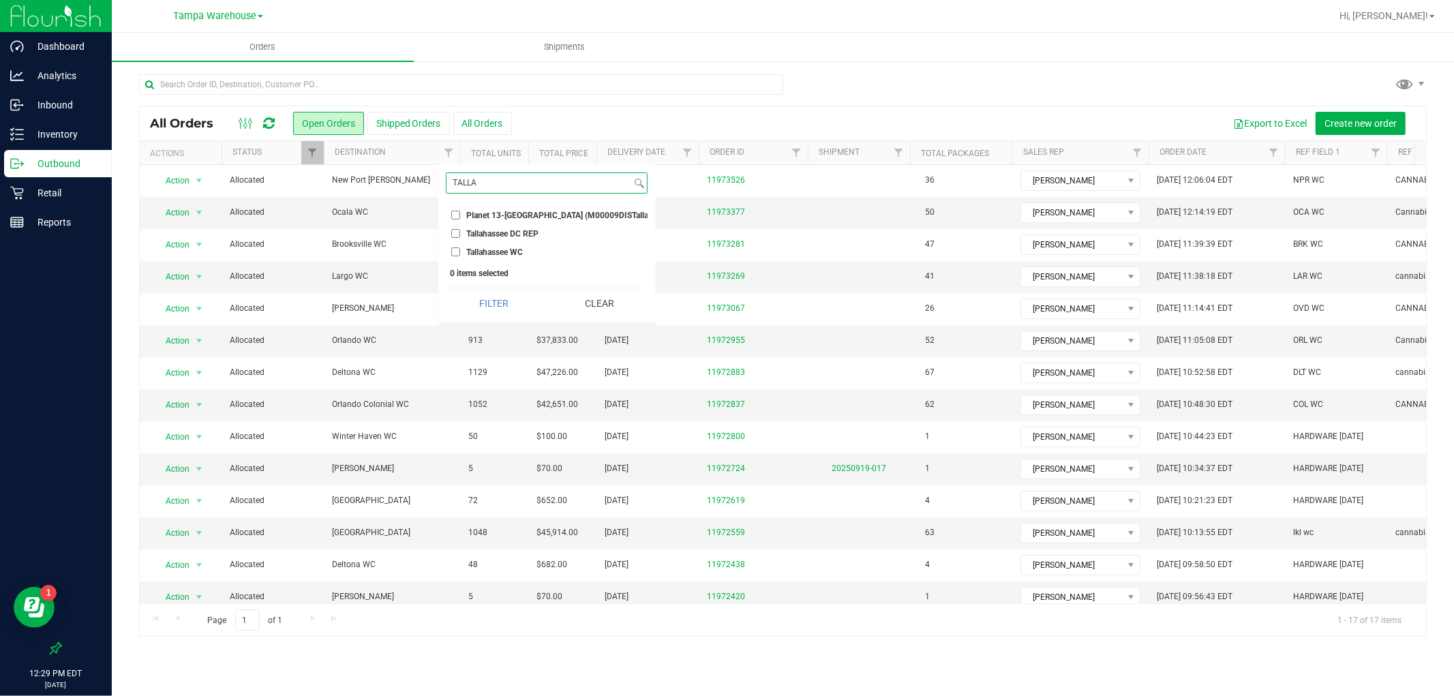
type input "TALLA"
click at [455, 230] on input "Tallahassee DC REP" at bounding box center [455, 233] width 9 height 9
checkbox input "true"
click at [500, 318] on button "Filter" at bounding box center [494, 303] width 96 height 30
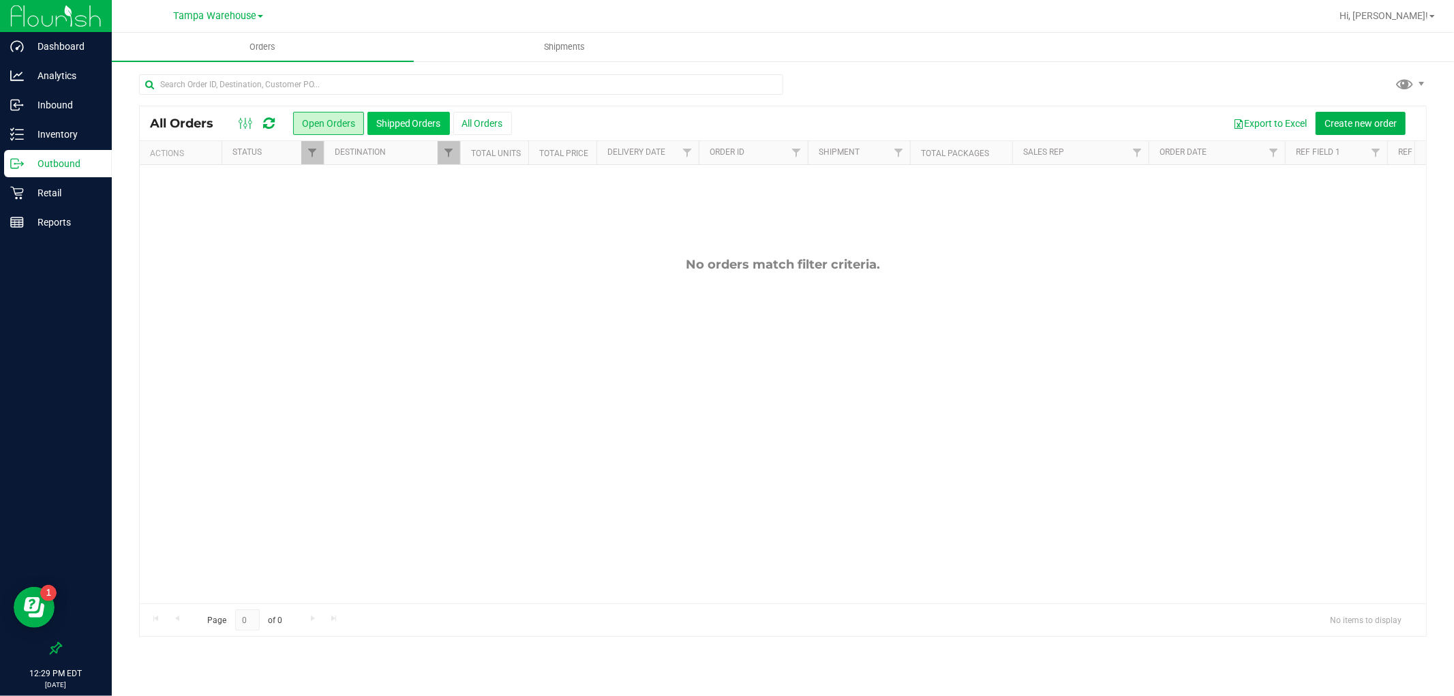
click at [417, 124] on button "Shipped Orders" at bounding box center [408, 123] width 82 height 23
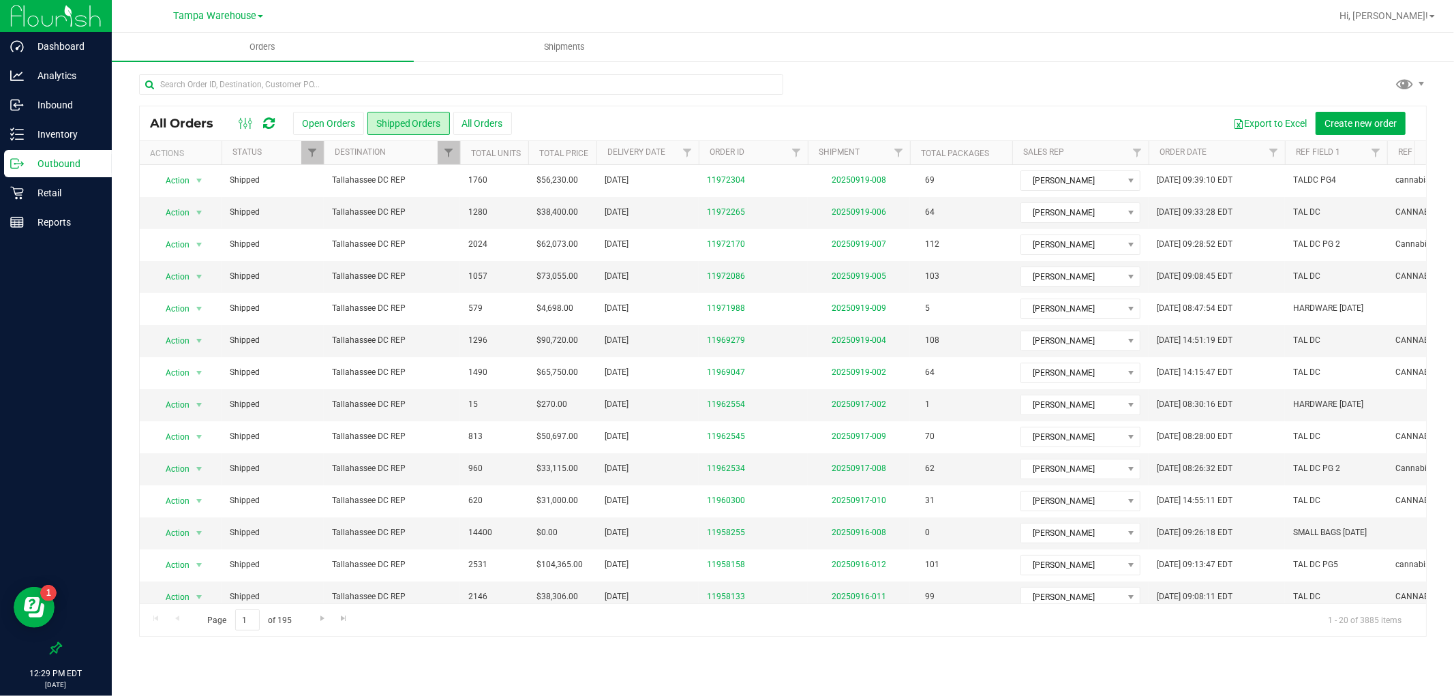
click at [1134, 644] on div "All Orders Open Orders Shipped Orders All Orders Export to Excel Create new ord…" at bounding box center [783, 355] width 1342 height 590
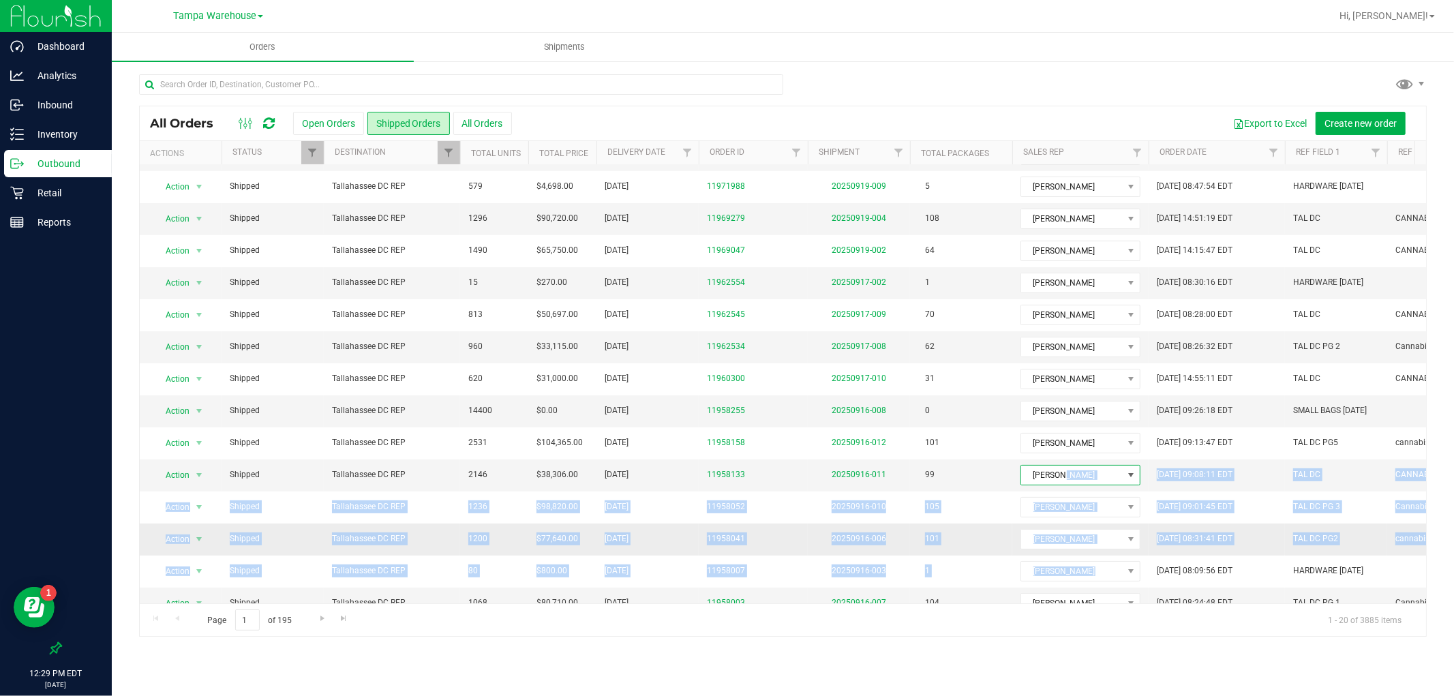
drag, startPoint x: 1062, startPoint y: 590, endPoint x: 1141, endPoint y: 579, distance: 79.1
click at [1141, 579] on tbody "Action Action Clone order Mark as fully paid Order audit log Print COAs (single…" at bounding box center [985, 362] width 1691 height 640
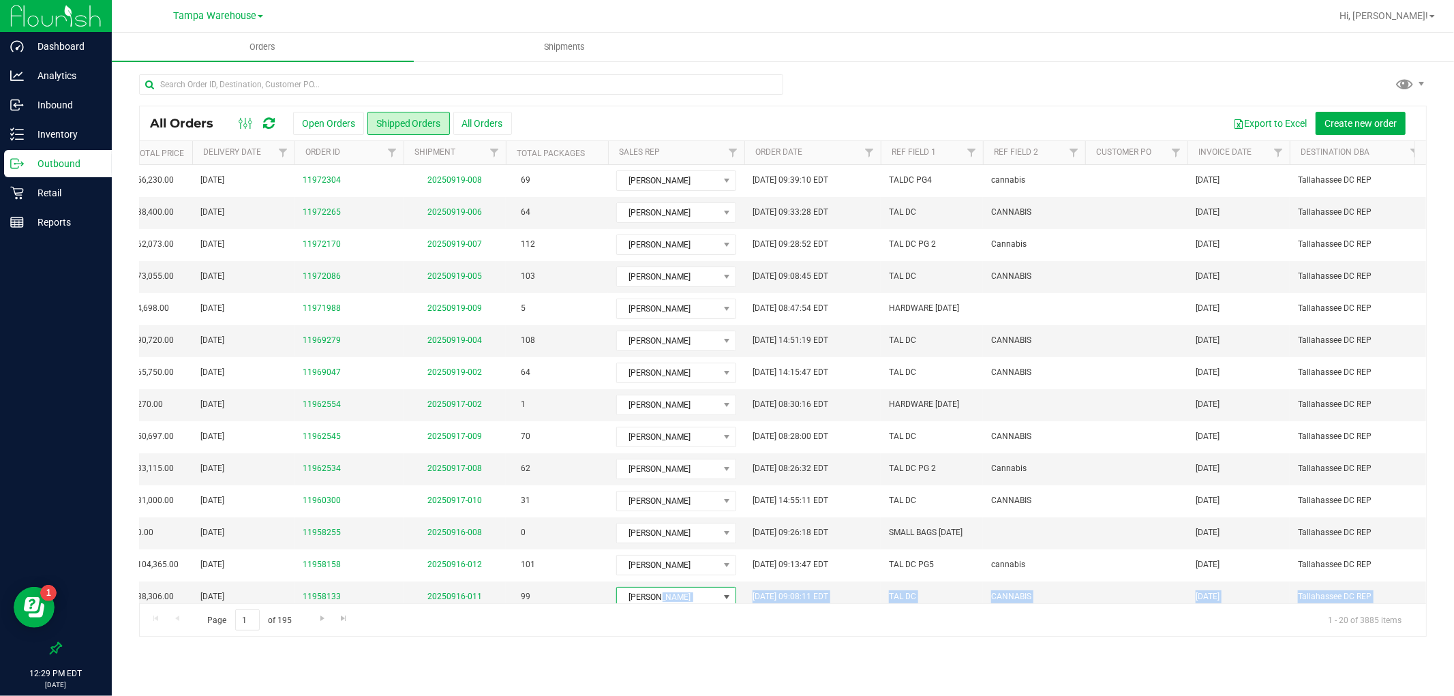
scroll to position [0, 416]
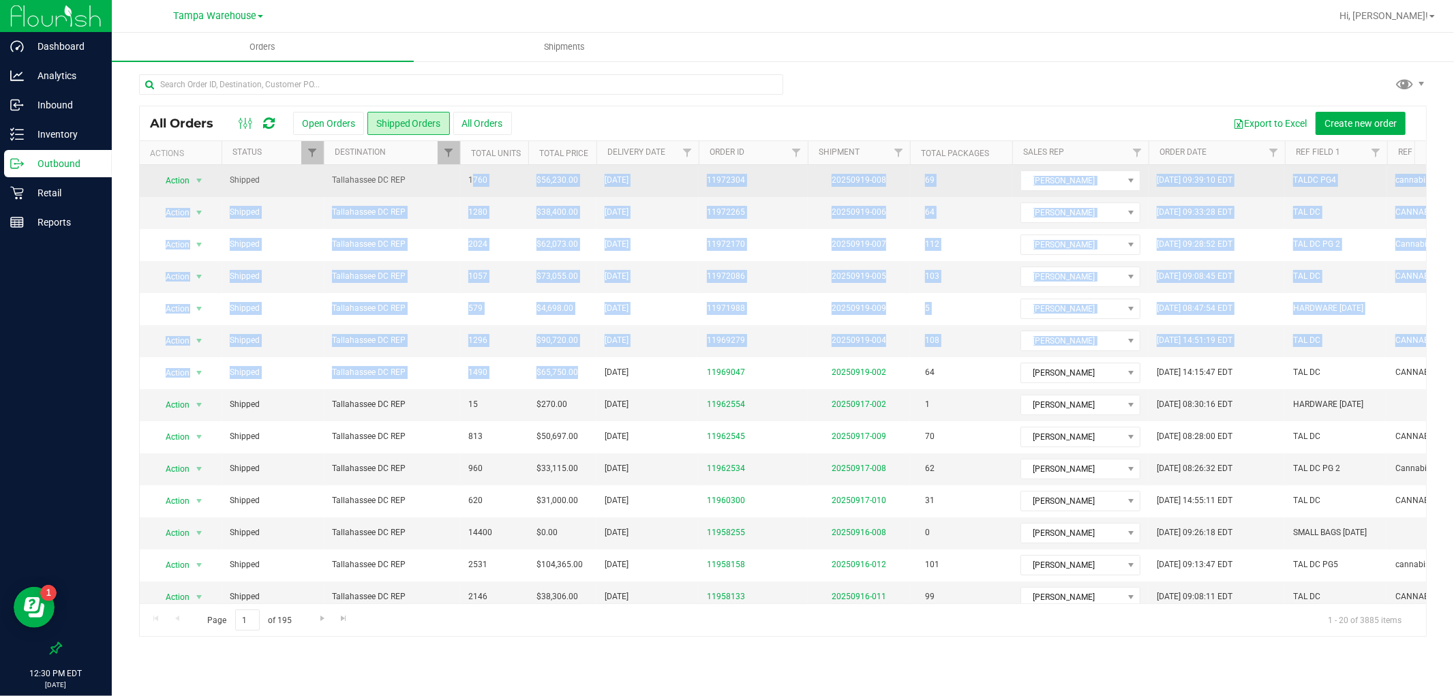
drag, startPoint x: 594, startPoint y: 372, endPoint x: 465, endPoint y: 179, distance: 232.9
click at [465, 179] on tbody "Action Action Clone order Mark as fully paid Order audit log Print COAs (single…" at bounding box center [985, 485] width 1691 height 640
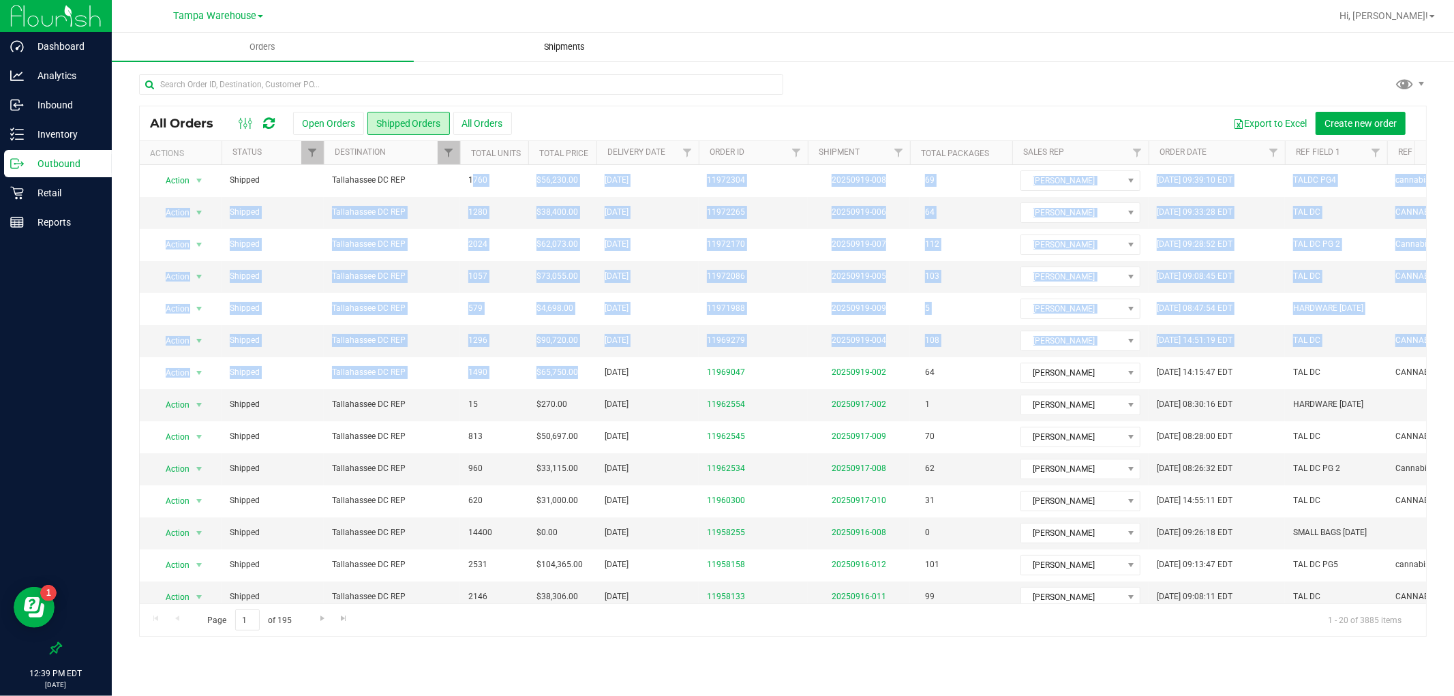
click at [560, 41] on span "Shipments" at bounding box center [565, 47] width 78 height 12
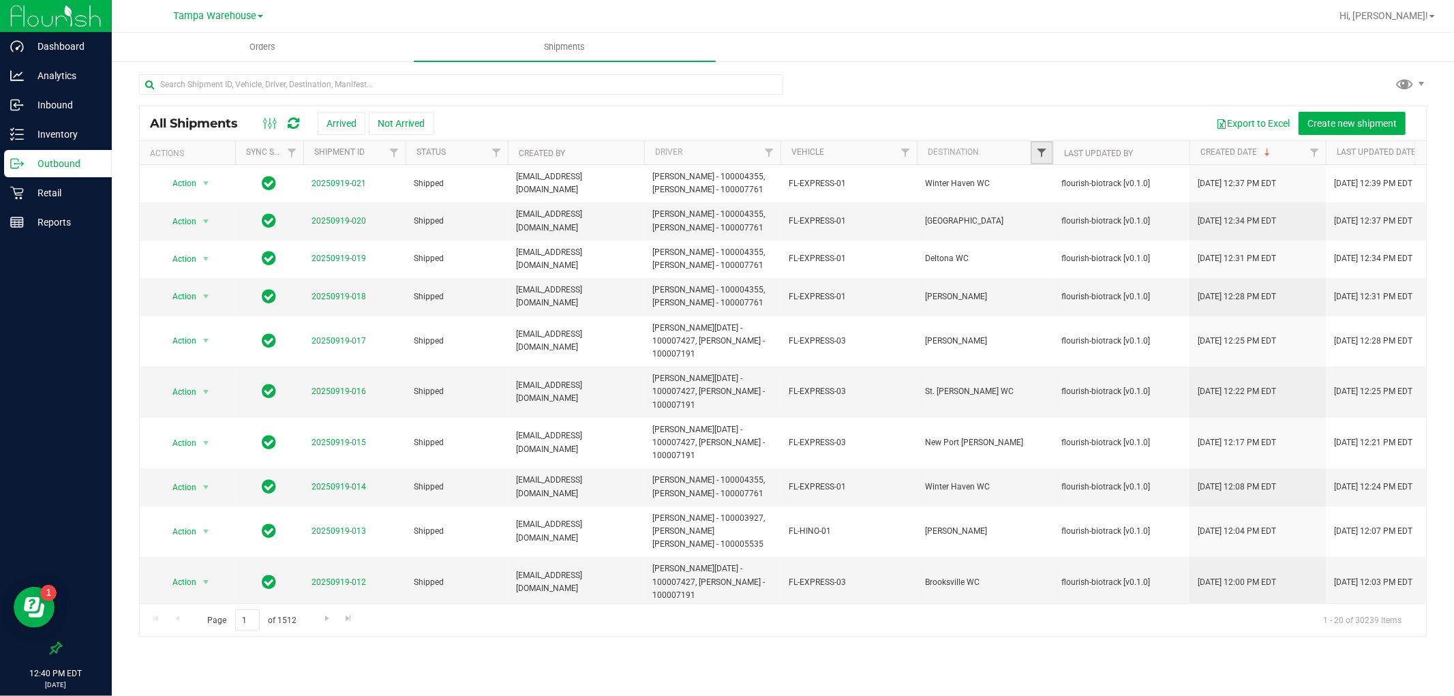
click at [1038, 151] on span "Filter" at bounding box center [1041, 152] width 11 height 11
type input "TALLA"
click at [1047, 235] on input "Tallahassee DC REP" at bounding box center [1048, 233] width 9 height 9
checkbox input "true"
click at [1061, 288] on div "Filter Clear" at bounding box center [1109, 303] width 140 height 31
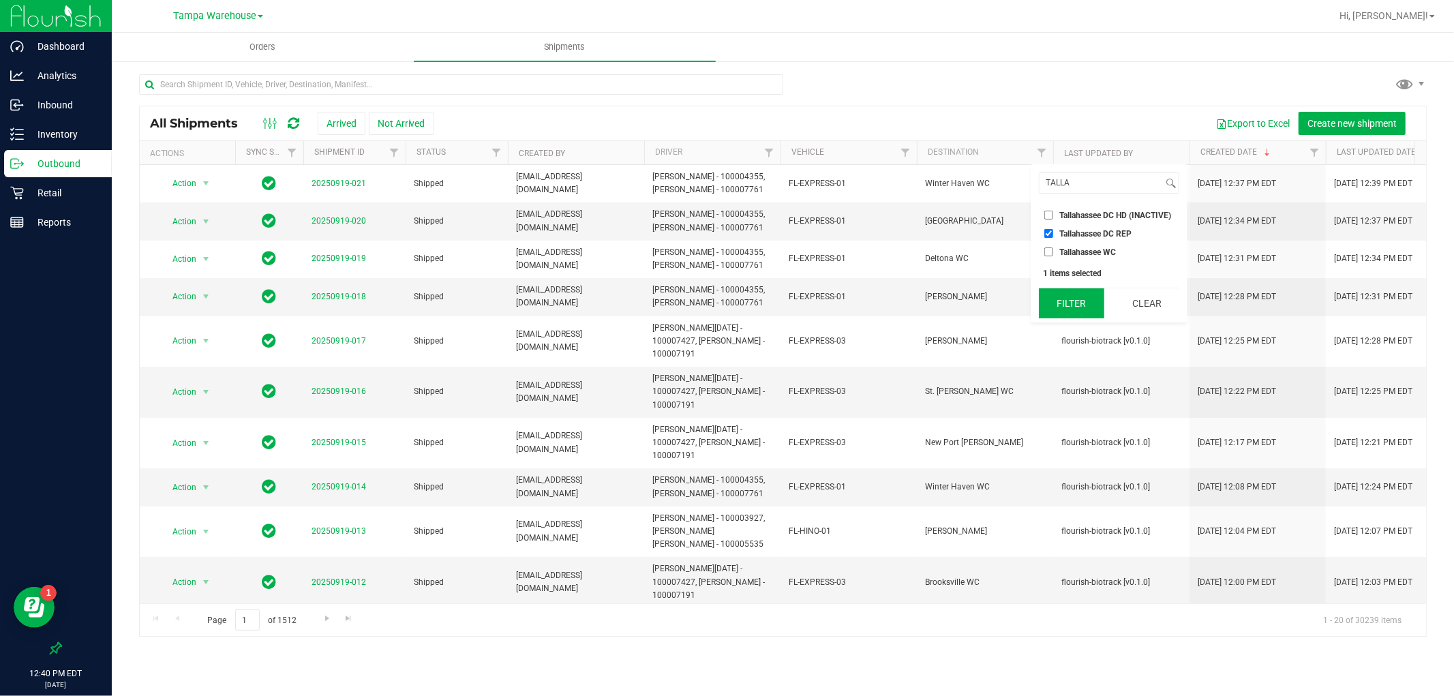
click at [1067, 302] on button "Filter" at bounding box center [1071, 303] width 65 height 30
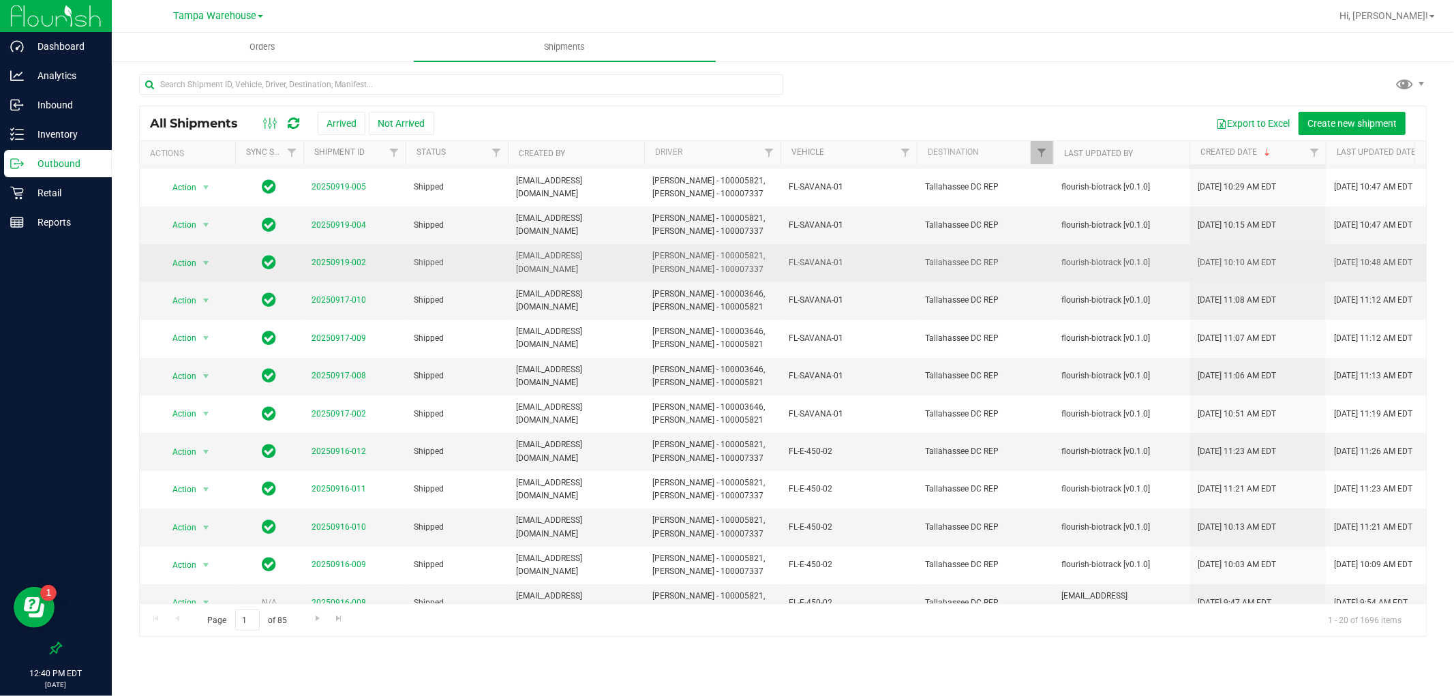
scroll to position [151, 0]
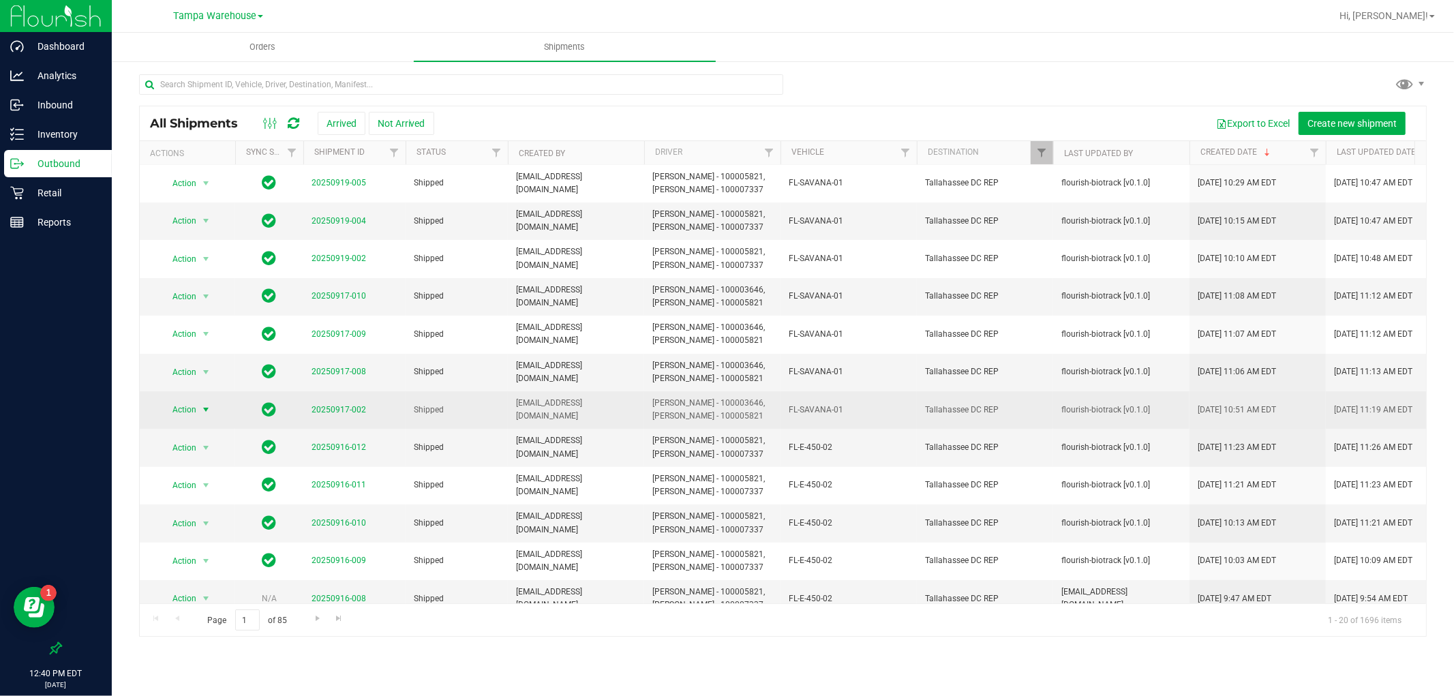
click at [194, 410] on span "Action" at bounding box center [178, 409] width 37 height 19
click at [324, 409] on link "20250917-002" at bounding box center [339, 410] width 55 height 10
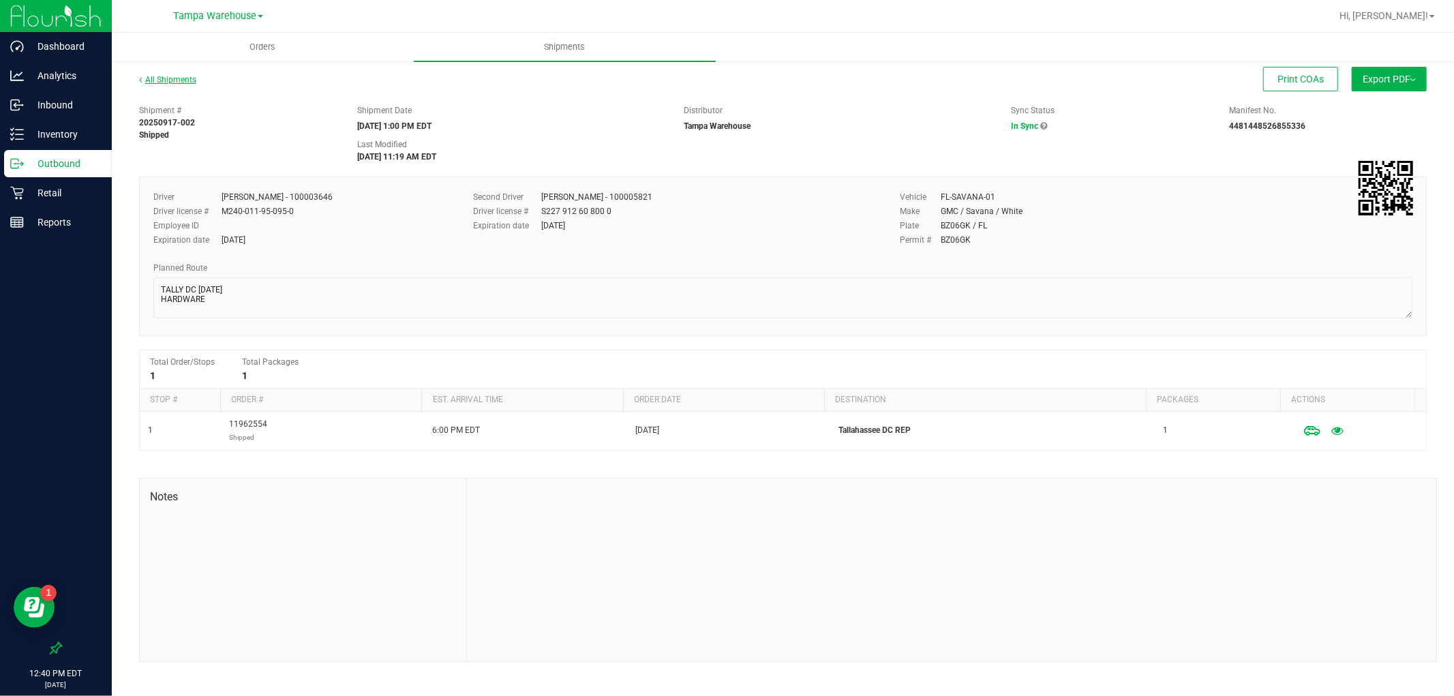
click at [179, 78] on link "All Shipments" at bounding box center [167, 80] width 57 height 10
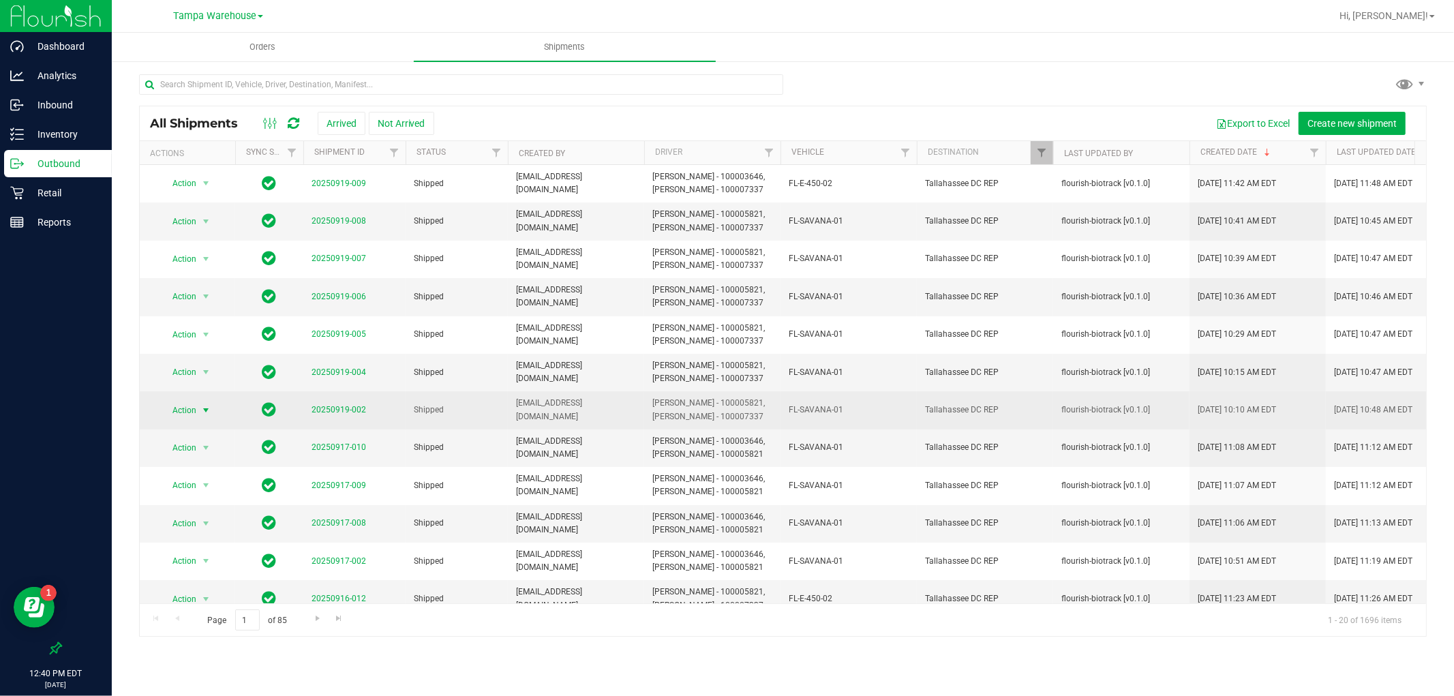
click at [198, 410] on span "select" at bounding box center [206, 410] width 17 height 19
click at [198, 409] on span "select" at bounding box center [206, 410] width 17 height 19
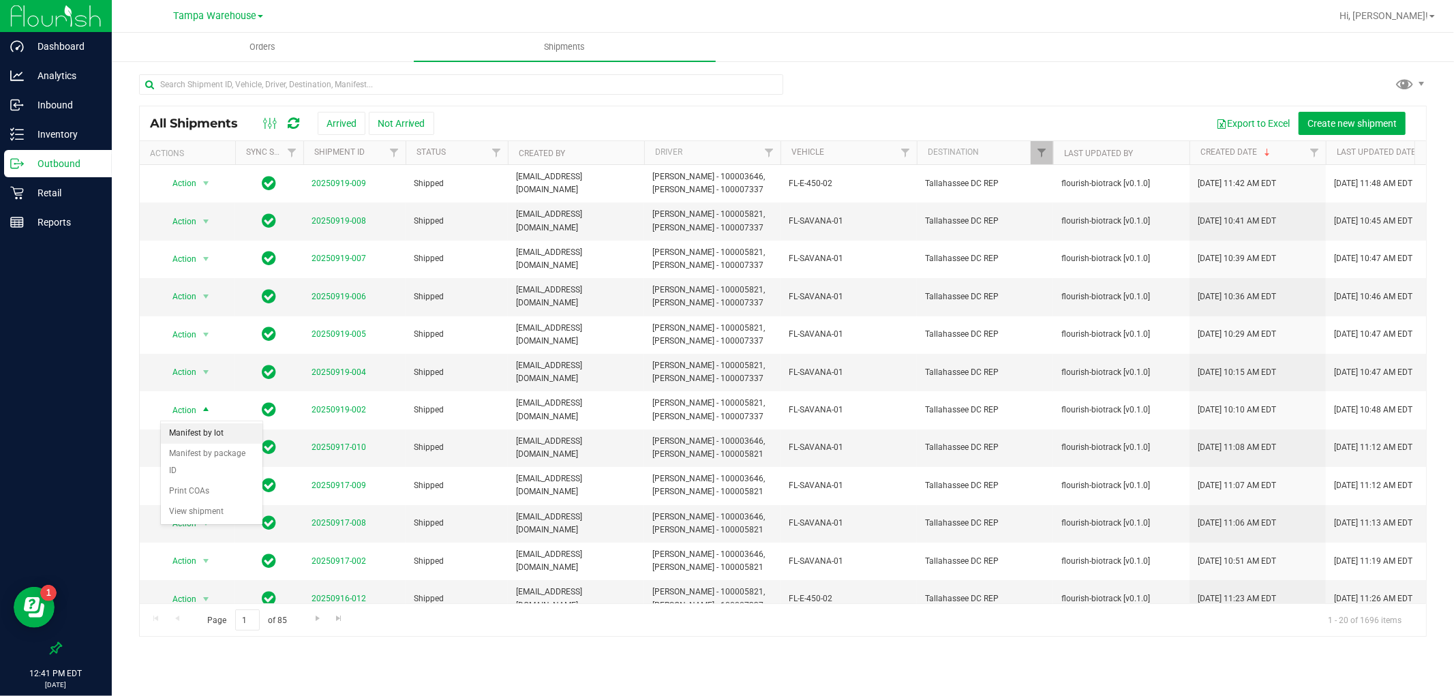
click at [208, 434] on li "Manifest by lot" at bounding box center [212, 433] width 102 height 20
click at [189, 371] on span "Action" at bounding box center [178, 372] width 37 height 19
click at [220, 394] on li "Manifest by lot" at bounding box center [212, 395] width 102 height 20
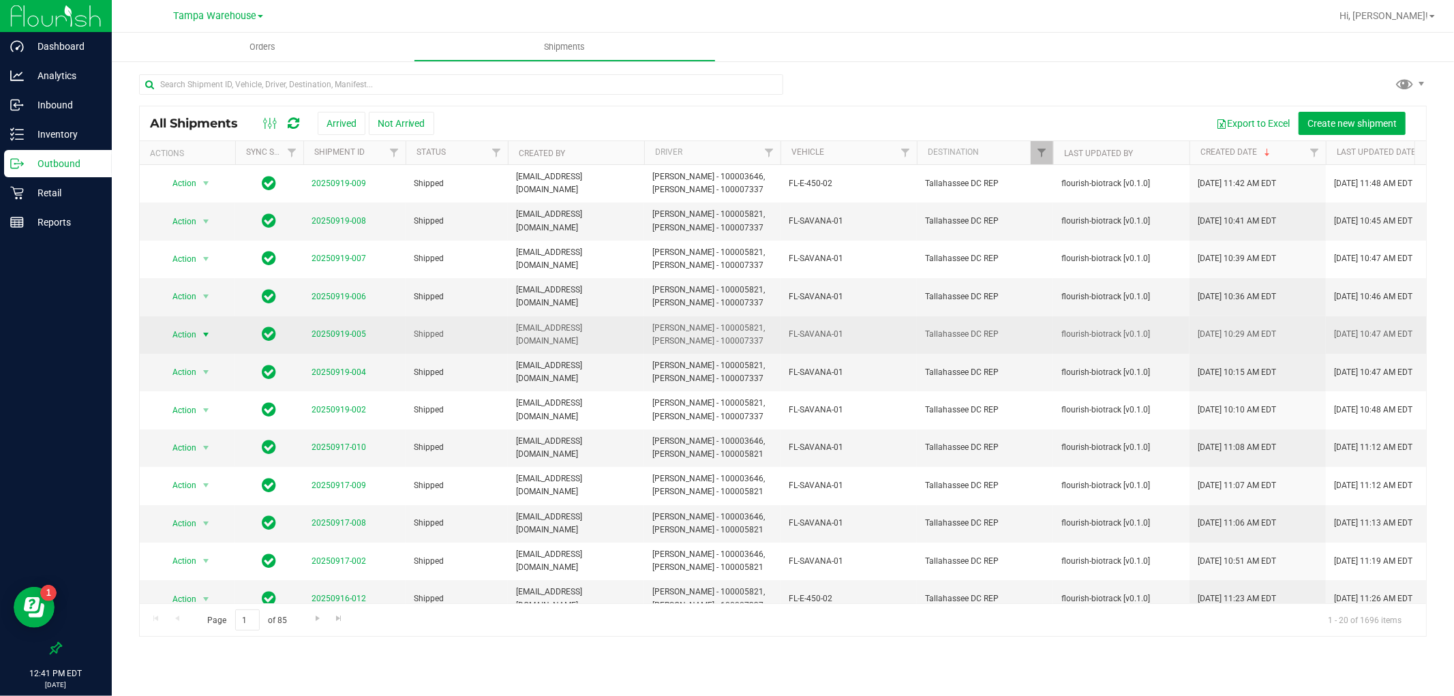
click at [201, 332] on span "select" at bounding box center [205, 334] width 11 height 11
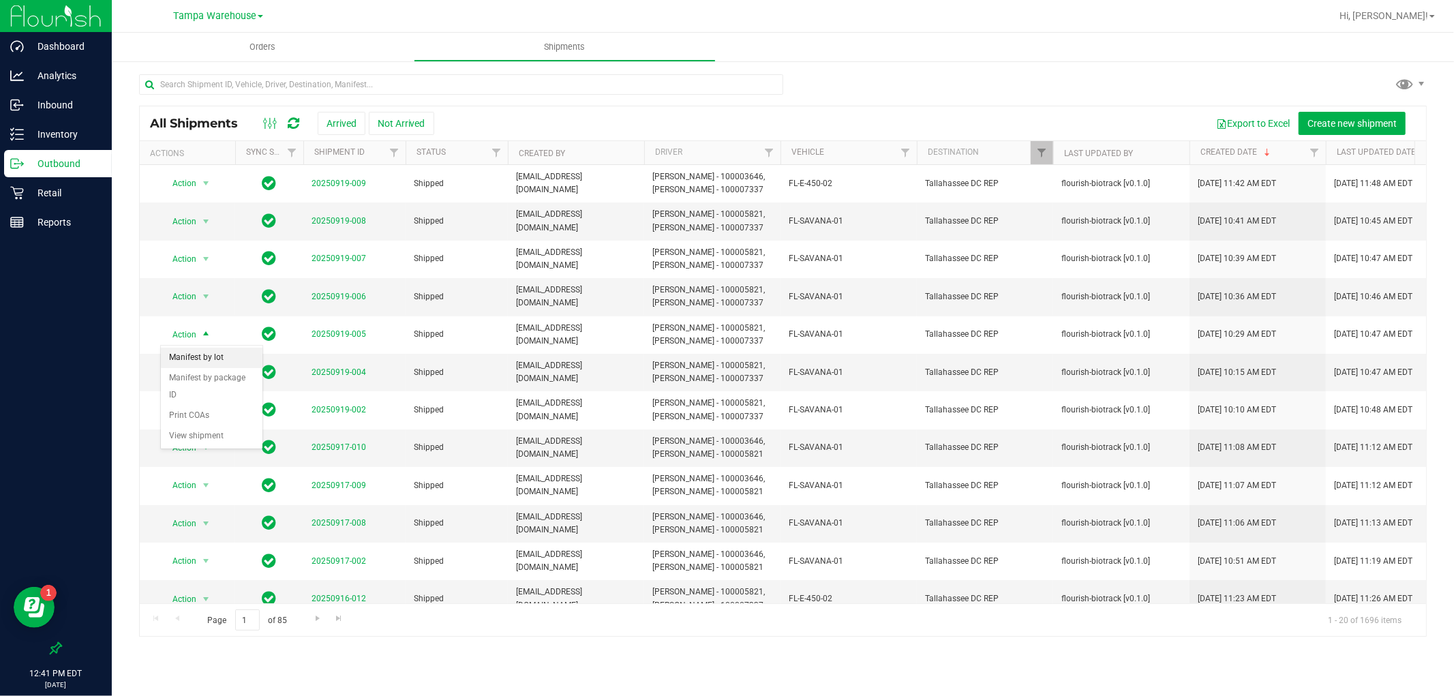
click at [205, 354] on li "Manifest by lot" at bounding box center [212, 358] width 102 height 20
click at [198, 295] on span "select" at bounding box center [206, 296] width 17 height 19
click at [200, 312] on li "Manifest by lot" at bounding box center [212, 319] width 102 height 20
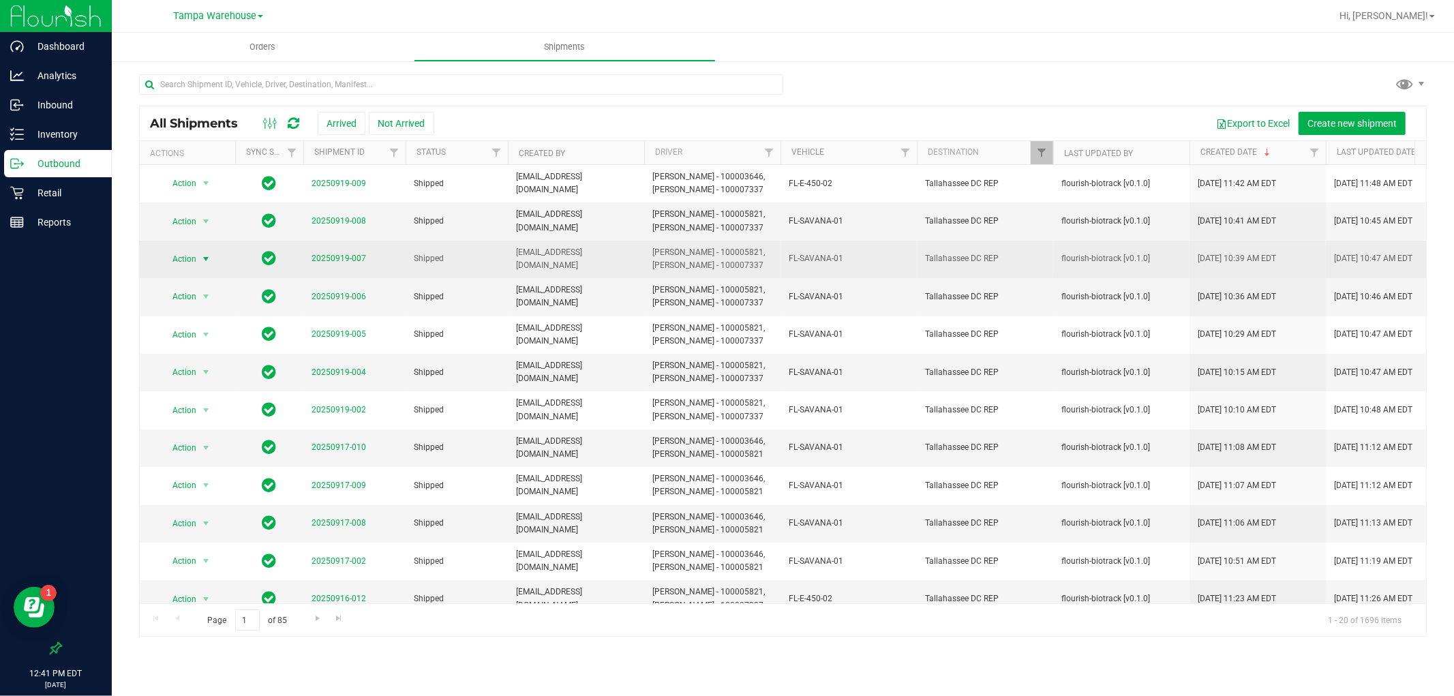
click at [189, 256] on span "Action" at bounding box center [178, 259] width 37 height 19
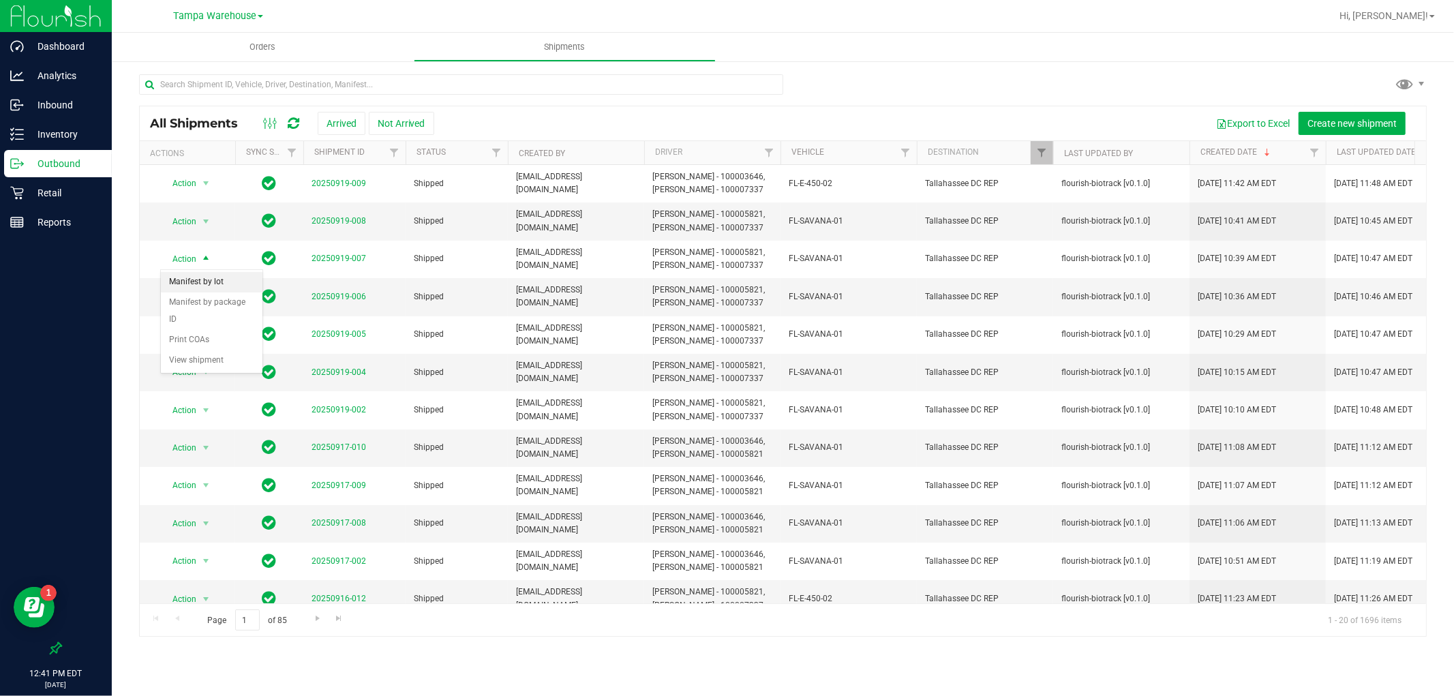
click at [194, 275] on li "Manifest by lot" at bounding box center [212, 282] width 102 height 20
click at [192, 221] on span "Action" at bounding box center [178, 221] width 37 height 19
click at [194, 240] on li "Manifest by lot" at bounding box center [212, 245] width 102 height 20
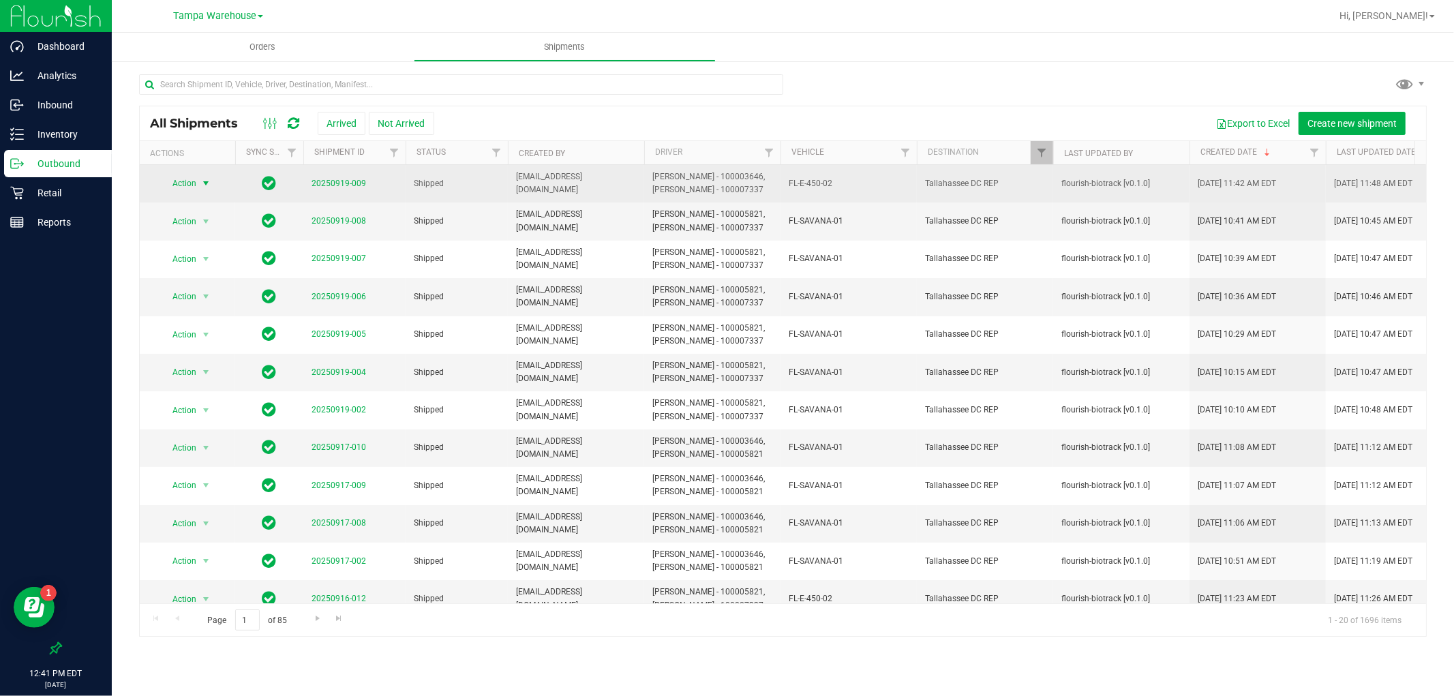
click at [195, 185] on span "Action" at bounding box center [178, 183] width 37 height 19
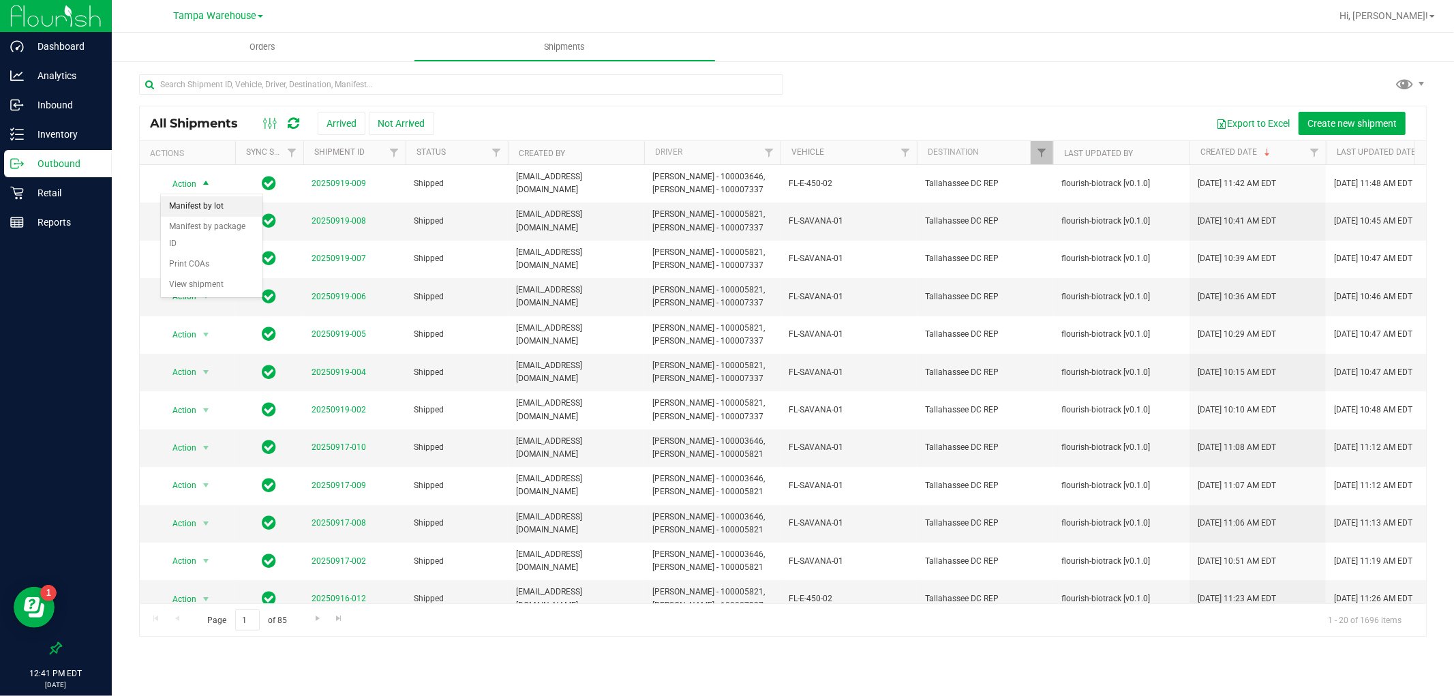
click at [206, 203] on li "Manifest by lot" at bounding box center [212, 206] width 102 height 20
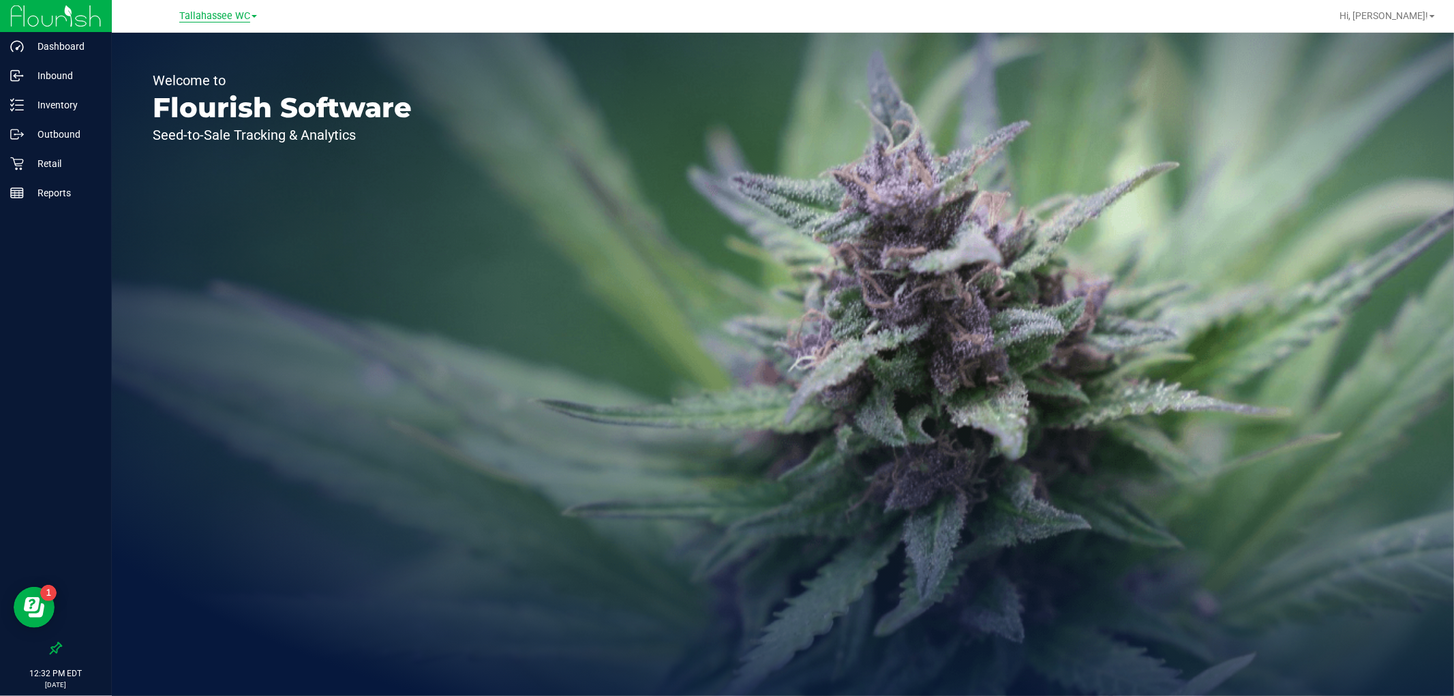
click at [226, 14] on span "Tallahassee WC" at bounding box center [214, 16] width 71 height 12
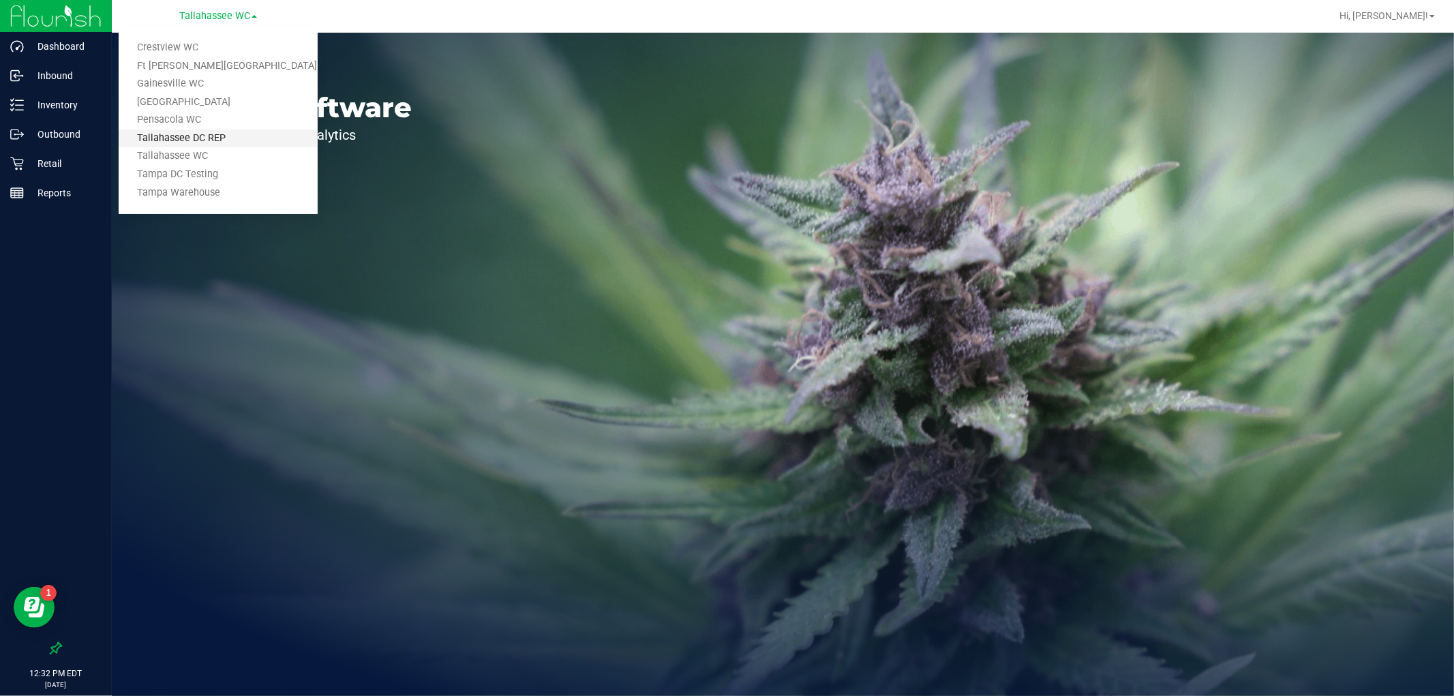
click at [244, 132] on link "Tallahassee DC REP" at bounding box center [218, 139] width 199 height 18
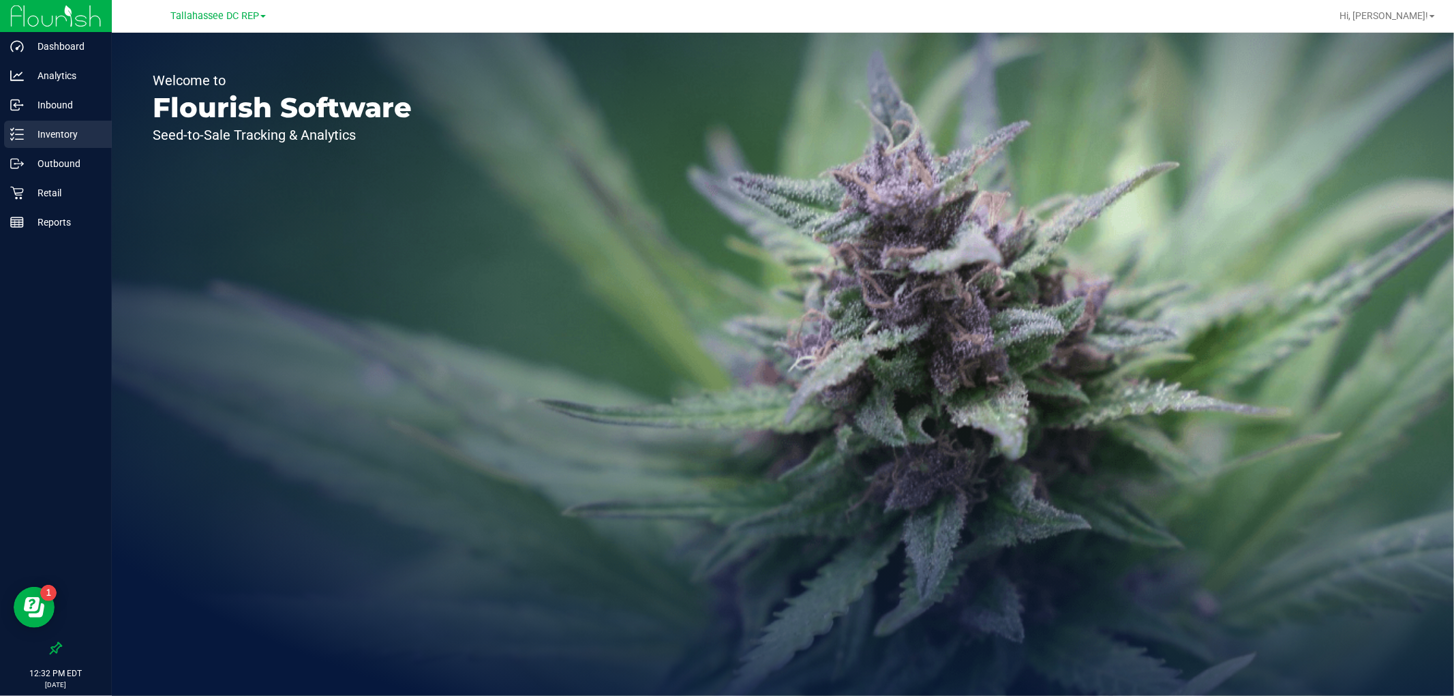
click at [82, 125] on div "Inventory" at bounding box center [58, 134] width 108 height 27
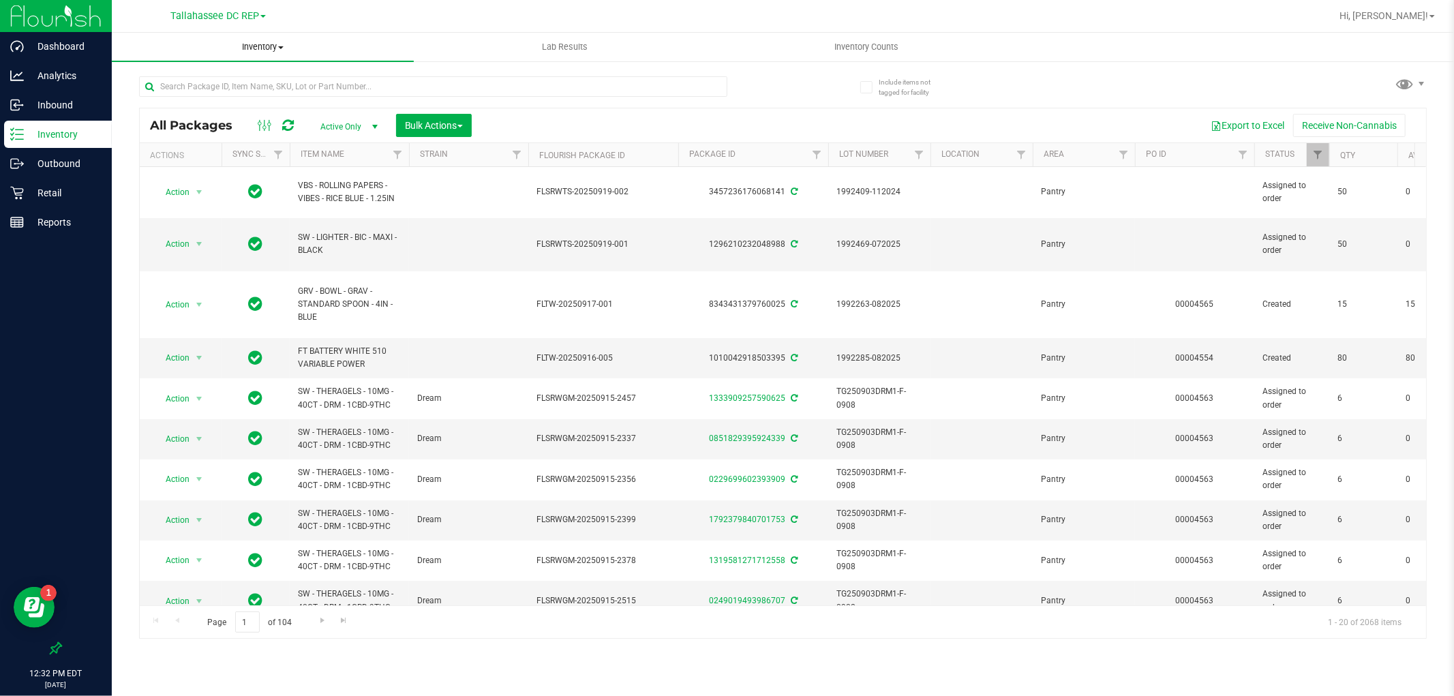
click at [276, 46] on span "Inventory" at bounding box center [263, 47] width 302 height 12
click at [213, 91] on li "All inventory" at bounding box center [263, 99] width 302 height 16
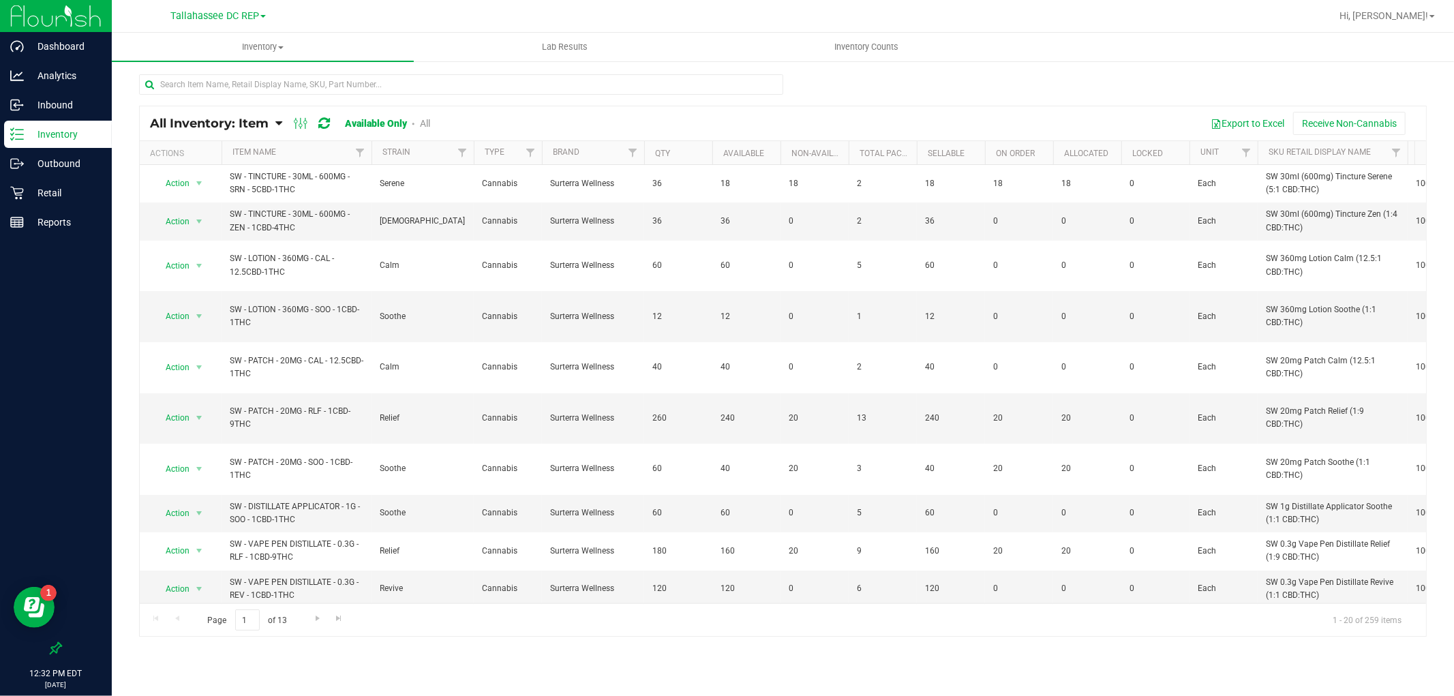
click at [311, 154] on th "Item Name" at bounding box center [297, 153] width 150 height 24
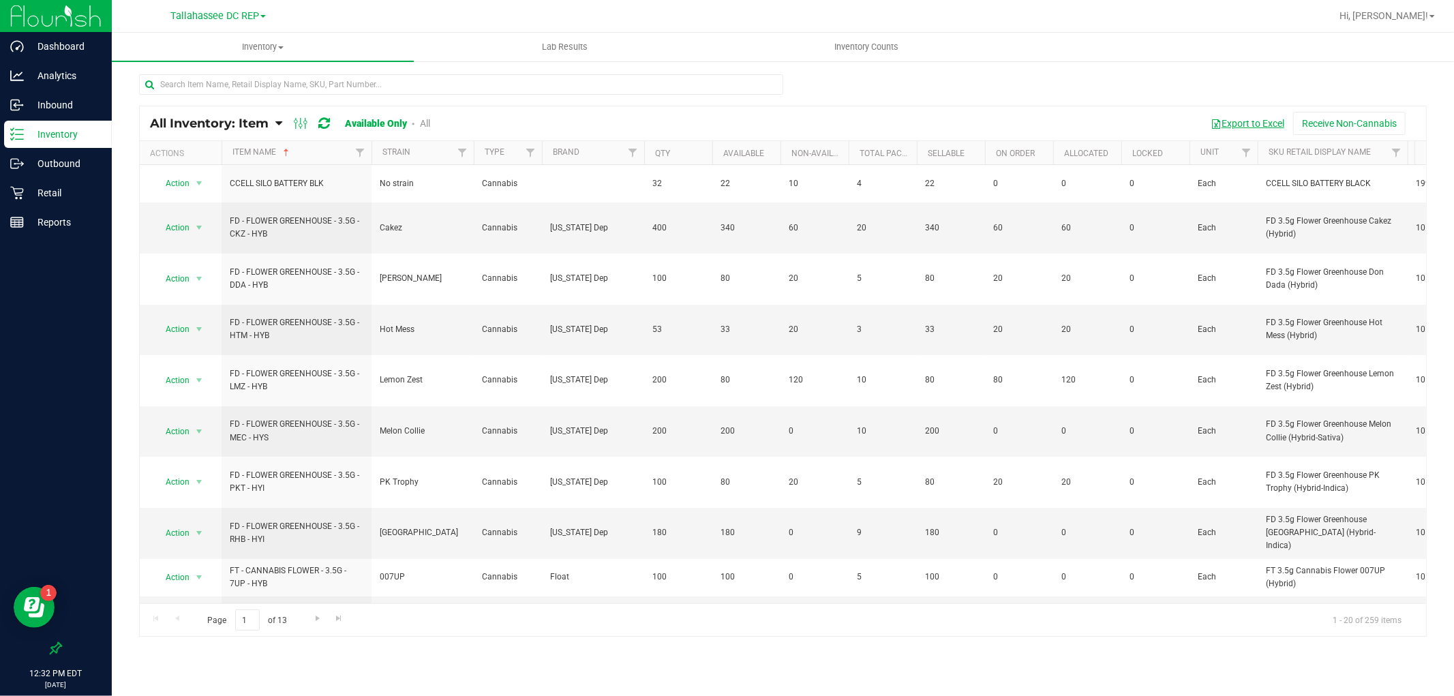
click at [1238, 115] on button "Export to Excel" at bounding box center [1247, 123] width 91 height 23
drag, startPoint x: 246, startPoint y: 11, endPoint x: 249, endPoint y: 42, distance: 31.5
click at [246, 11] on span "Tallahassee DC REP" at bounding box center [214, 16] width 89 height 12
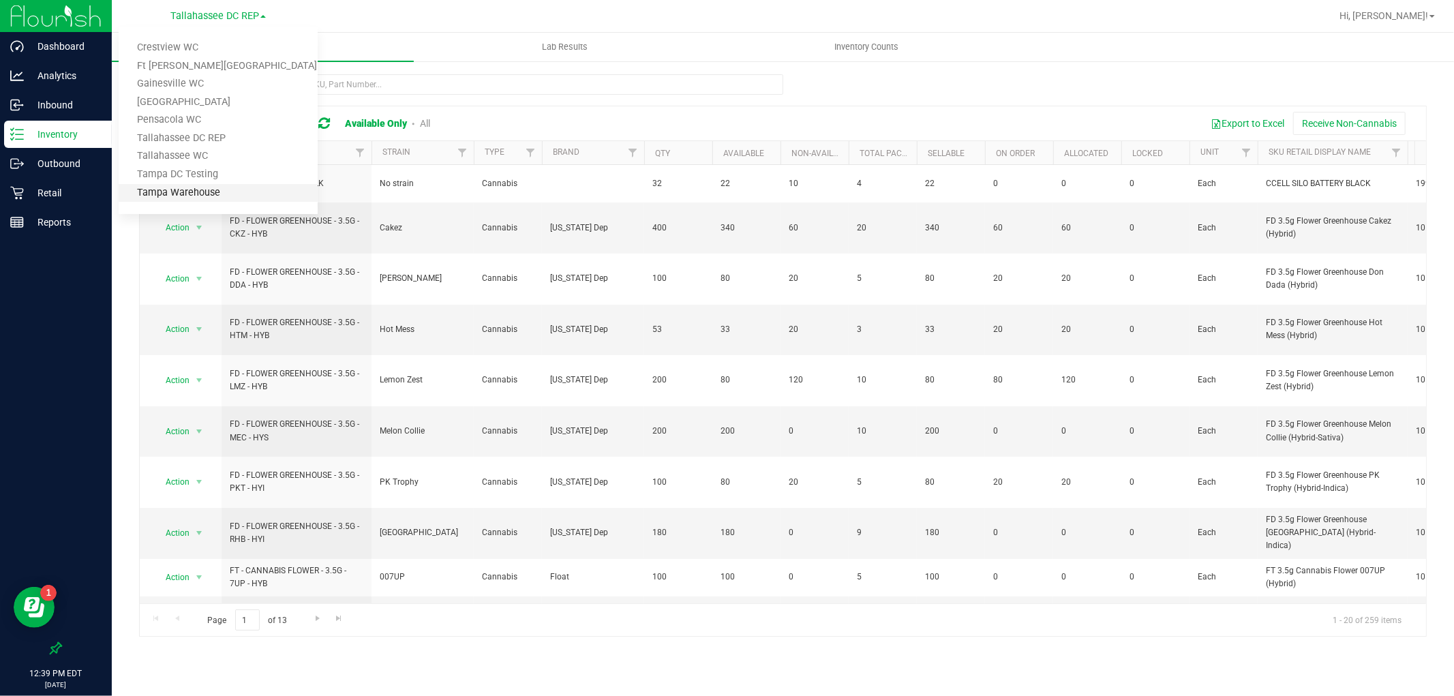
click at [217, 185] on link "Tampa Warehouse" at bounding box center [218, 193] width 199 height 18
